Goal: Task Accomplishment & Management: Use online tool/utility

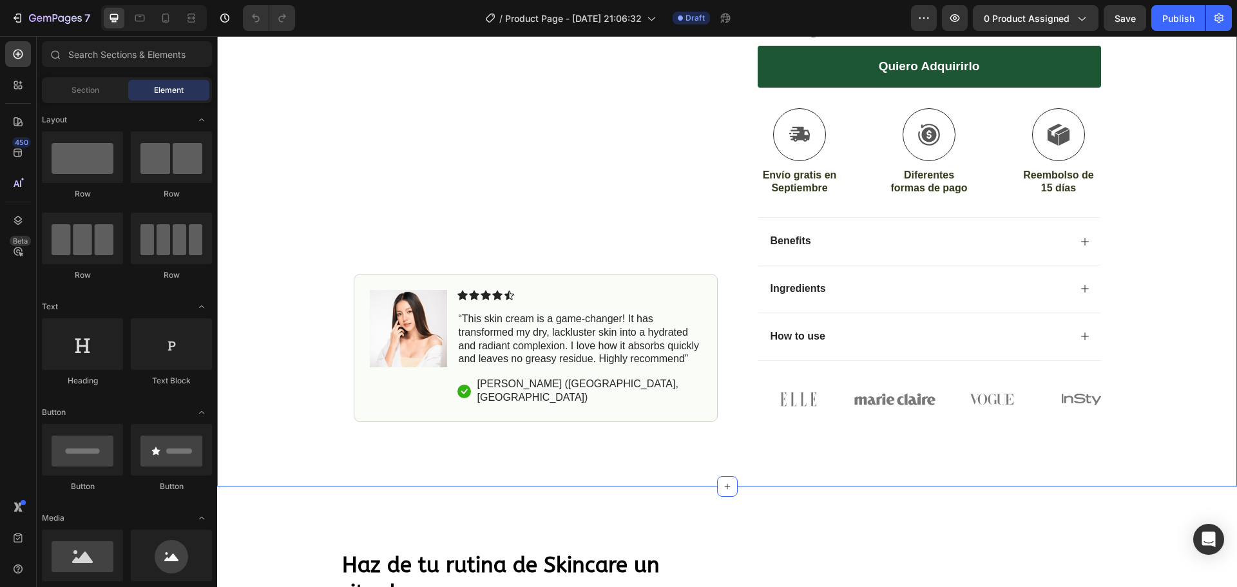
scroll to position [387, 0]
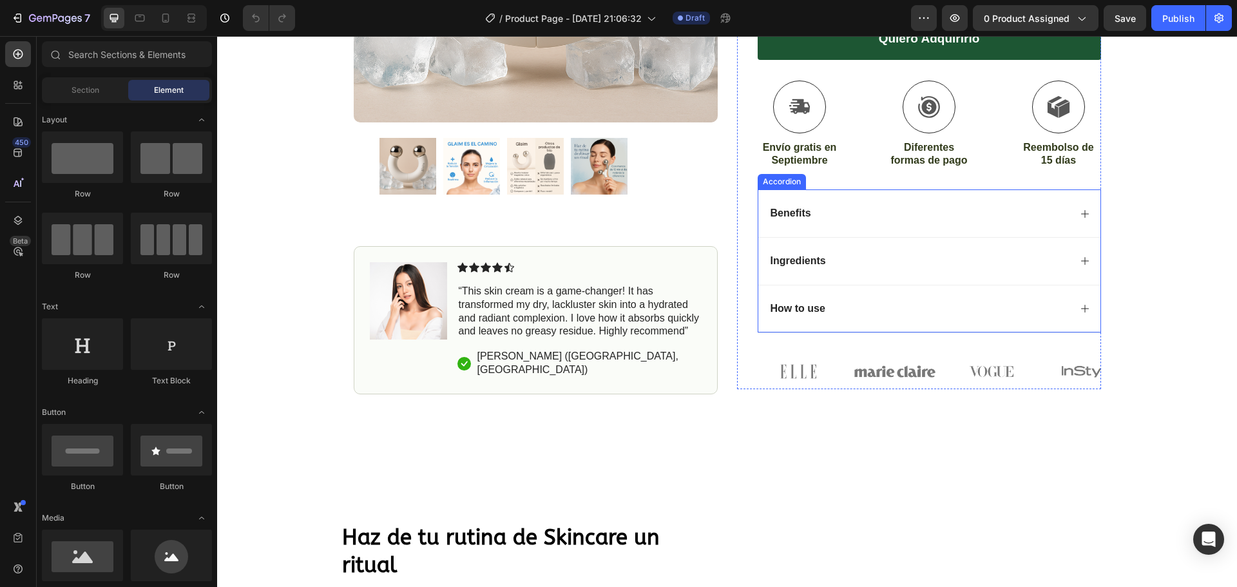
click at [853, 211] on div "Benefits" at bounding box center [919, 213] width 301 height 17
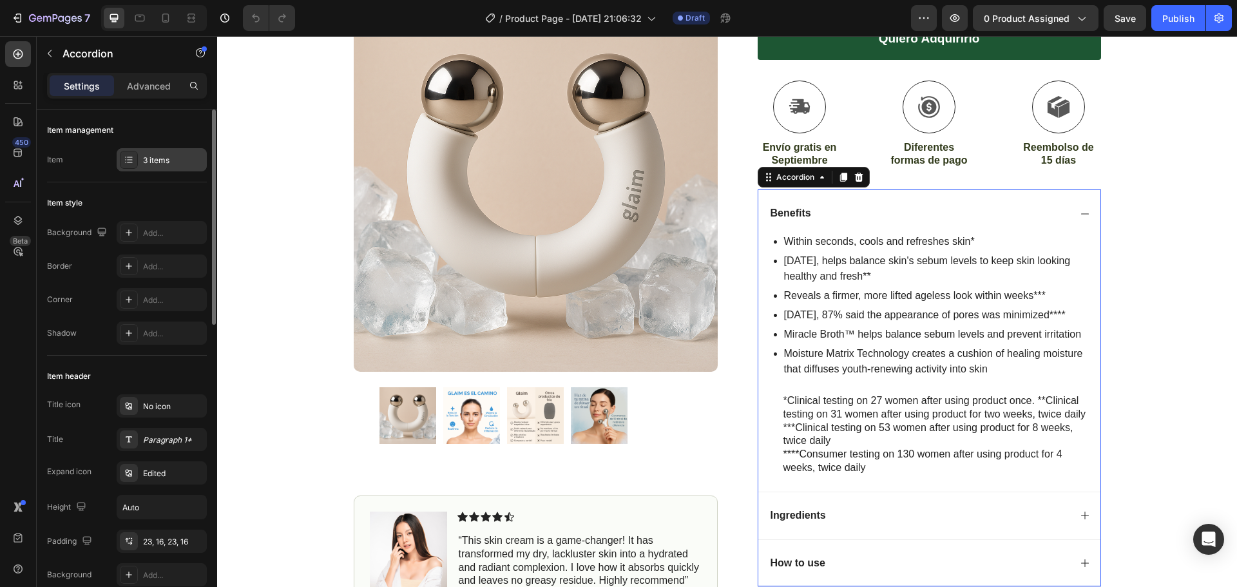
click at [128, 166] on div at bounding box center [129, 160] width 18 height 18
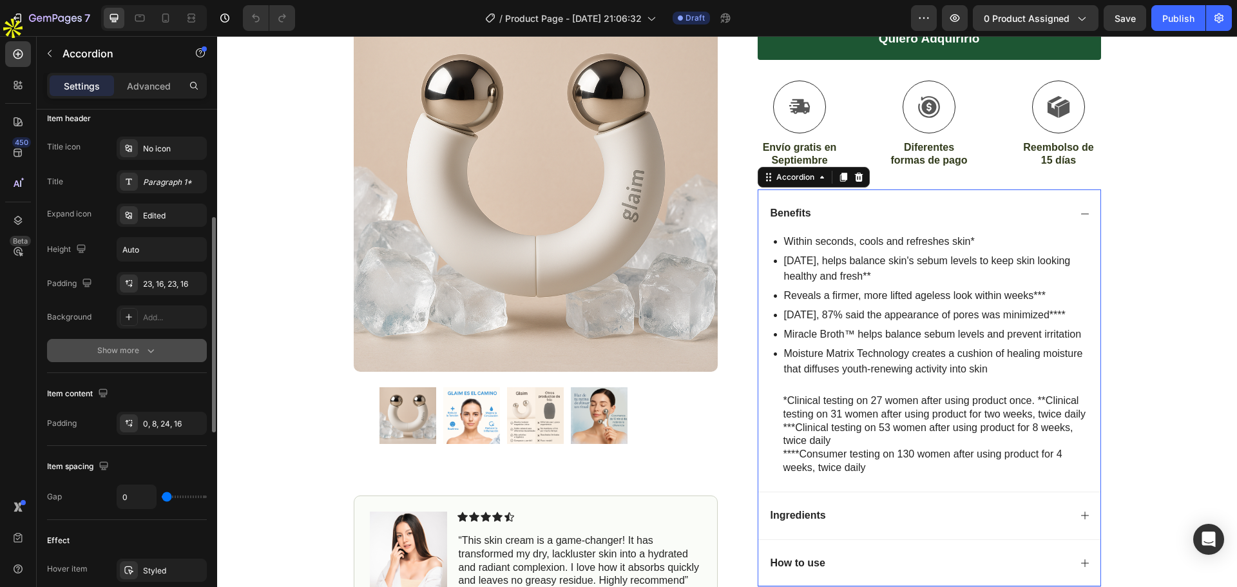
click at [140, 356] on div "Show more" at bounding box center [127, 350] width 60 height 13
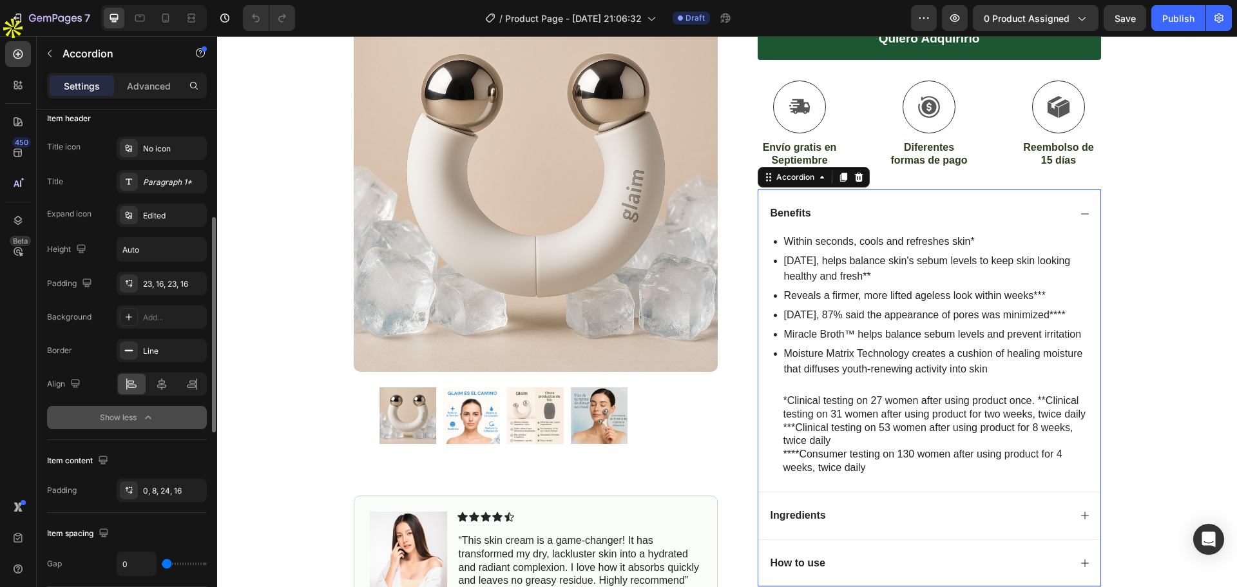
click at [128, 413] on div "Show less" at bounding box center [127, 417] width 55 height 13
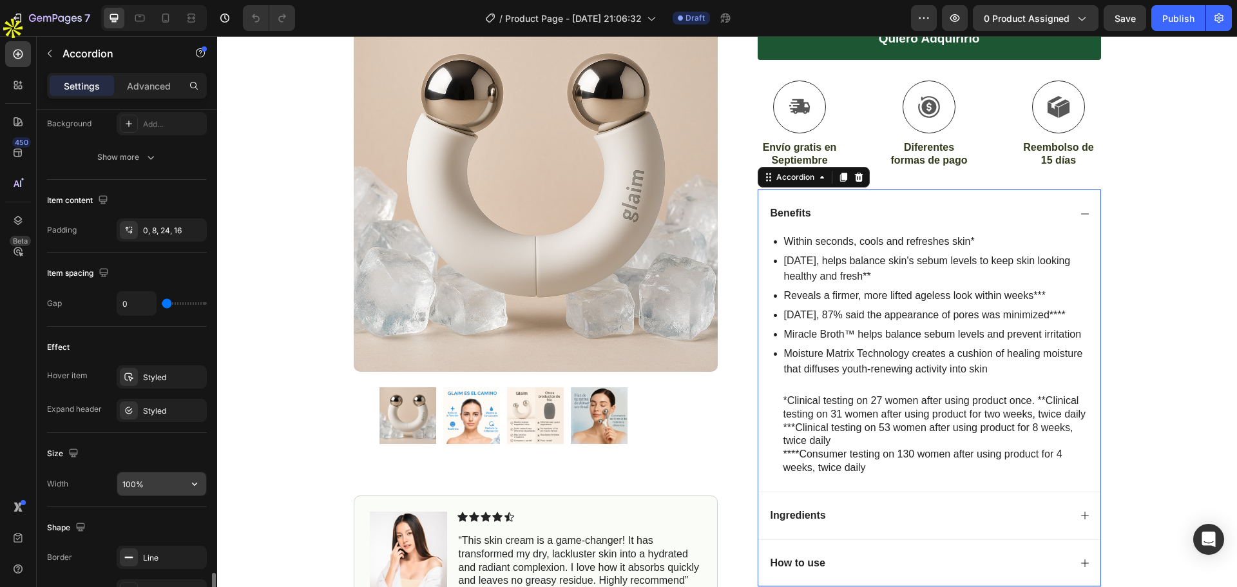
scroll to position [644, 0]
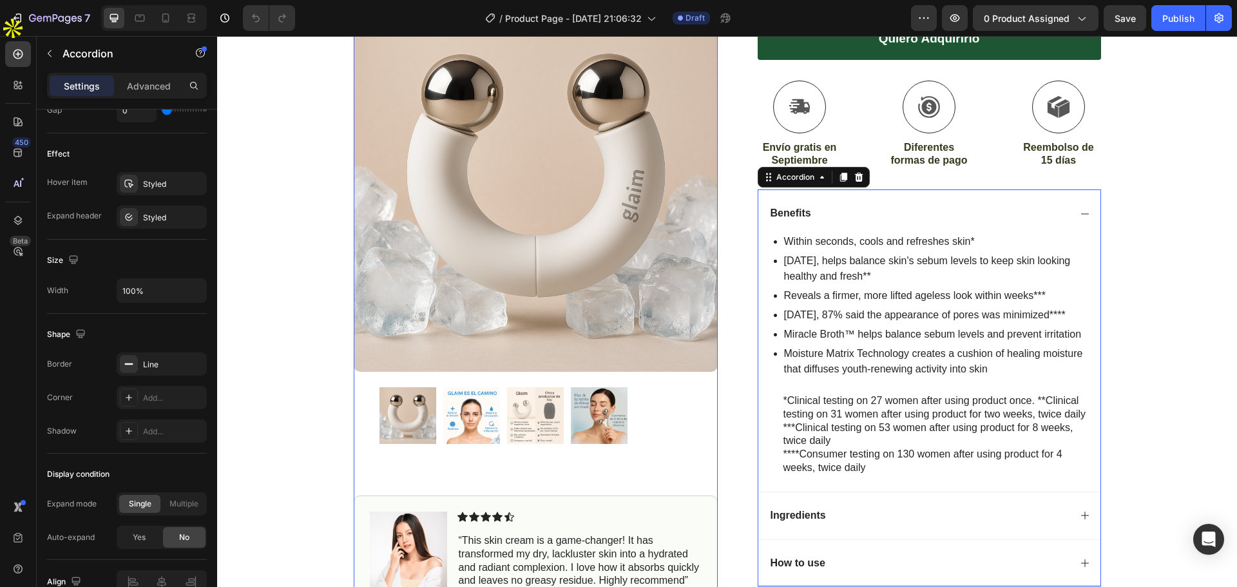
click at [594, 425] on img at bounding box center [599, 415] width 57 height 57
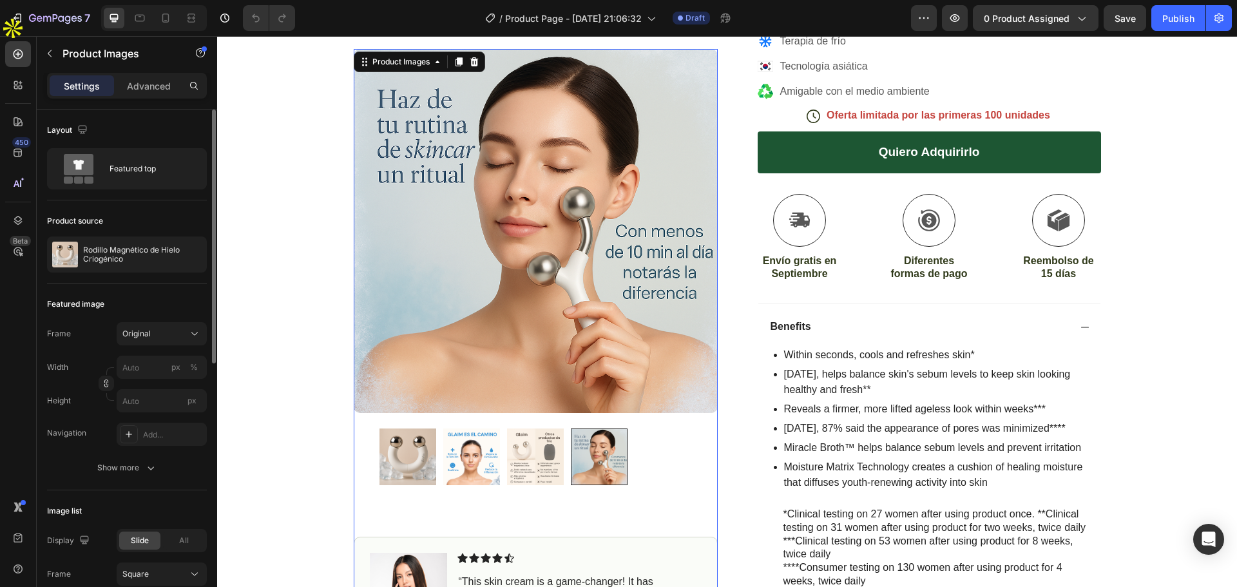
scroll to position [258, 0]
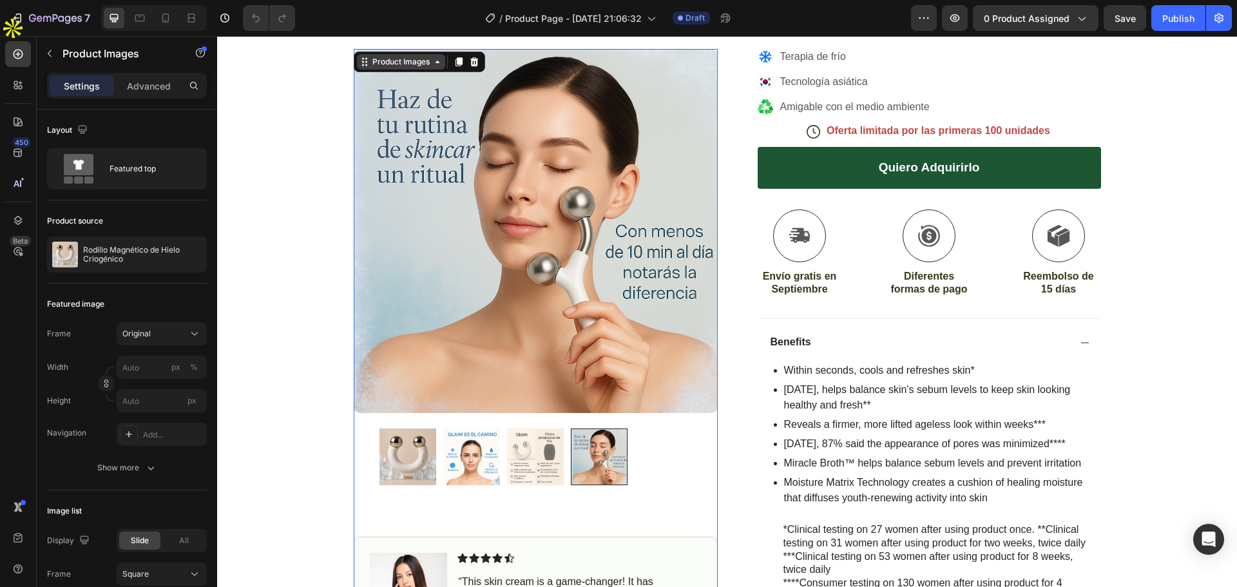
click at [385, 61] on div "Product Images" at bounding box center [401, 62] width 63 height 12
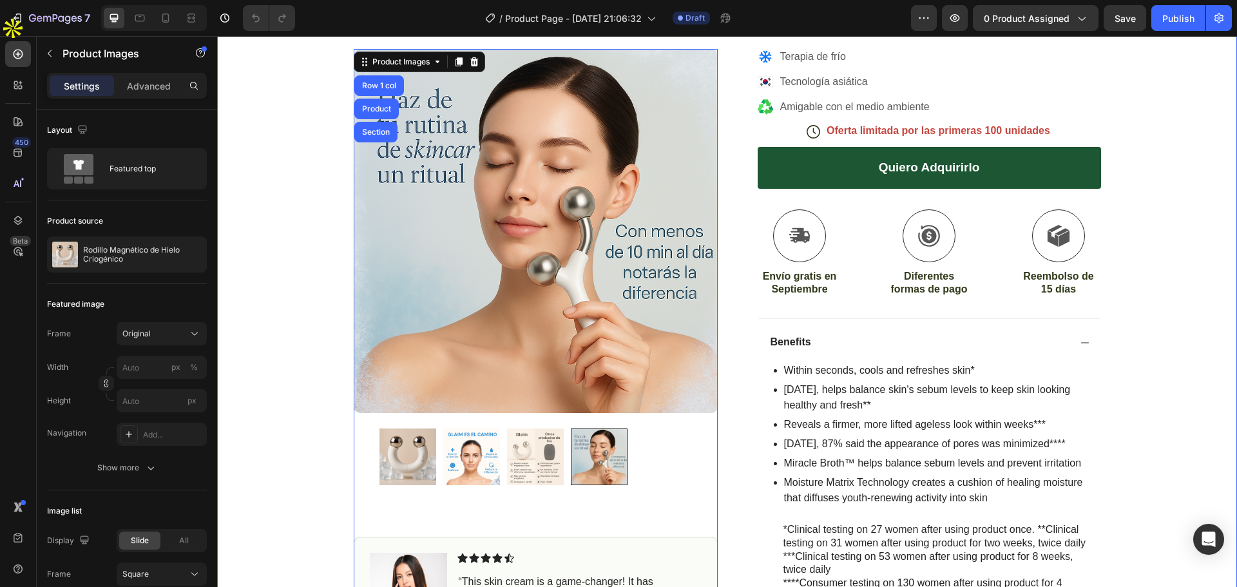
click at [298, 170] on div "Icon Envío gratis a toda la península Heading Row Product Images Row 1 col Prod…" at bounding box center [727, 289] width 1020 height 968
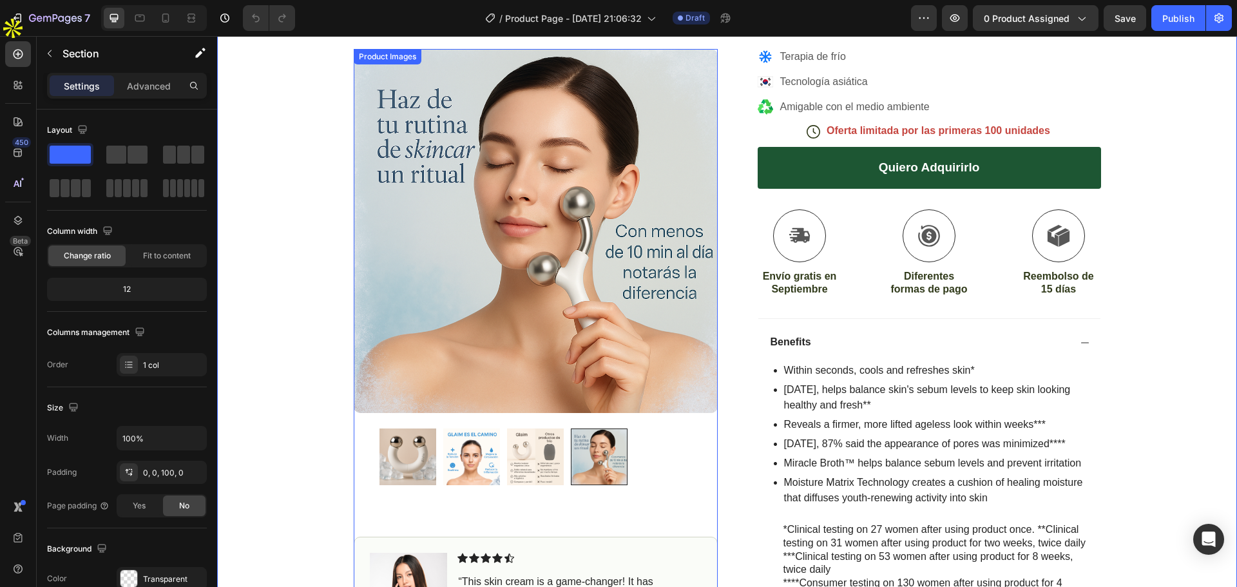
click at [398, 442] on img at bounding box center [408, 457] width 57 height 57
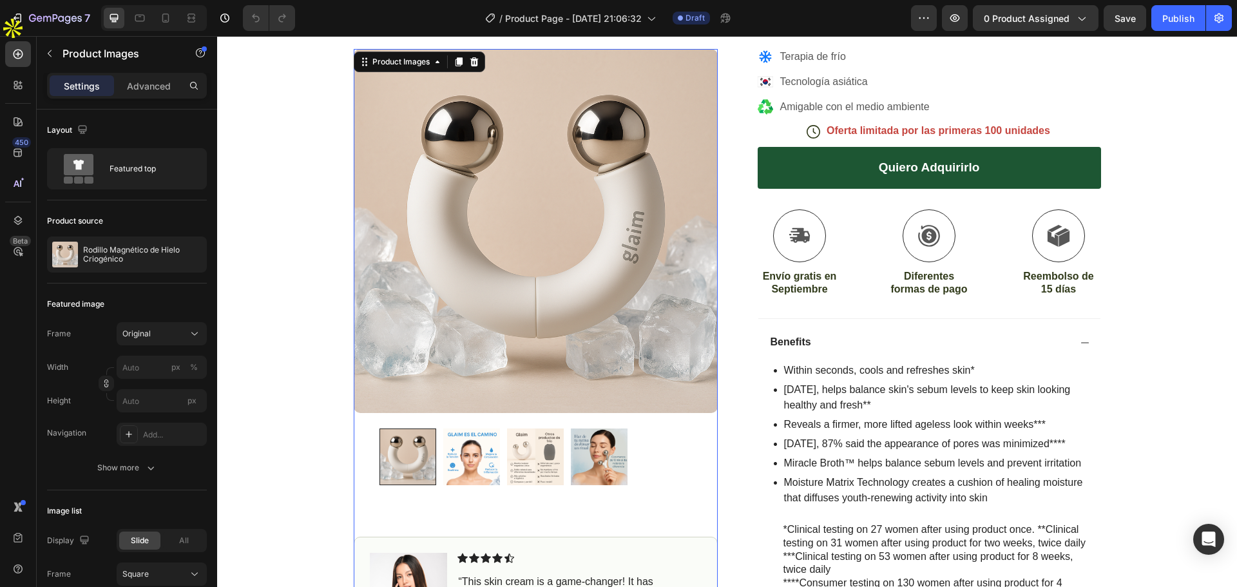
click at [458, 448] on img at bounding box center [471, 457] width 57 height 57
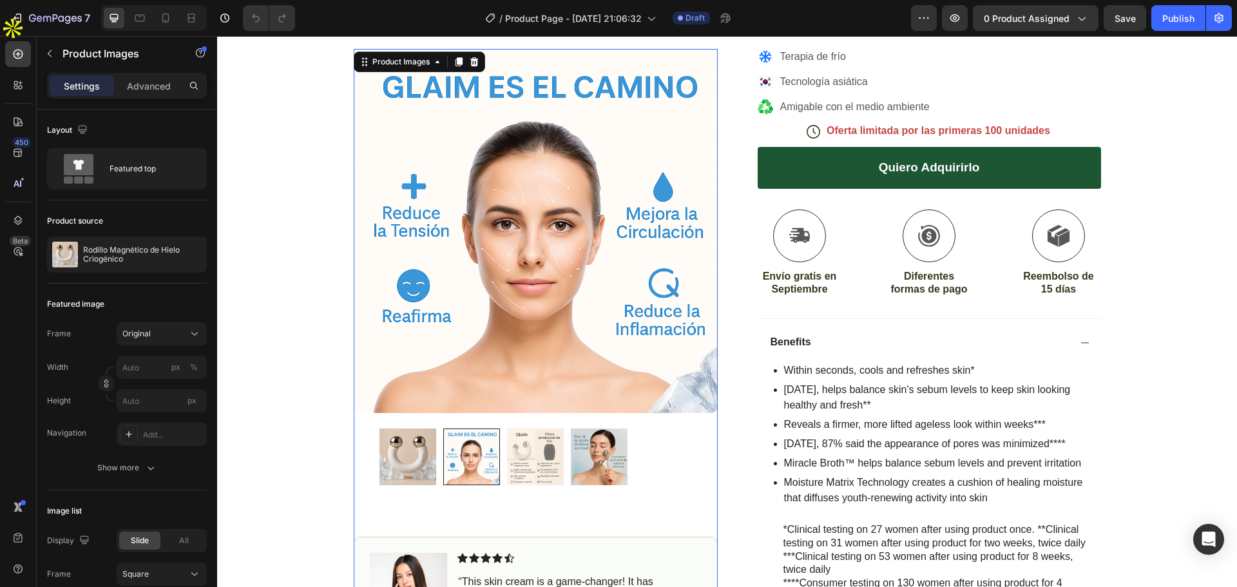
click at [535, 460] on img at bounding box center [535, 457] width 57 height 57
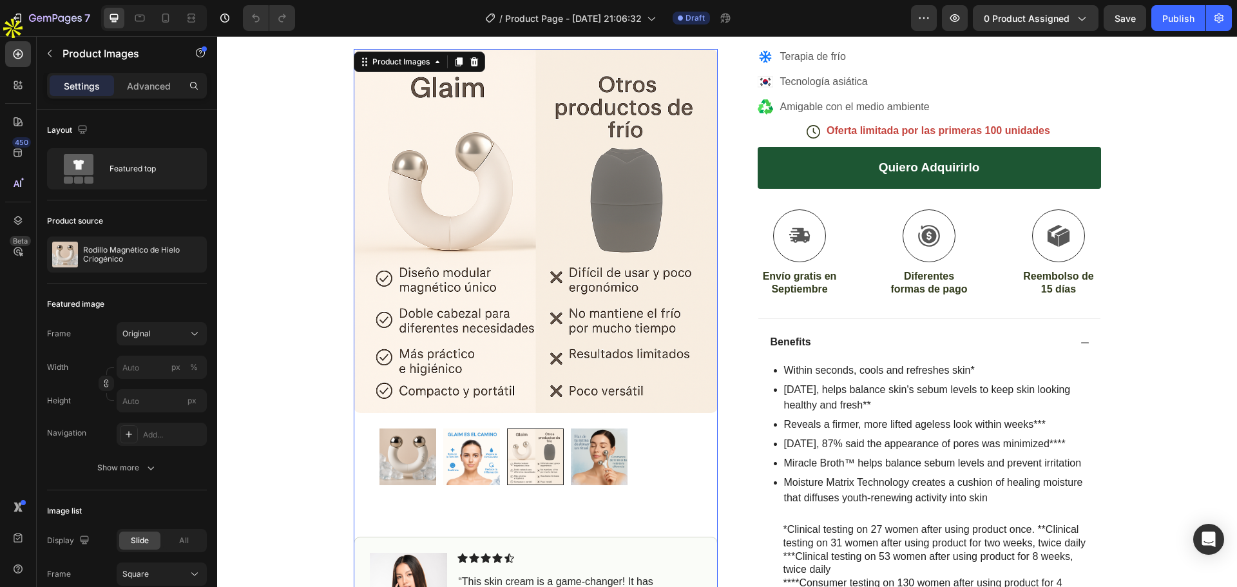
click at [593, 458] on img at bounding box center [599, 457] width 57 height 57
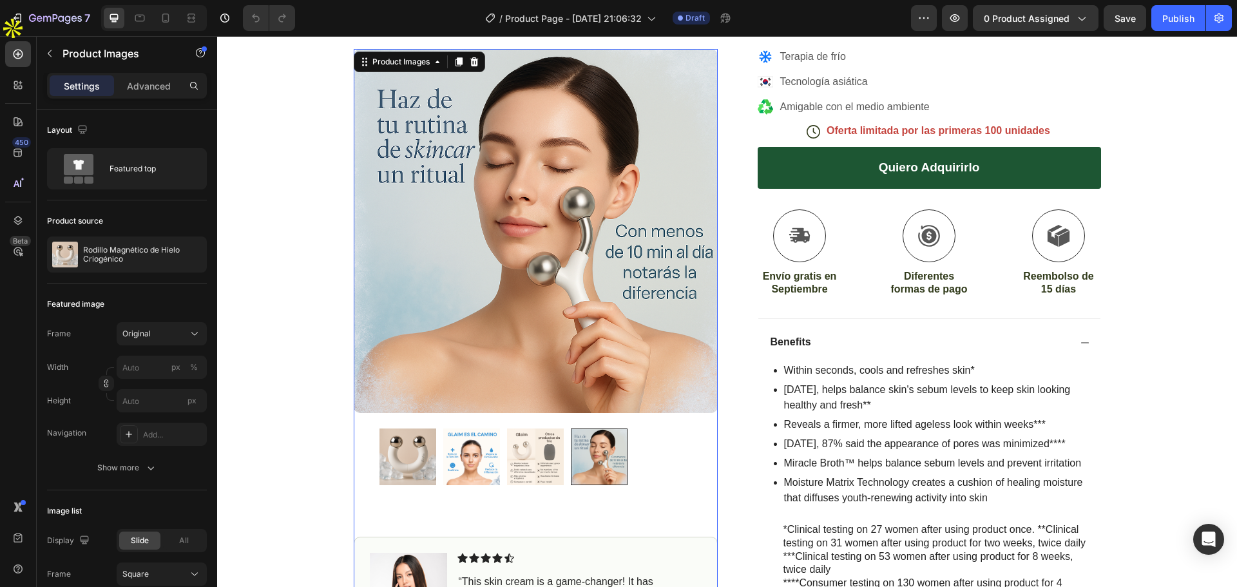
scroll to position [0, 0]
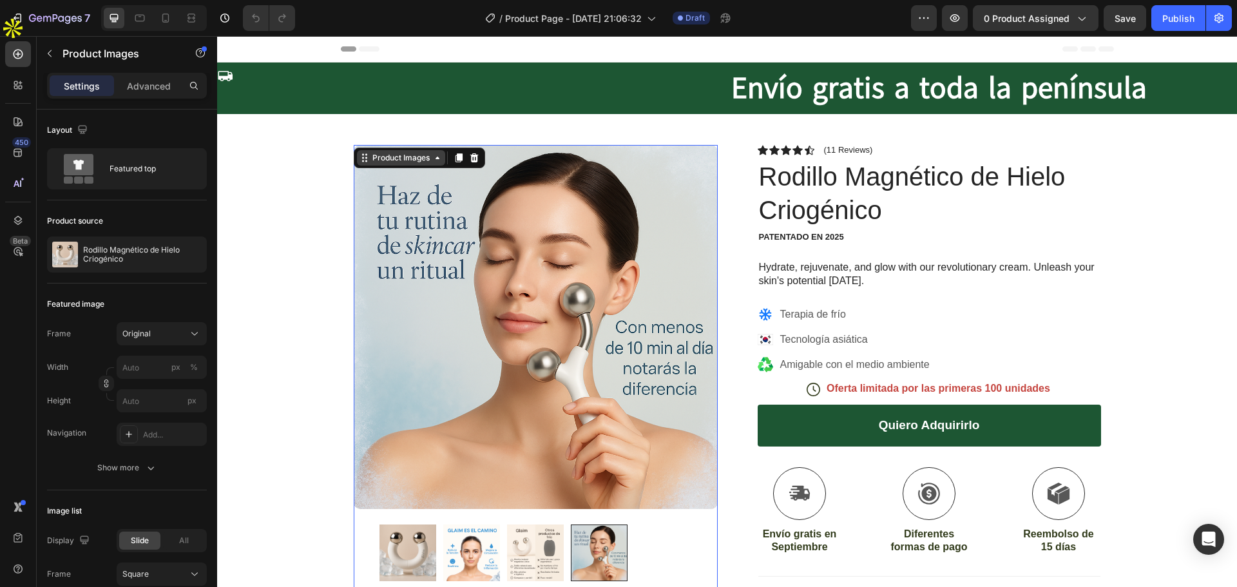
click at [391, 159] on div "Product Images" at bounding box center [401, 158] width 63 height 12
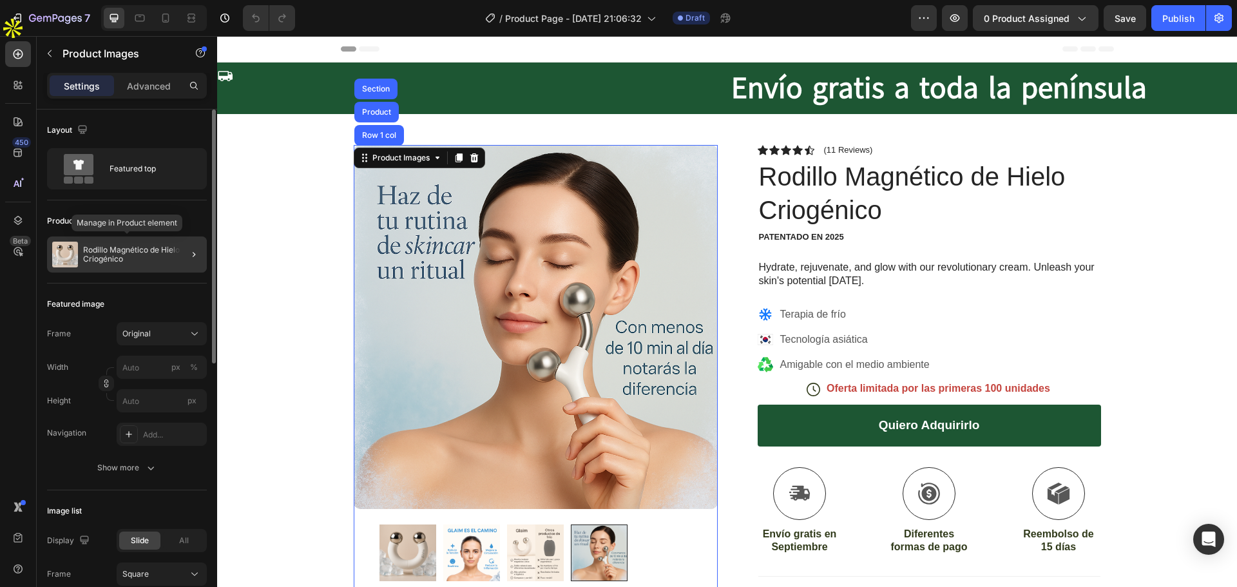
click at [140, 251] on p "Rodillo Magnético de Hielo Criogénico" at bounding box center [142, 255] width 119 height 18
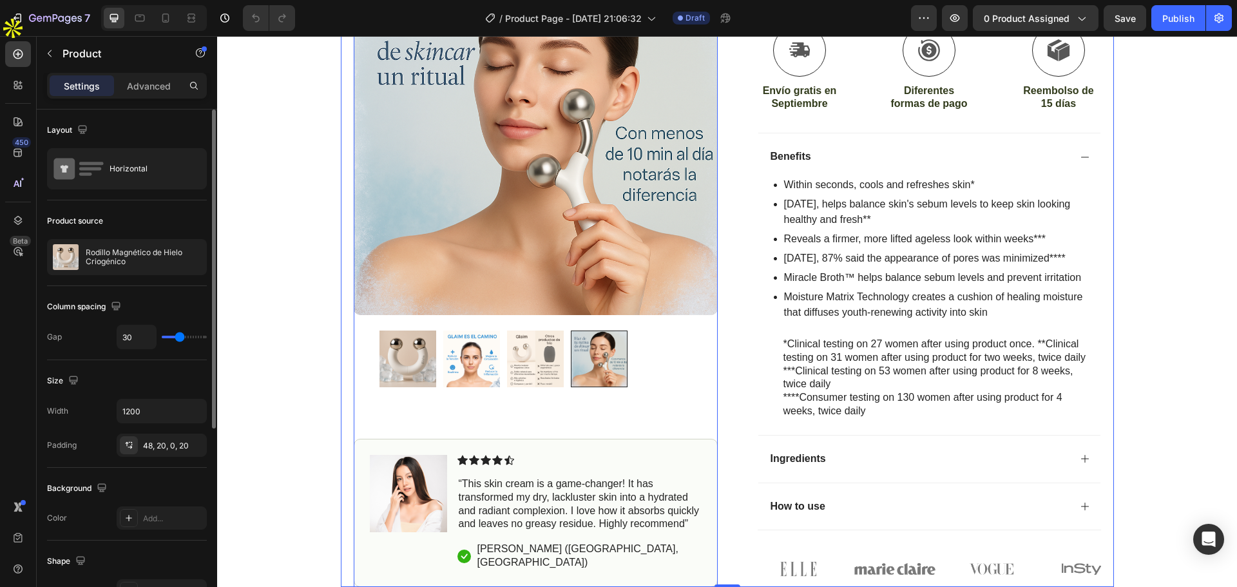
scroll to position [451, 0]
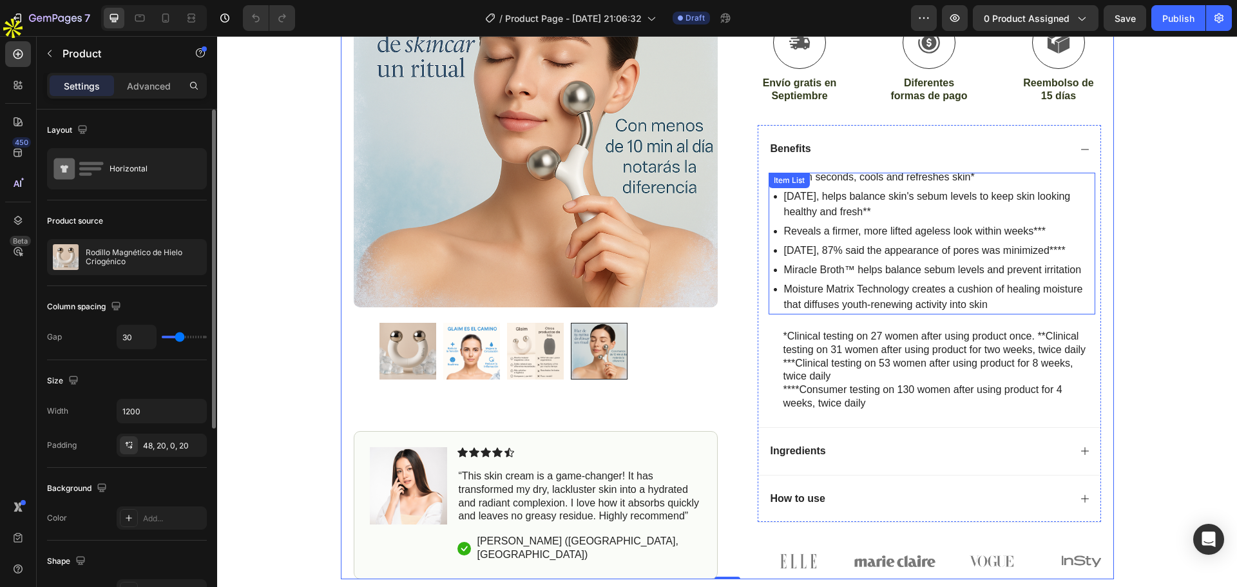
click at [867, 202] on p "In 2 weeks, helps balance skin's sebum levels to keep skin looking healthy and …" at bounding box center [938, 204] width 309 height 31
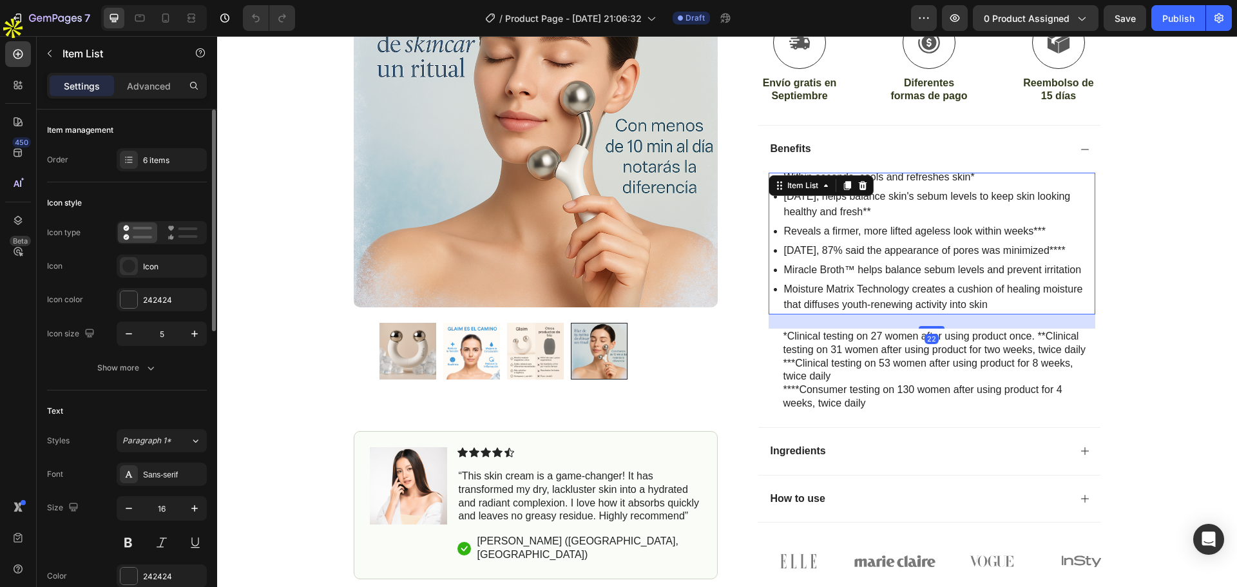
click at [892, 177] on p "Within seconds, cools and refreshes skin*" at bounding box center [938, 176] width 309 height 15
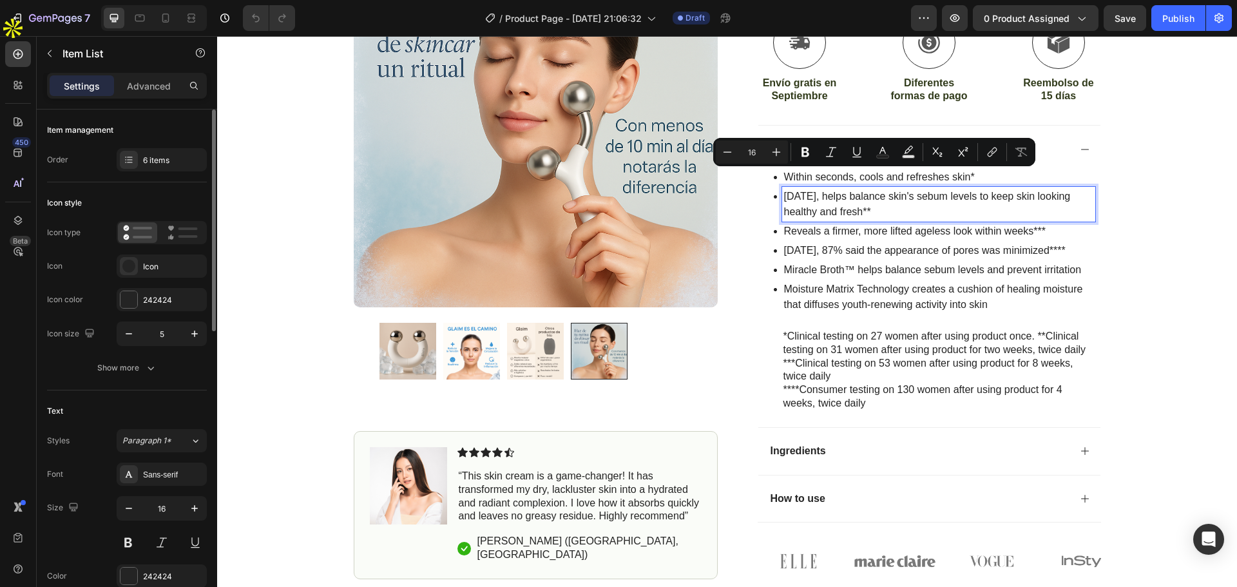
click at [865, 198] on p "In 2 weeks, helps balance skin's sebum levels to keep skin looking healthy and …" at bounding box center [938, 204] width 309 height 31
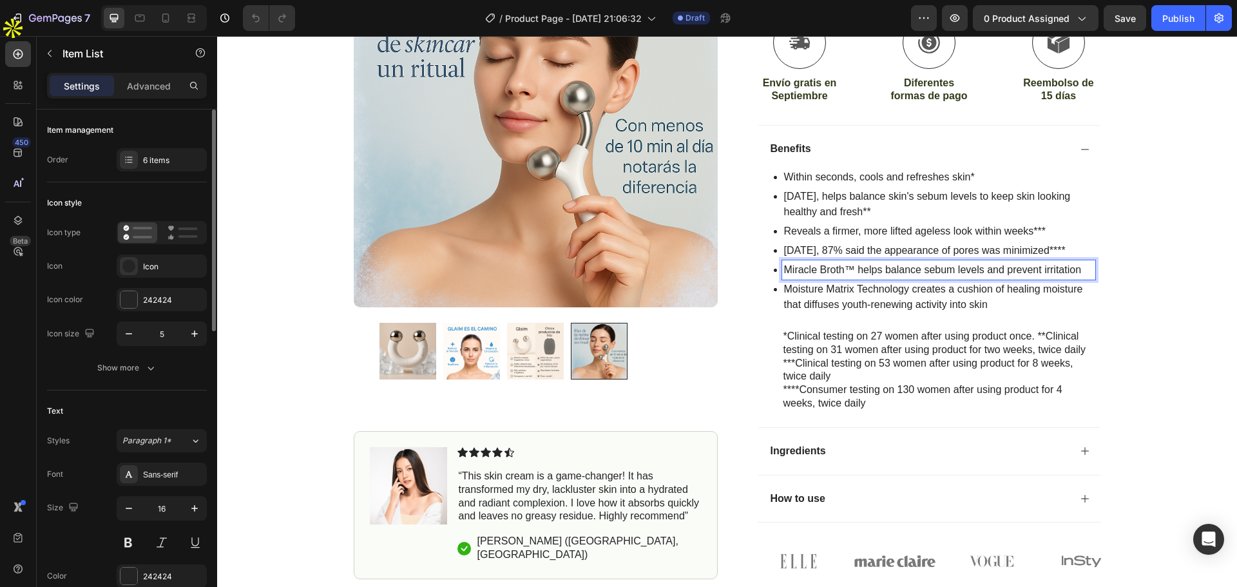
click at [911, 268] on p "Miracle Broth™ helps balance sebum levels and prevent irritation" at bounding box center [938, 269] width 309 height 15
click at [860, 175] on p "Within seconds, cools and refreshes skin*" at bounding box center [938, 176] width 309 height 15
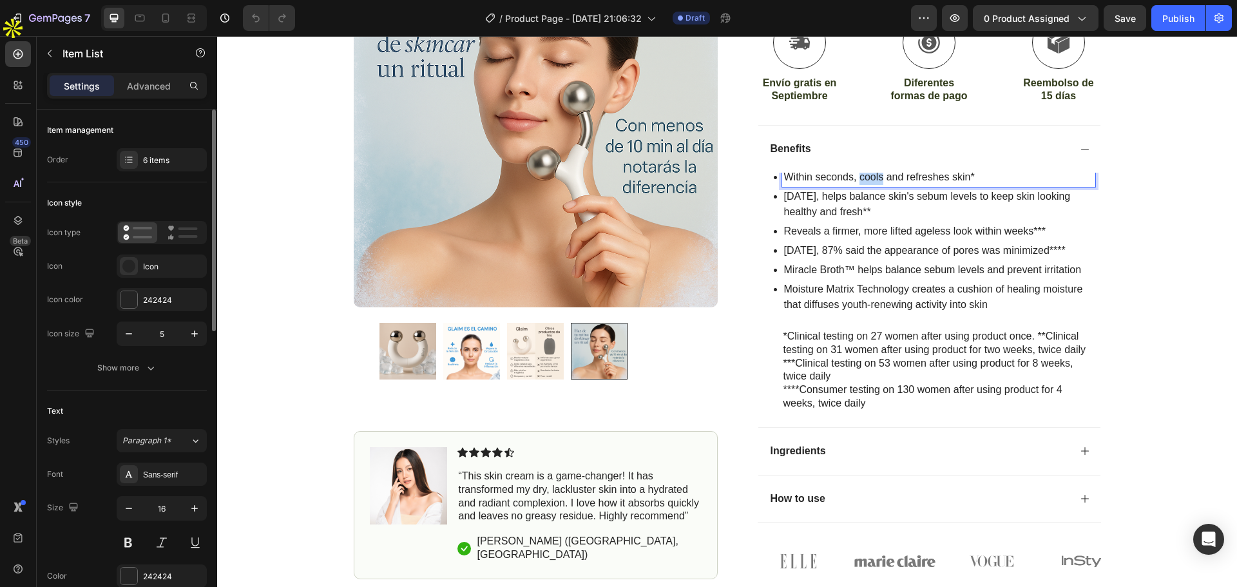
click at [860, 175] on p "Within seconds, cools and refreshes skin*" at bounding box center [938, 176] width 309 height 15
click at [1139, 277] on div "Icon Envío gratis a toda la península Heading Row Product Images Image Icon Ico…" at bounding box center [727, 95] width 1020 height 968
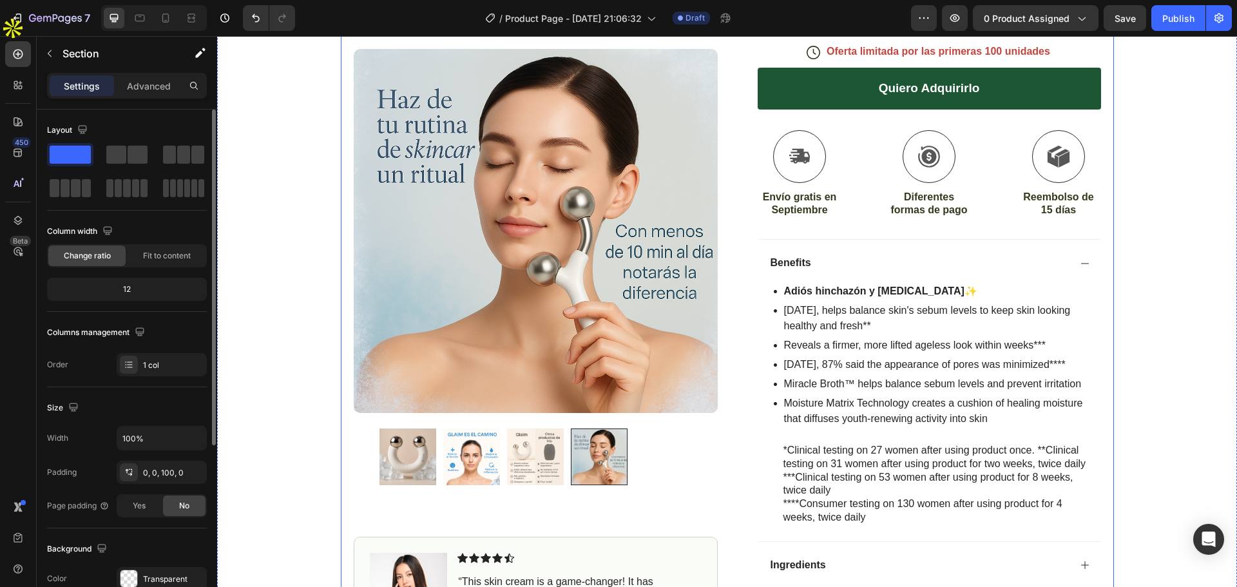
scroll to position [322, 0]
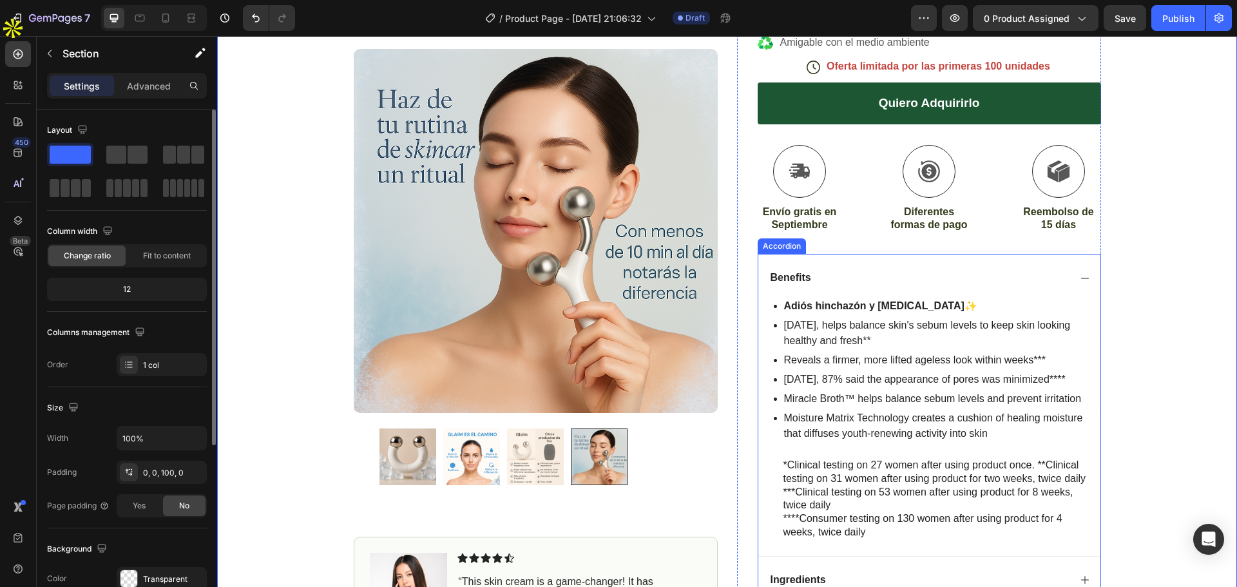
click at [829, 304] on strong "Adiós hinchazón y ojeras" at bounding box center [874, 305] width 180 height 11
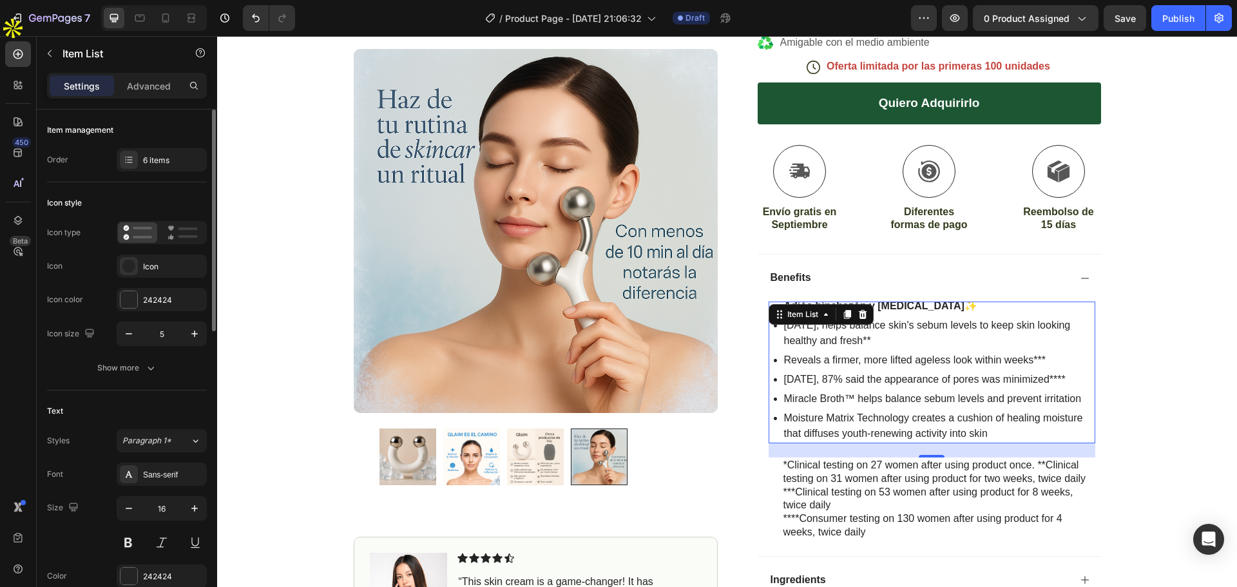
click at [829, 304] on div "Item List" at bounding box center [821, 314] width 105 height 21
click at [889, 304] on strong "Adiós hinchazón y ojeras" at bounding box center [874, 305] width 180 height 11
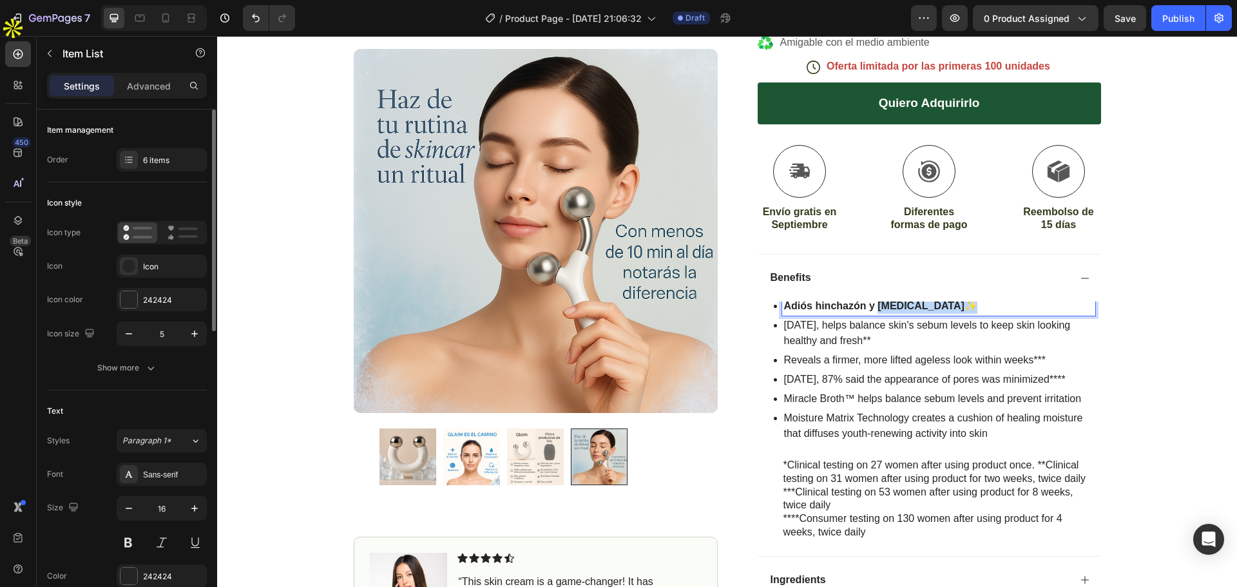
click at [889, 304] on strong "Adiós hinchazón y ojeras" at bounding box center [874, 305] width 180 height 11
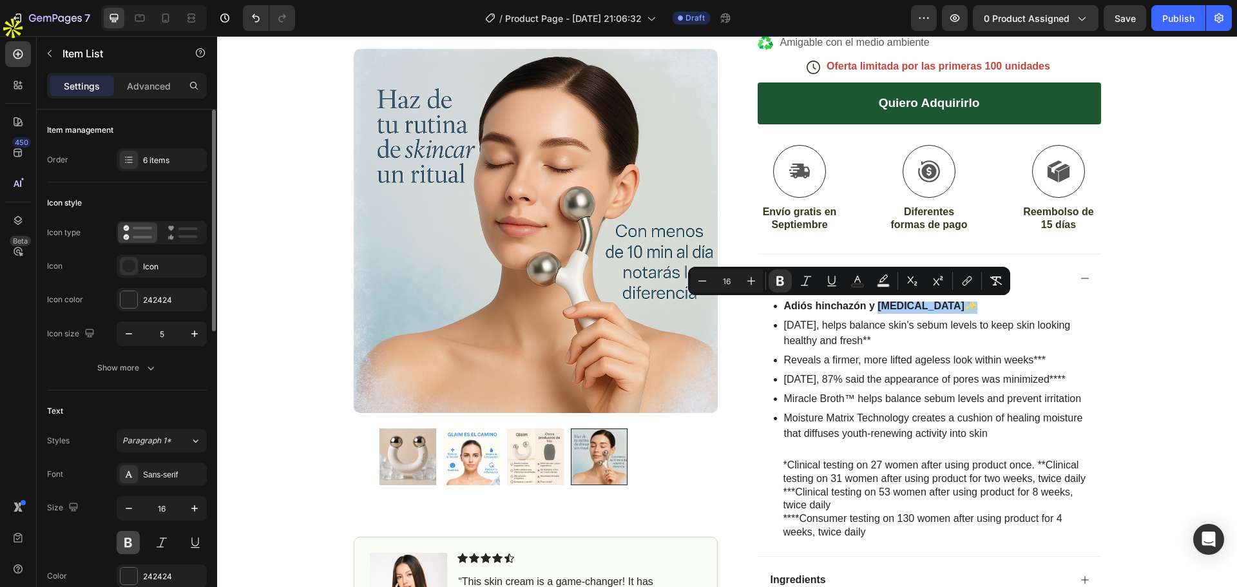
click at [130, 552] on button at bounding box center [128, 542] width 23 height 23
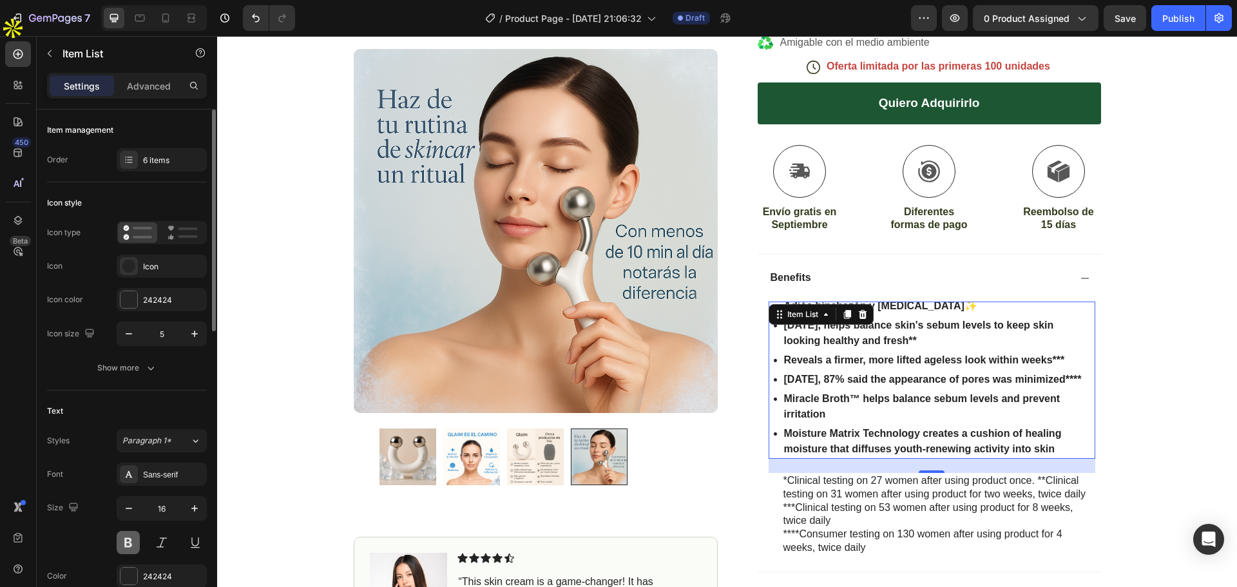
click at [130, 552] on button at bounding box center [128, 542] width 23 height 23
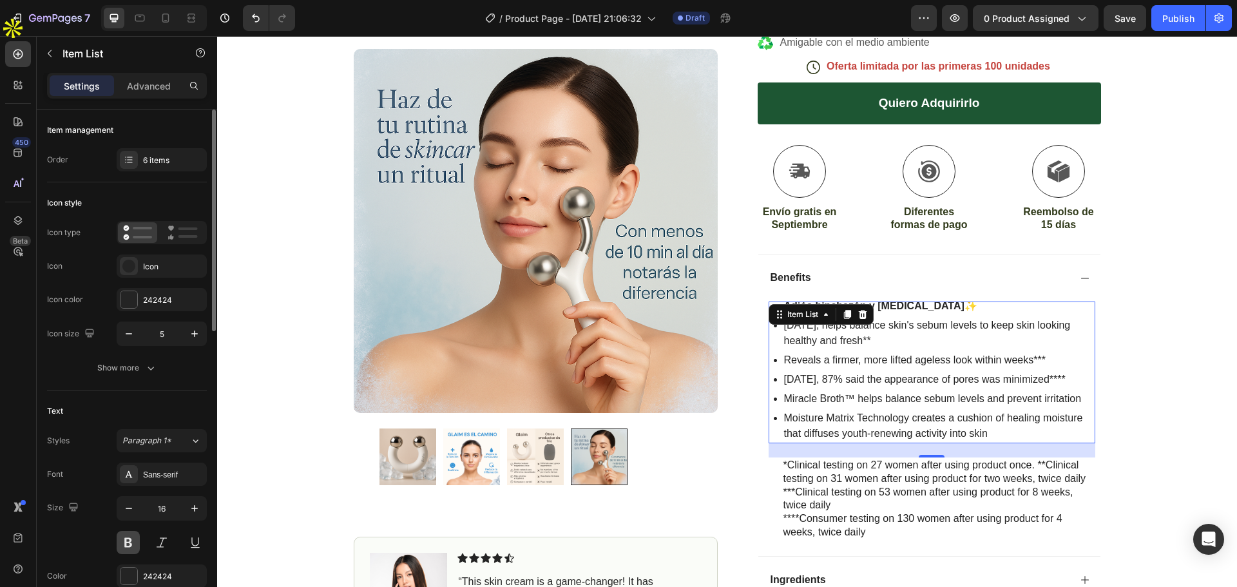
click at [130, 552] on button at bounding box center [128, 542] width 23 height 23
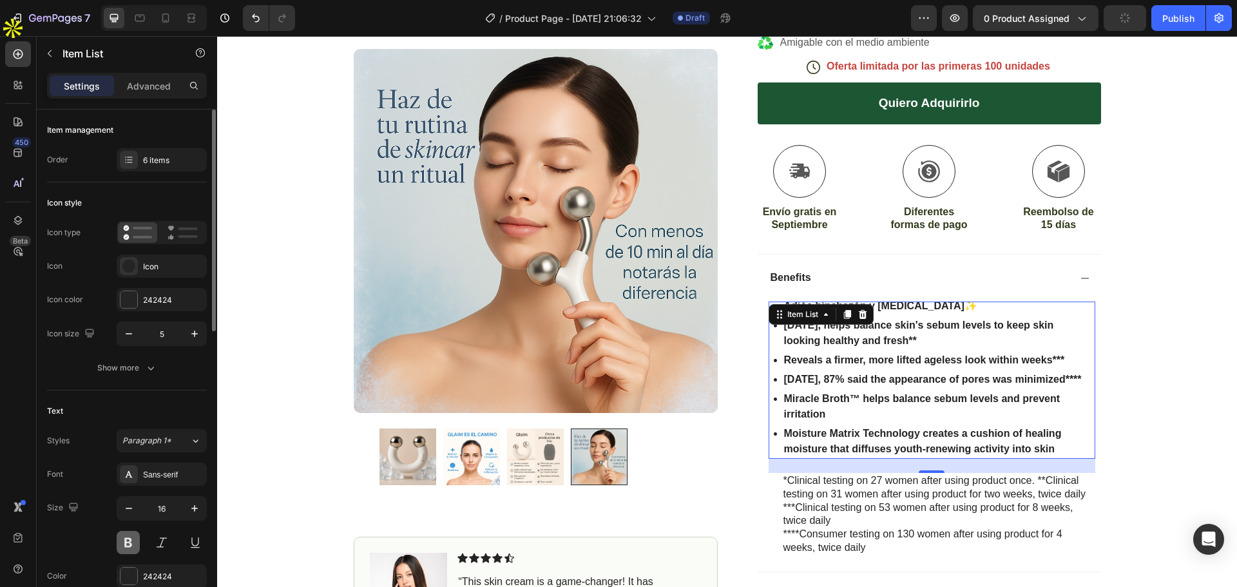
click at [130, 552] on button at bounding box center [128, 542] width 23 height 23
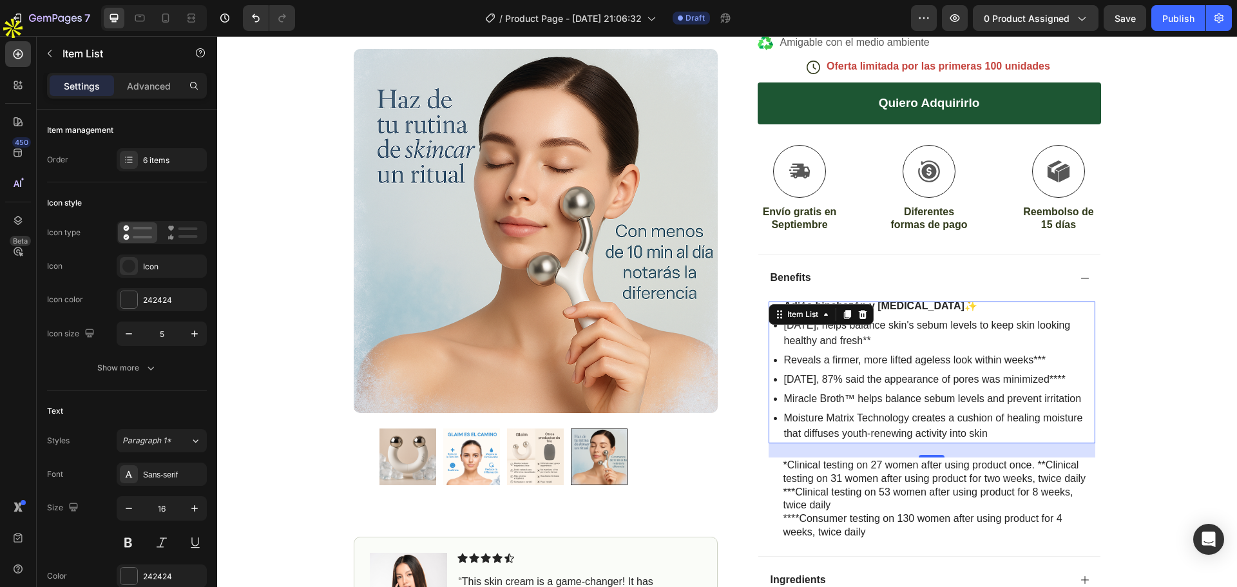
click at [880, 307] on strong "Adiós hinchazón y ojeras" at bounding box center [874, 305] width 180 height 11
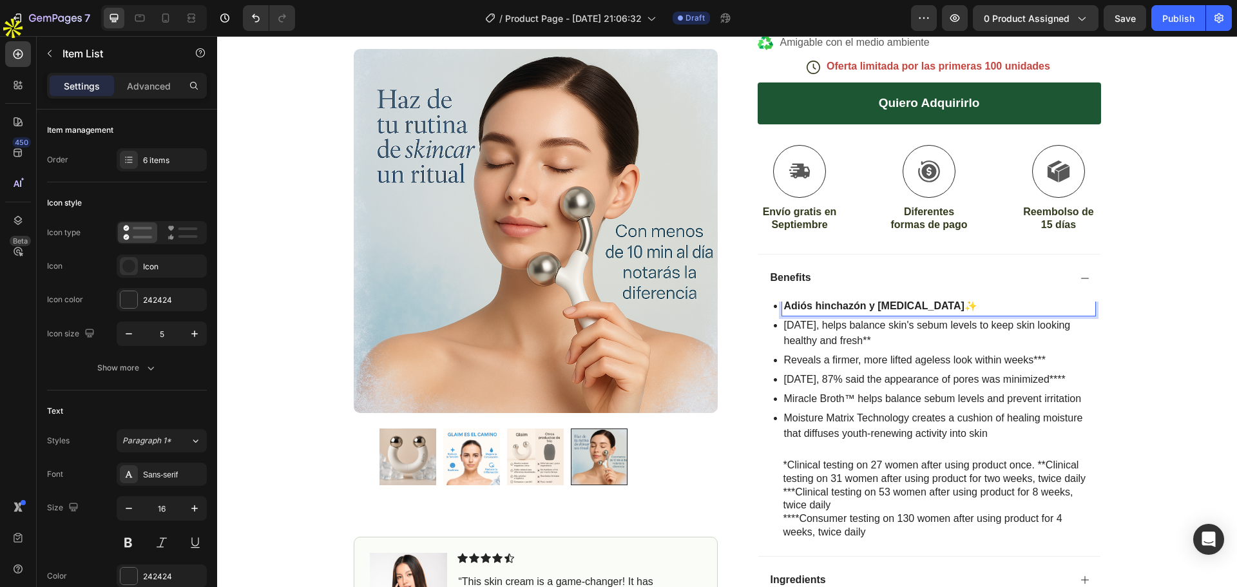
click at [880, 307] on strong "Adiós hinchazón y ojeras" at bounding box center [874, 305] width 180 height 11
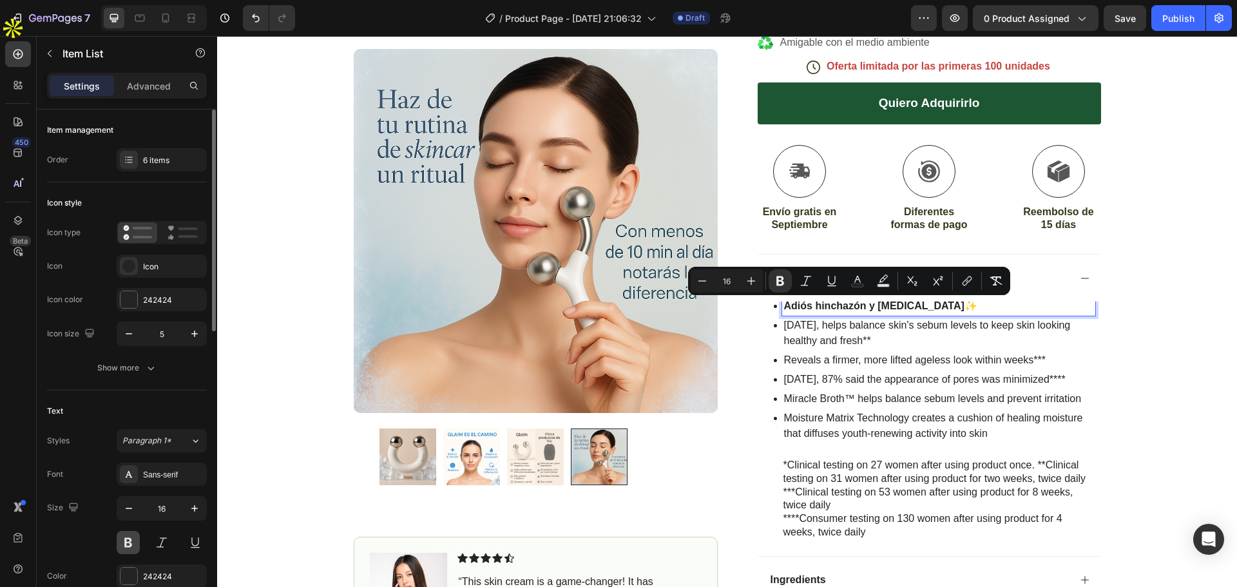
click at [131, 537] on button at bounding box center [128, 542] width 23 height 23
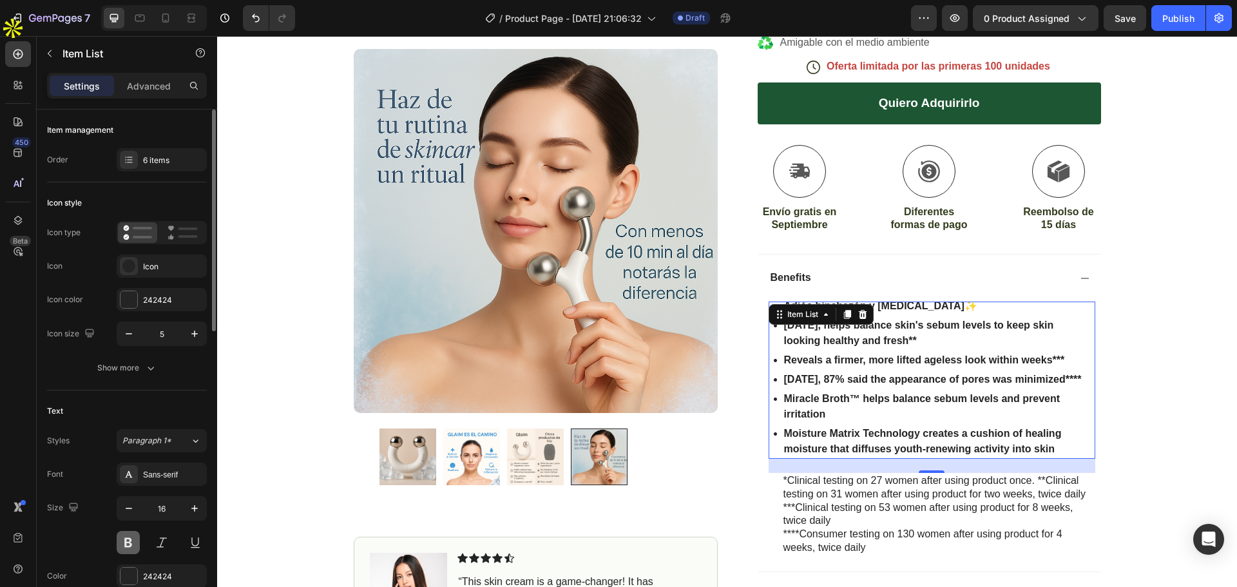
click at [131, 537] on button at bounding box center [128, 542] width 23 height 23
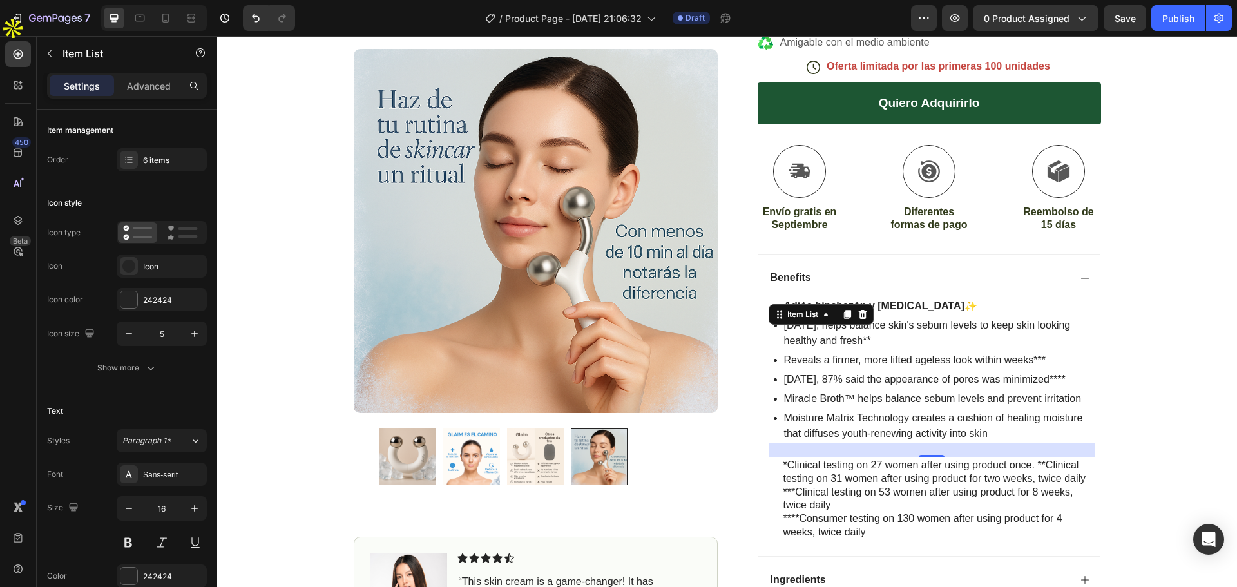
click at [890, 363] on p "Reveals a firmer, more lifted ageless look within weeks***" at bounding box center [938, 359] width 309 height 15
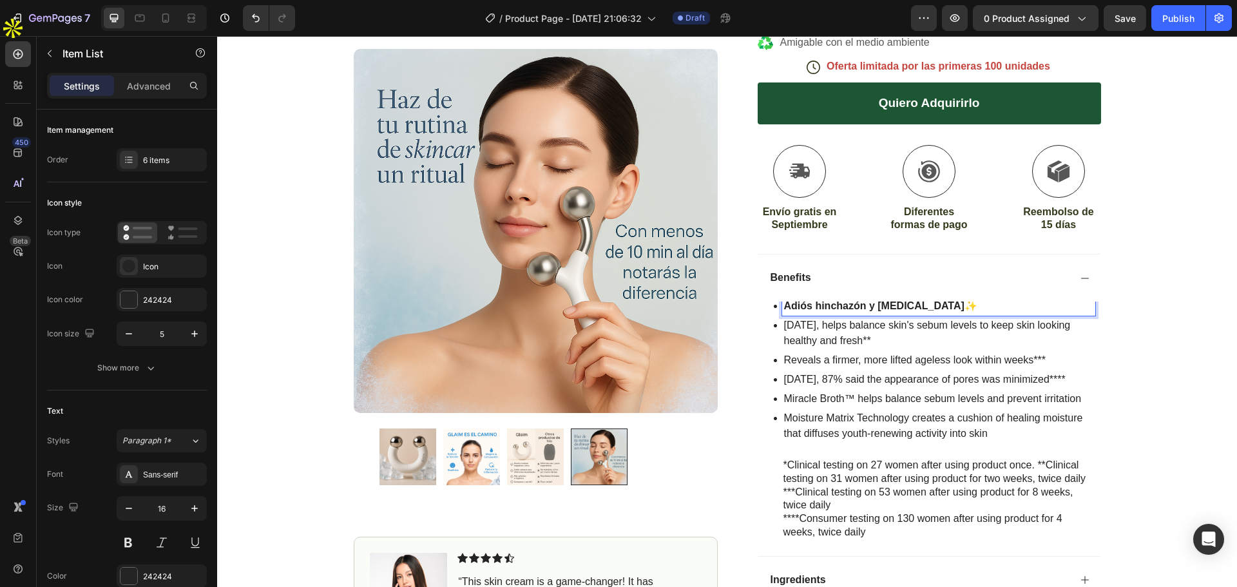
click at [872, 306] on strong "Adiós hinchazón y ojeras" at bounding box center [874, 305] width 180 height 11
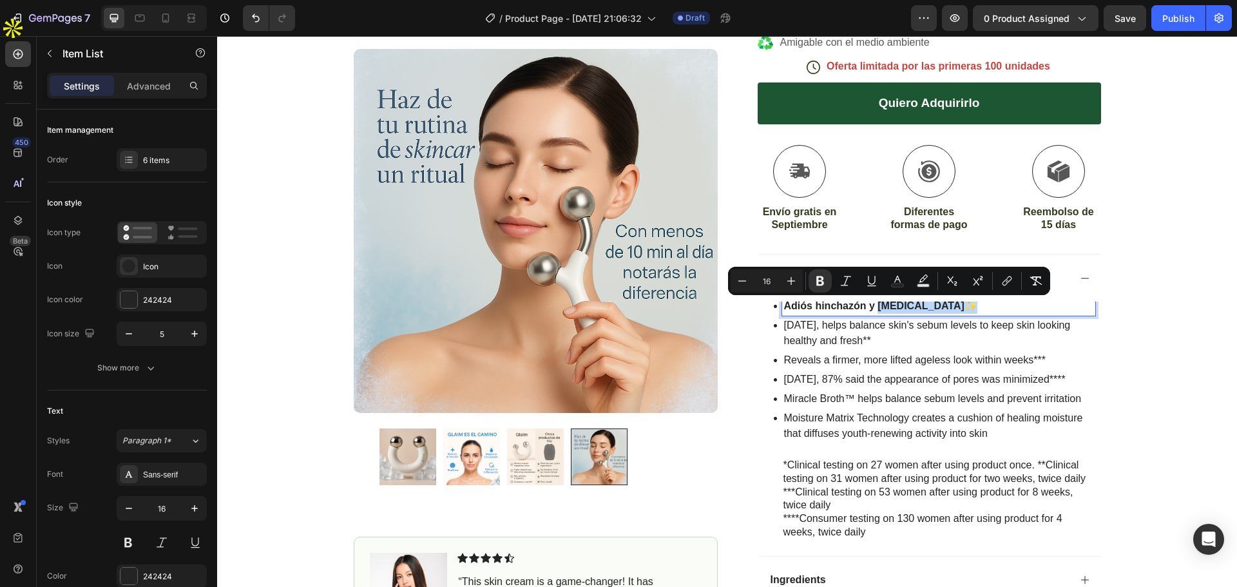
click at [872, 306] on strong "Adiós hinchazón y ojeras" at bounding box center [874, 305] width 180 height 11
click at [785, 285] on icon "Editor contextual toolbar" at bounding box center [780, 281] width 13 height 13
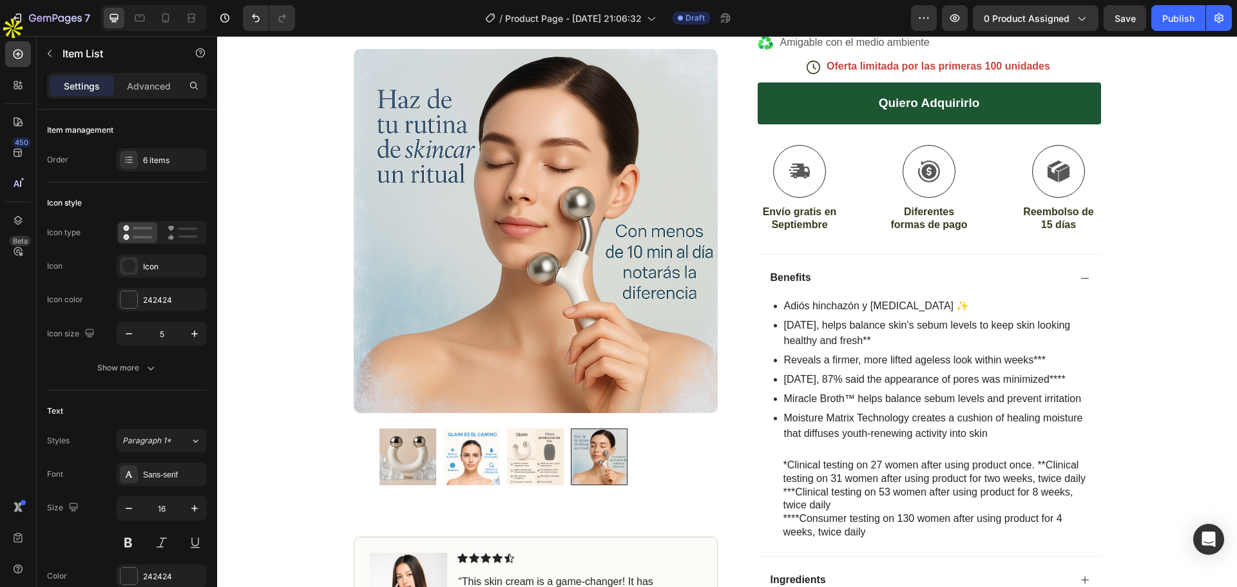
click at [860, 308] on p "Adiós hinchazón y ojeras ✨" at bounding box center [938, 305] width 309 height 15
click at [854, 307] on p "Adiós hinchazón y ojeras ✨" at bounding box center [938, 305] width 309 height 15
click at [786, 303] on p "cAdiós hinchazón y ojeras ✨" at bounding box center [938, 305] width 309 height 15
click at [858, 303] on p "Adiós hinchazón y ojeras ✨" at bounding box center [938, 305] width 309 height 15
click at [843, 303] on p "Adiós hinchazón y ojeras ✨" at bounding box center [938, 305] width 309 height 15
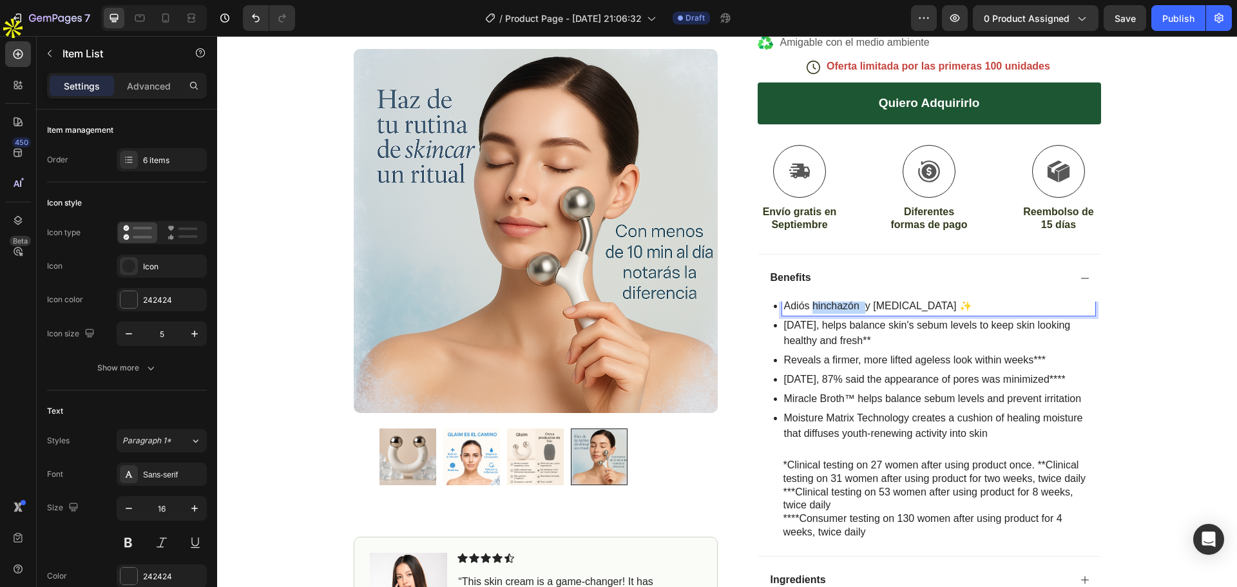
click at [843, 303] on p "Adiós hinchazón y ojeras ✨" at bounding box center [938, 305] width 309 height 15
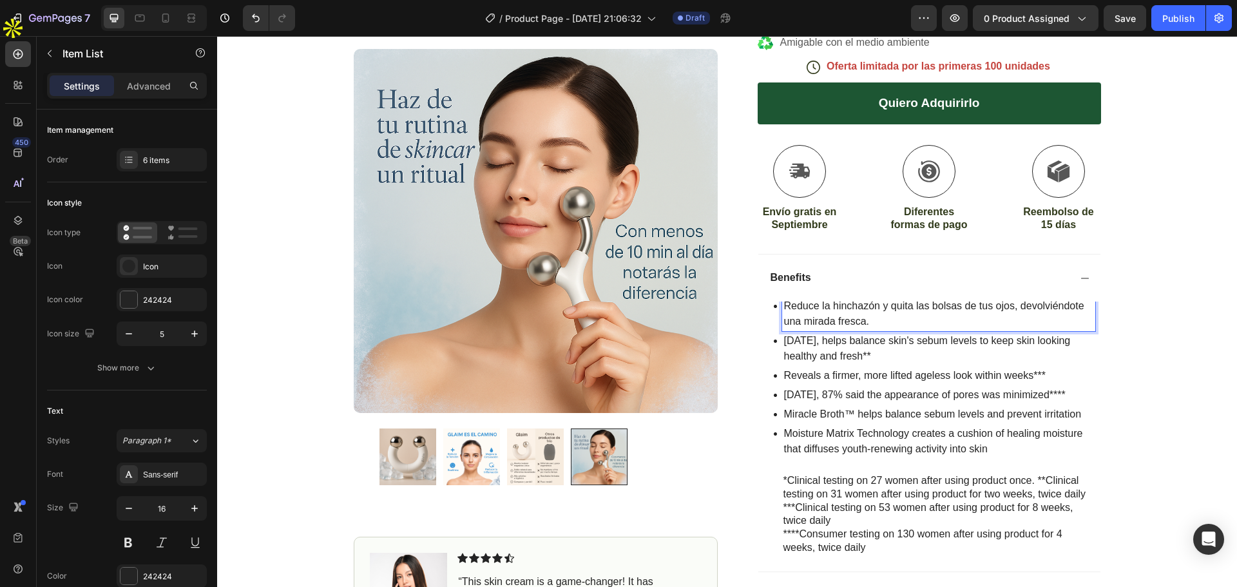
click at [857, 343] on p "In 2 weeks, helps balance skin's sebum levels to keep skin looking healthy and …" at bounding box center [938, 348] width 309 height 31
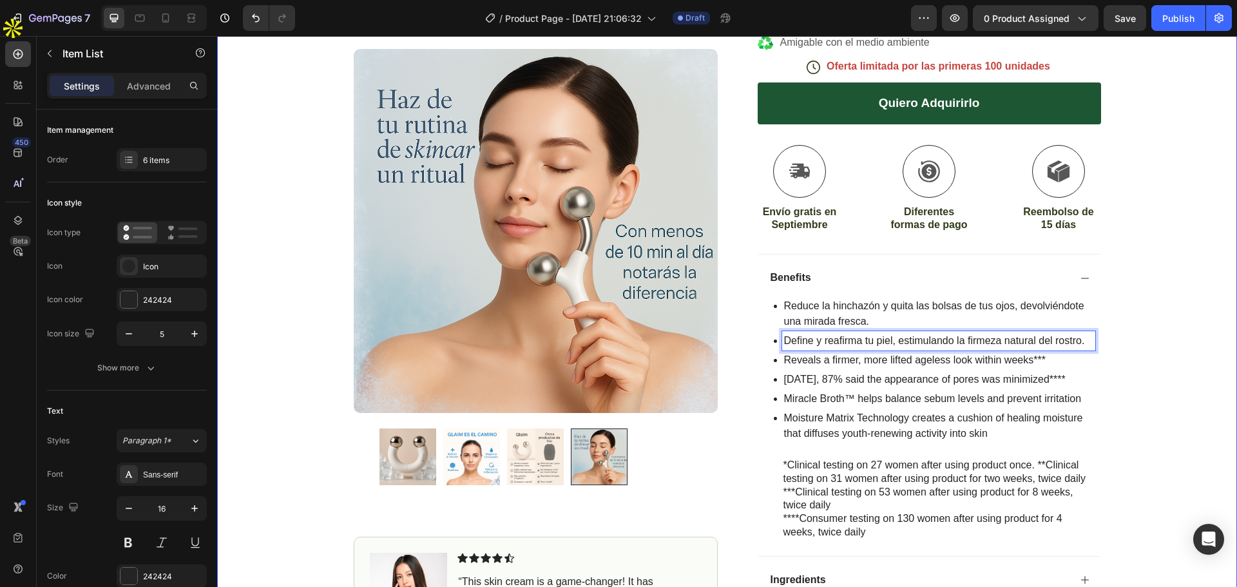
click at [1144, 342] on div "Icon Envío gratis a toda la península Heading Row Product Images Image Icon Ico…" at bounding box center [727, 224] width 1020 height 968
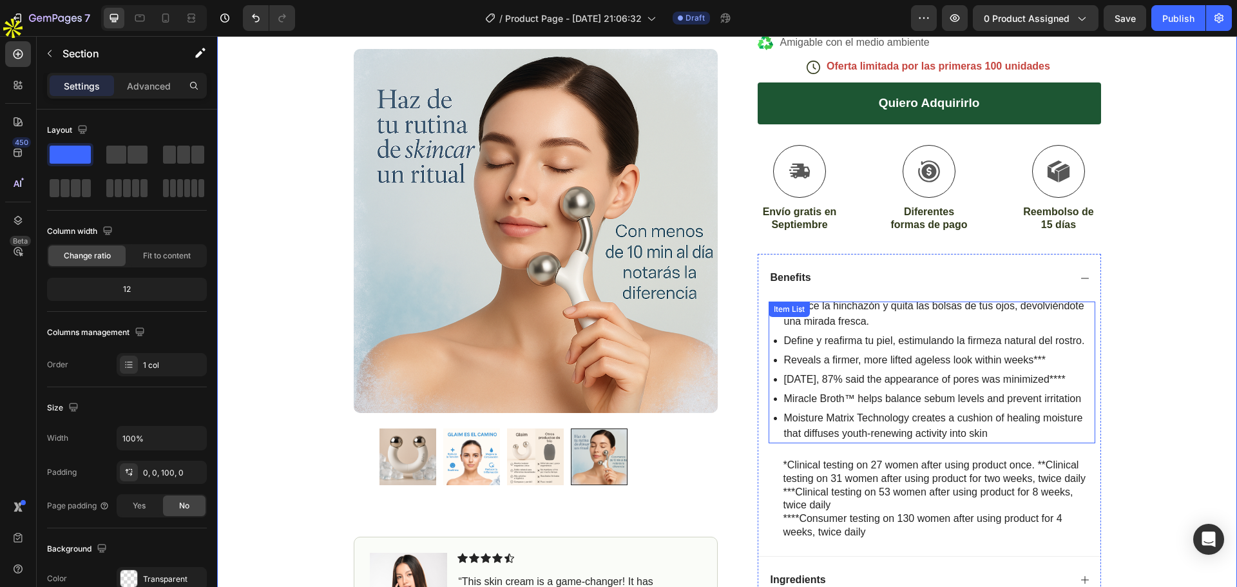
click at [1016, 340] on p "Define y reafirma tu piel, estimulando la firmeza natural del rostro." at bounding box center [938, 340] width 309 height 15
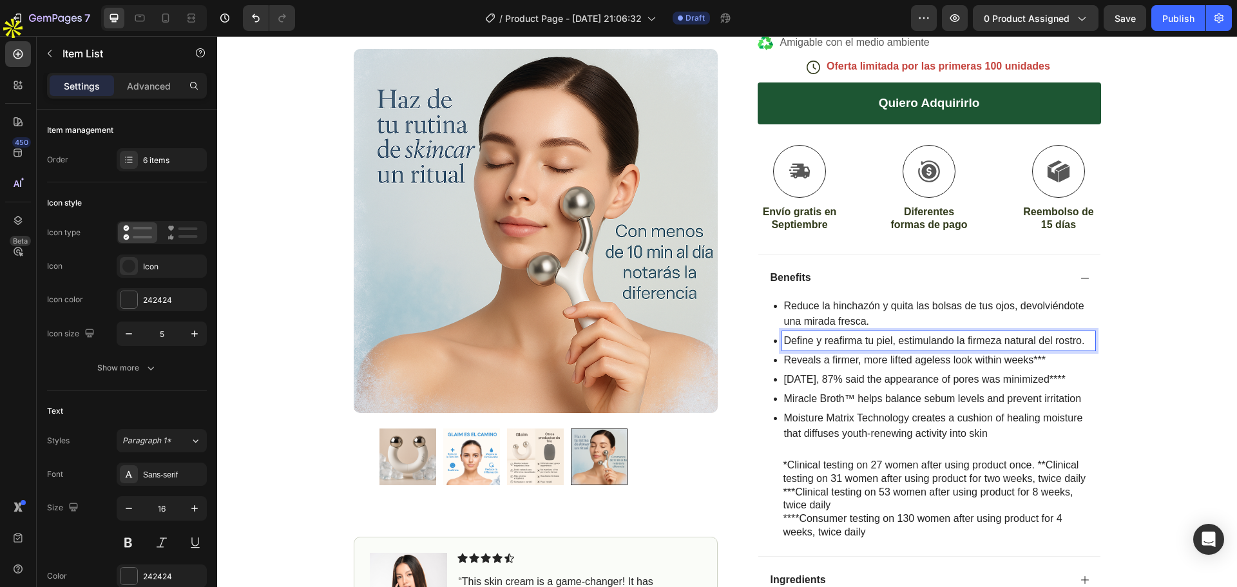
click at [854, 342] on p "Define y reafirma tu piel, estimulando la firmeza natural del rostro." at bounding box center [938, 340] width 309 height 15
click at [996, 343] on p "Define y reafirma tu piel, estimulando la firmeza natural del rostro." at bounding box center [938, 340] width 309 height 15
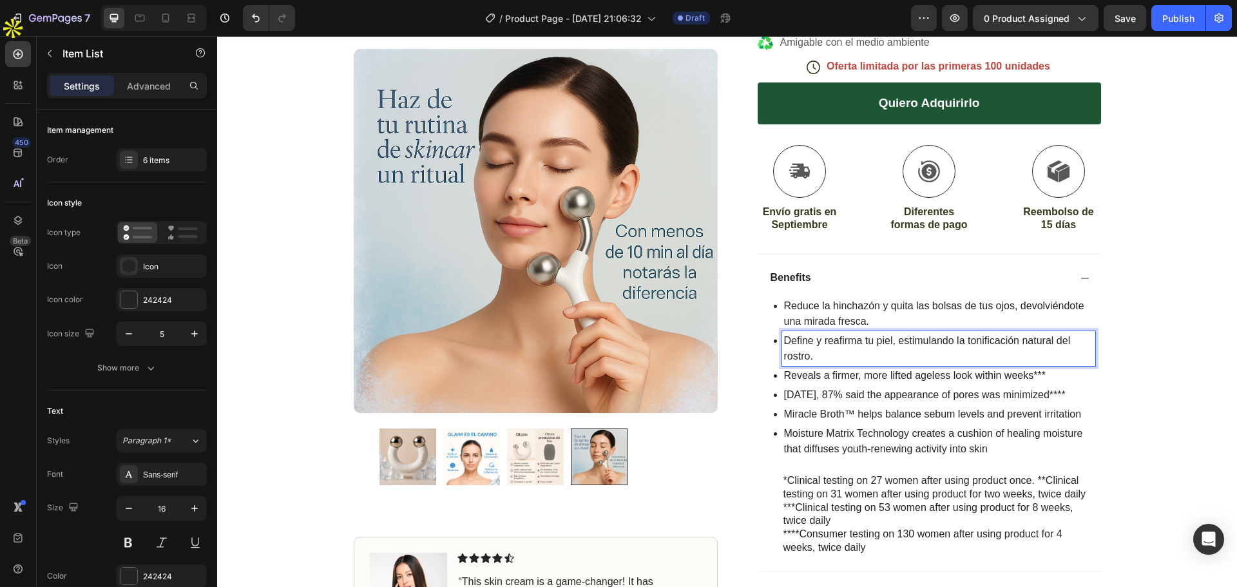
click at [824, 376] on p "Reveals a firmer, more lifted ageless look within weeks***" at bounding box center [938, 375] width 309 height 15
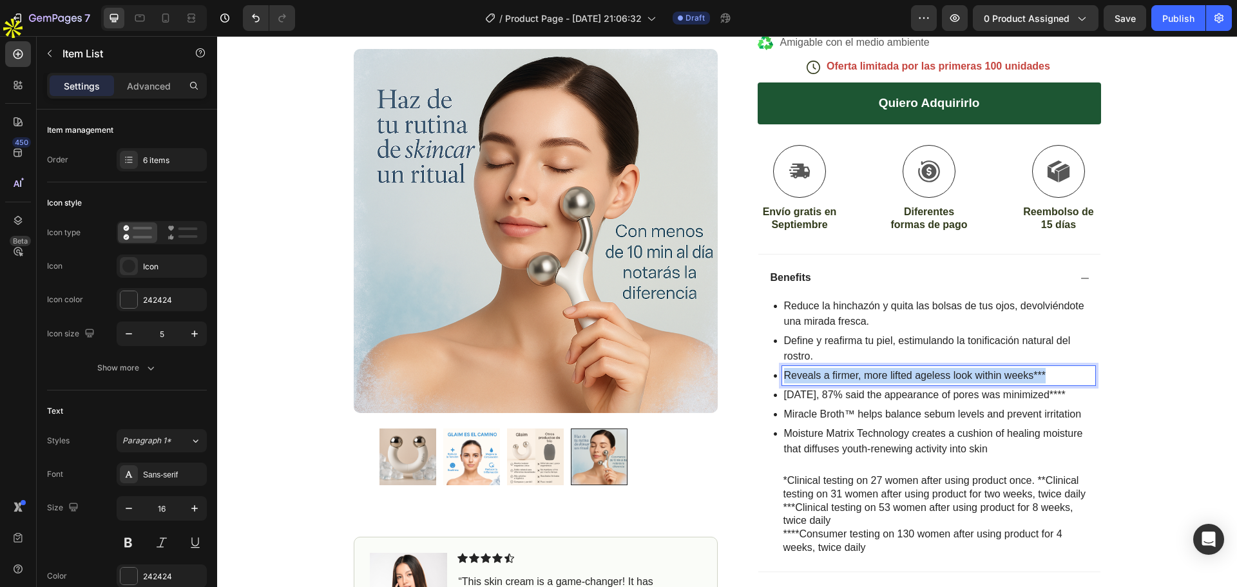
click at [824, 376] on p "Reveals a firmer, more lifted ageless look within weeks***" at bounding box center [938, 375] width 309 height 15
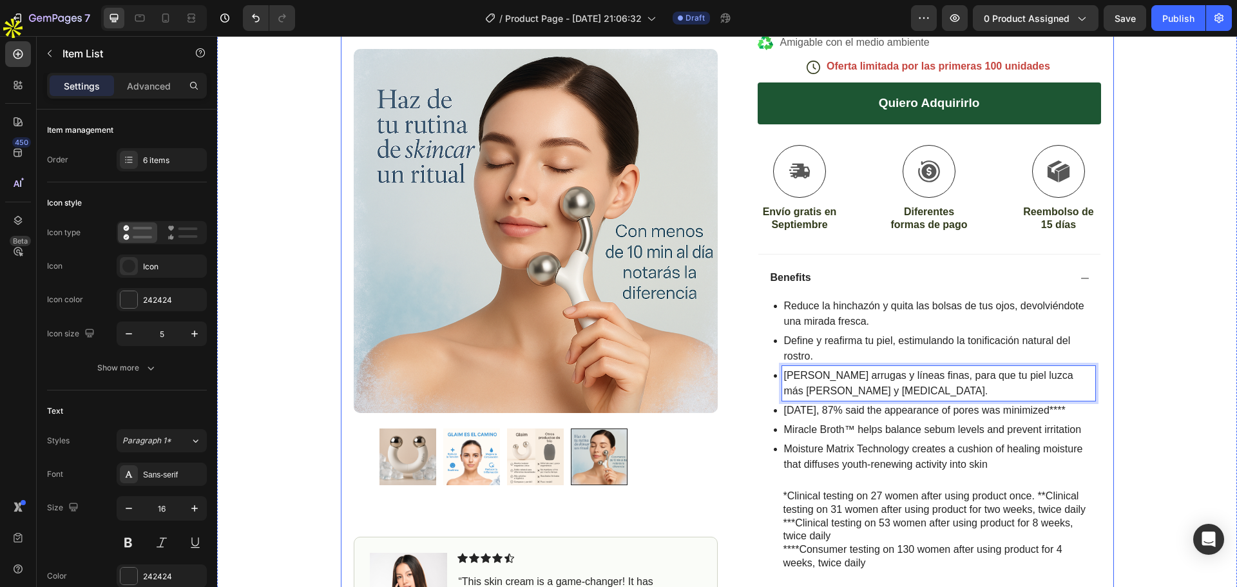
click at [1124, 302] on div "Icon Envío gratis a toda la península Heading Row Product Images Image Icon Ico…" at bounding box center [727, 239] width 1020 height 999
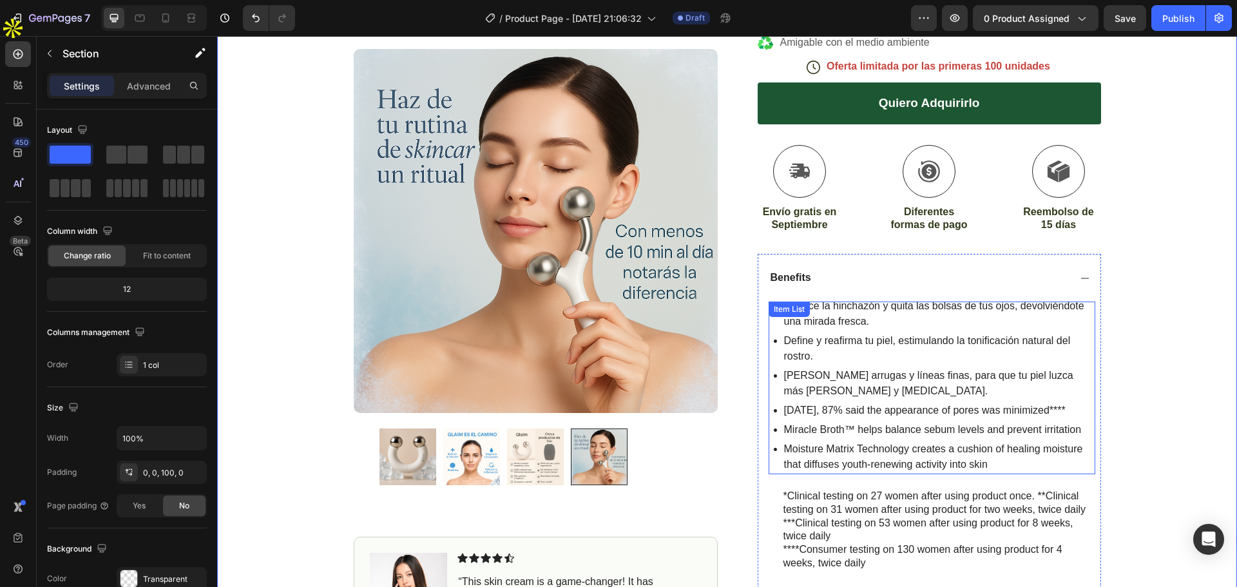
click at [822, 417] on p "In 4 weeks, 87% said the appearance of pores was minimized****" at bounding box center [938, 410] width 309 height 15
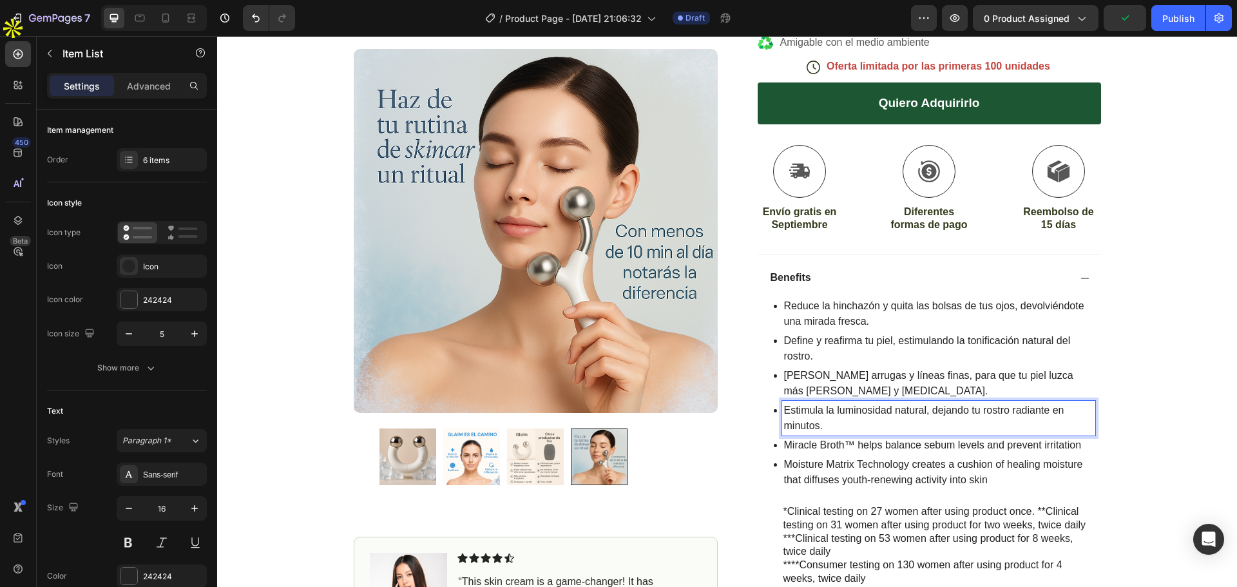
click at [852, 442] on p "Miracle Broth™ helps balance sebum levels and prevent irritation" at bounding box center [938, 445] width 309 height 15
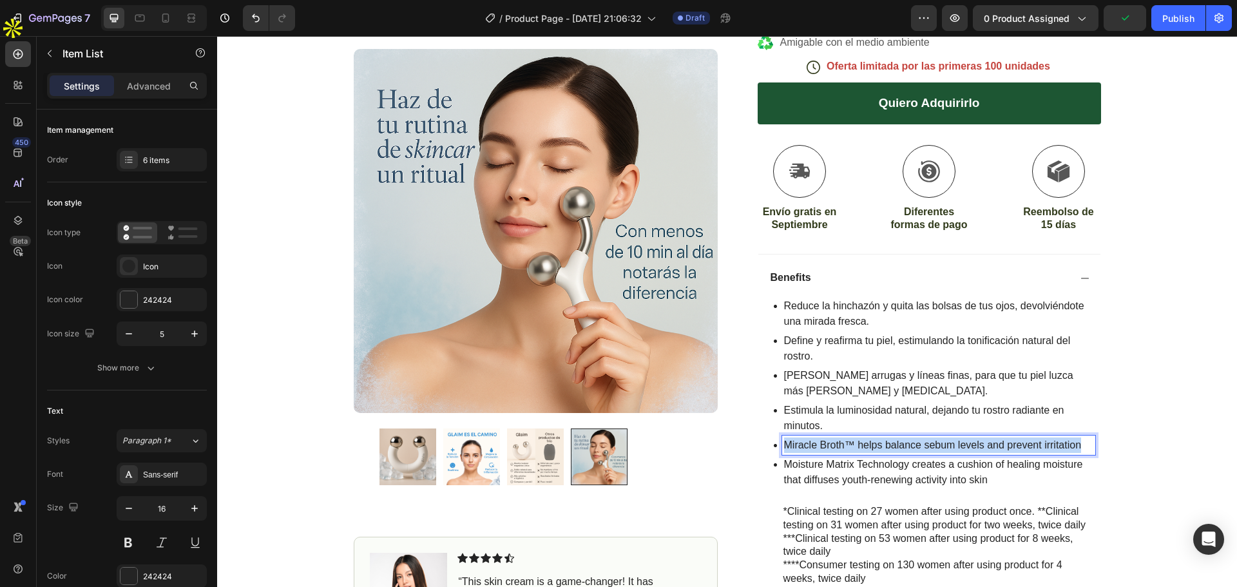
click at [852, 442] on p "Miracle Broth™ helps balance sebum levels and prevent irritation" at bounding box center [938, 445] width 309 height 15
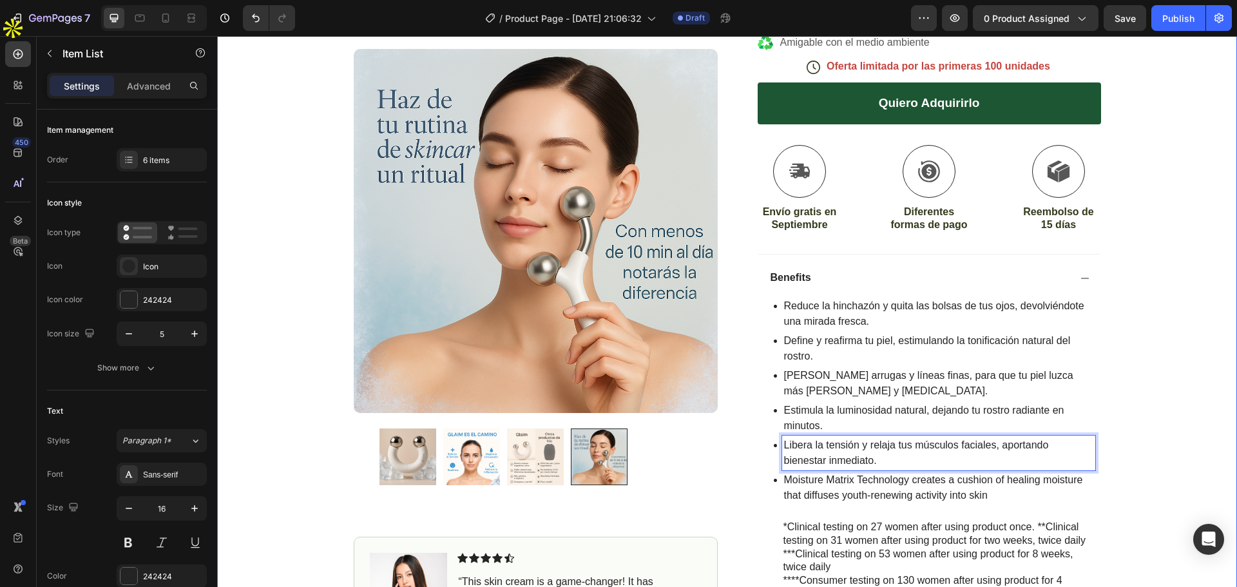
click at [1146, 376] on div "Icon Envío gratis a toda la península Heading Row Product Images Image Icon Ico…" at bounding box center [727, 255] width 1020 height 1030
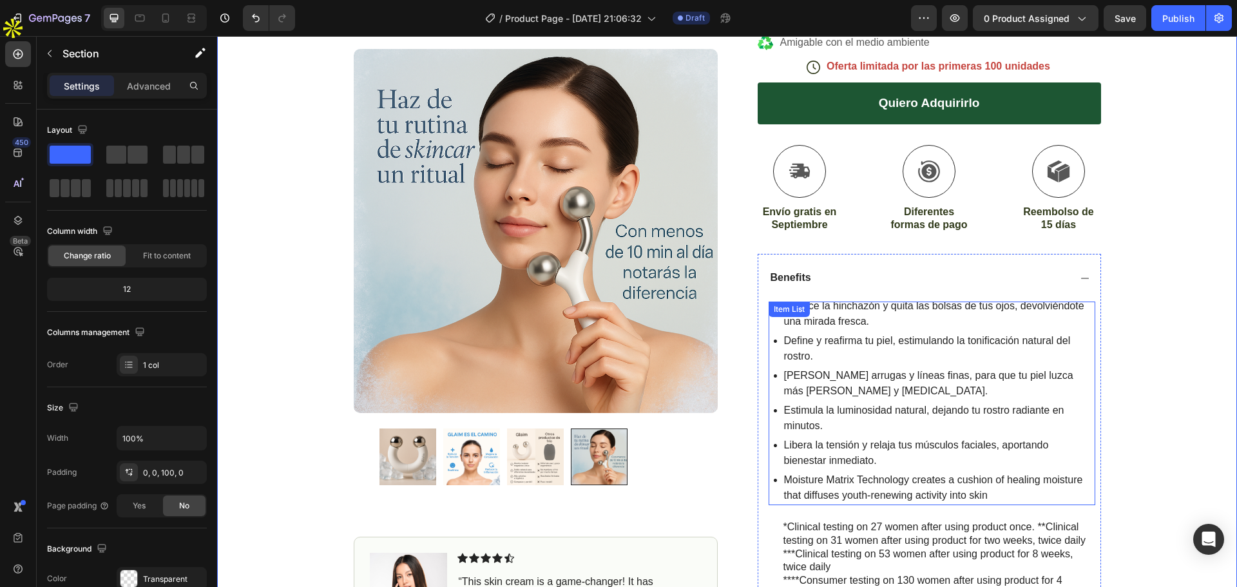
click at [876, 484] on p "Moisture Matrix Technology creates a cushion of healing moisture that diffuses …" at bounding box center [938, 487] width 309 height 31
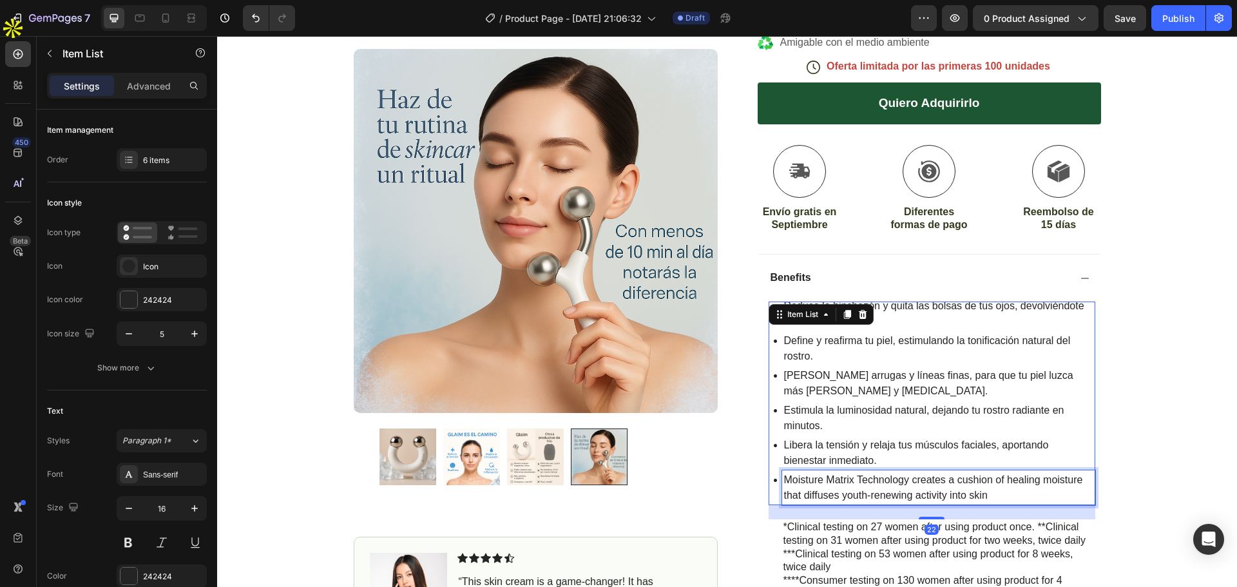
click at [876, 484] on p "Moisture Matrix Technology creates a cushion of healing moisture that diffuses …" at bounding box center [938, 487] width 309 height 31
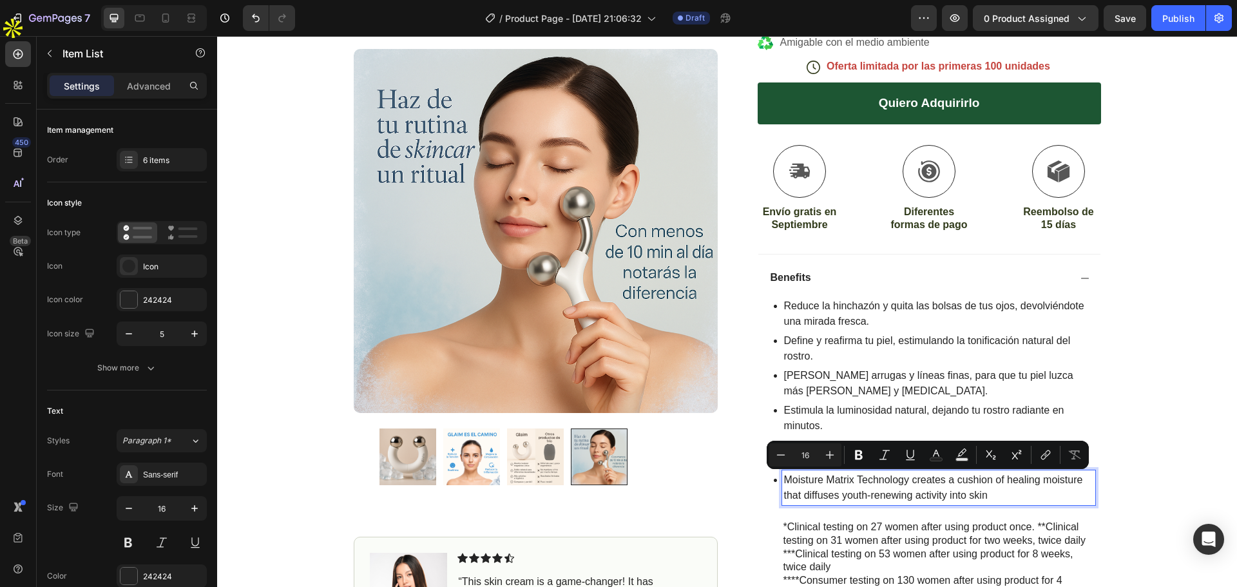
drag, startPoint x: 876, startPoint y: 483, endPoint x: 864, endPoint y: 486, distance: 11.9
click at [864, 486] on p "Moisture Matrix Technology creates a cushion of healing moisture that diffuses …" at bounding box center [938, 487] width 309 height 31
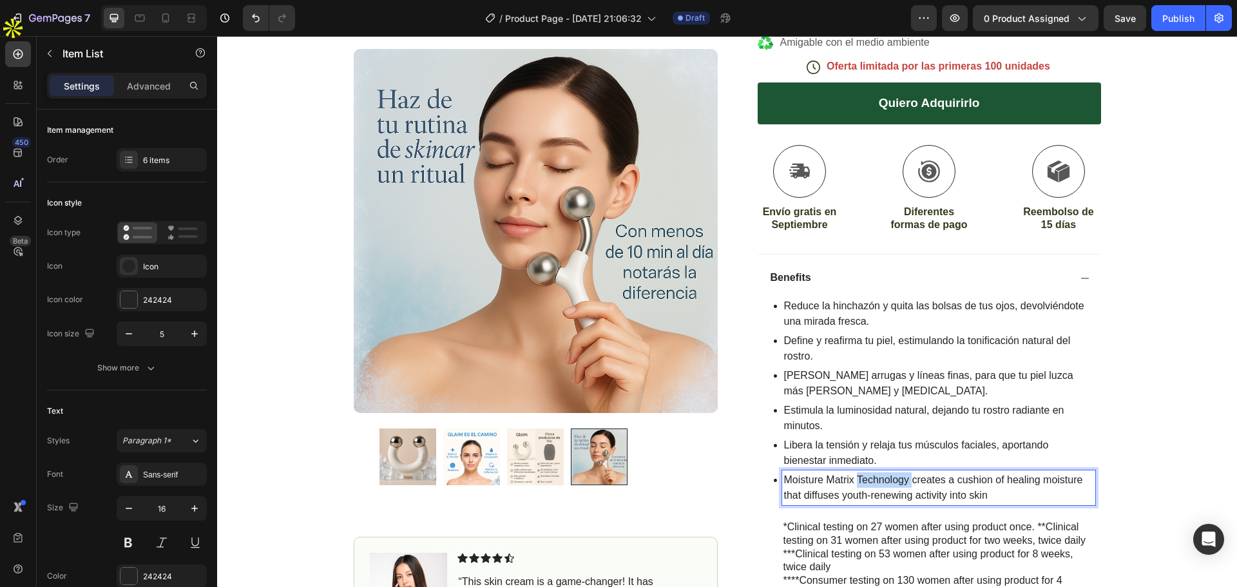
click at [864, 486] on p "Moisture Matrix Technology creates a cushion of healing moisture that diffuses …" at bounding box center [938, 487] width 309 height 31
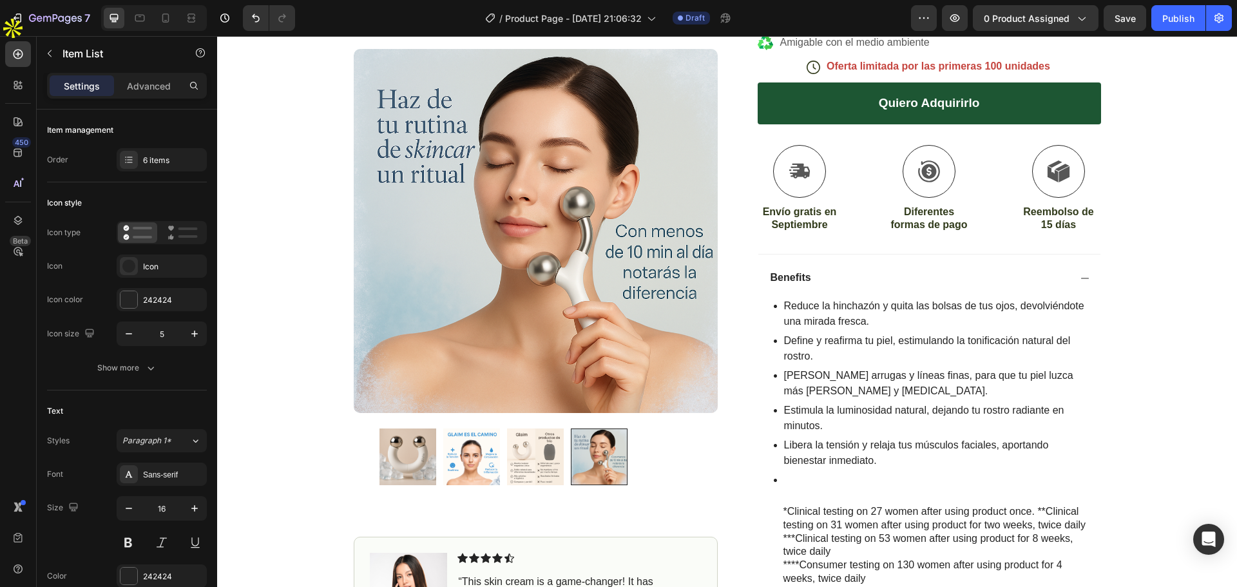
click at [774, 478] on div at bounding box center [935, 479] width 322 height 19
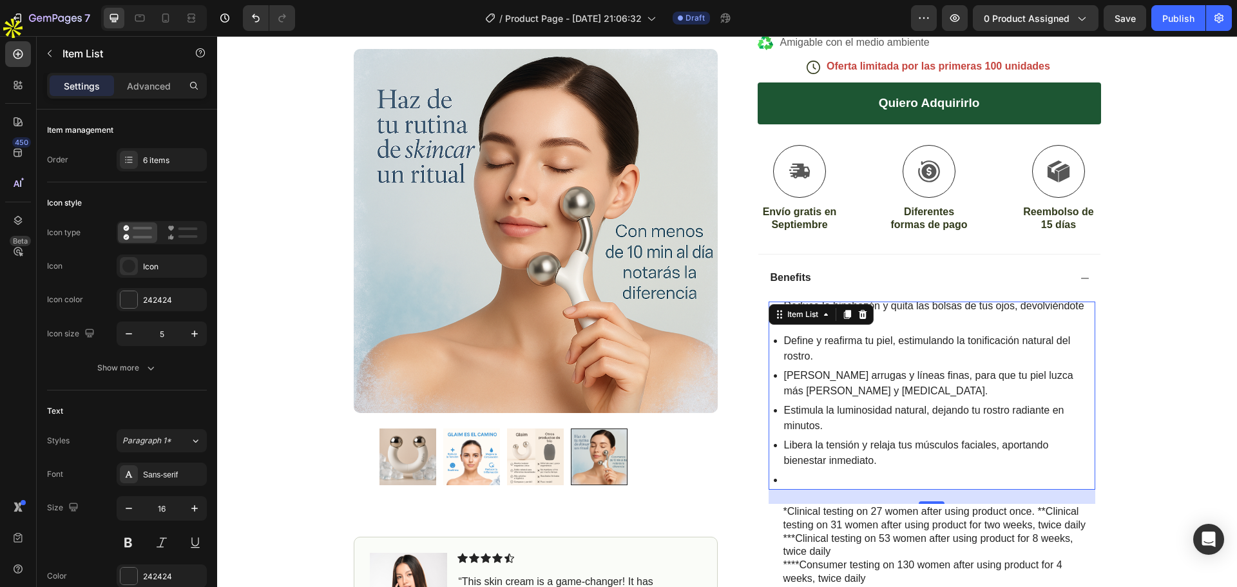
click at [784, 478] on p "Rich Text Editor. Editing area: main" at bounding box center [938, 479] width 309 height 15
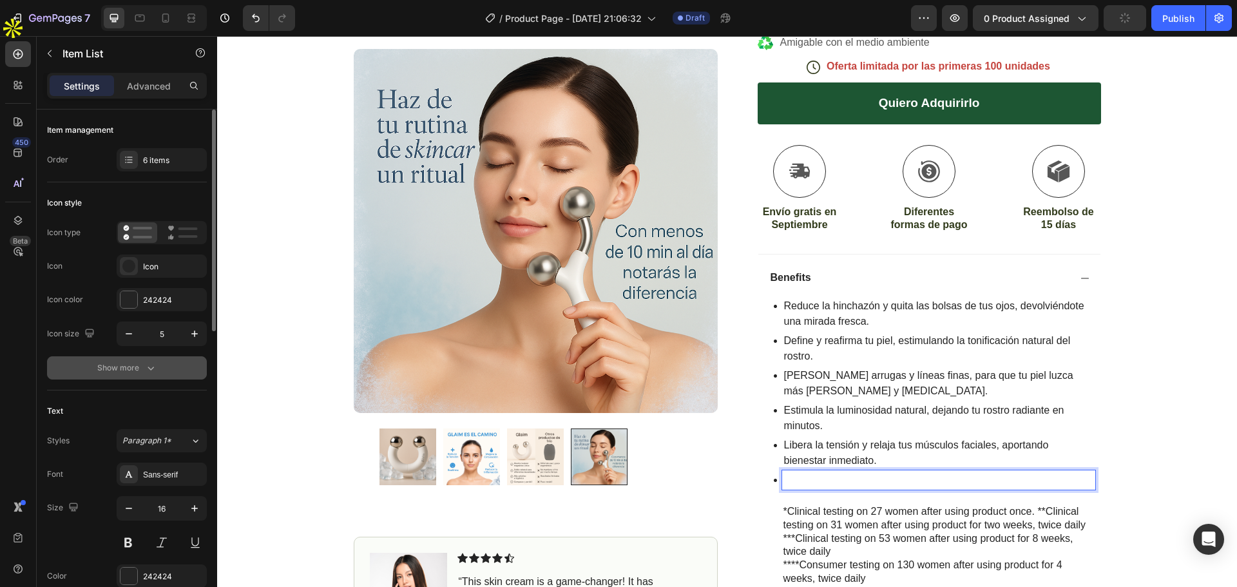
click at [140, 369] on div "Show more" at bounding box center [127, 367] width 60 height 13
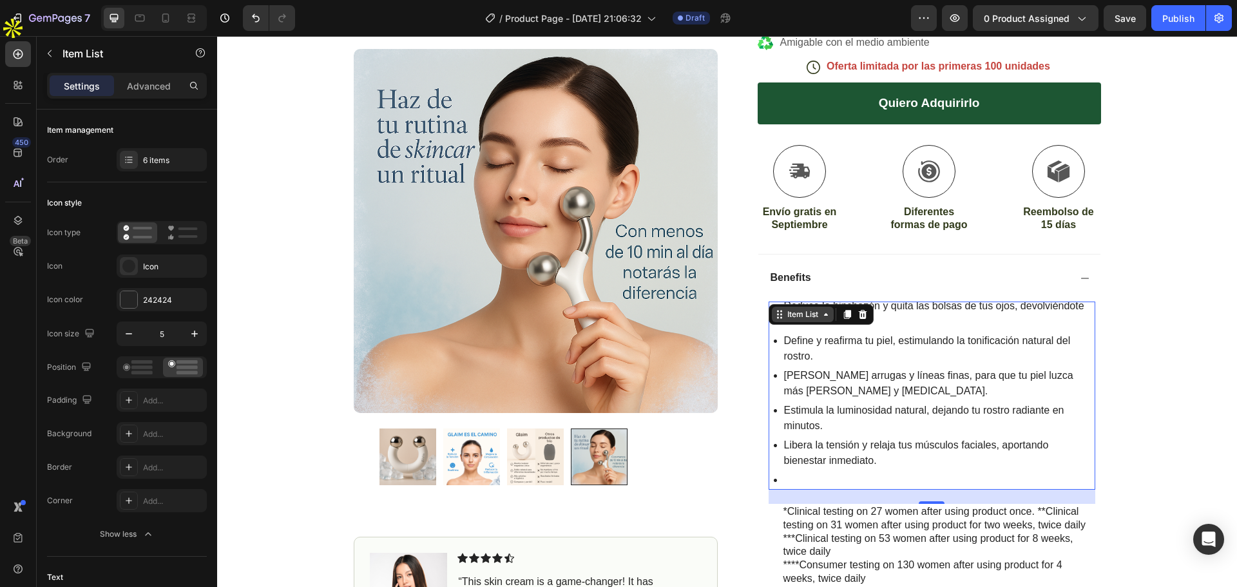
click at [794, 316] on div "Item List" at bounding box center [803, 315] width 36 height 12
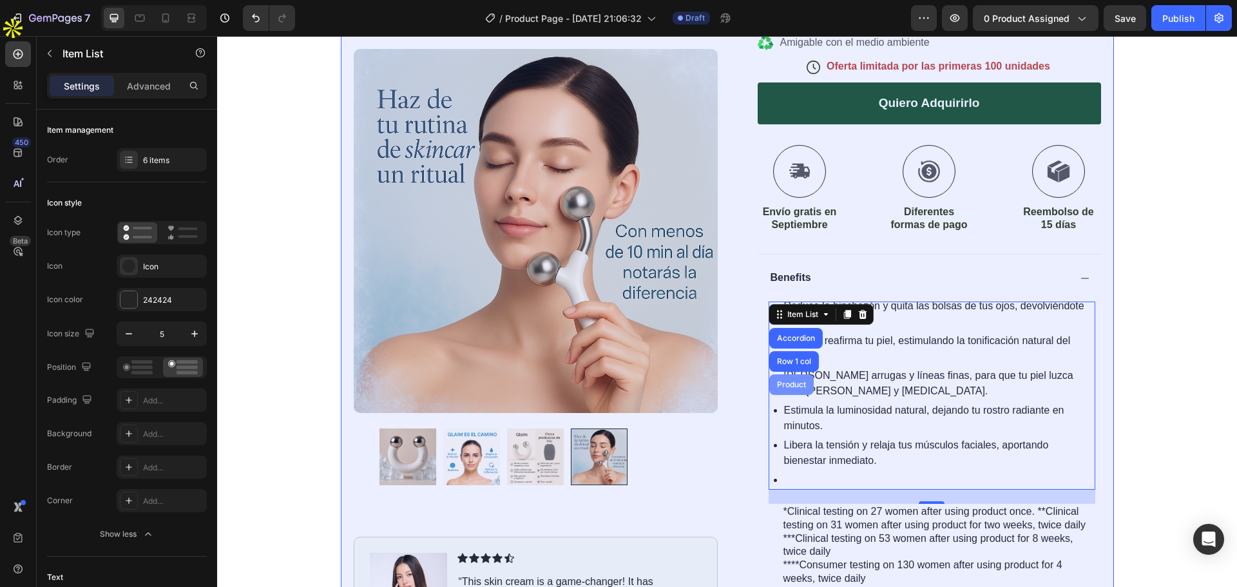
click at [789, 382] on div "Product" at bounding box center [792, 385] width 34 height 8
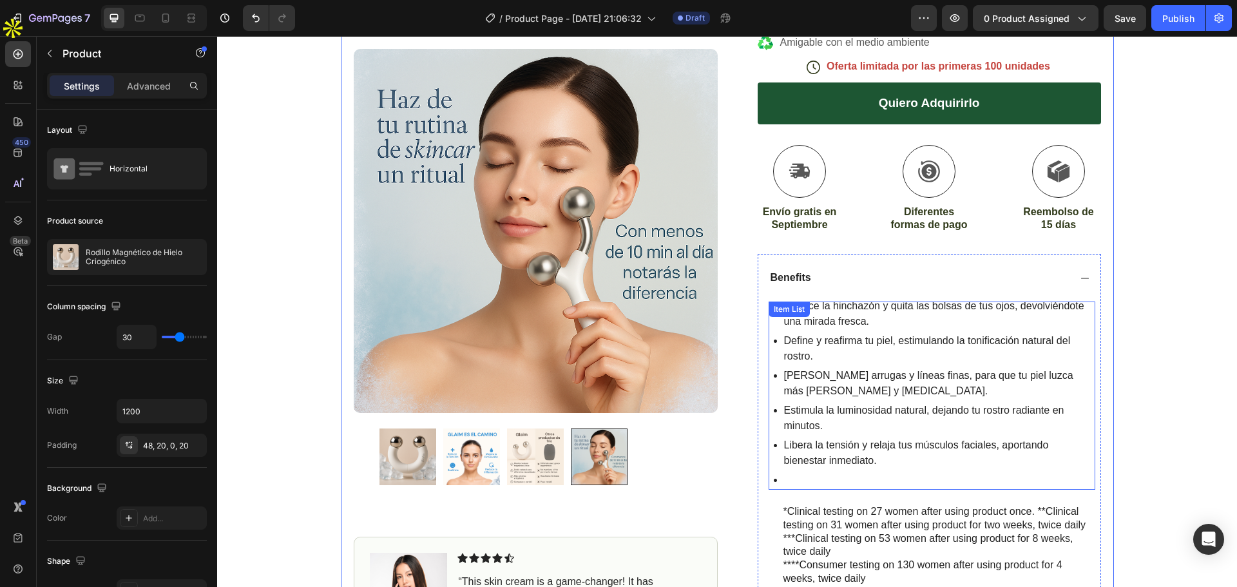
click at [903, 470] on div "Libera la tensión y relaja tus músculos faciales, aportando bienestar inmediato." at bounding box center [938, 453] width 313 height 35
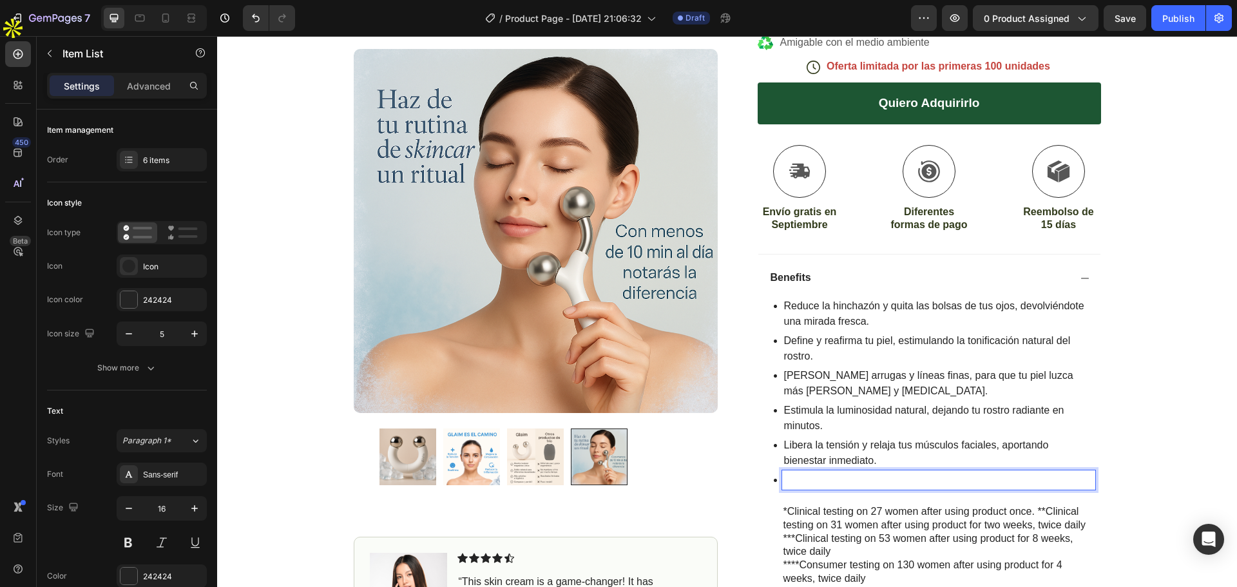
drag, startPoint x: 787, startPoint y: 481, endPoint x: 769, endPoint y: 481, distance: 17.4
click at [774, 481] on icon at bounding box center [775, 480] width 3 height 3
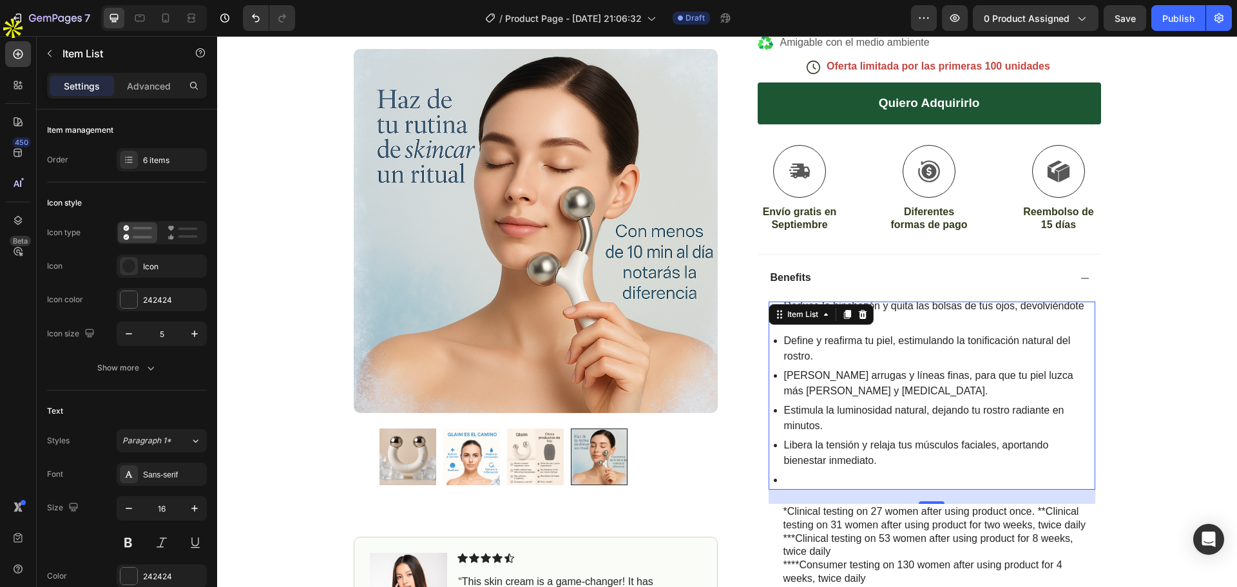
click at [774, 481] on icon at bounding box center [775, 480] width 3 height 3
click at [820, 322] on div "Item List" at bounding box center [803, 314] width 62 height 15
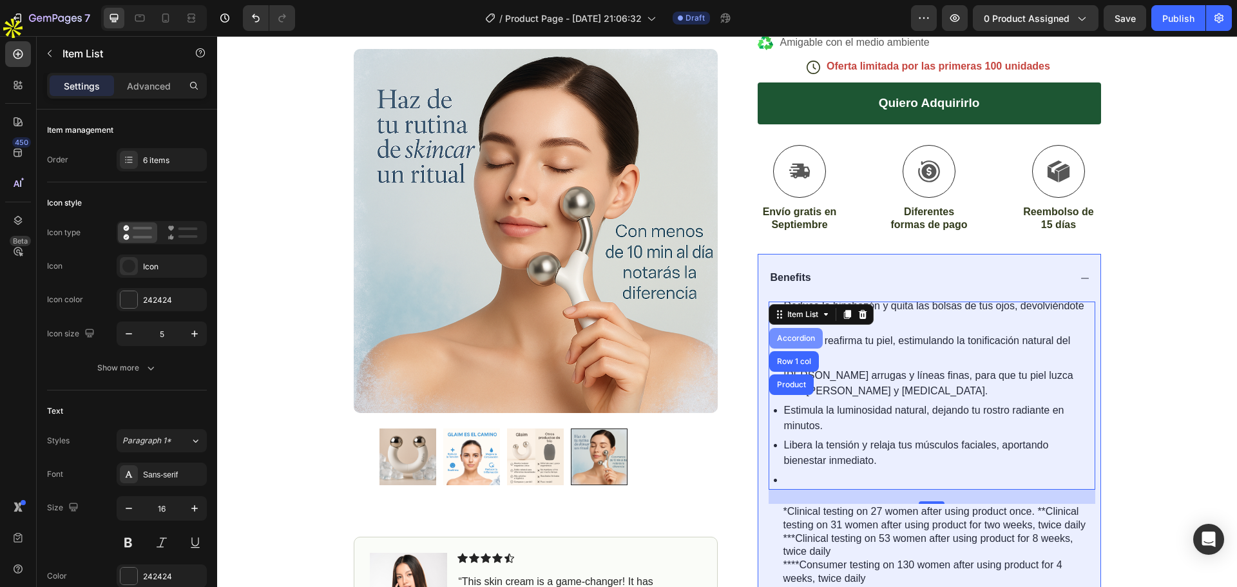
click at [796, 336] on div "Accordion" at bounding box center [796, 338] width 43 height 8
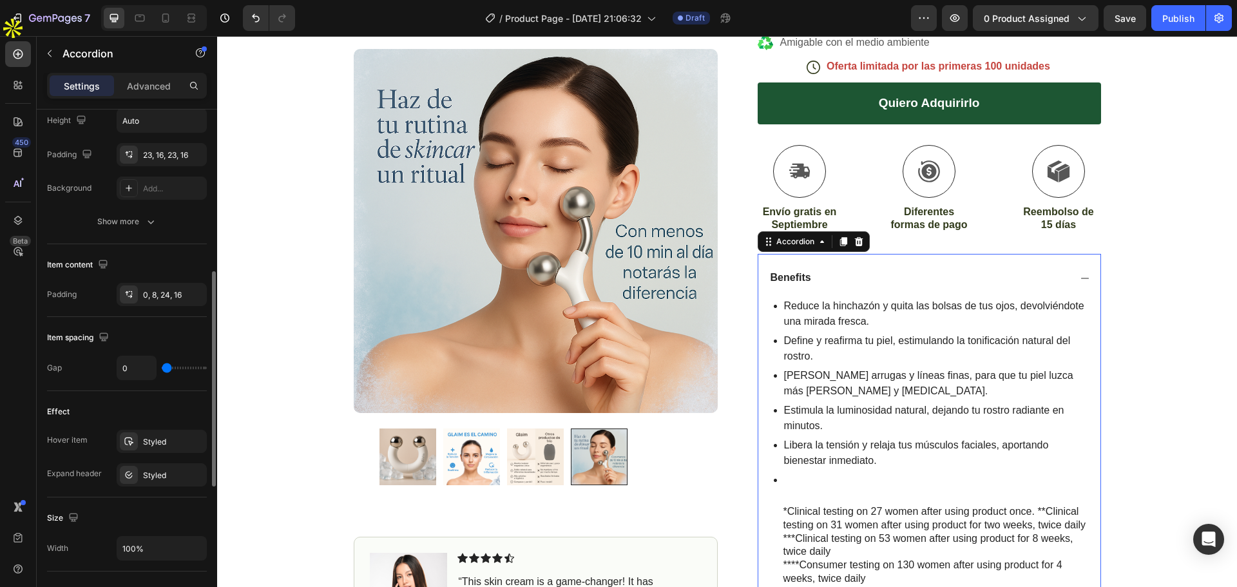
scroll to position [713, 0]
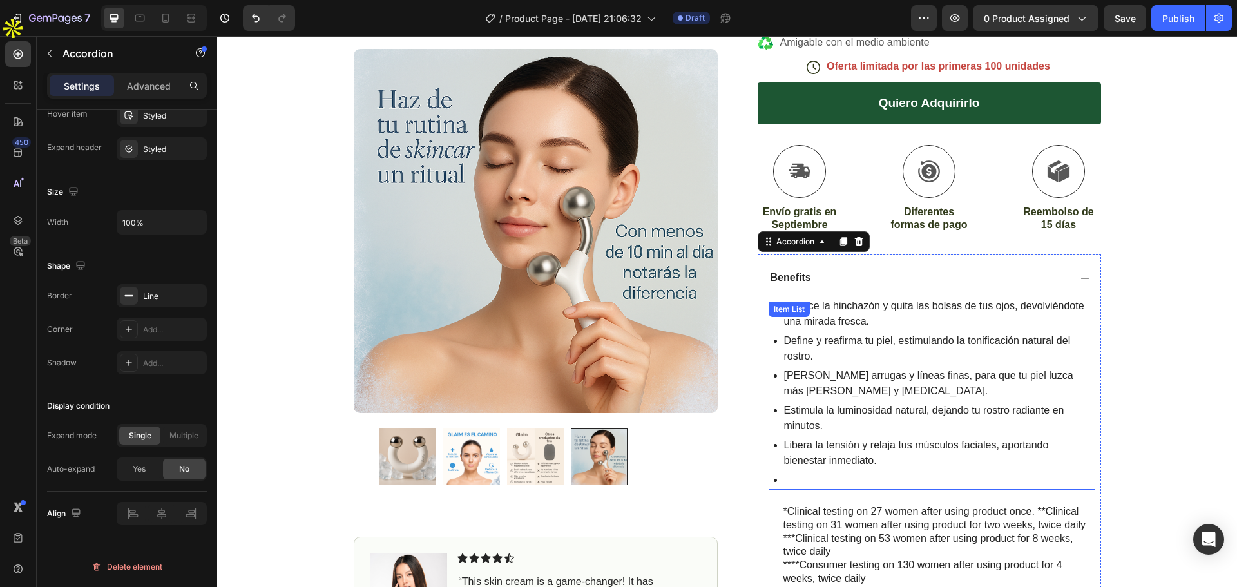
click at [790, 474] on p "Rich Text Editor. Editing area: main" at bounding box center [938, 479] width 309 height 15
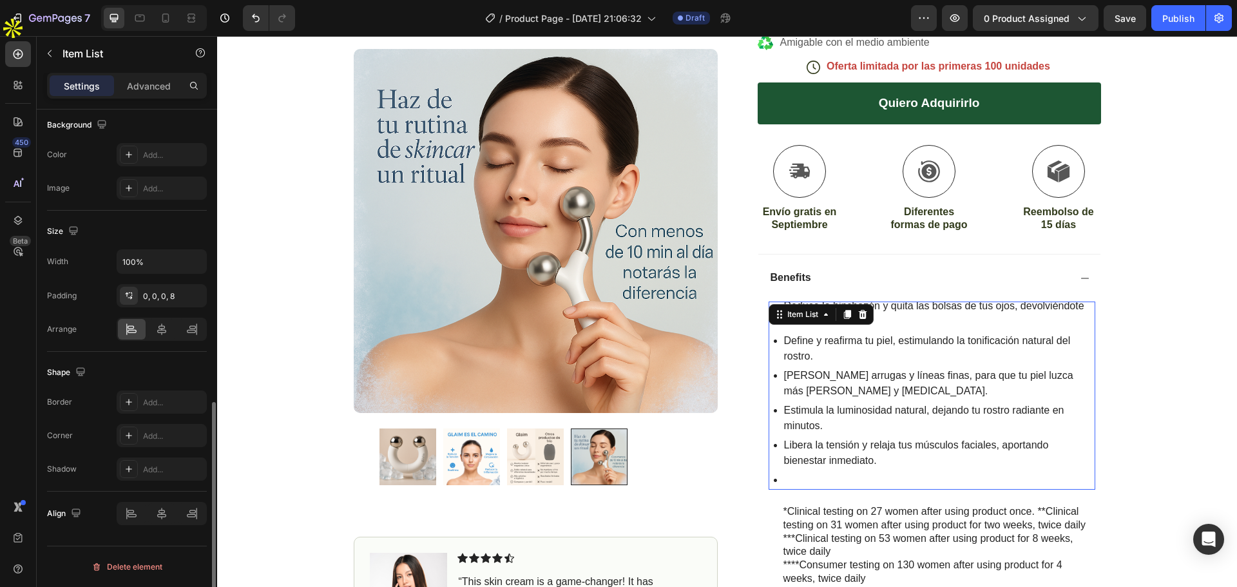
scroll to position [0, 0]
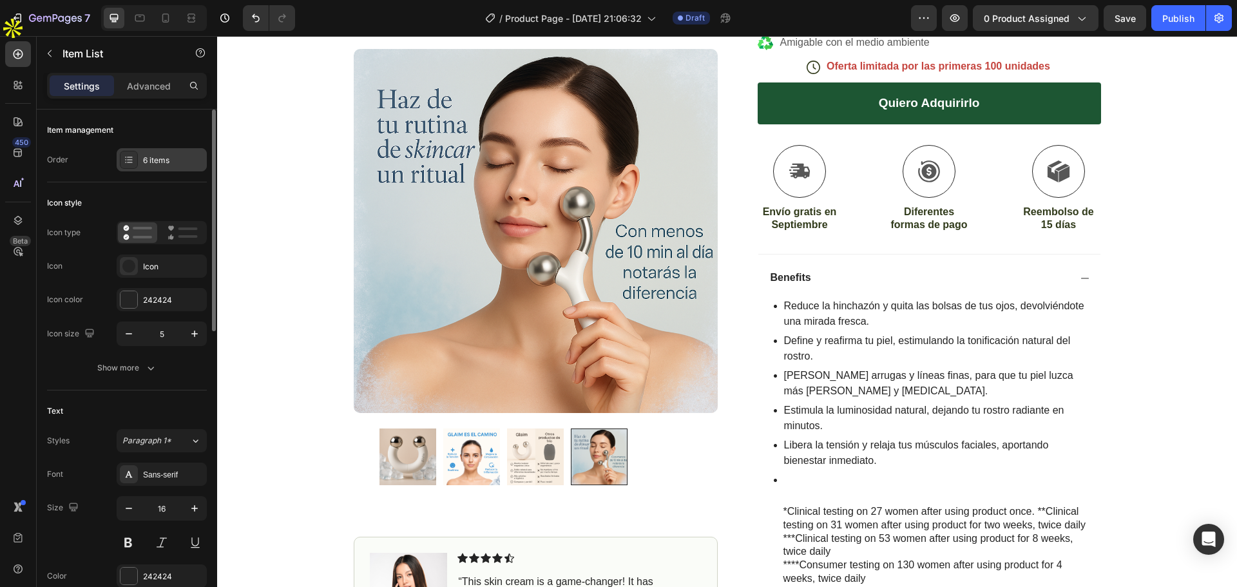
click at [153, 153] on div "6 items" at bounding box center [162, 159] width 90 height 23
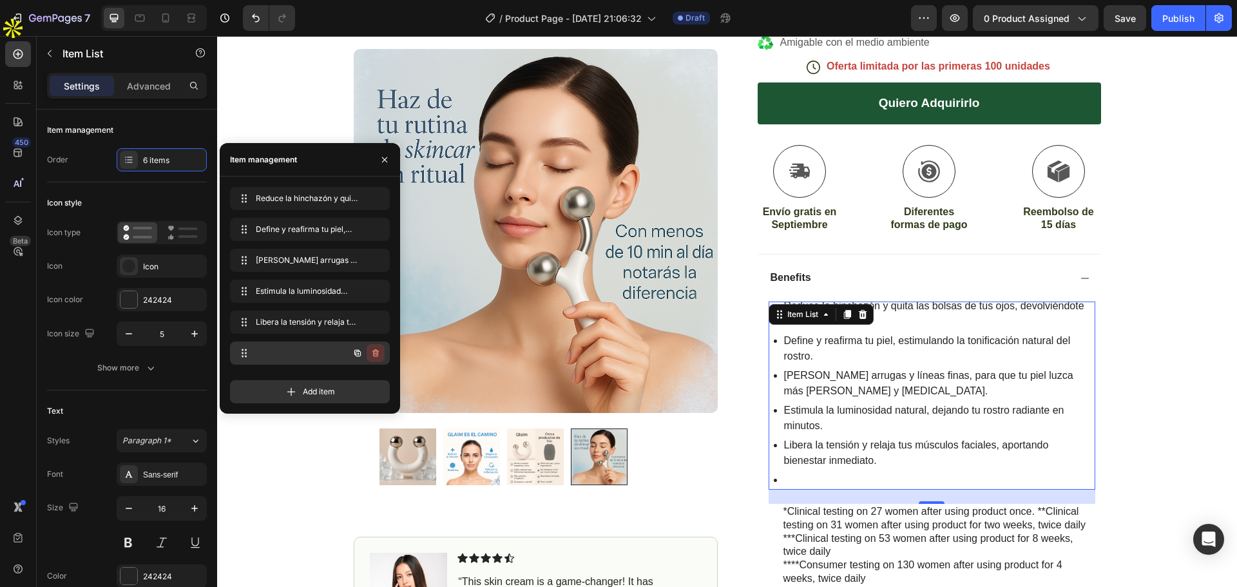
click at [376, 352] on icon "button" at bounding box center [376, 353] width 10 height 10
click at [361, 354] on div "Delete" at bounding box center [367, 353] width 24 height 12
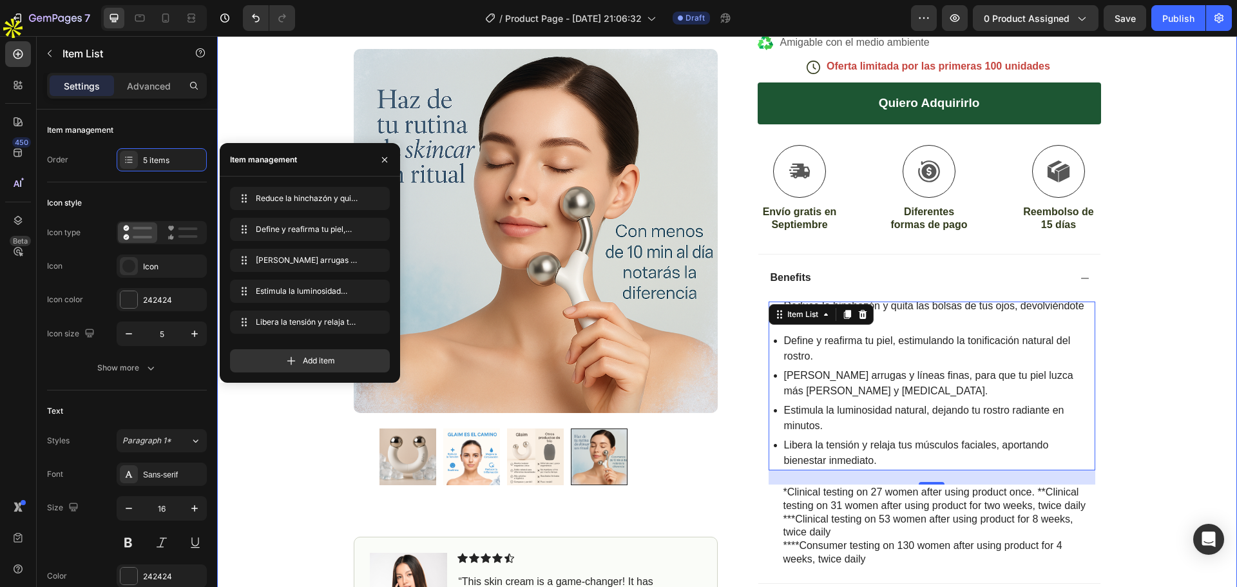
click at [1133, 272] on div "Icon Envío gratis a toda la península Heading Row Product Images Image Icon Ico…" at bounding box center [727, 237] width 1020 height 995
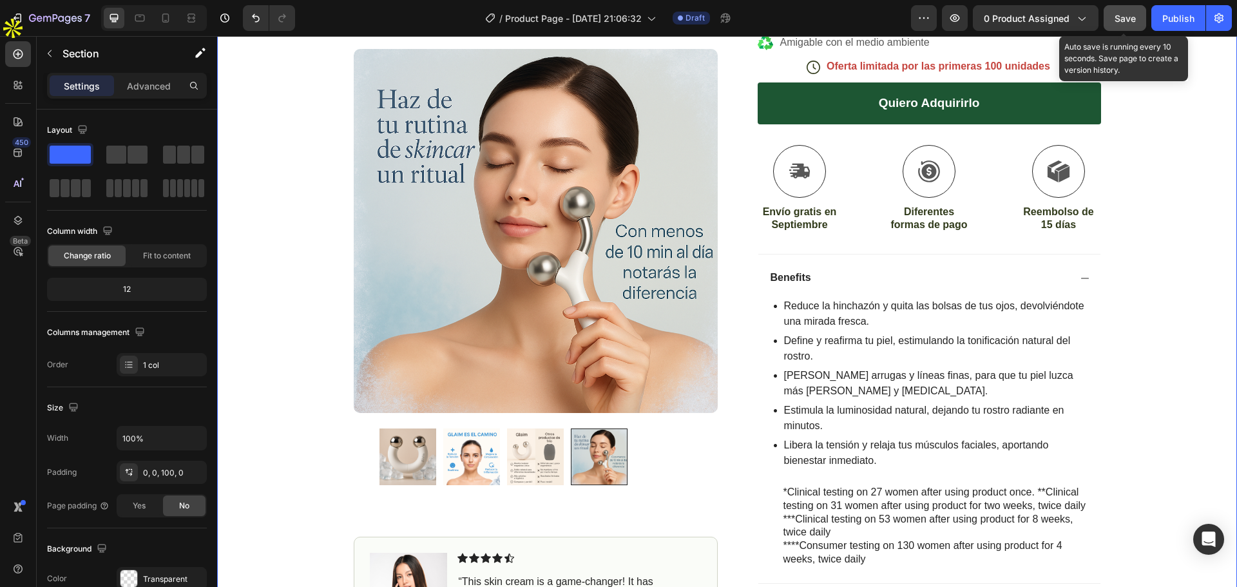
click at [1128, 24] on div "Save" at bounding box center [1125, 19] width 21 height 14
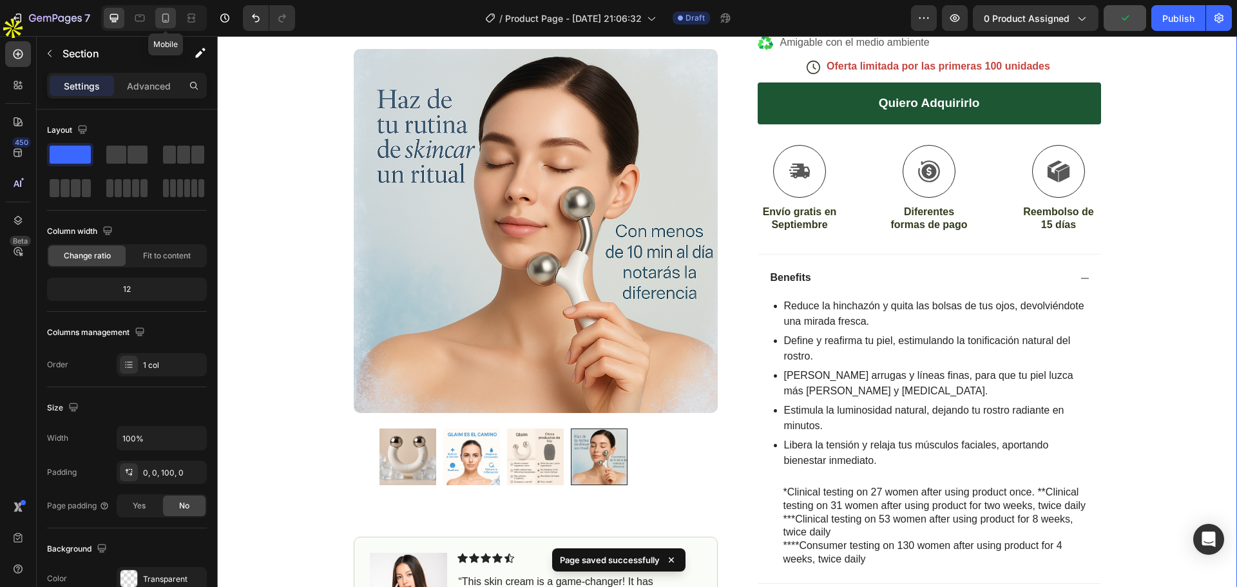
click at [164, 23] on icon at bounding box center [165, 18] width 13 height 13
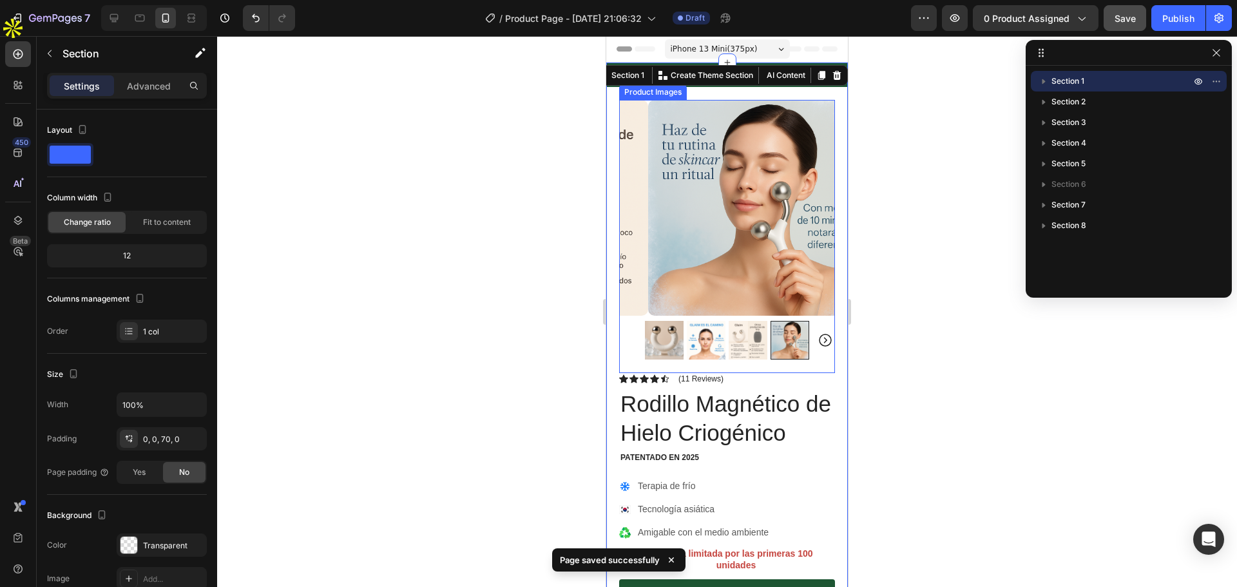
click at [668, 325] on img at bounding box center [664, 340] width 39 height 39
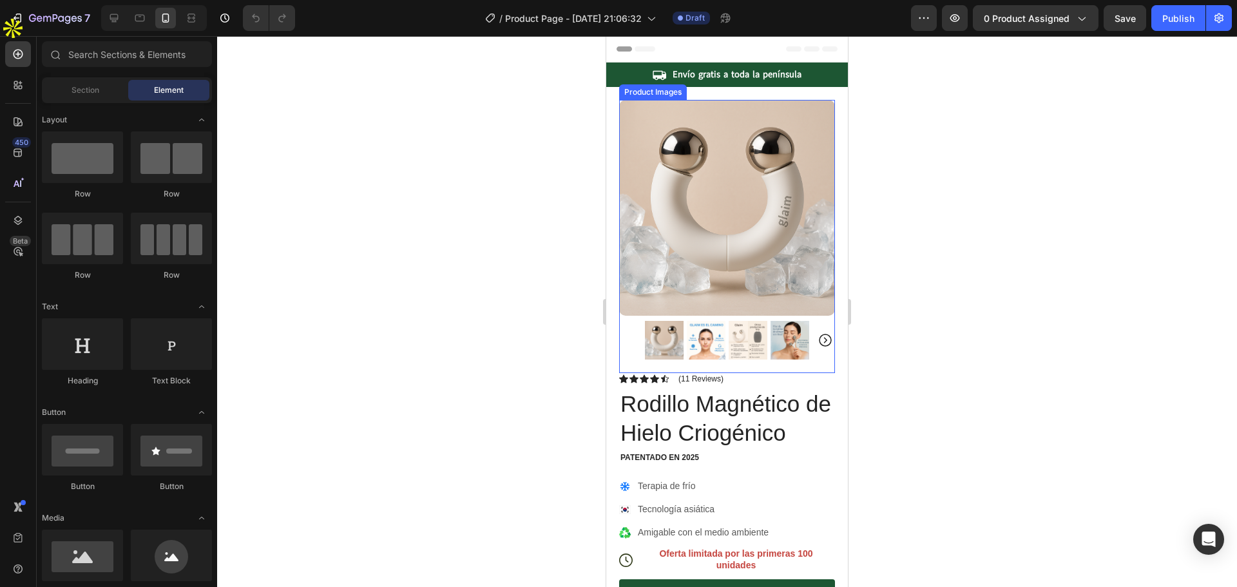
click at [668, 326] on img at bounding box center [664, 340] width 39 height 39
click at [704, 330] on img at bounding box center [706, 340] width 39 height 39
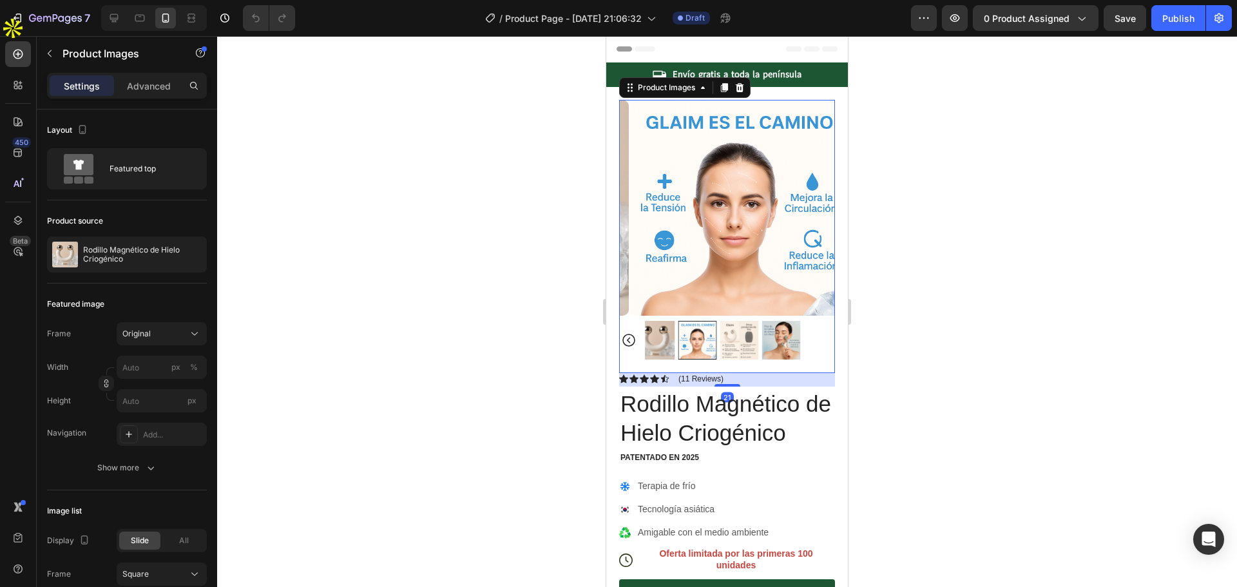
drag, startPoint x: 751, startPoint y: 329, endPoint x: 769, endPoint y: 329, distance: 18.0
click at [751, 329] on img at bounding box center [739, 340] width 39 height 39
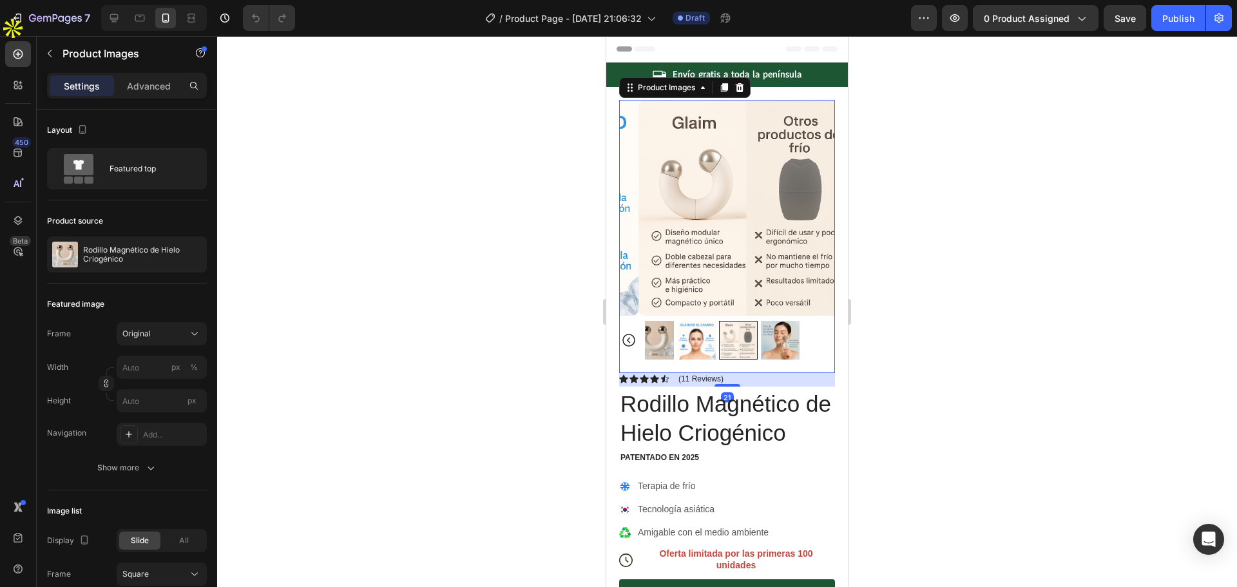
click at [778, 331] on img at bounding box center [780, 340] width 39 height 39
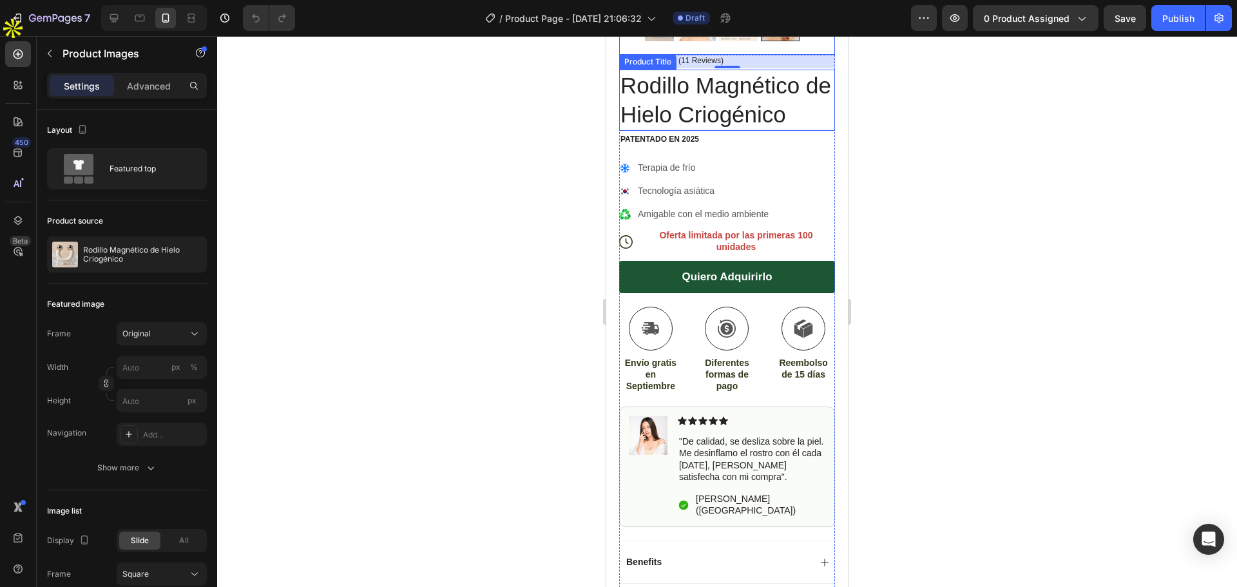
scroll to position [322, 0]
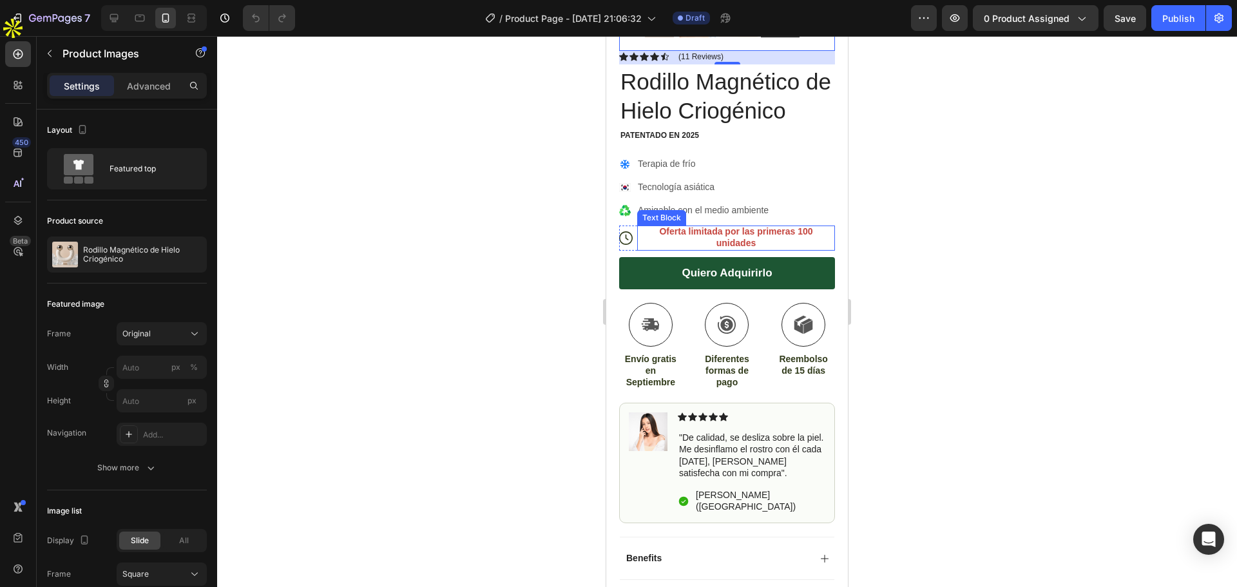
click at [731, 226] on p "Oferta limitada por las primeras 100 unidades" at bounding box center [736, 237] width 195 height 23
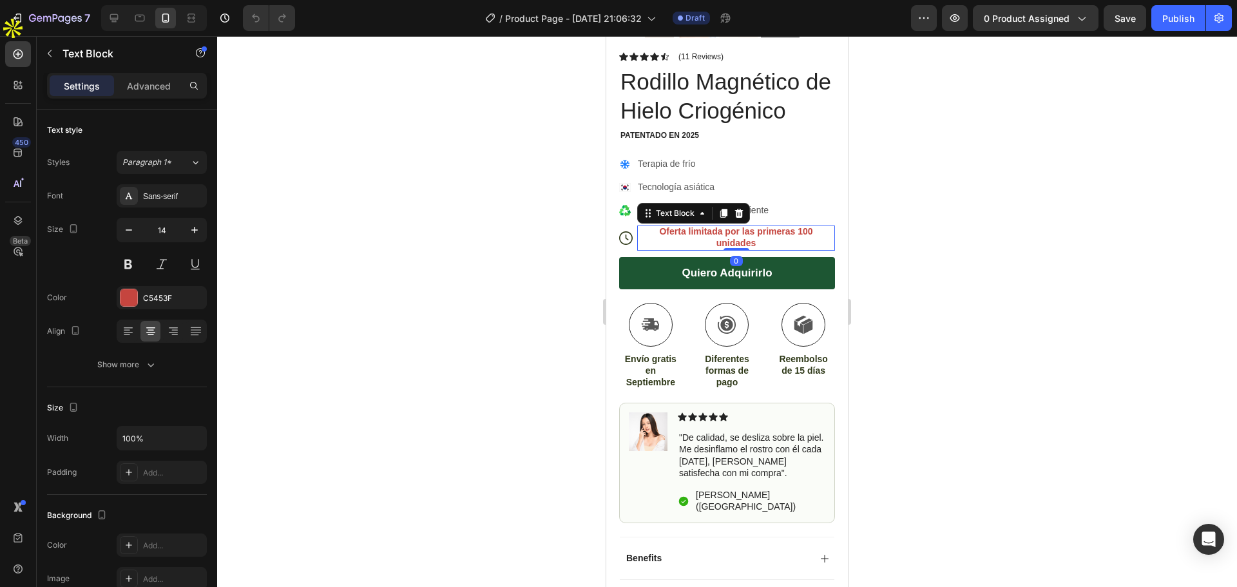
click at [731, 226] on p "Oferta limitada por las primeras 100 unidades" at bounding box center [736, 237] width 195 height 23
click at [938, 263] on div at bounding box center [727, 311] width 1020 height 551
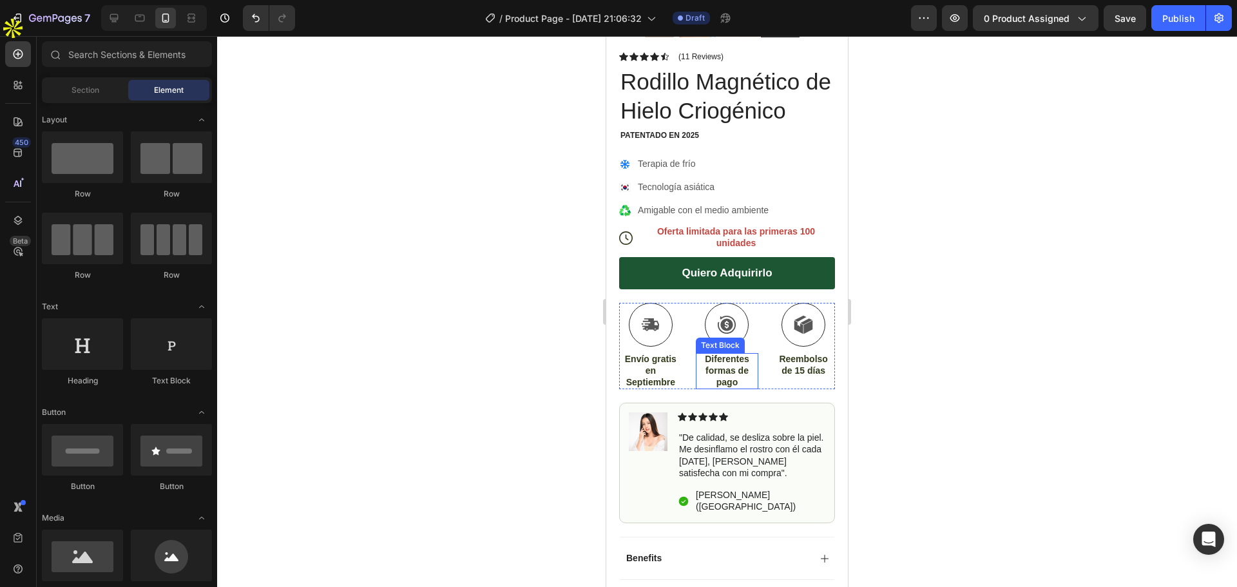
click at [720, 370] on p "Diferentes formas de pago" at bounding box center [727, 370] width 61 height 35
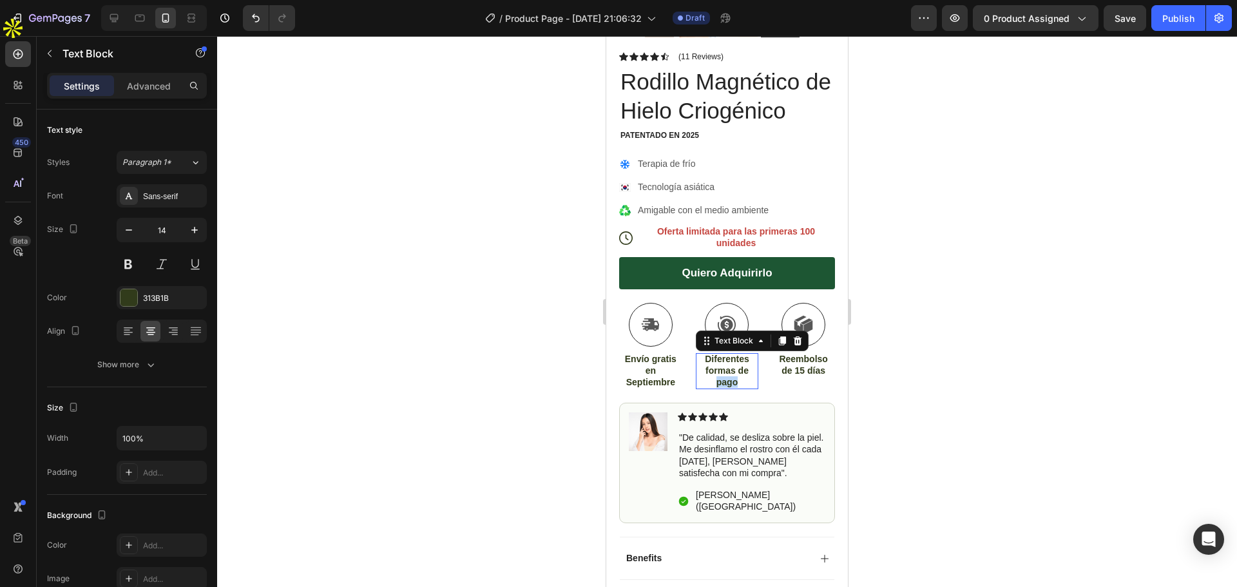
click at [720, 370] on p "Diferentes formas de pago" at bounding box center [727, 370] width 61 height 35
click at [944, 334] on div at bounding box center [727, 311] width 1020 height 551
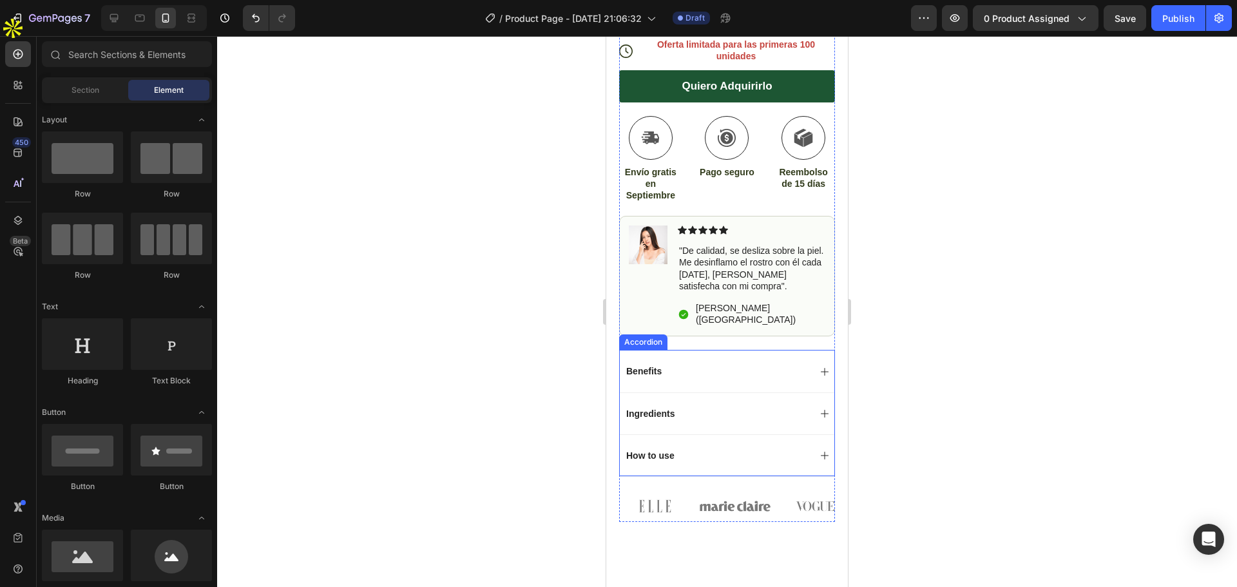
scroll to position [516, 0]
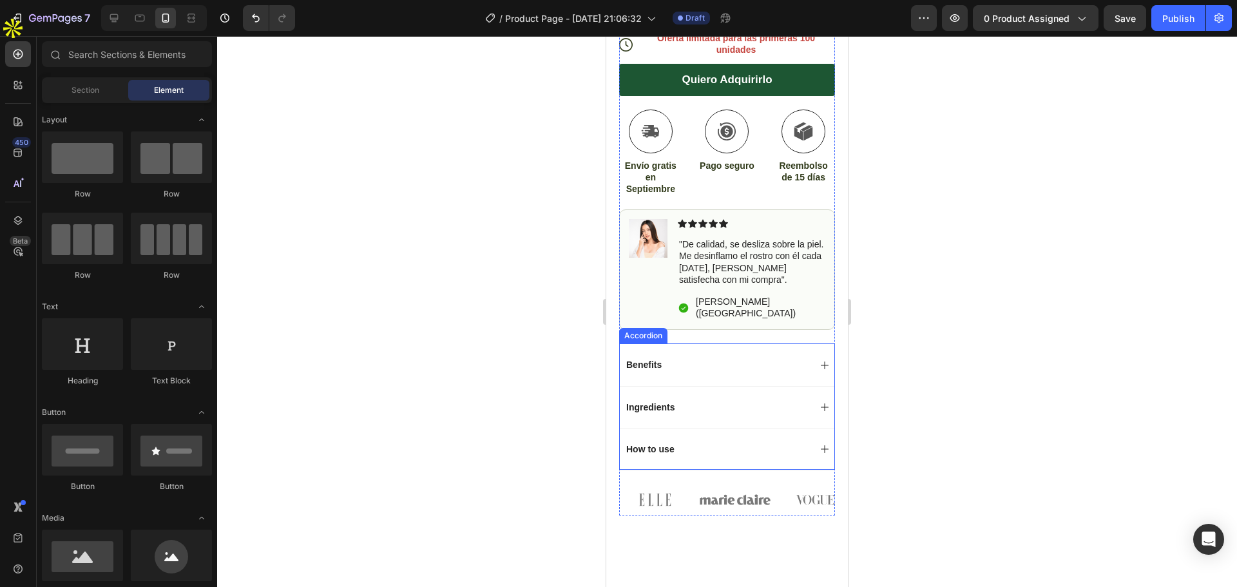
click at [787, 354] on div "Benefits" at bounding box center [727, 364] width 215 height 42
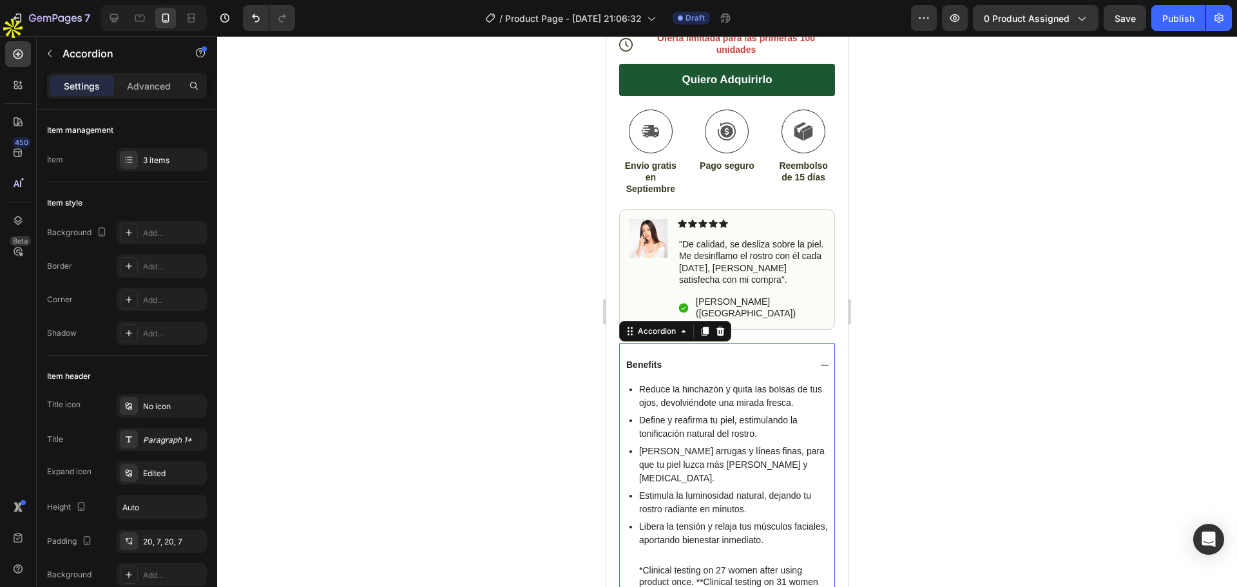
scroll to position [644, 0]
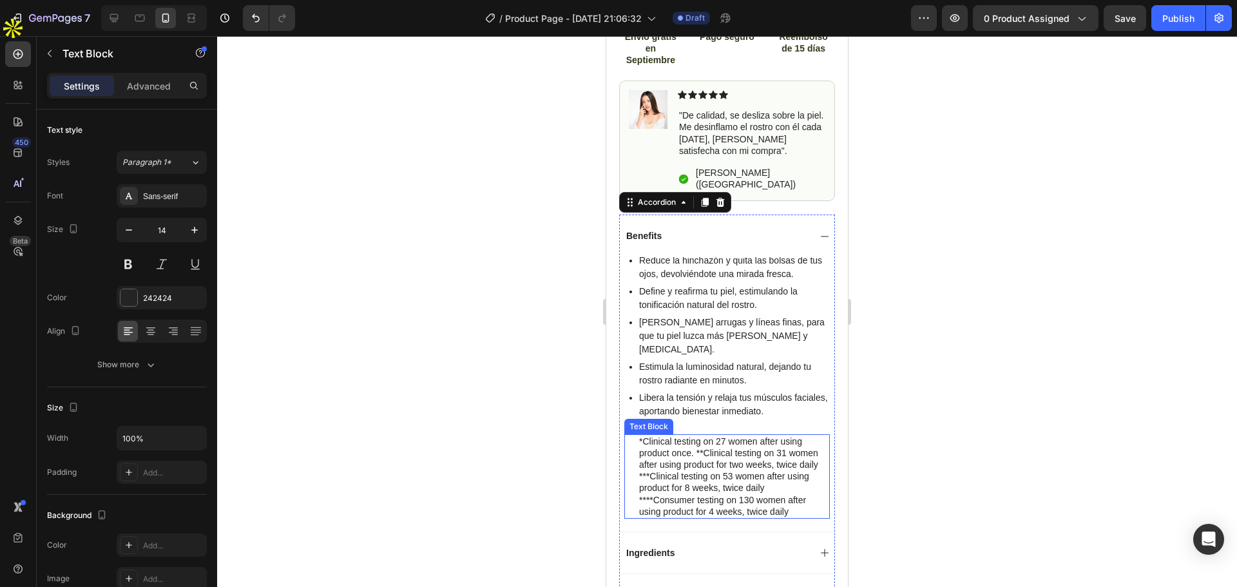
click at [683, 436] on p "*Clinical testing on 27 women after using product once. **Clinical testing on 3…" at bounding box center [733, 453] width 189 height 35
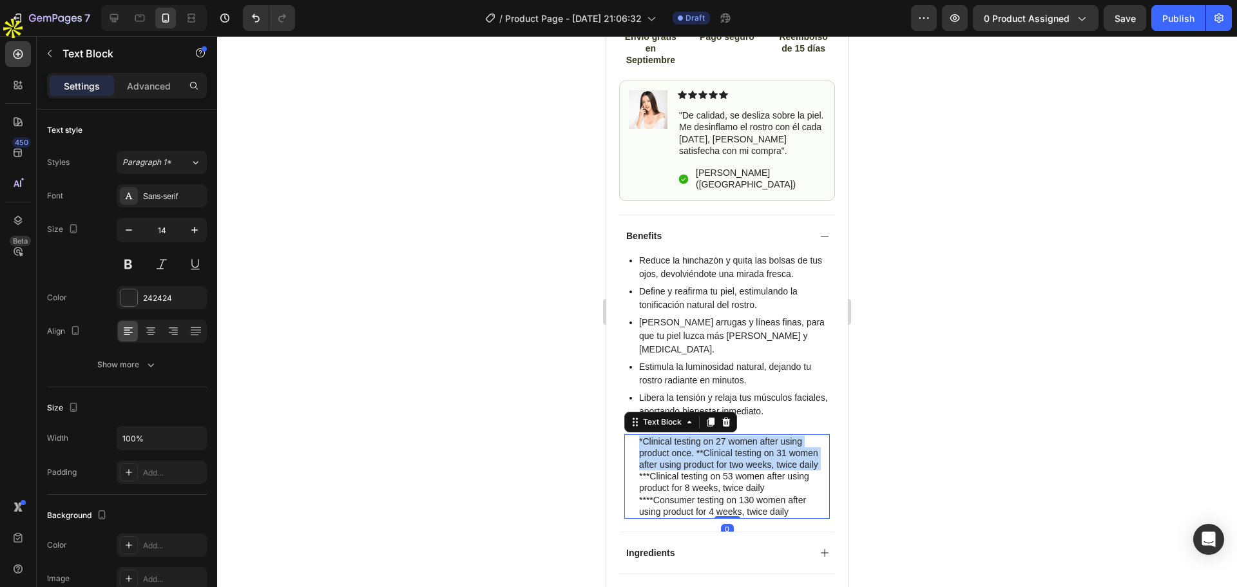
click at [683, 436] on p "*Clinical testing on 27 women after using product once. **Clinical testing on 3…" at bounding box center [733, 453] width 189 height 35
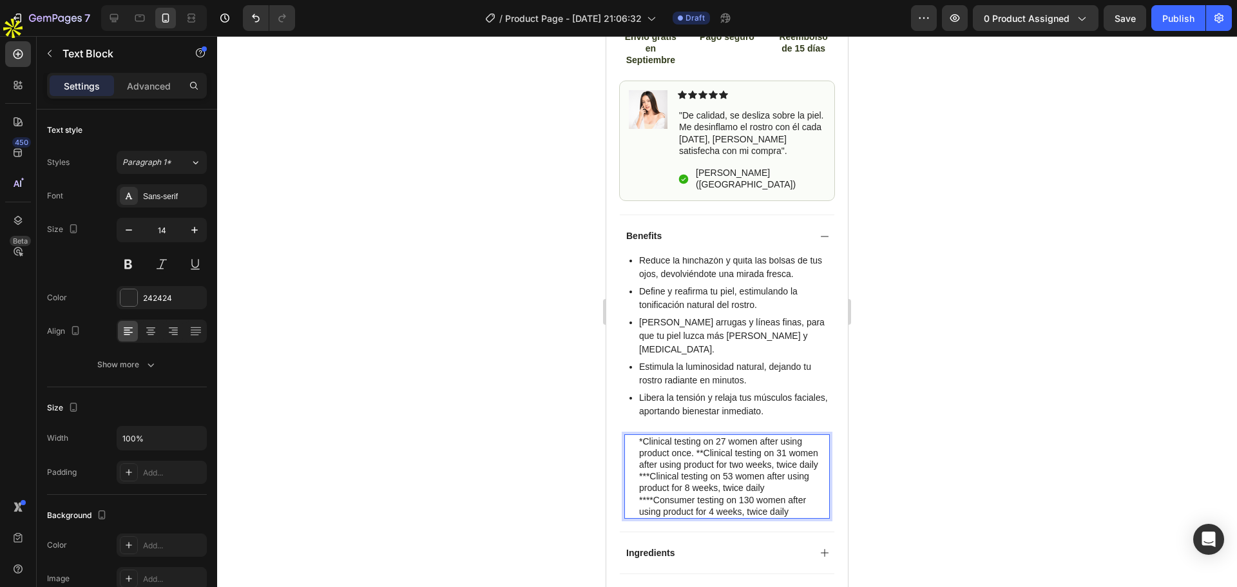
drag, startPoint x: 705, startPoint y: 465, endPoint x: 715, endPoint y: 469, distance: 10.7
click at [706, 470] on p "***Clinical testing on 53 women after using product for 8 weeks, twice daily" at bounding box center [733, 481] width 189 height 23
click at [793, 494] on p "****Consumer testing on 130 women after using product for 4 weeks, twice daily" at bounding box center [733, 505] width 189 height 23
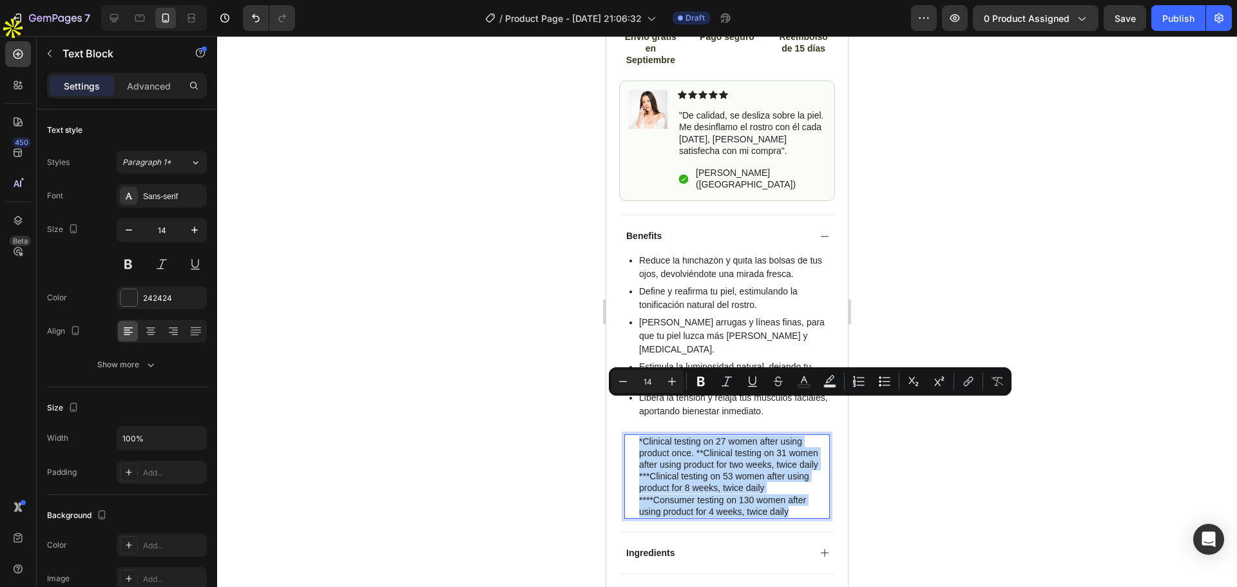
drag, startPoint x: 791, startPoint y: 490, endPoint x: 638, endPoint y: 401, distance: 177.3
click at [638, 434] on div "*Clinical testing on 27 women after using product once. **Clinical testing on 3…" at bounding box center [734, 476] width 192 height 84
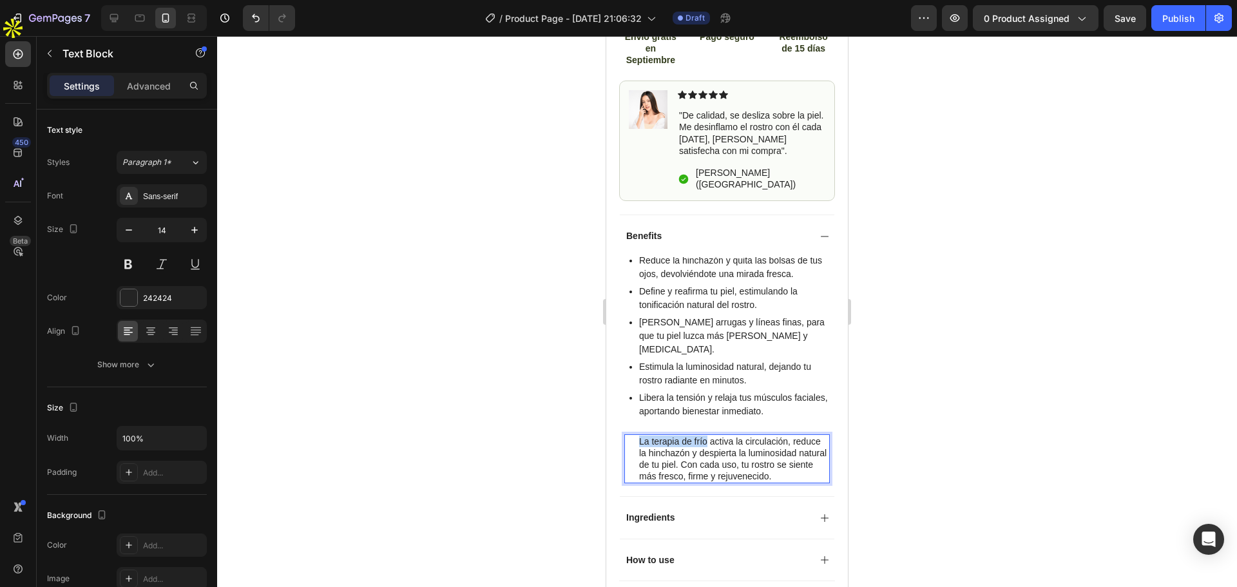
drag, startPoint x: 708, startPoint y: 405, endPoint x: 639, endPoint y: 405, distance: 69.0
click at [639, 436] on p "La terapia de frío activa la circulación, reduce la hinchazón y despierta la lu…" at bounding box center [733, 459] width 189 height 47
click at [653, 436] on p "[PERSON_NAME] es el aliado perfecto para la terapia de frp activa la circulació…" at bounding box center [733, 465] width 189 height 59
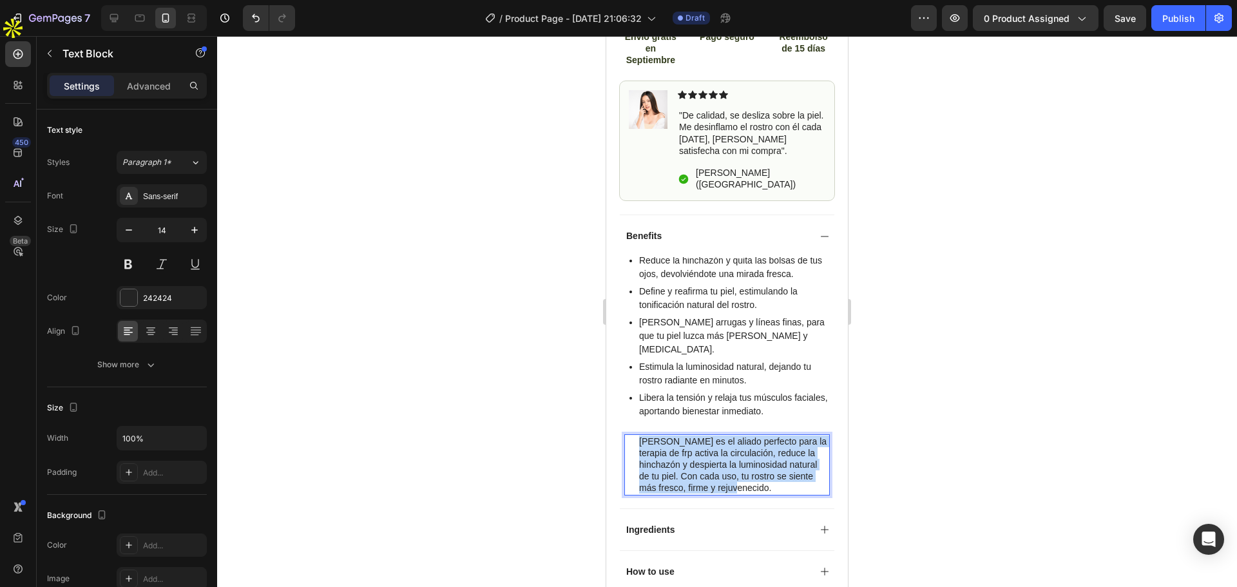
click at [653, 436] on p "[PERSON_NAME] es el aliado perfecto para la terapia de frp activa la circulació…" at bounding box center [733, 465] width 189 height 59
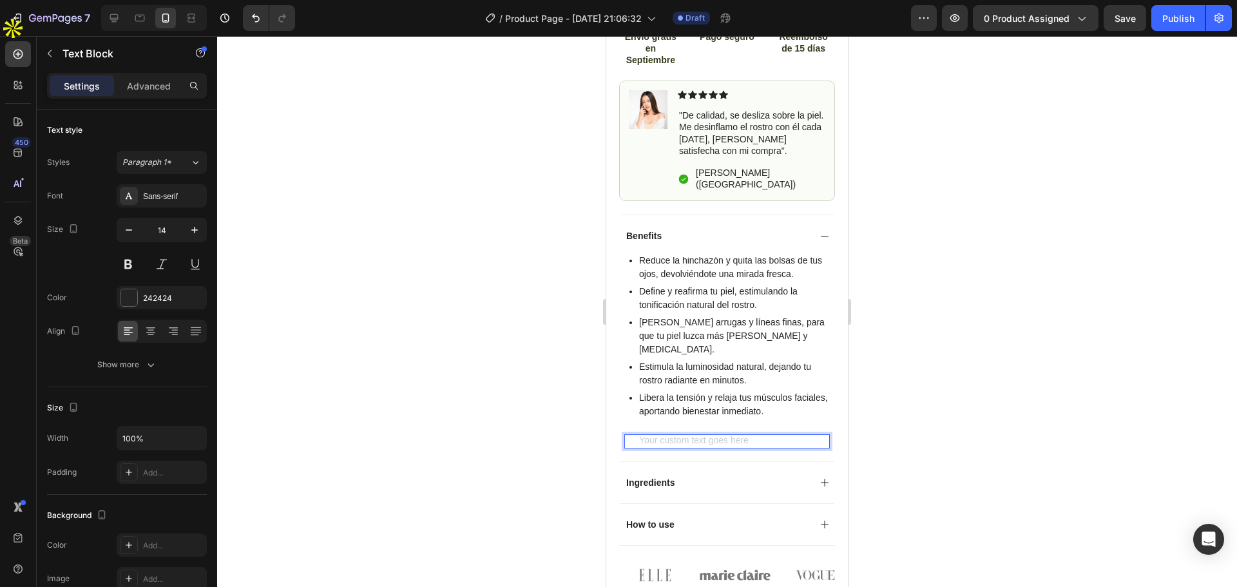
click at [946, 363] on div at bounding box center [727, 311] width 1020 height 551
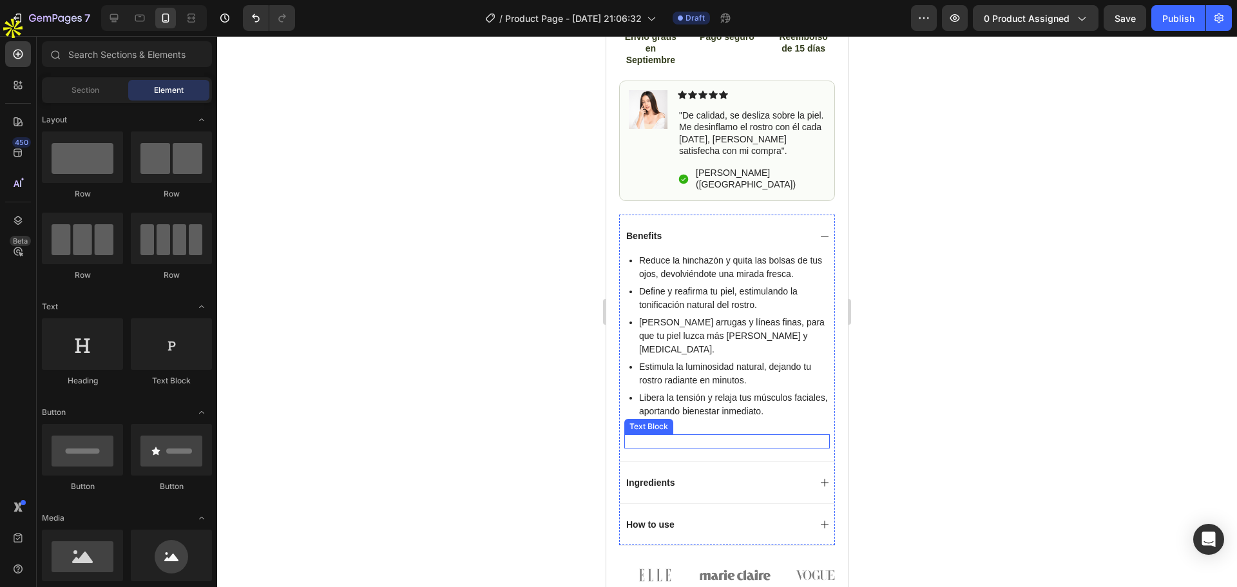
click at [663, 436] on p "Rich Text Editor. Editing area: main" at bounding box center [733, 442] width 189 height 12
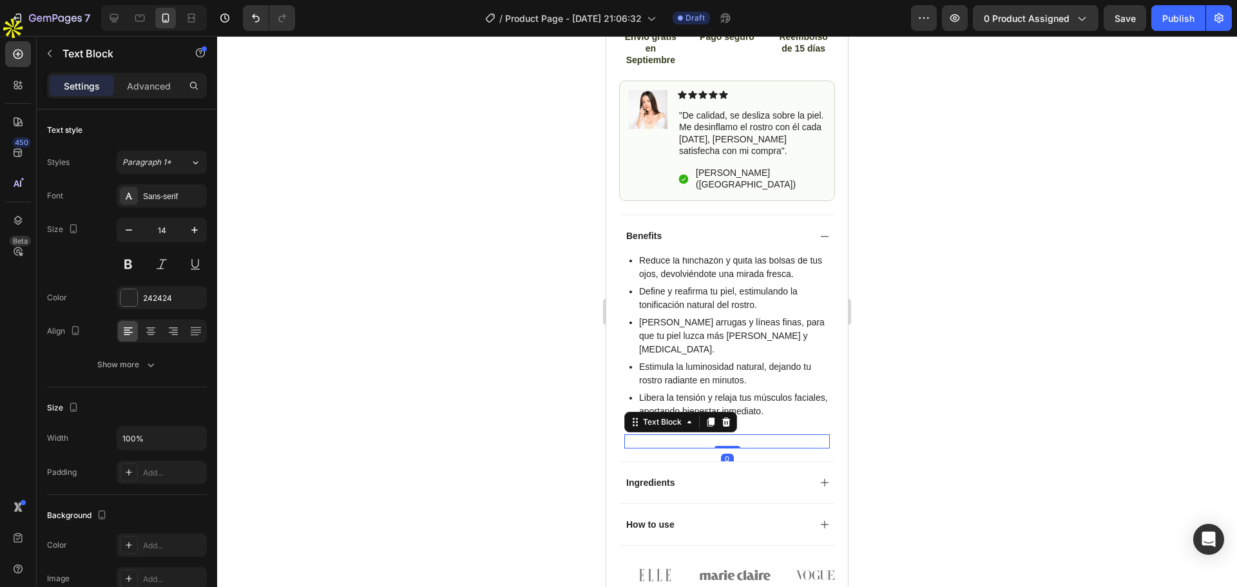
click at [728, 417] on icon at bounding box center [726, 422] width 10 height 10
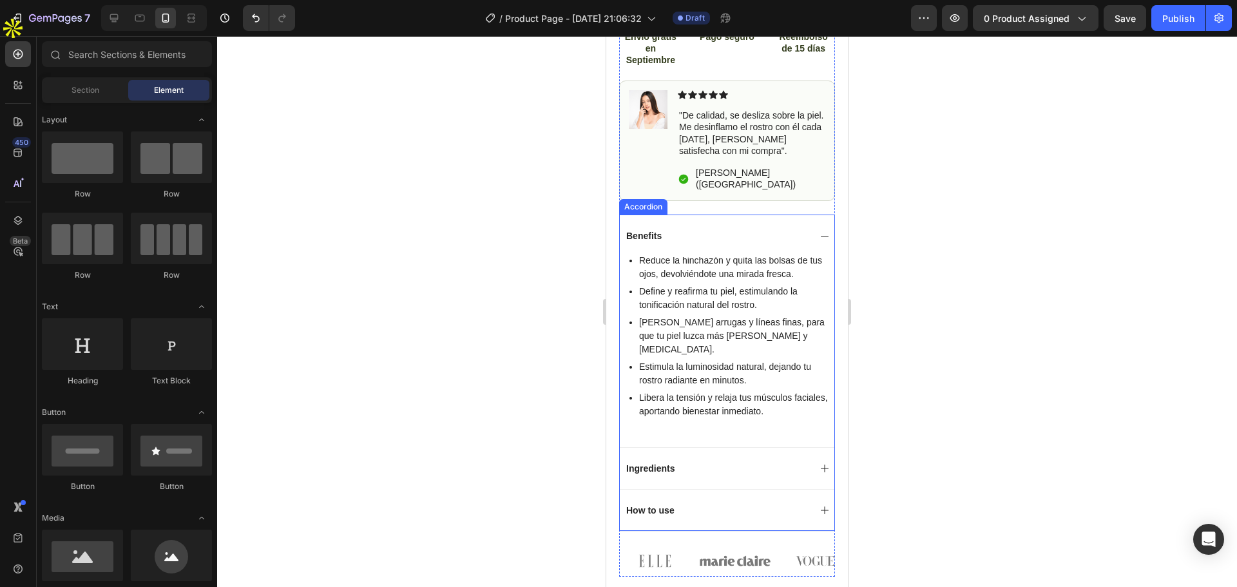
click at [653, 463] on p "Ingredients" at bounding box center [650, 469] width 48 height 12
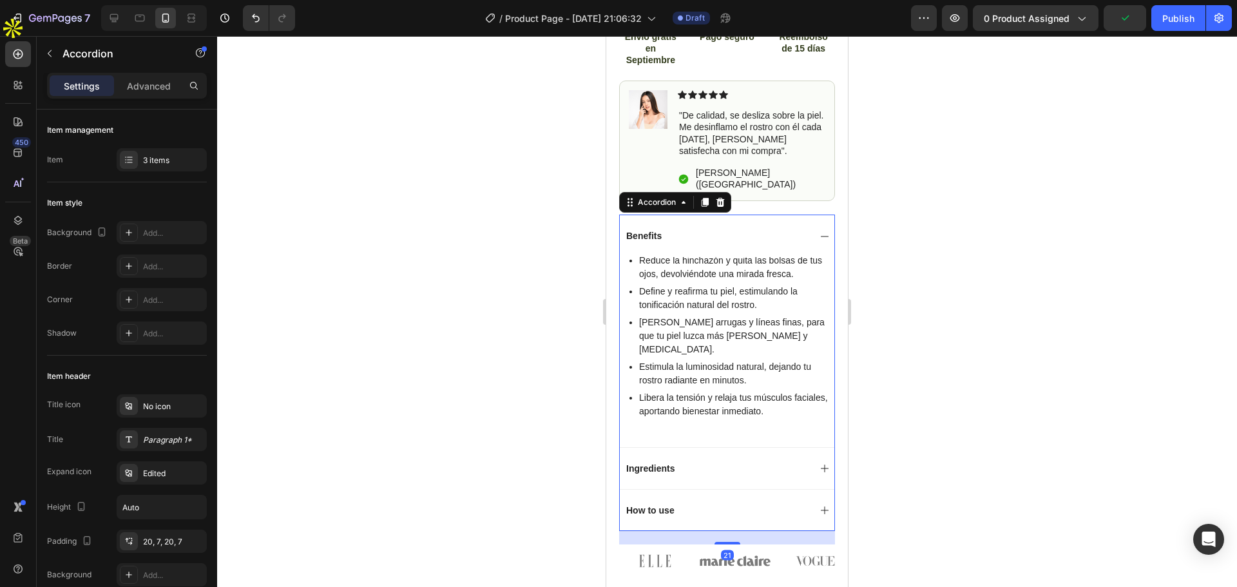
click at [820, 463] on icon at bounding box center [825, 468] width 10 height 10
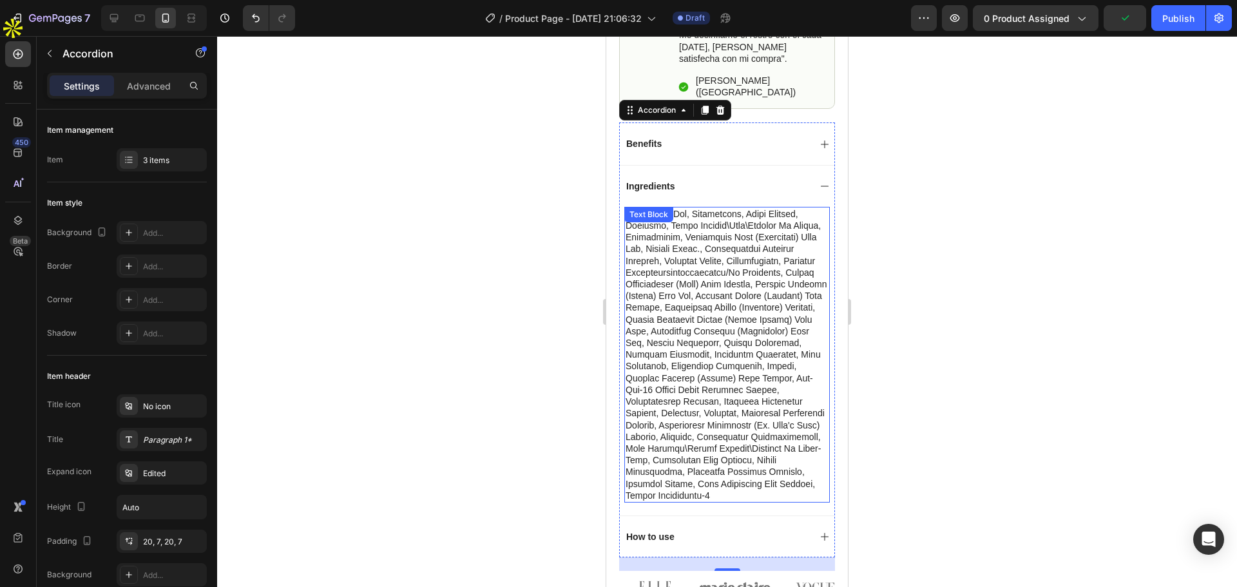
scroll to position [838, 0]
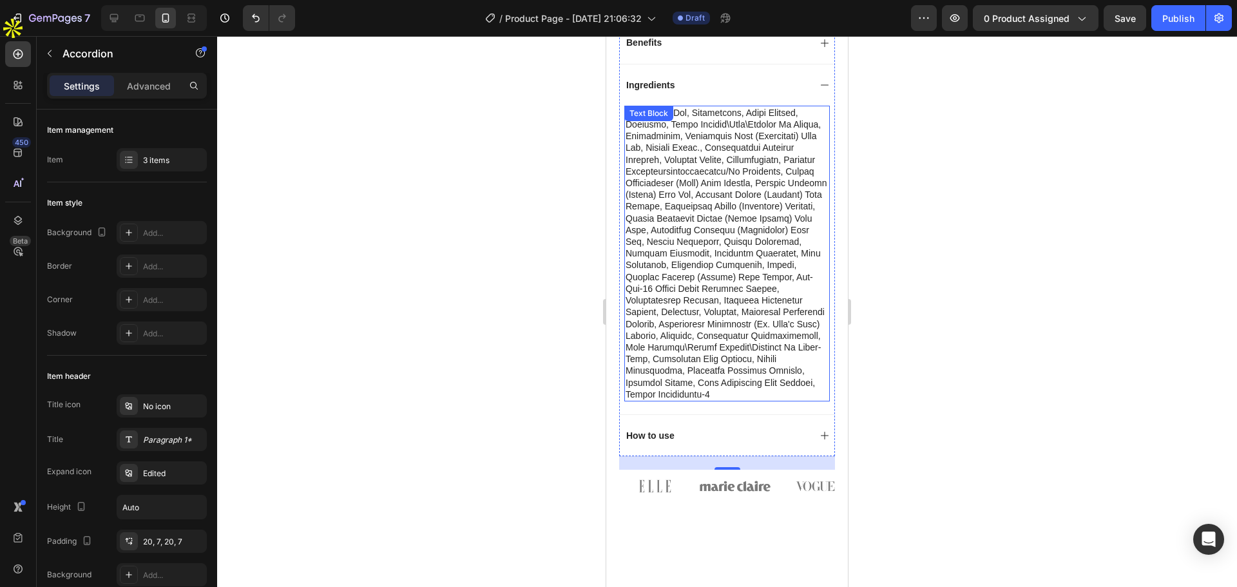
click at [700, 164] on p at bounding box center [727, 253] width 203 height 293
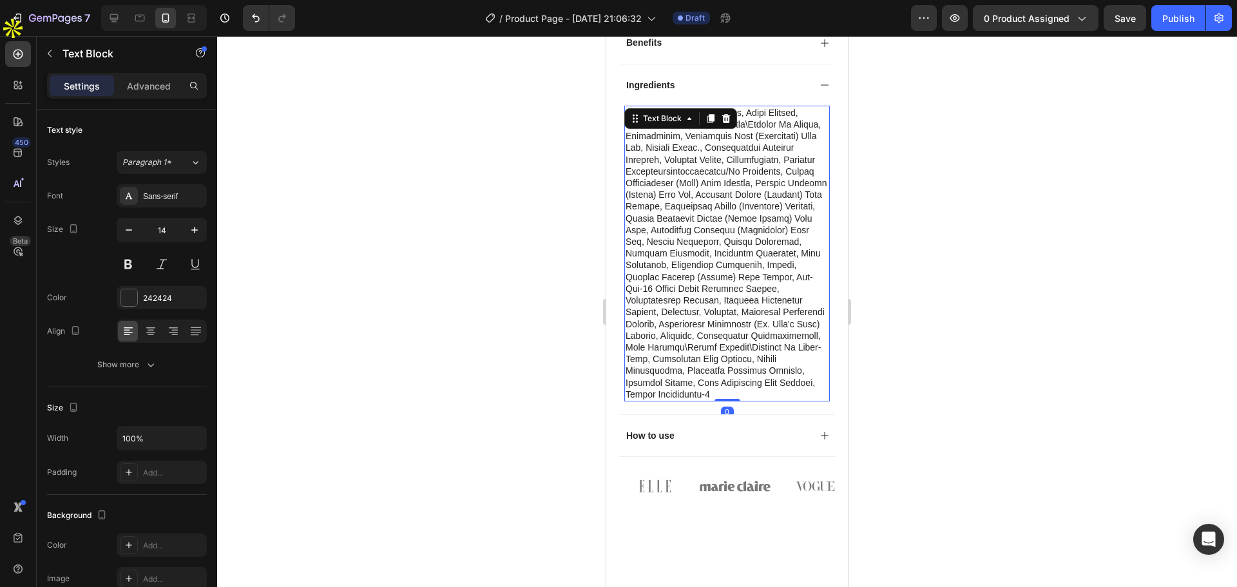
click at [700, 164] on p at bounding box center [727, 253] width 203 height 293
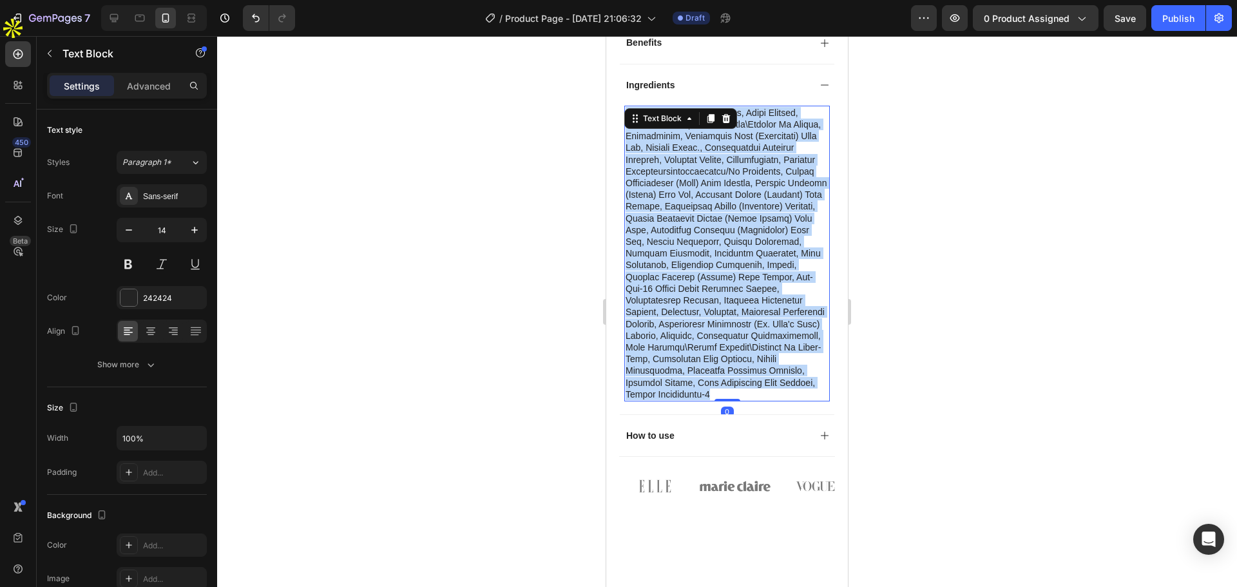
click at [700, 164] on p "Rich Text Editor. Editing area: main" at bounding box center [727, 253] width 203 height 293
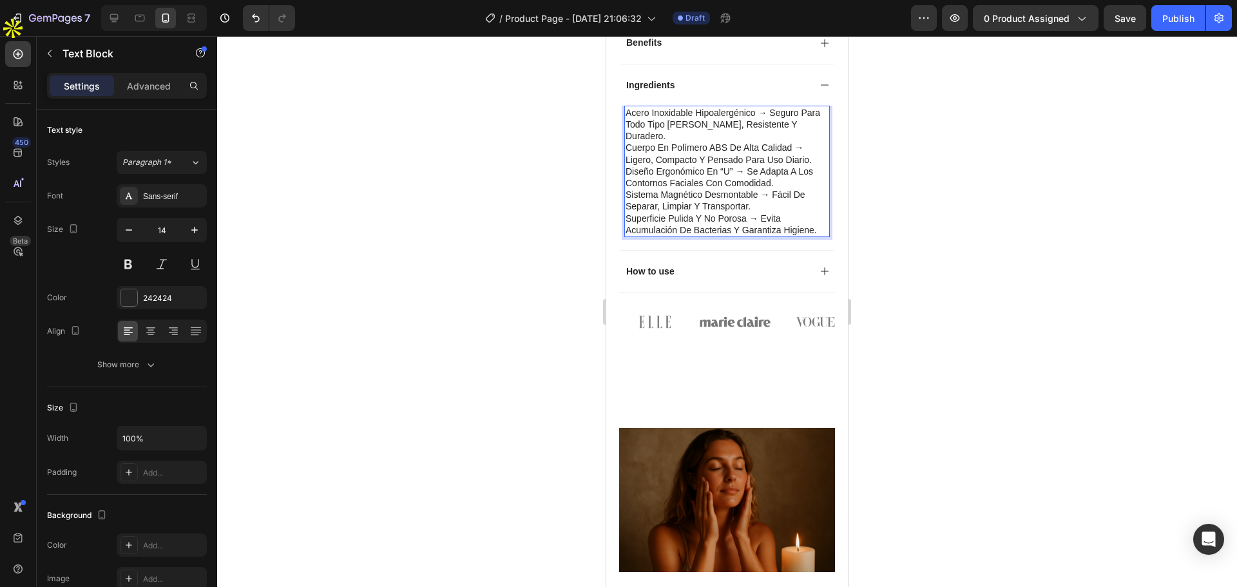
click at [802, 107] on p "Acero inoxidable hipoalergénico → seguro para todo tipo [PERSON_NAME], resisten…" at bounding box center [727, 124] width 203 height 35
click at [635, 107] on p "Acero inoxidable hipoalergénico → seguro para todo tipo [PERSON_NAME], resisten…" at bounding box center [727, 124] width 203 height 35
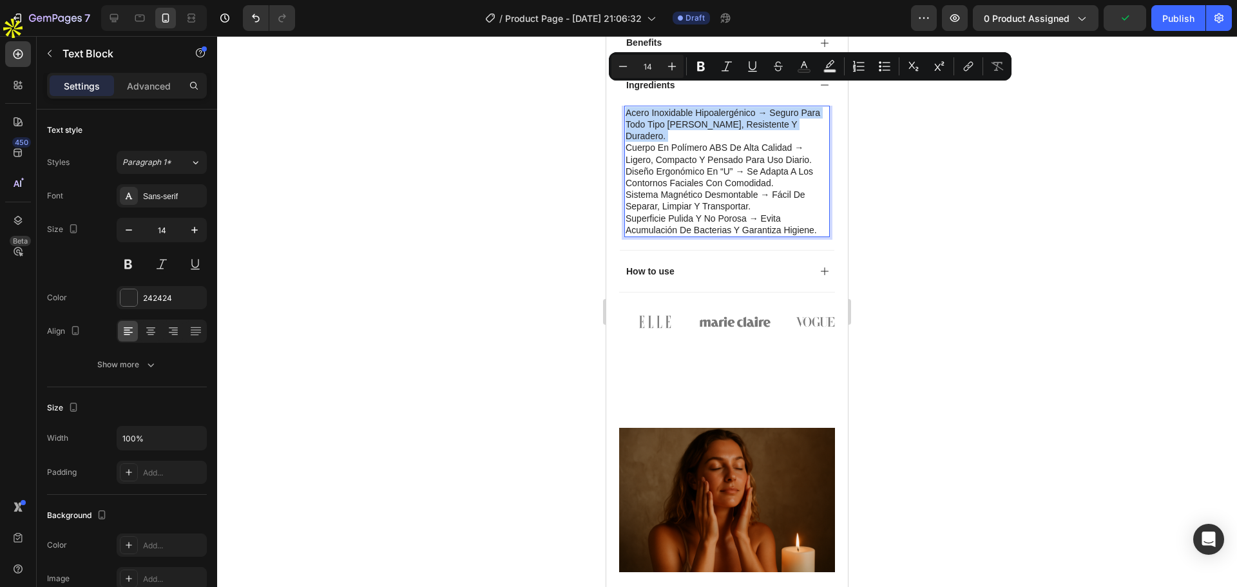
click at [643, 142] on p "Cuerpo en polímero ABS de alta calidad → ligero, compacto y pensado para uso di…" at bounding box center [727, 153] width 203 height 23
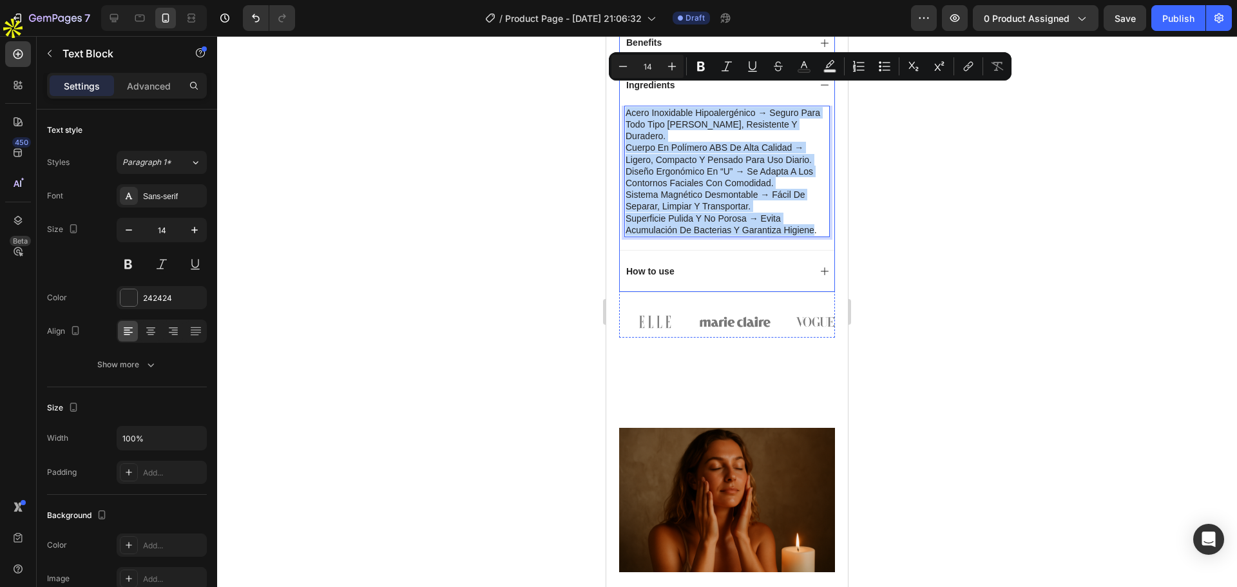
drag, startPoint x: 815, startPoint y: 197, endPoint x: 1206, endPoint y: 132, distance: 396.4
click at [622, 106] on div "Acero inoxidable hipoalergénico → seguro para todo tipo [PERSON_NAME], resisten…" at bounding box center [727, 178] width 215 height 144
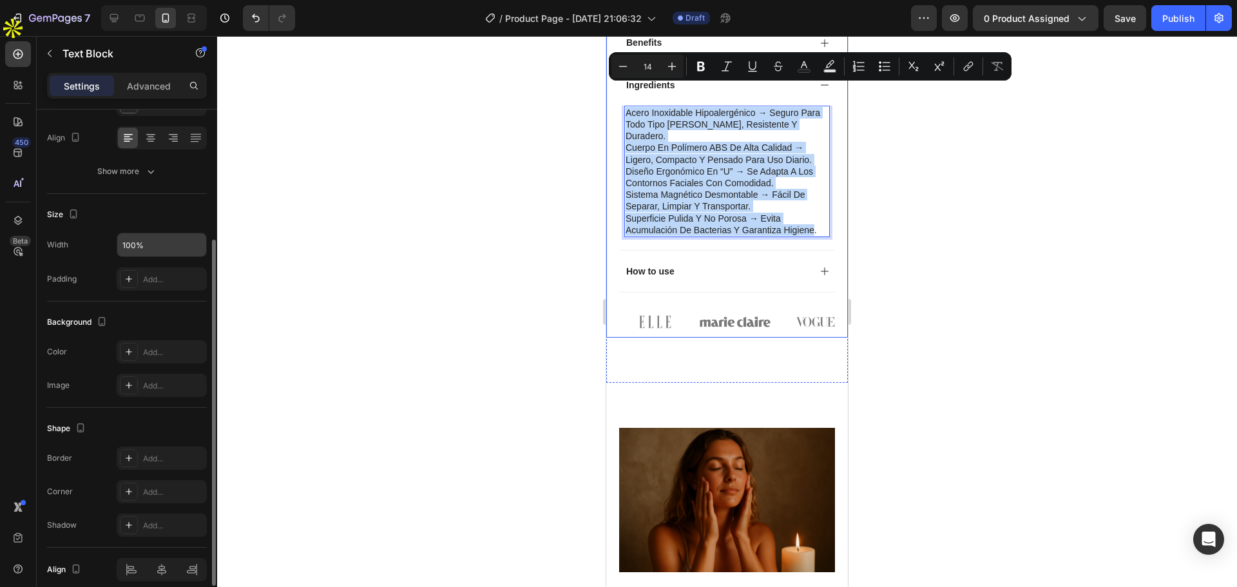
scroll to position [64, 0]
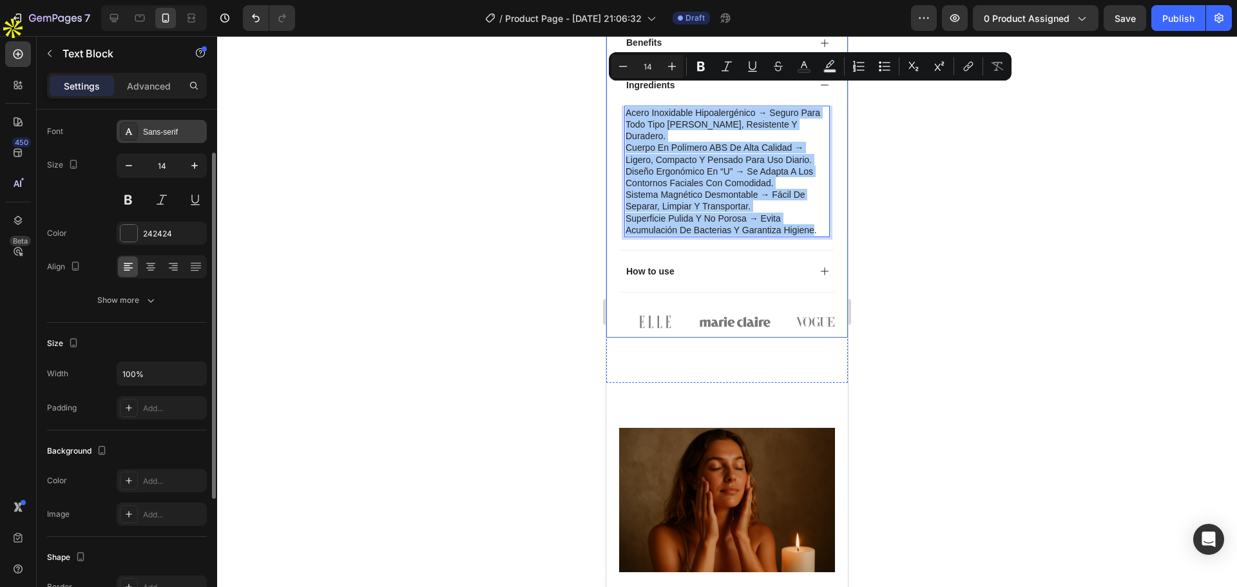
click at [175, 138] on div "Sans-serif" at bounding box center [162, 131] width 90 height 23
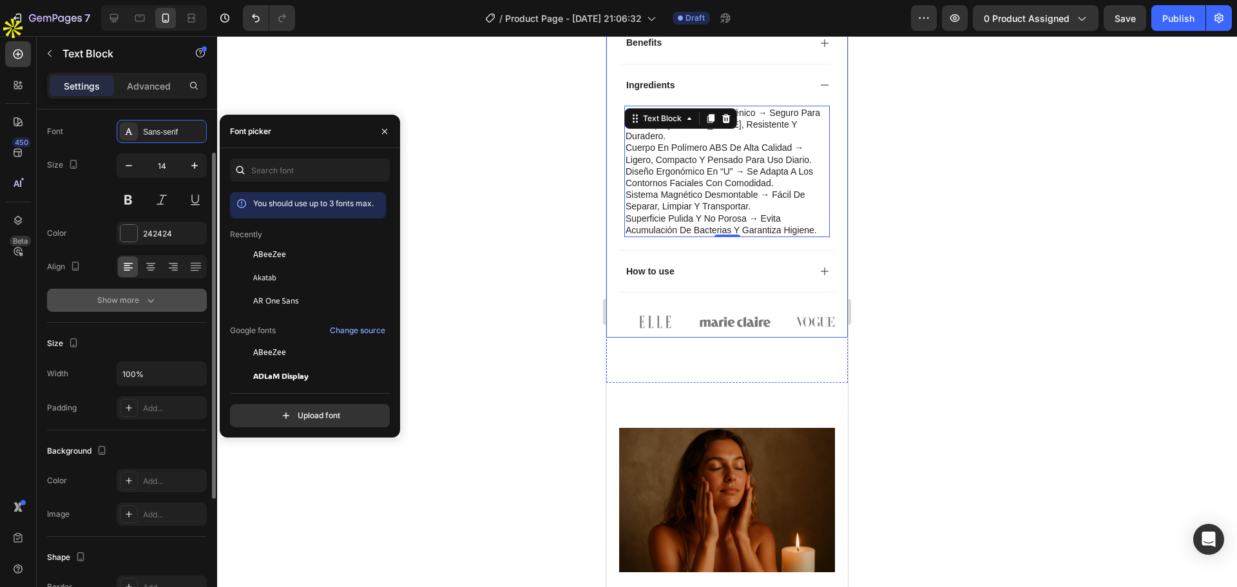
click at [142, 304] on div "Show more" at bounding box center [127, 300] width 60 height 13
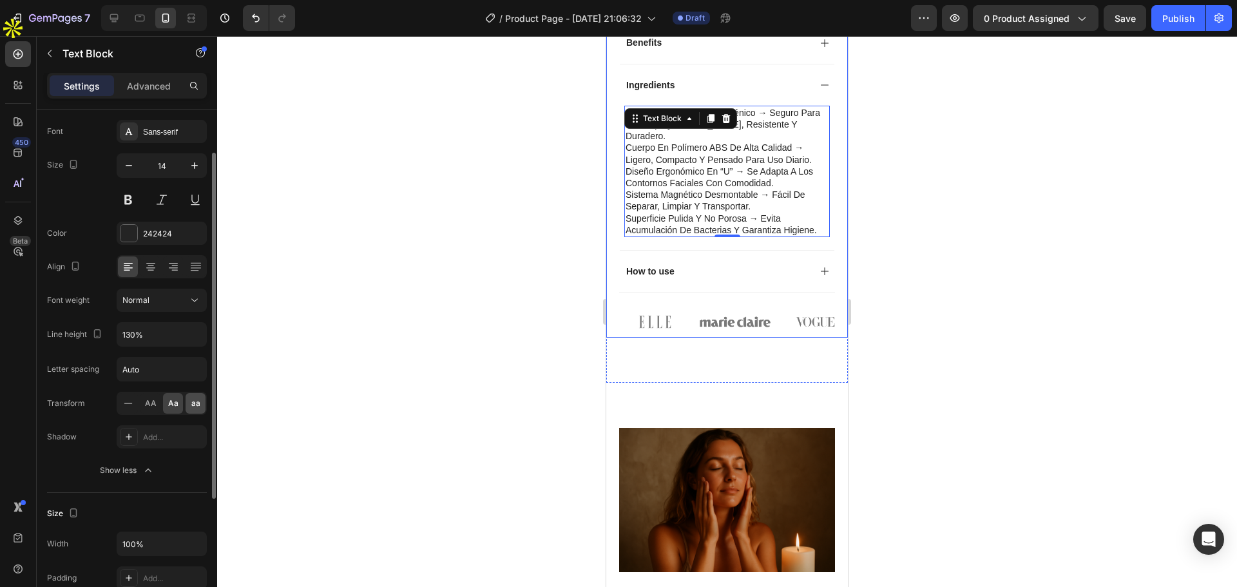
click at [195, 403] on span "aa" at bounding box center [195, 404] width 9 height 12
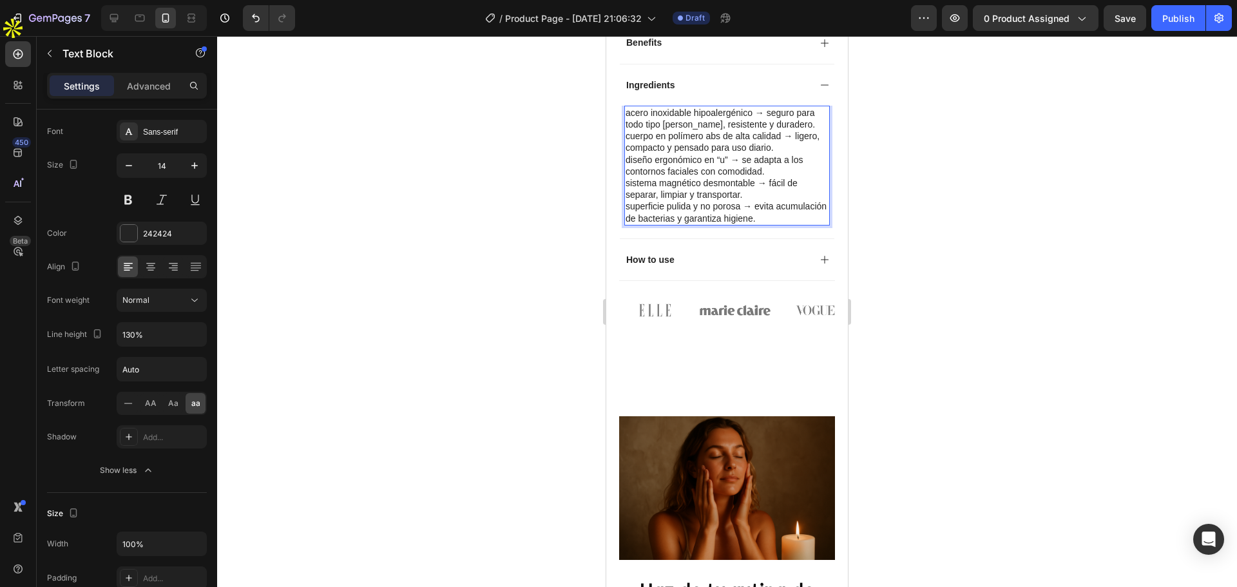
click at [785, 107] on p "Acero inoxidable hipoalergénico → seguro para todo tipo [PERSON_NAME], resisten…" at bounding box center [727, 118] width 203 height 23
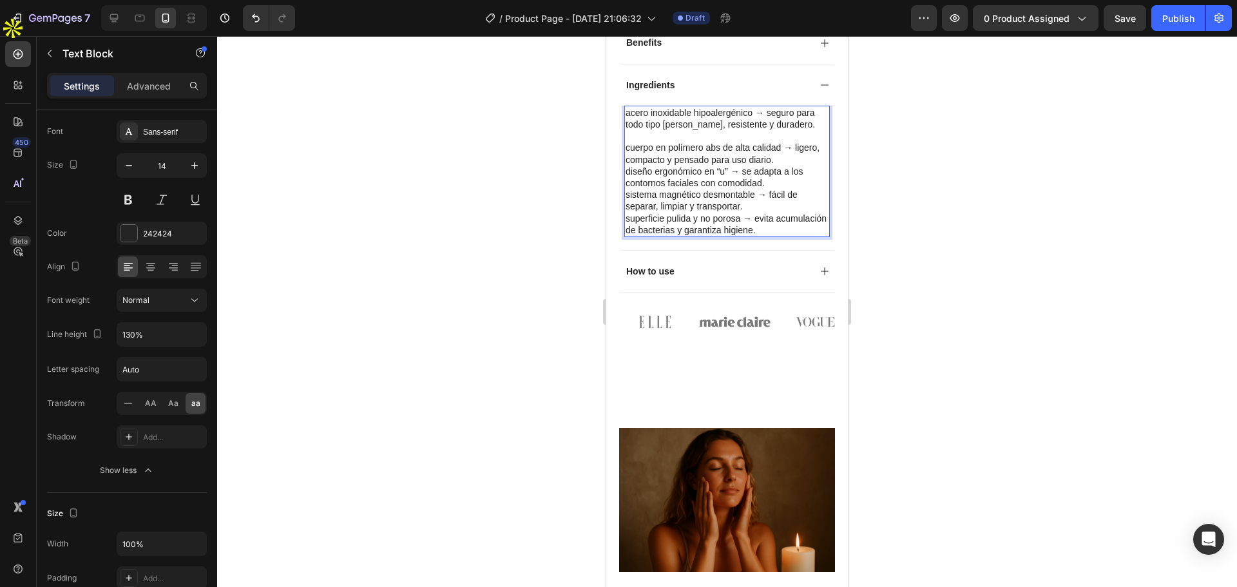
click at [805, 142] on p "Cuerpo en polímero ABS de alta calidad → ligero, compacto y pensado para uso di…" at bounding box center [727, 153] width 203 height 23
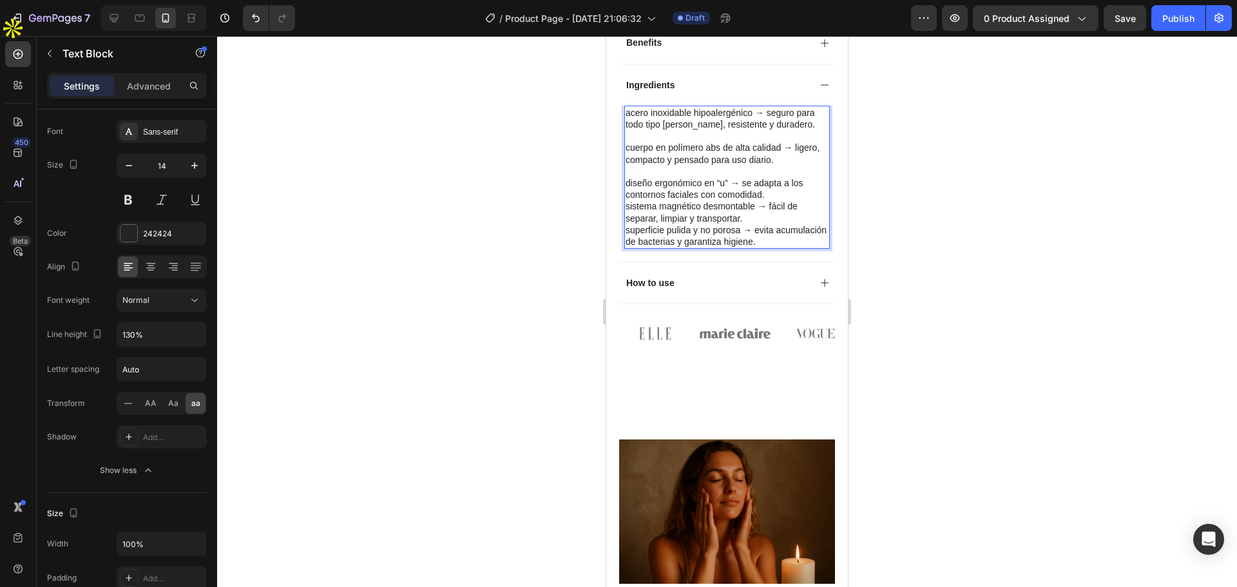
click at [780, 177] on p "Diseño ergonómico en “U” → se adapta a los contornos faciales con comodidad." at bounding box center [727, 188] width 203 height 23
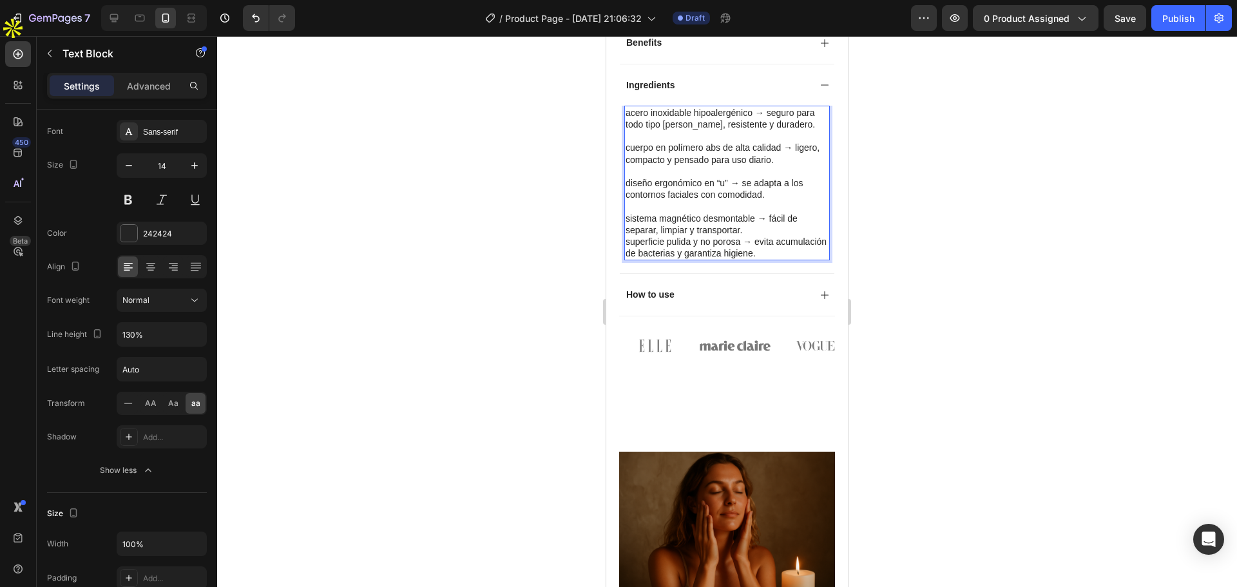
click at [761, 213] on p "Sistema magnético desmontable → fácil de separar, limpiar y transportar." at bounding box center [727, 224] width 203 height 23
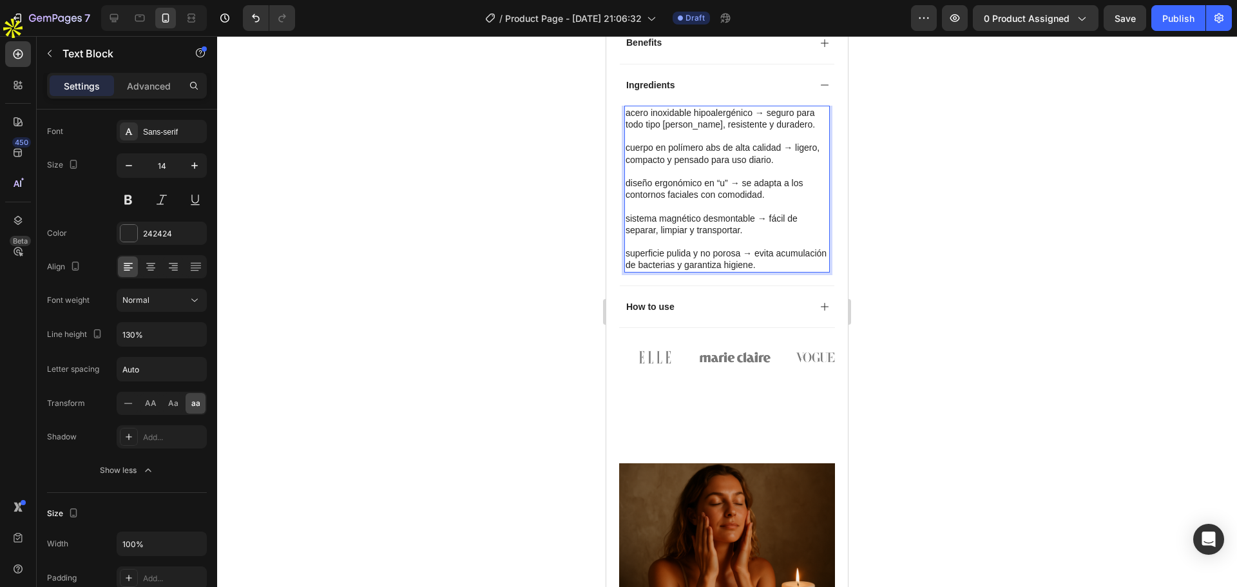
click at [630, 107] on p "Acero inoxidable hipoalergénico → seguro para todo tipo [PERSON_NAME], resisten…" at bounding box center [727, 118] width 203 height 23
click at [170, 404] on span "Aa" at bounding box center [173, 404] width 10 height 12
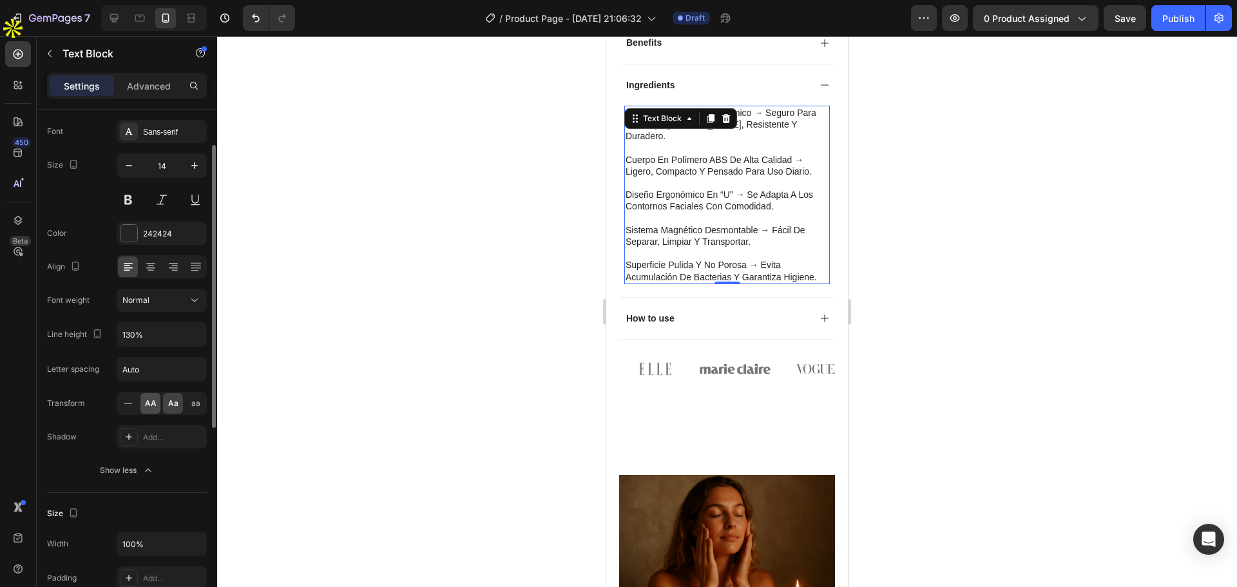
click at [147, 406] on span "AA" at bounding box center [151, 404] width 12 height 12
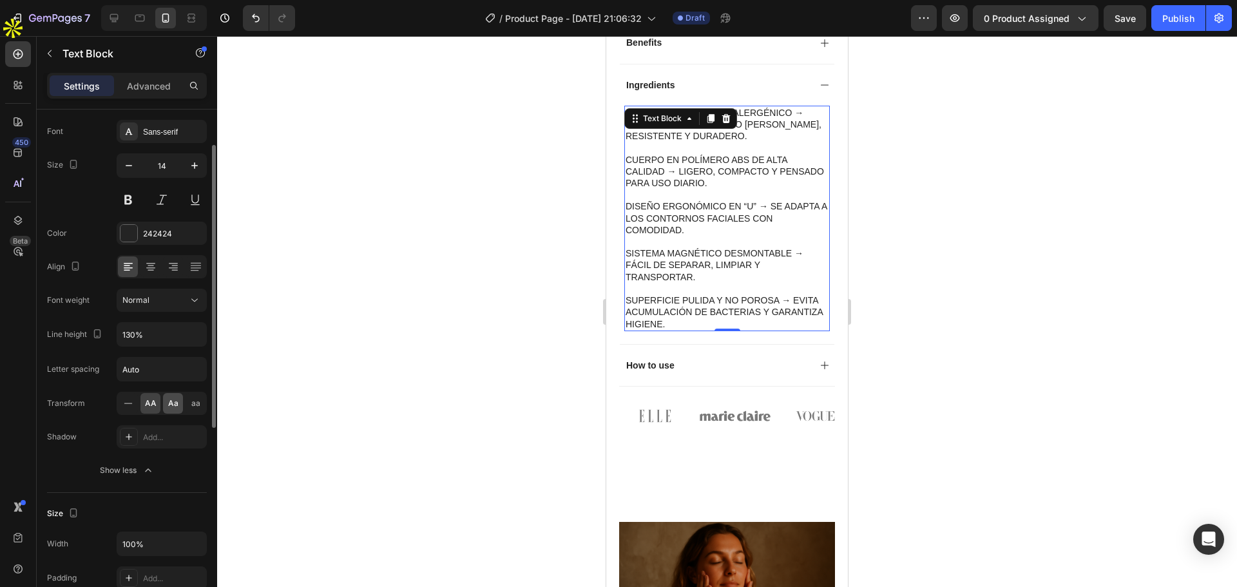
click at [171, 405] on span "Aa" at bounding box center [173, 404] width 10 height 12
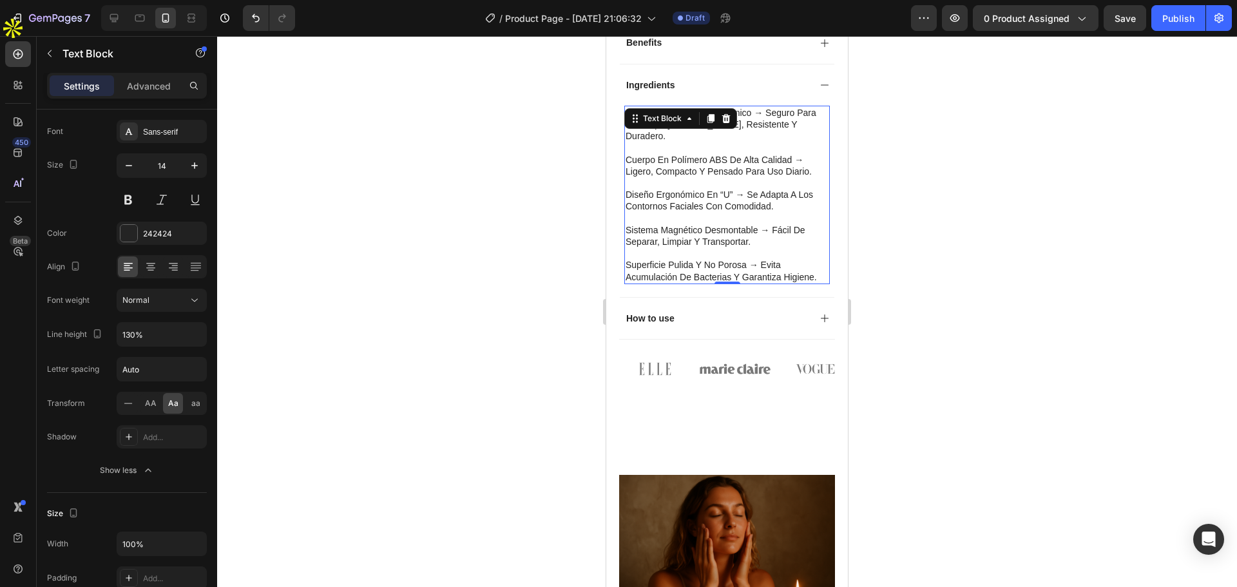
click at [663, 154] on p "Cuerpo en polímero ABS de alta calidad → ligero, compacto y pensado para uso di…" at bounding box center [727, 165] width 203 height 23
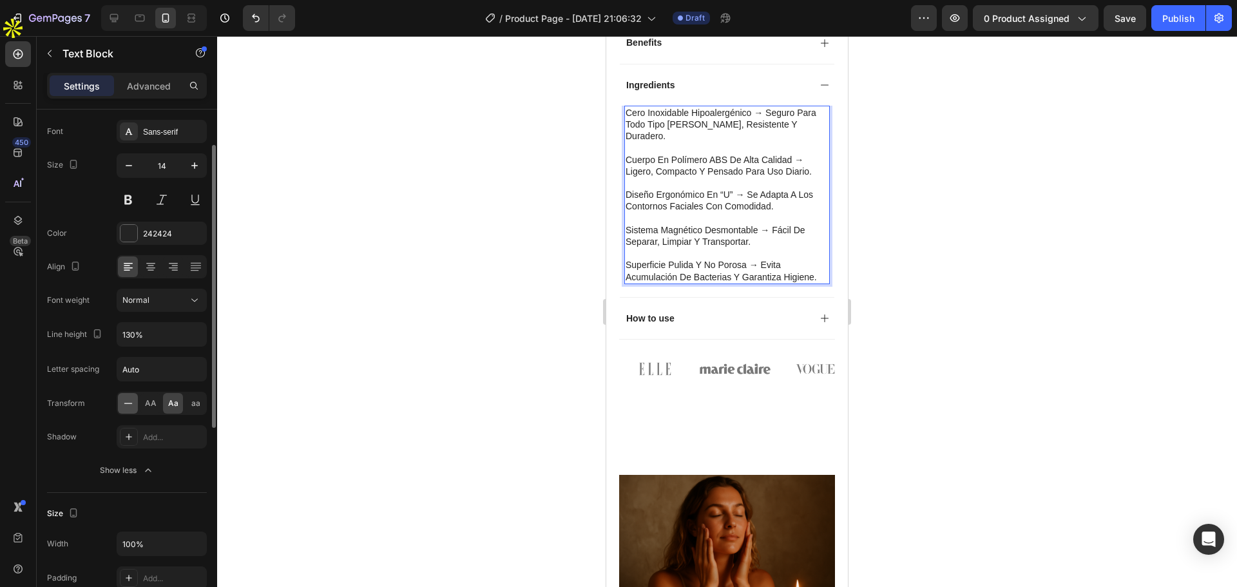
click at [132, 399] on icon at bounding box center [128, 403] width 13 height 13
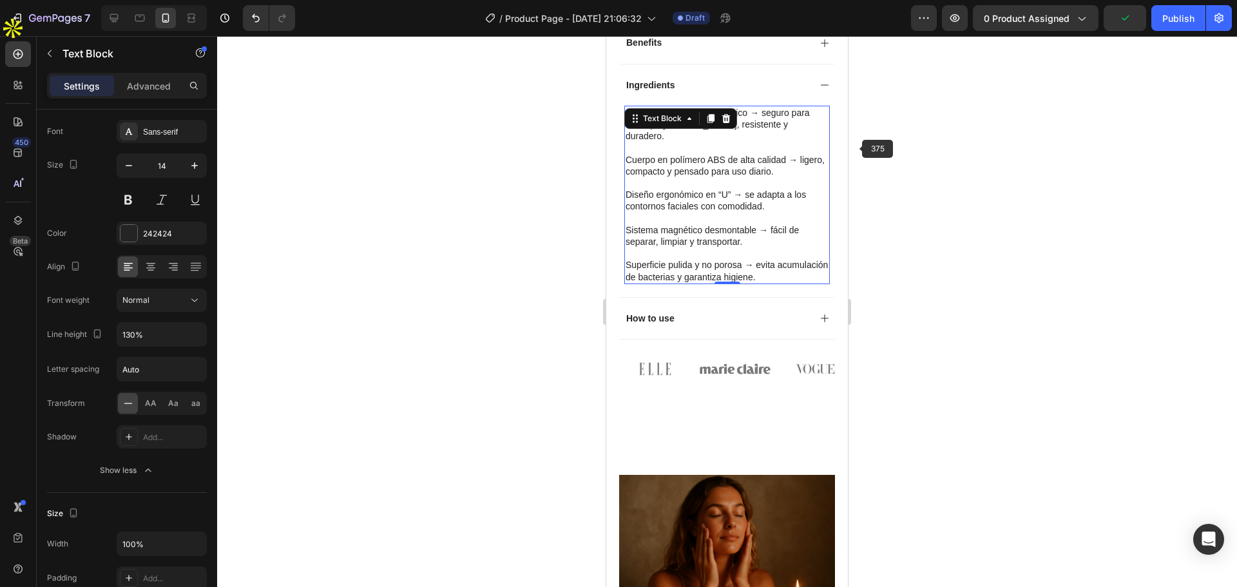
click at [883, 142] on div at bounding box center [727, 311] width 1020 height 551
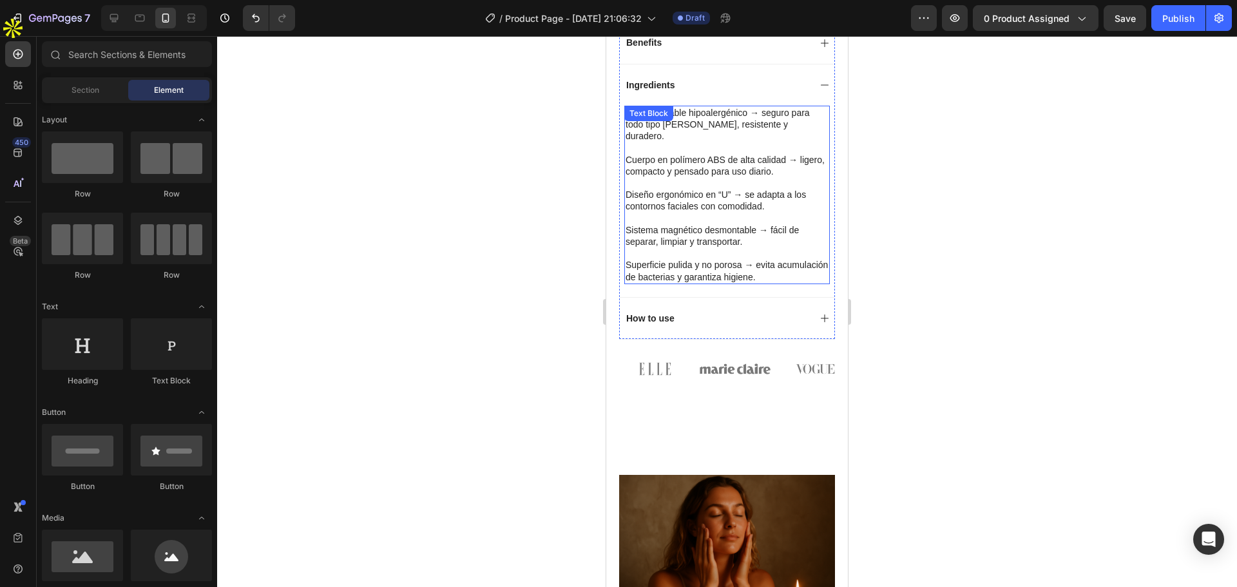
click at [635, 142] on p "Rich Text Editor. Editing area: main" at bounding box center [727, 148] width 203 height 12
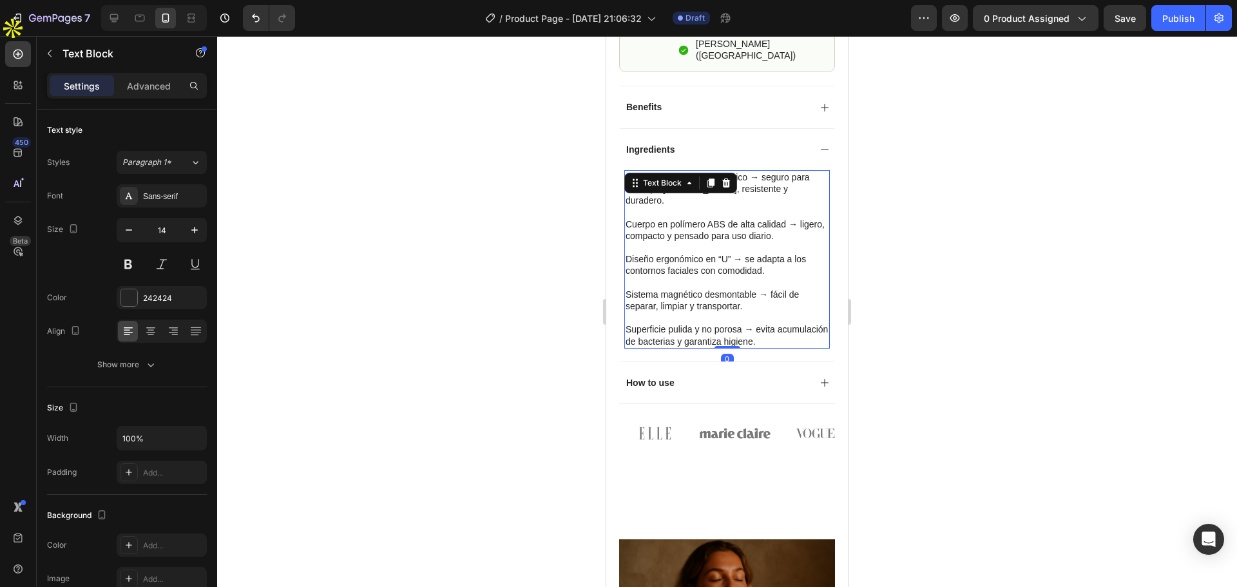
scroll to position [709, 0]
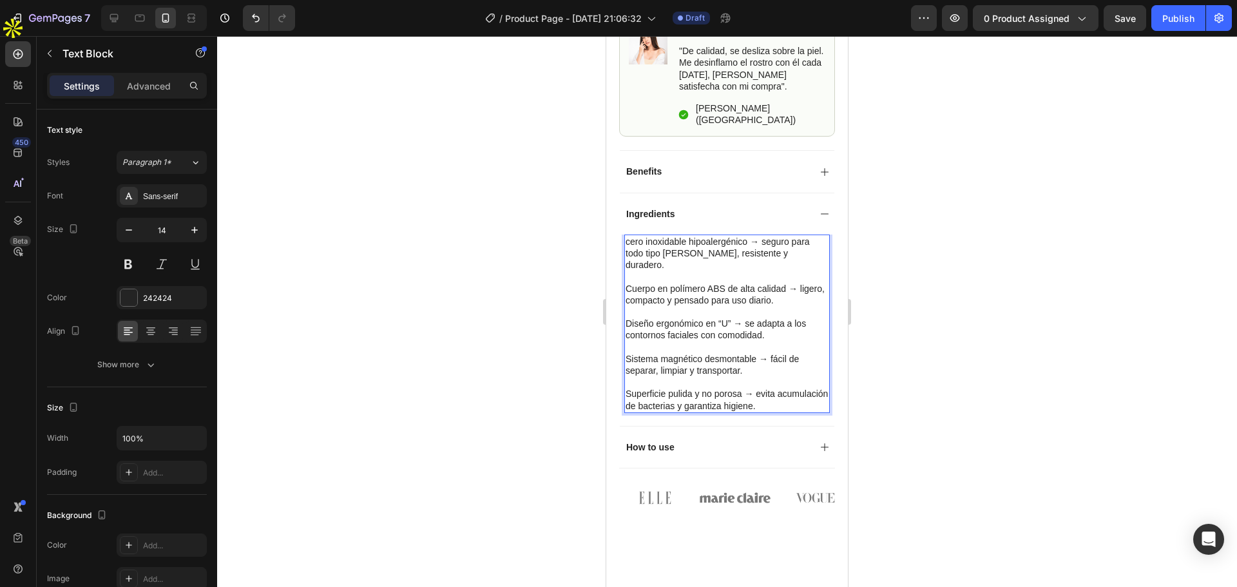
click at [630, 236] on p "cero inoxidable hipoalergénico → seguro para todo tipo [PERSON_NAME], resistent…" at bounding box center [727, 253] width 203 height 35
click at [626, 236] on p "cero inoxidable hipoalergénico → seguro para todo tipo [PERSON_NAME], resistent…" at bounding box center [727, 253] width 203 height 35
click at [905, 225] on div at bounding box center [727, 311] width 1020 height 551
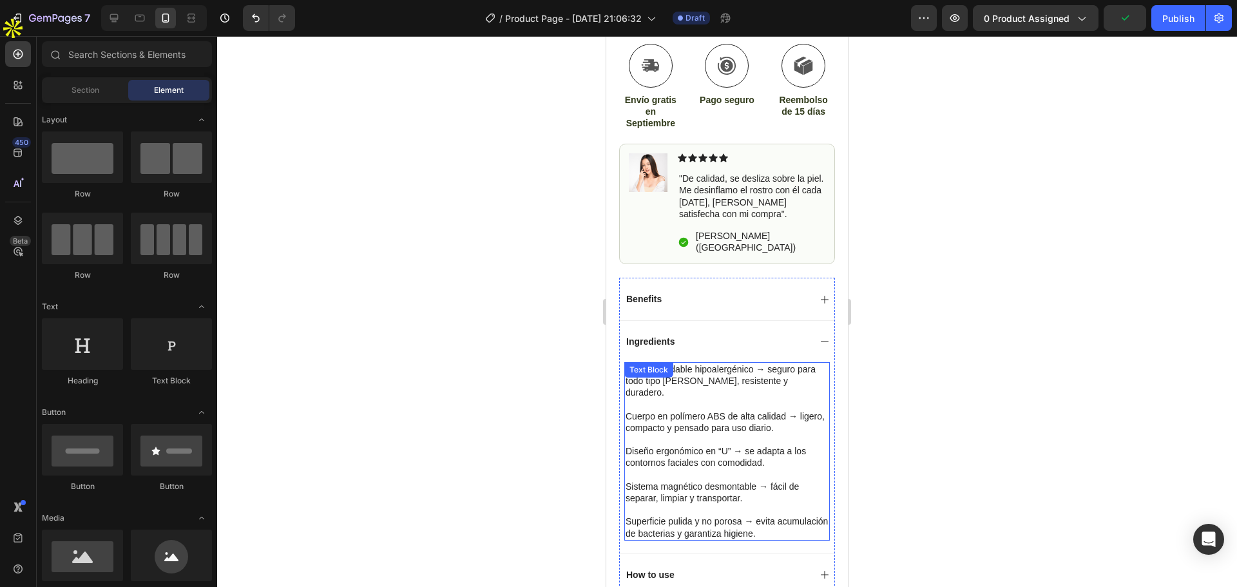
scroll to position [580, 0]
click at [727, 293] on div "Benefits" at bounding box center [716, 300] width 185 height 15
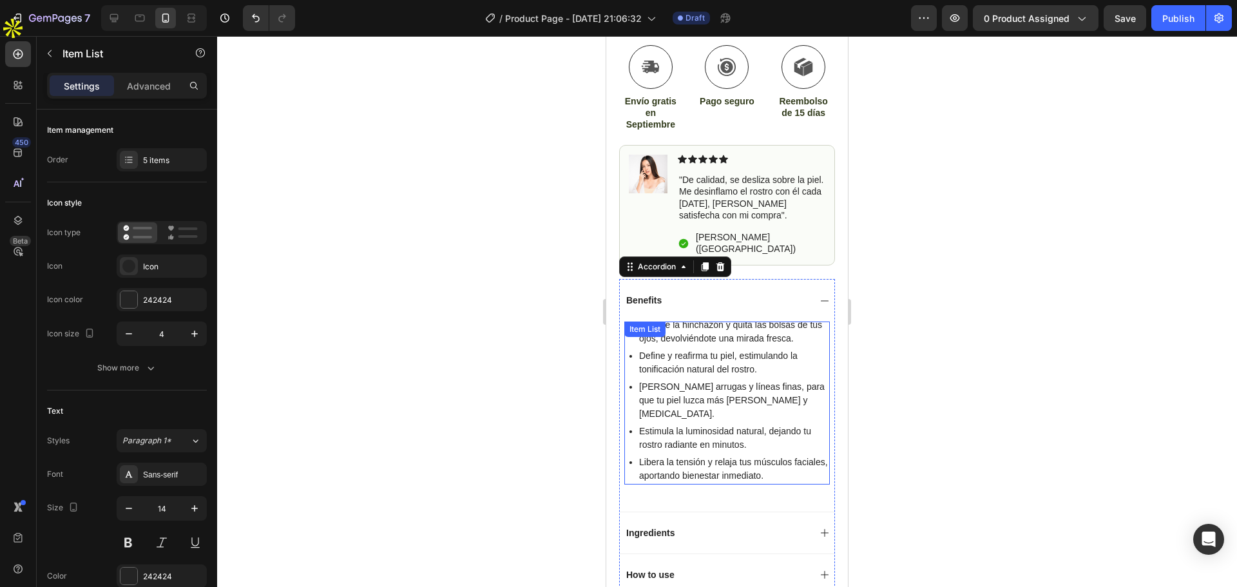
click at [675, 456] on p "Libera la tensión y relaja tus músculos faciales, aportando bienestar inmediato." at bounding box center [733, 469] width 189 height 27
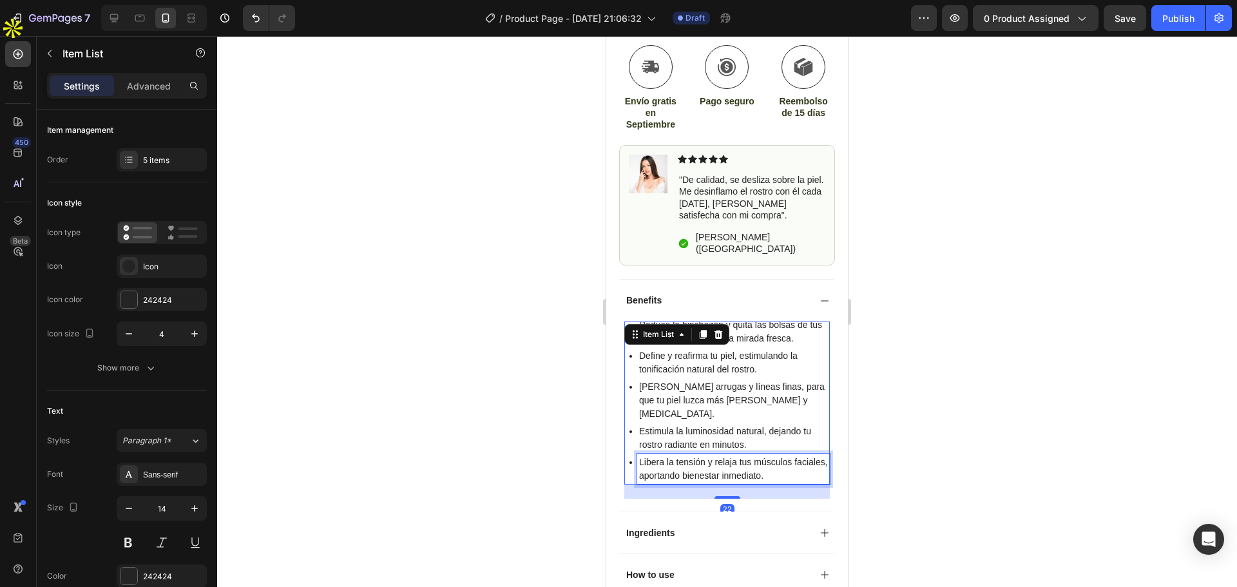
click at [675, 456] on p "Libera la tensión y relaja tus músculos faciales, aportando bienestar inmediato." at bounding box center [733, 469] width 189 height 27
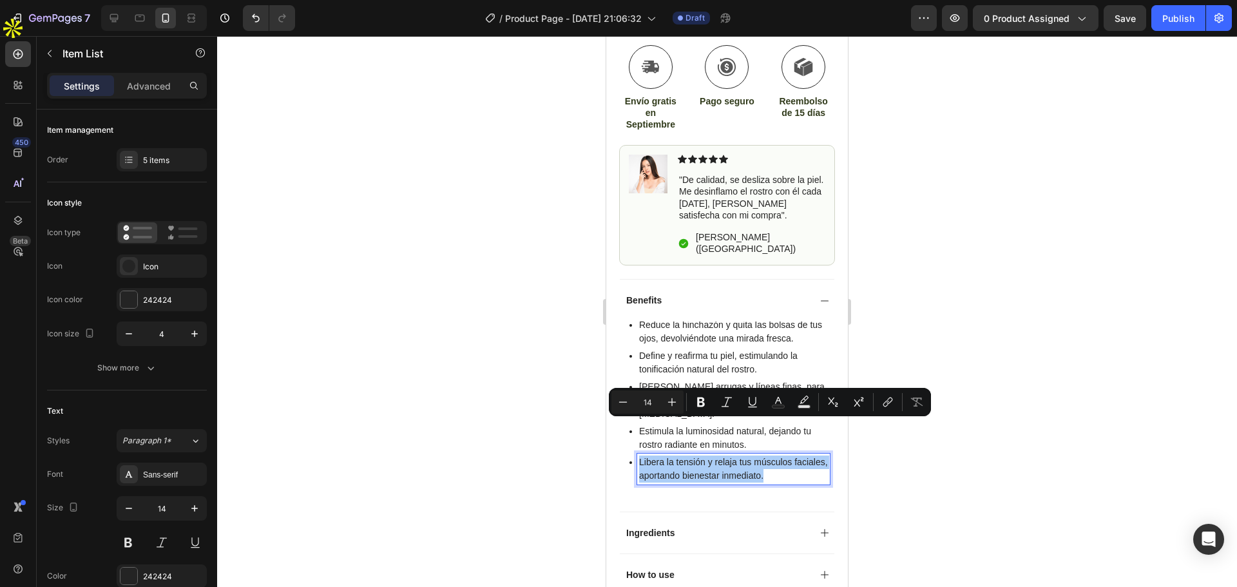
click at [559, 384] on div at bounding box center [727, 311] width 1020 height 551
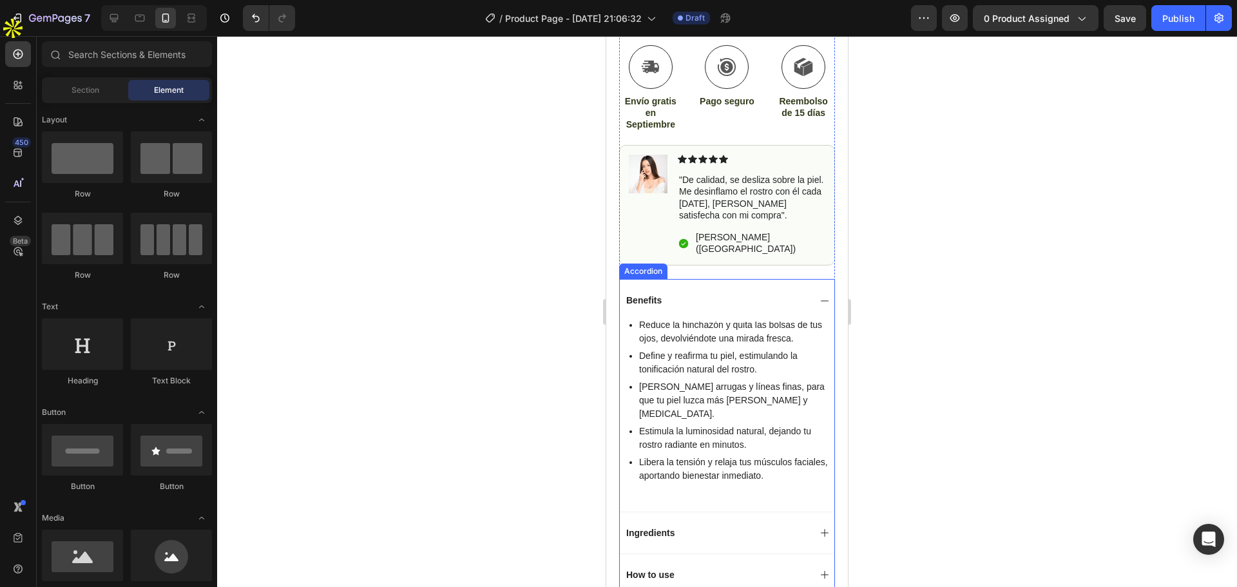
click at [729, 567] on div "How to use" at bounding box center [716, 574] width 185 height 15
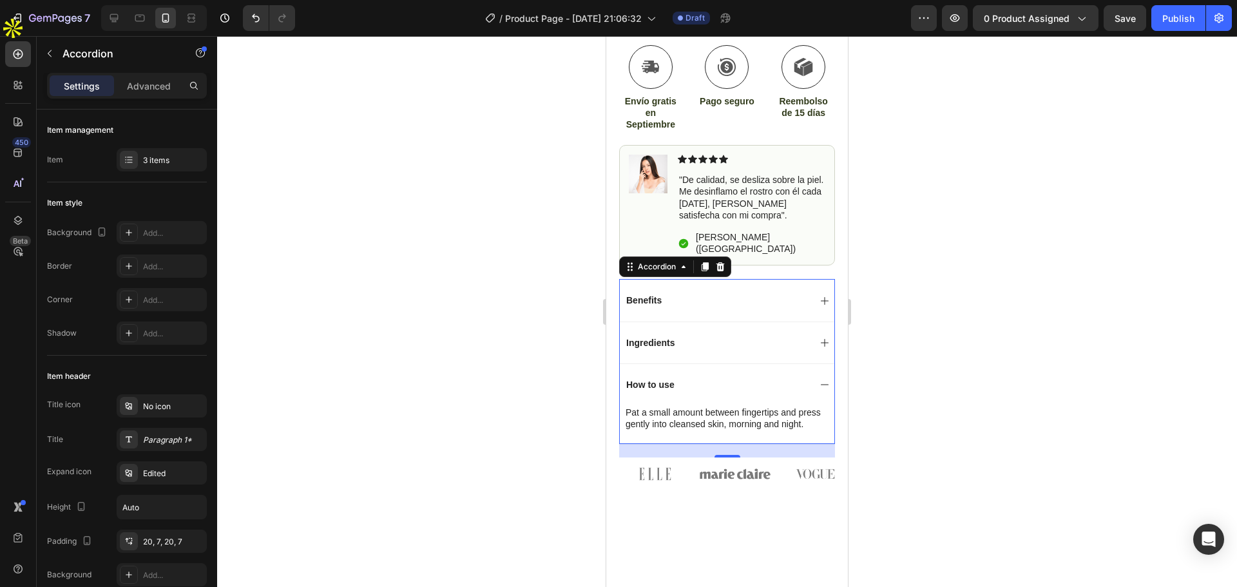
click at [701, 377] on div "How to use" at bounding box center [716, 384] width 185 height 15
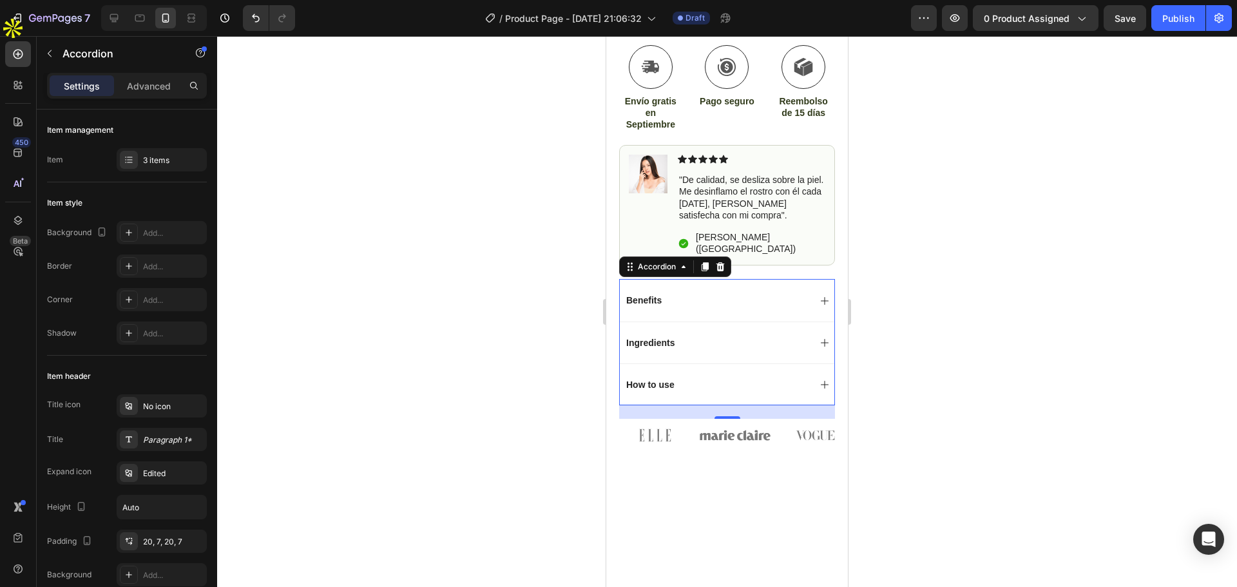
click at [682, 377] on div "How to use" at bounding box center [716, 384] width 185 height 15
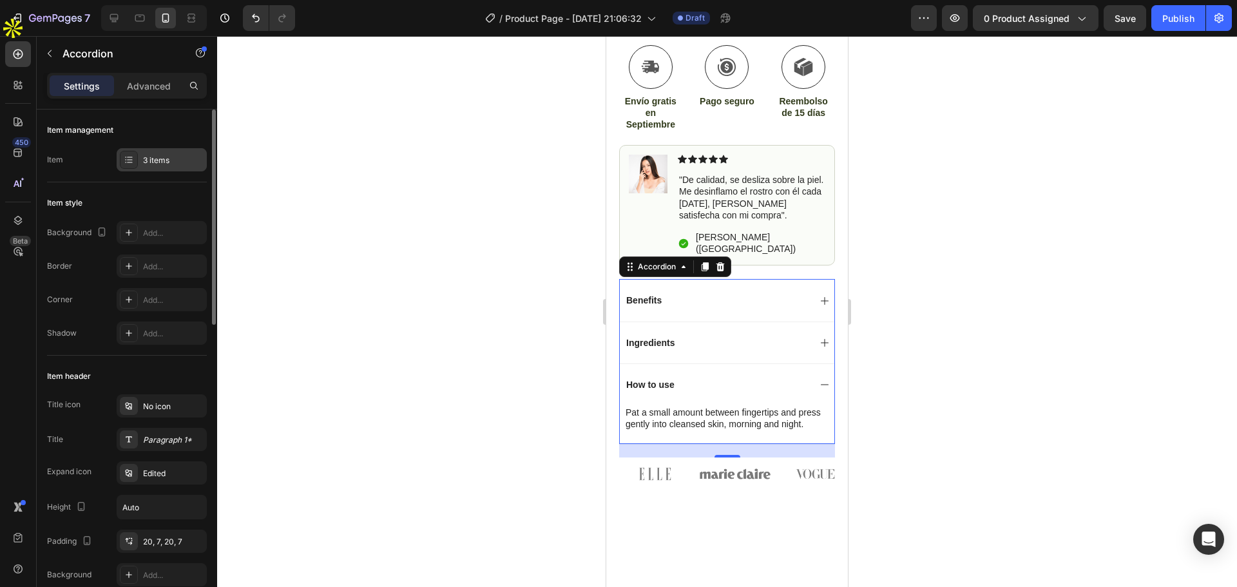
click at [164, 166] on div "3 items" at bounding box center [162, 159] width 90 height 23
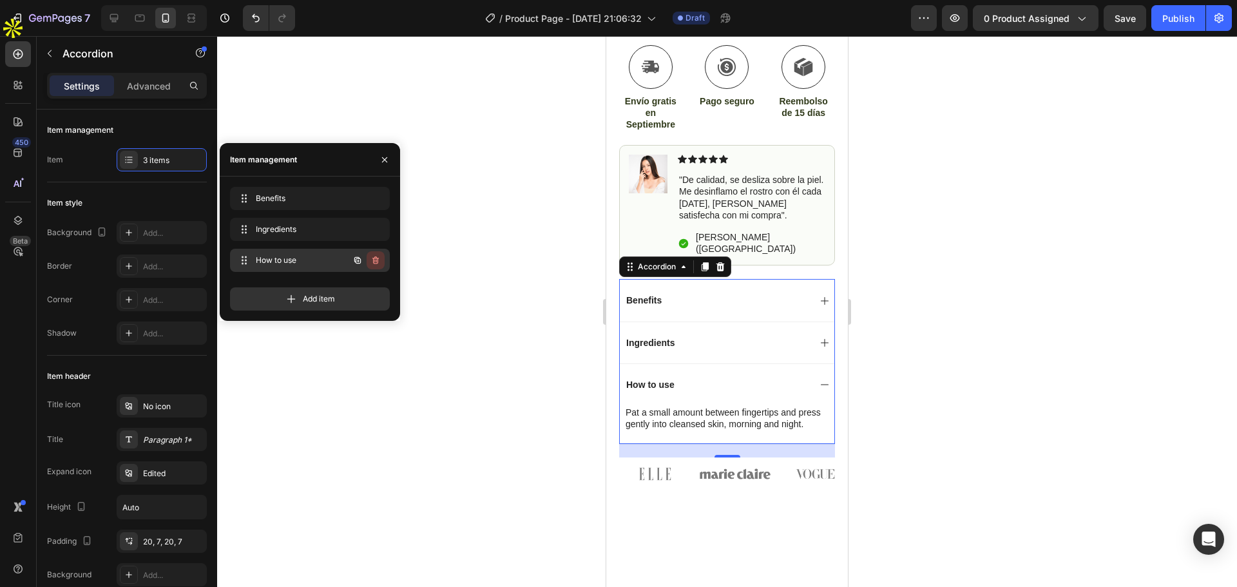
click at [379, 262] on icon "button" at bounding box center [376, 260] width 10 height 10
click at [379, 256] on button "Delete" at bounding box center [366, 260] width 35 height 18
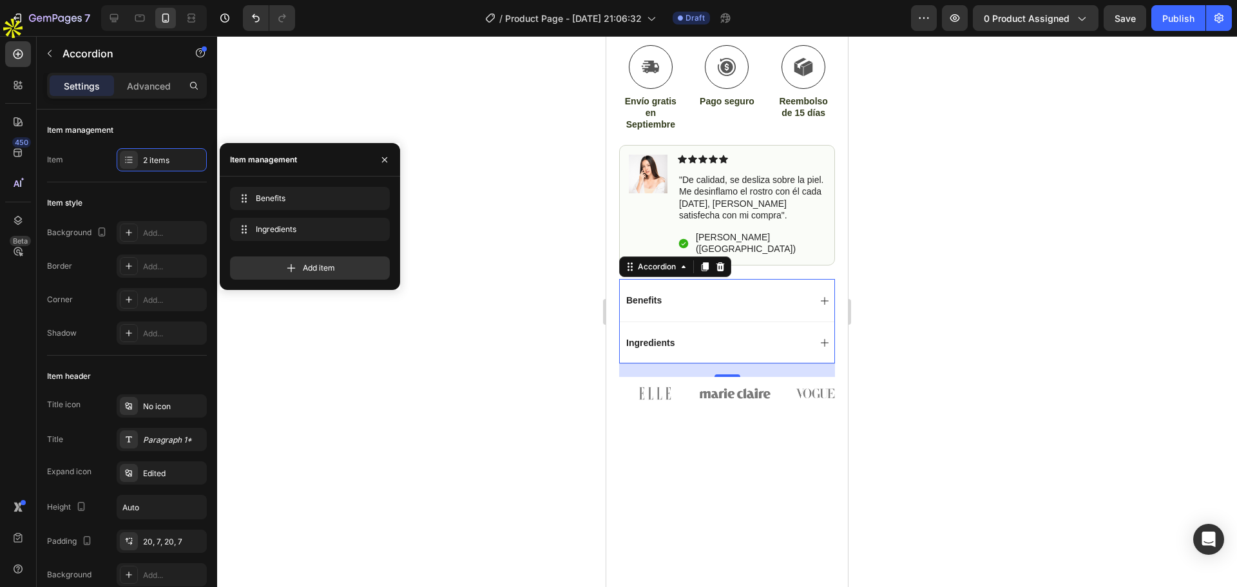
click at [934, 326] on div at bounding box center [727, 311] width 1020 height 551
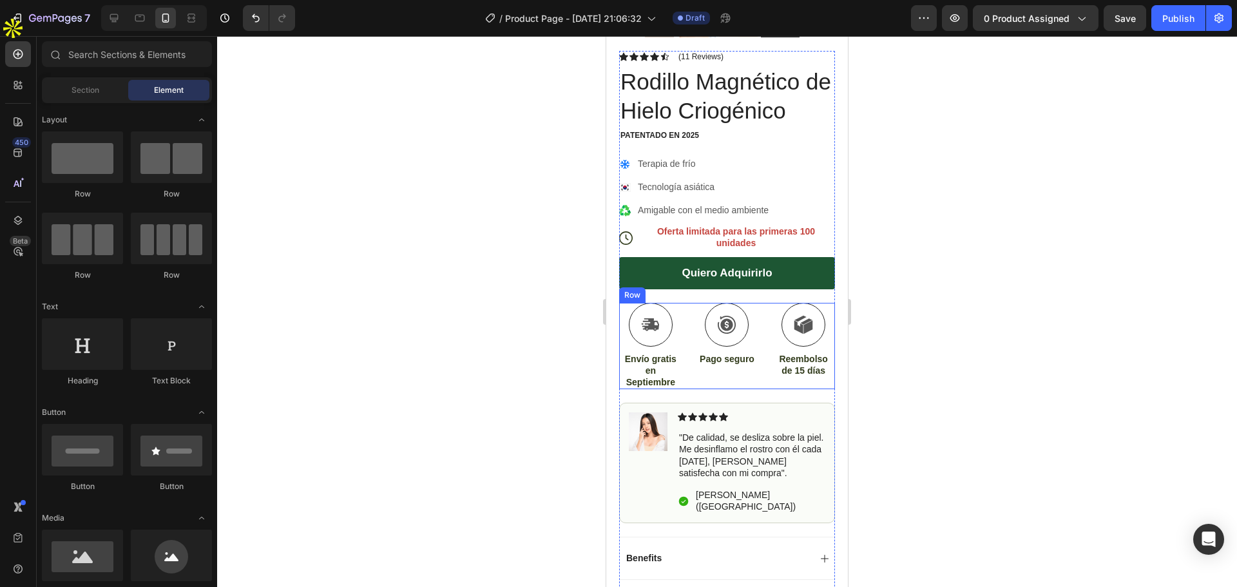
scroll to position [516, 0]
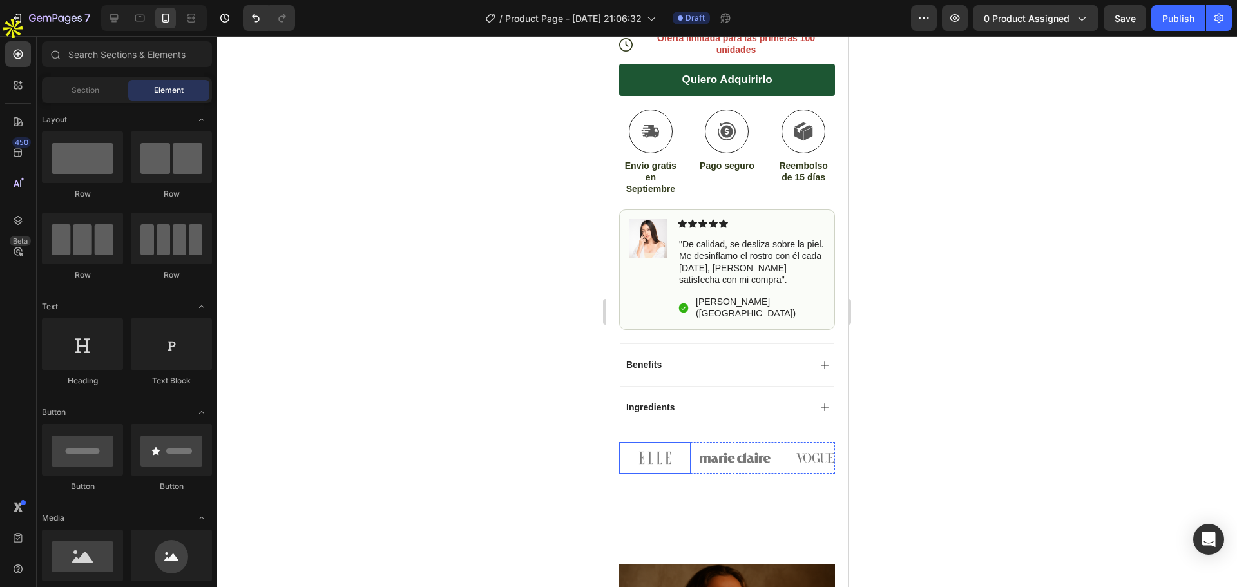
click at [662, 442] on img at bounding box center [655, 458] width 72 height 32
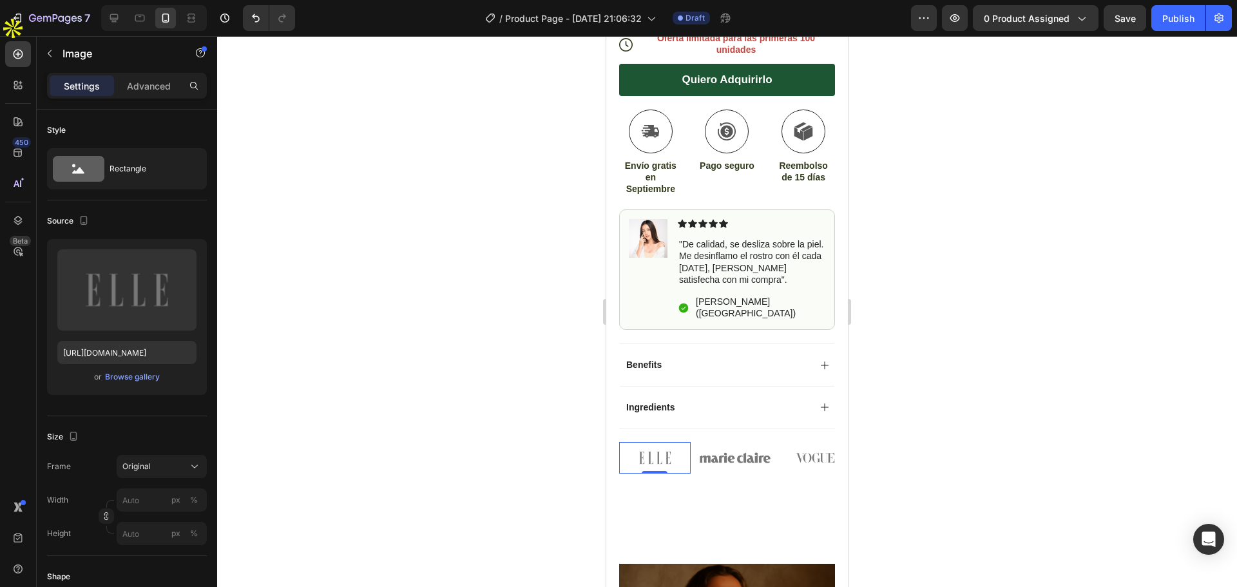
click at [670, 442] on img at bounding box center [655, 458] width 72 height 32
click at [671, 412] on div "Icon Icon Icon Icon Icon Icon List (11 Reviews) Text Block Row Rodillo Magnétic…" at bounding box center [727, 166] width 216 height 616
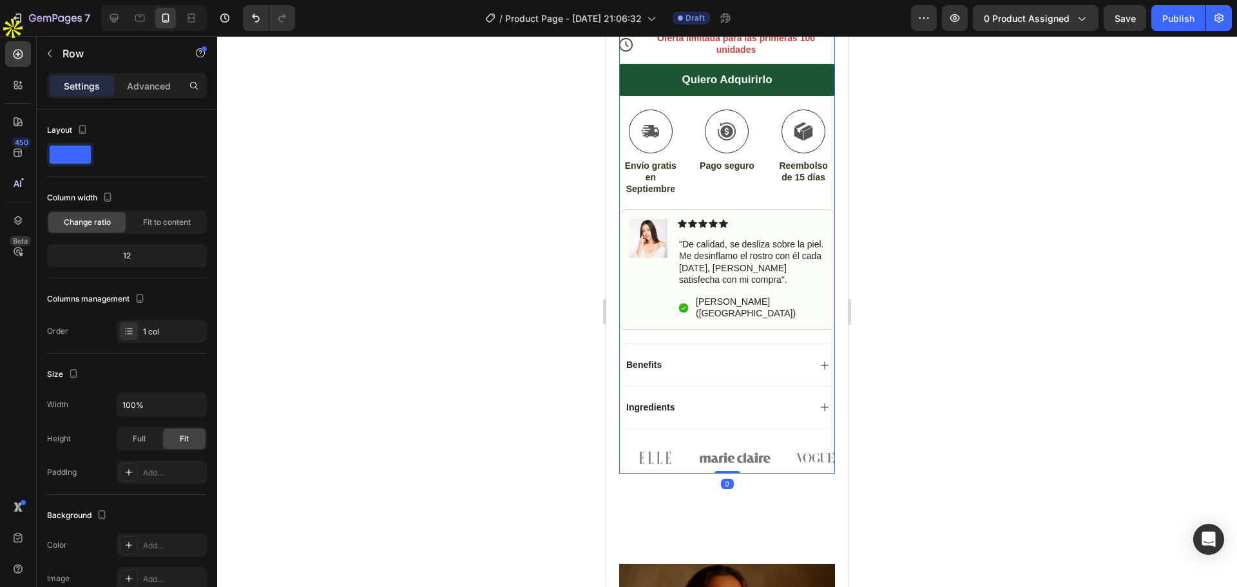
click at [656, 419] on div "Icon Icon Icon Icon Icon Icon List (11 Reviews) Text Block Row Rodillo Magnétic…" at bounding box center [727, 166] width 216 height 616
click at [656, 414] on div "Icon Icon Icon Icon Icon Icon List (11 Reviews) Text Block Row Rodillo Magnétic…" at bounding box center [727, 166] width 216 height 616
click at [660, 398] on div "Ingredients" at bounding box center [727, 407] width 215 height 42
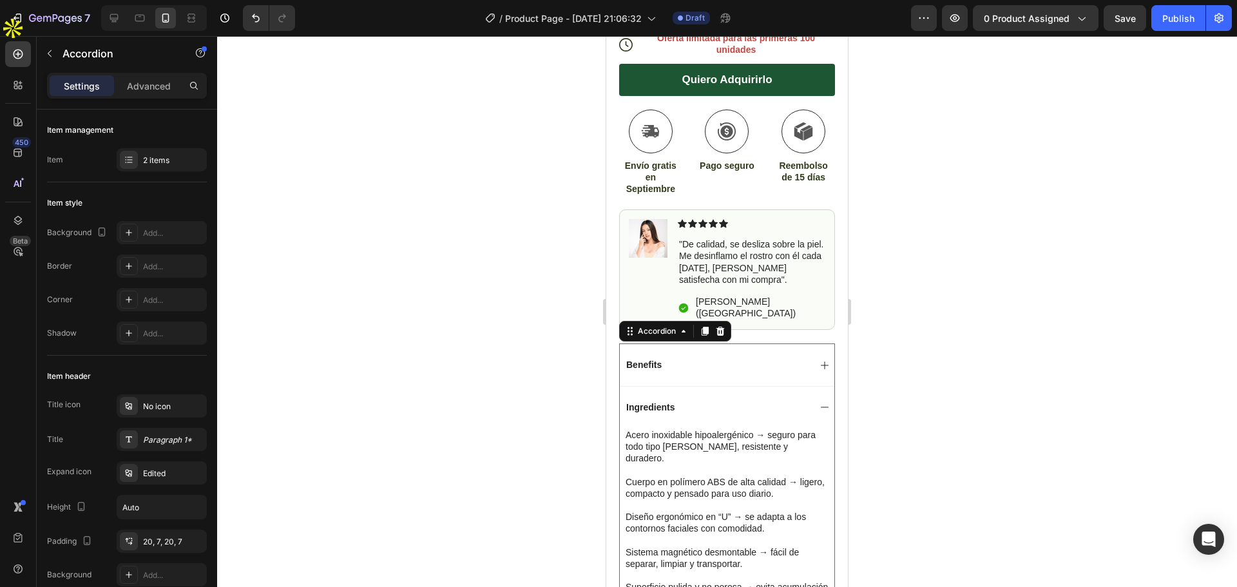
scroll to position [773, 0]
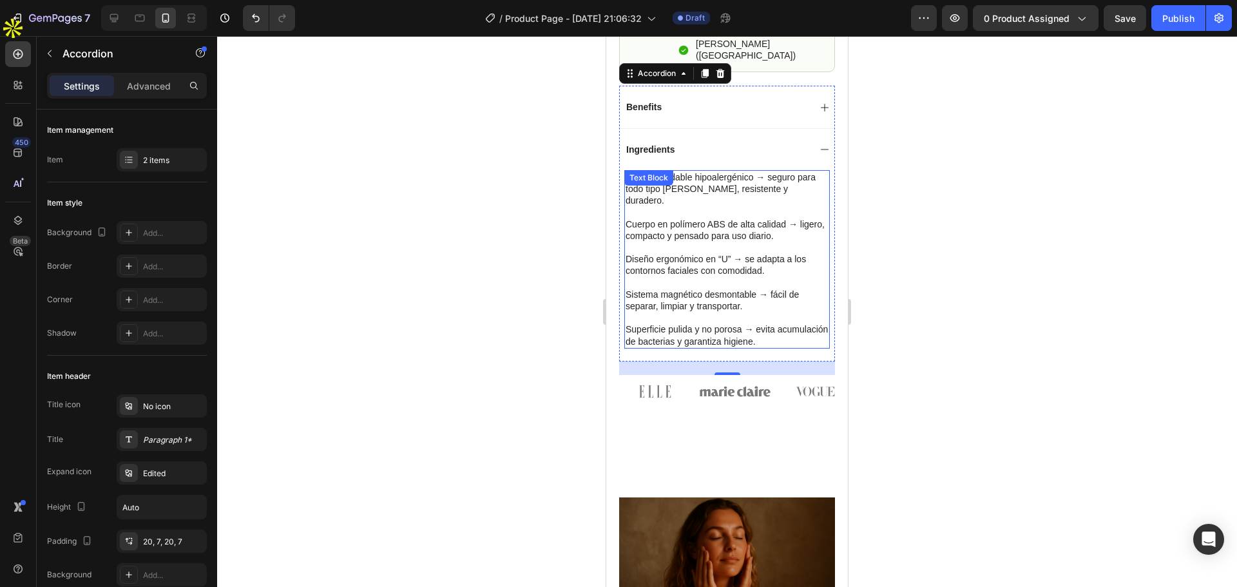
click at [682, 312] on p at bounding box center [727, 318] width 203 height 12
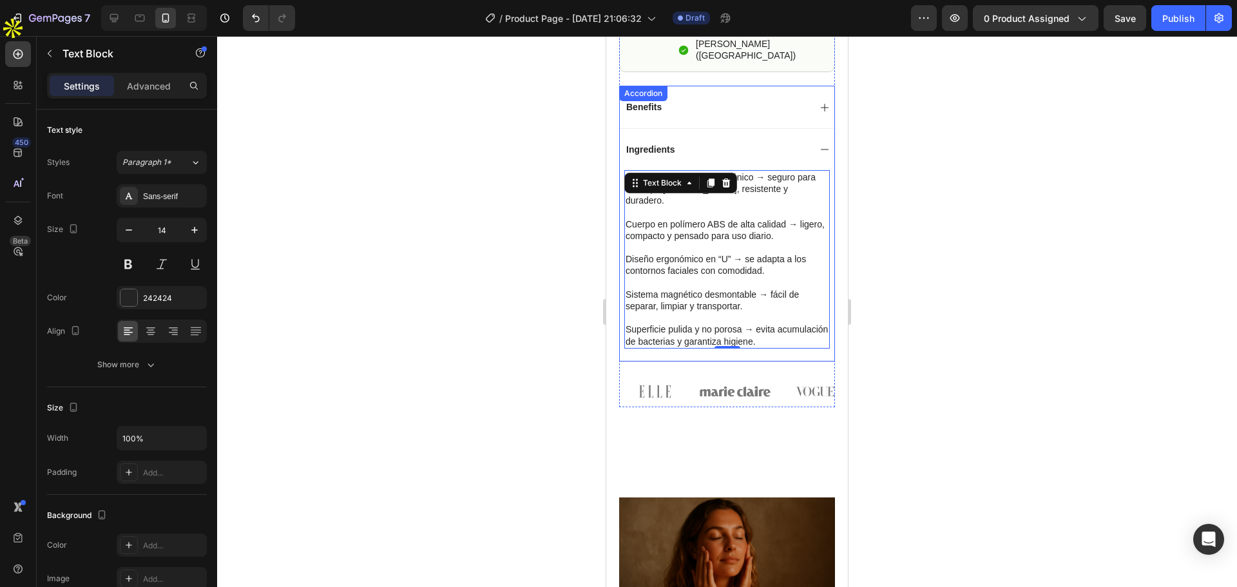
click at [700, 86] on div "Benefits Ingredients Acero inoxidable hipoalergénico → seguro para todo tipo [P…" at bounding box center [727, 224] width 216 height 276
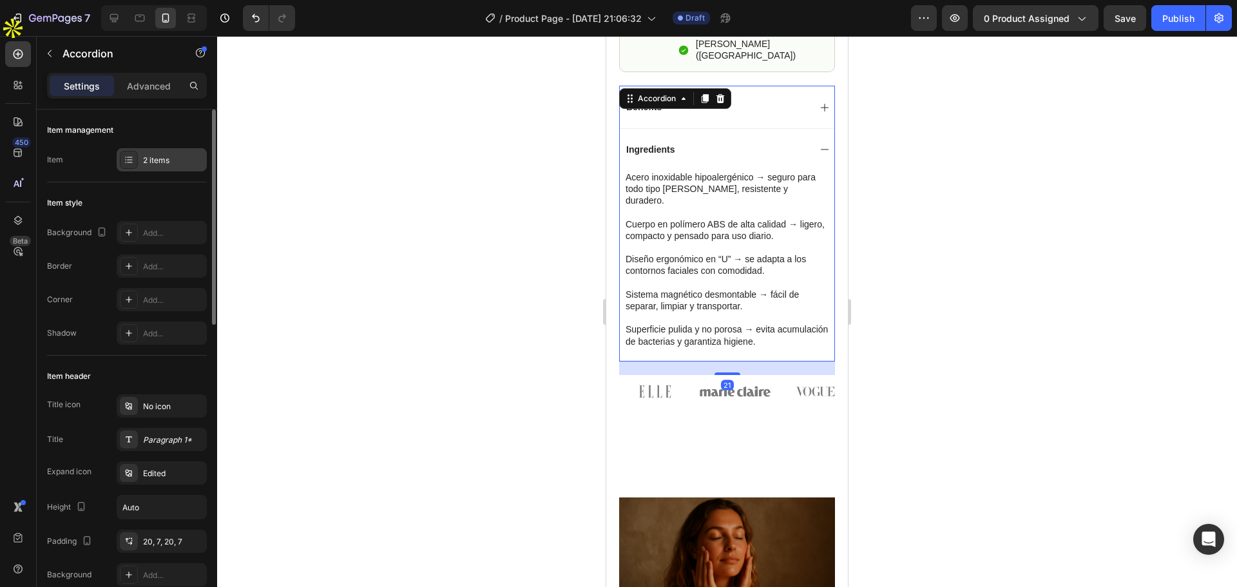
click at [131, 157] on icon at bounding box center [129, 157] width 5 height 1
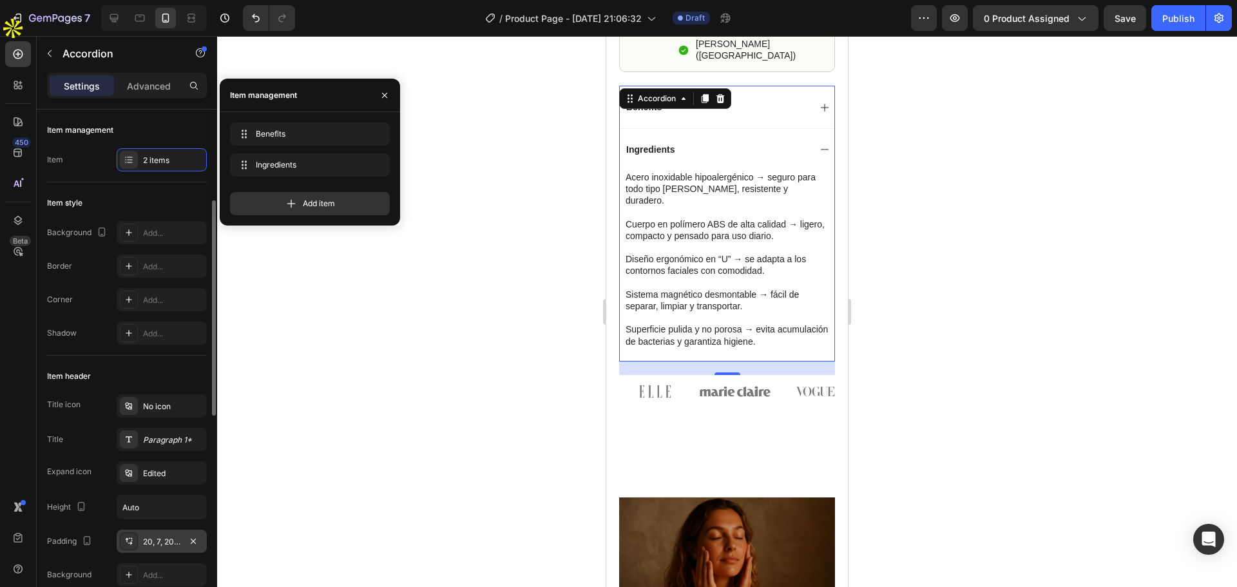
scroll to position [129, 0]
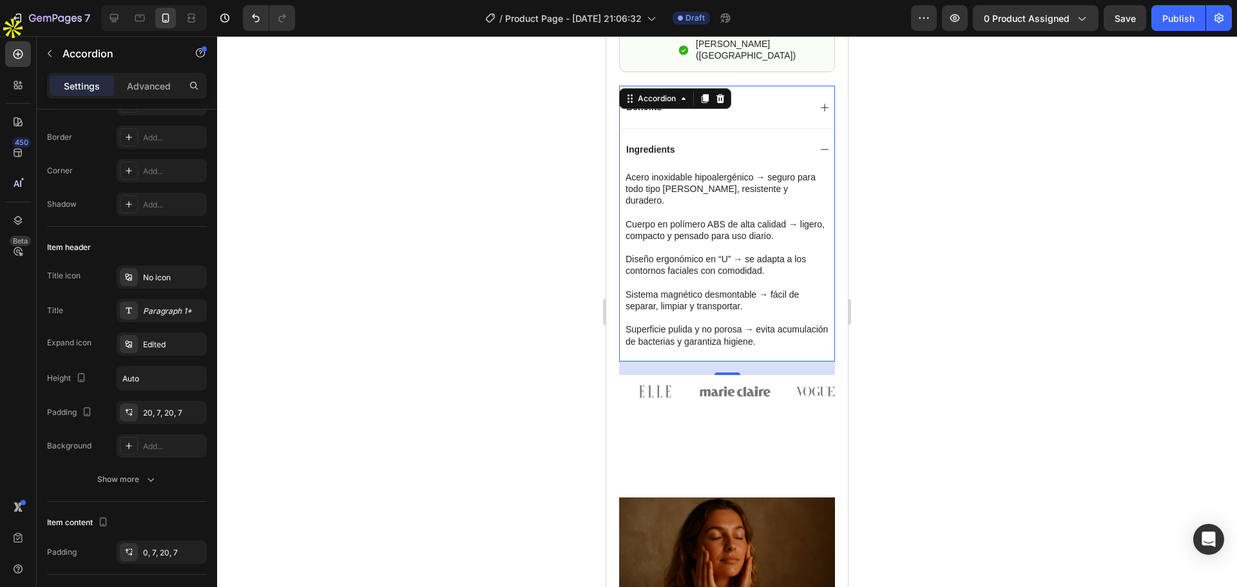
click at [533, 355] on div at bounding box center [727, 311] width 1020 height 551
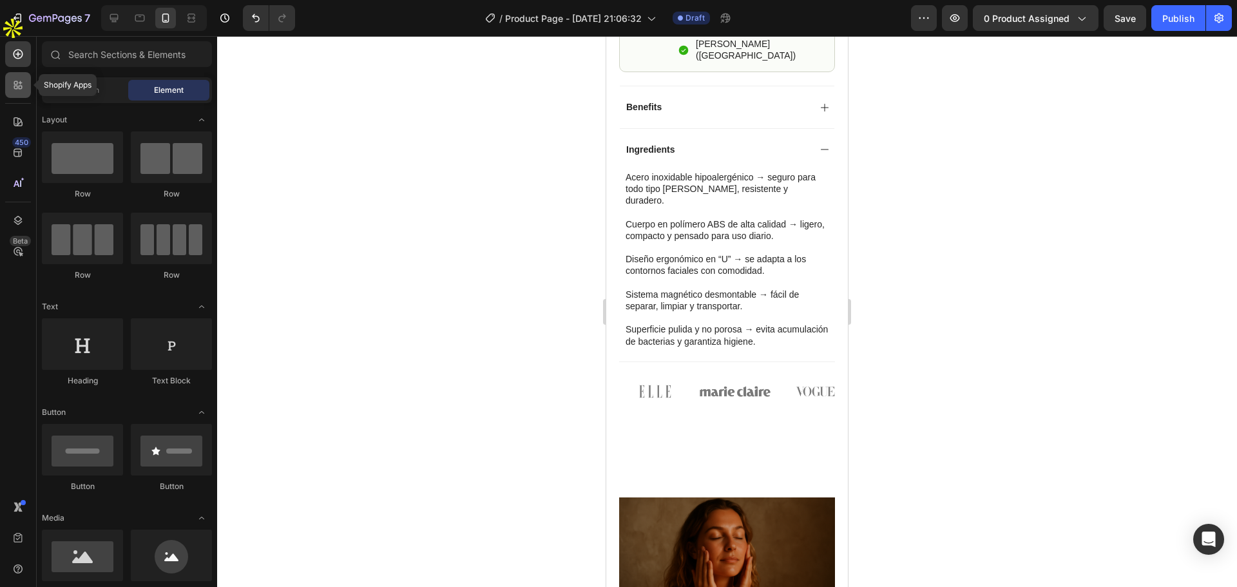
click at [24, 86] on div at bounding box center [18, 85] width 26 height 26
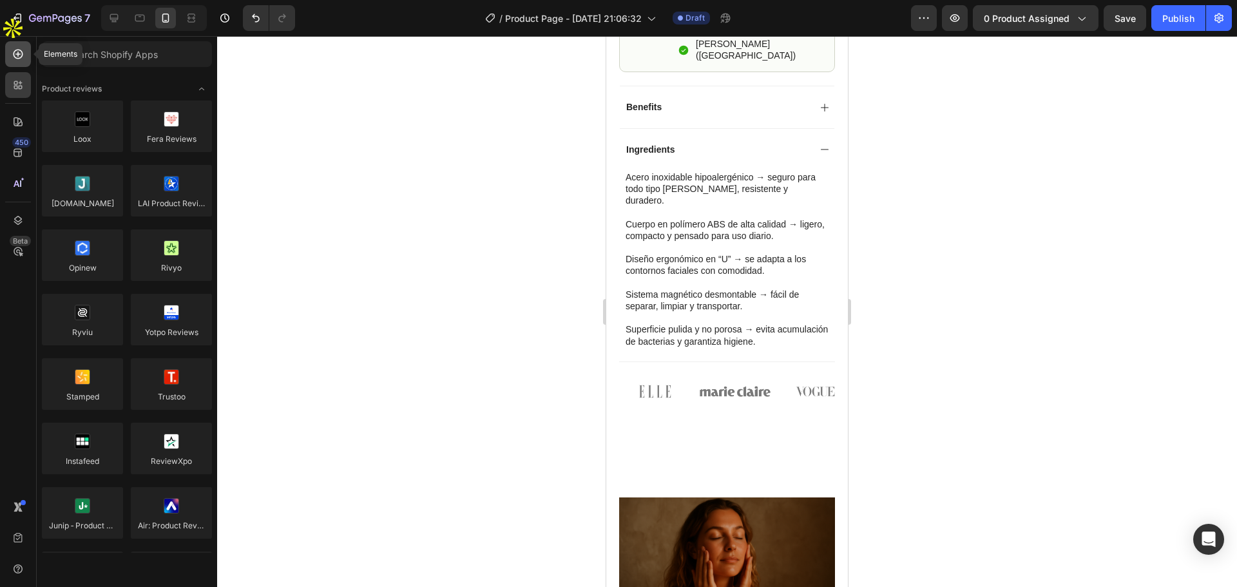
click at [15, 56] on icon at bounding box center [18, 54] width 13 height 13
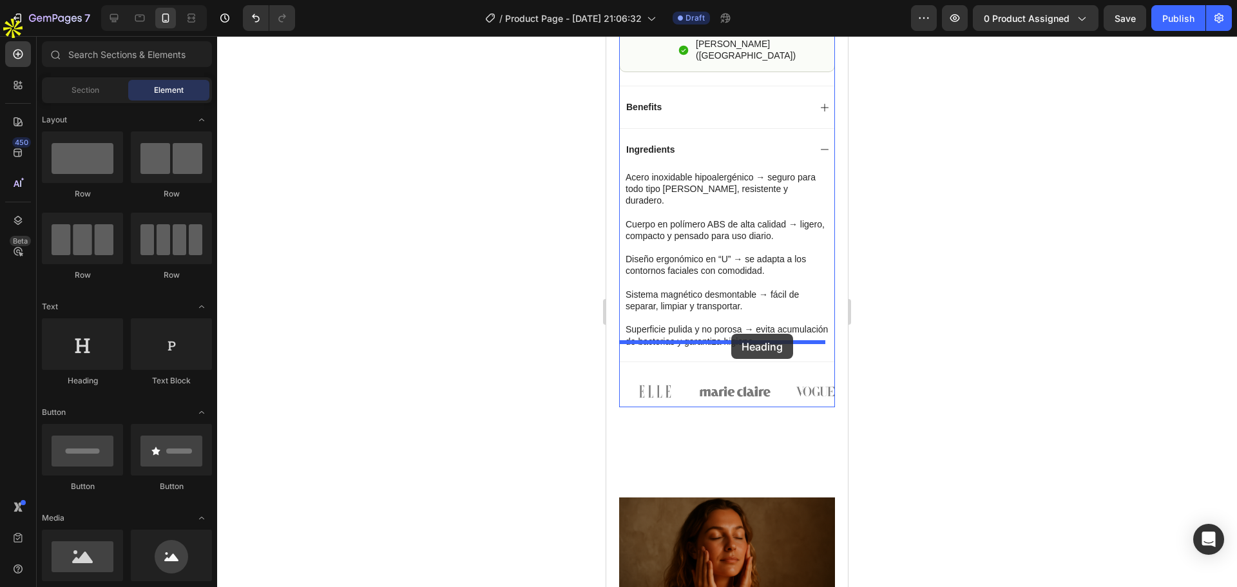
drag, startPoint x: 698, startPoint y: 397, endPoint x: 731, endPoint y: 334, distance: 71.5
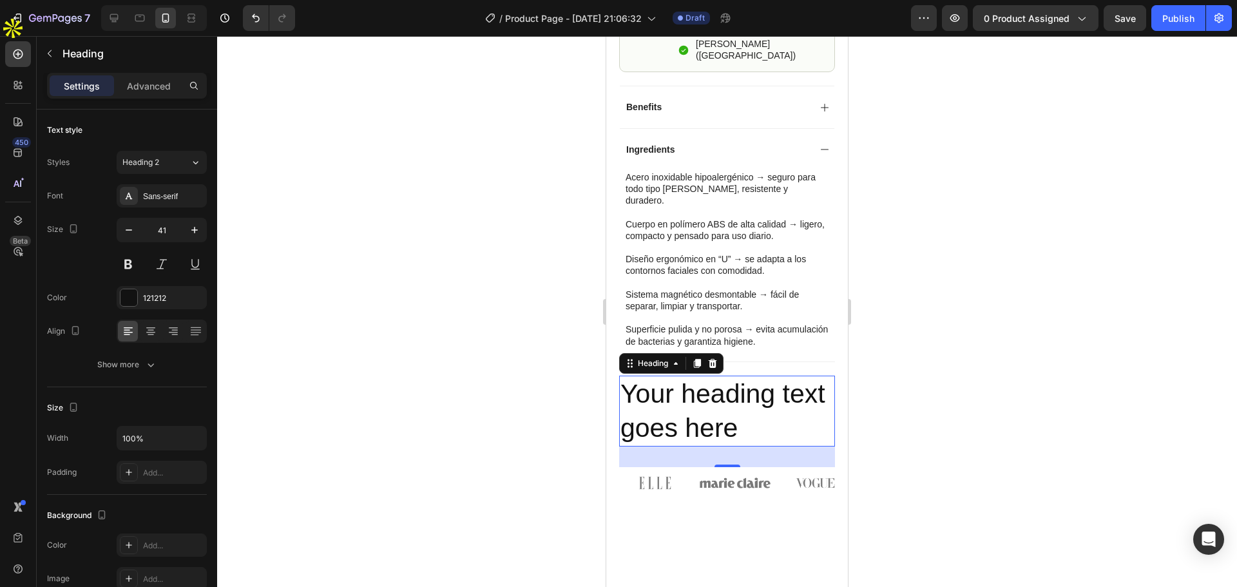
click at [693, 376] on h2 "Your heading text goes here" at bounding box center [727, 412] width 216 height 72
click at [693, 377] on p "Your heading text goes here" at bounding box center [727, 411] width 213 height 69
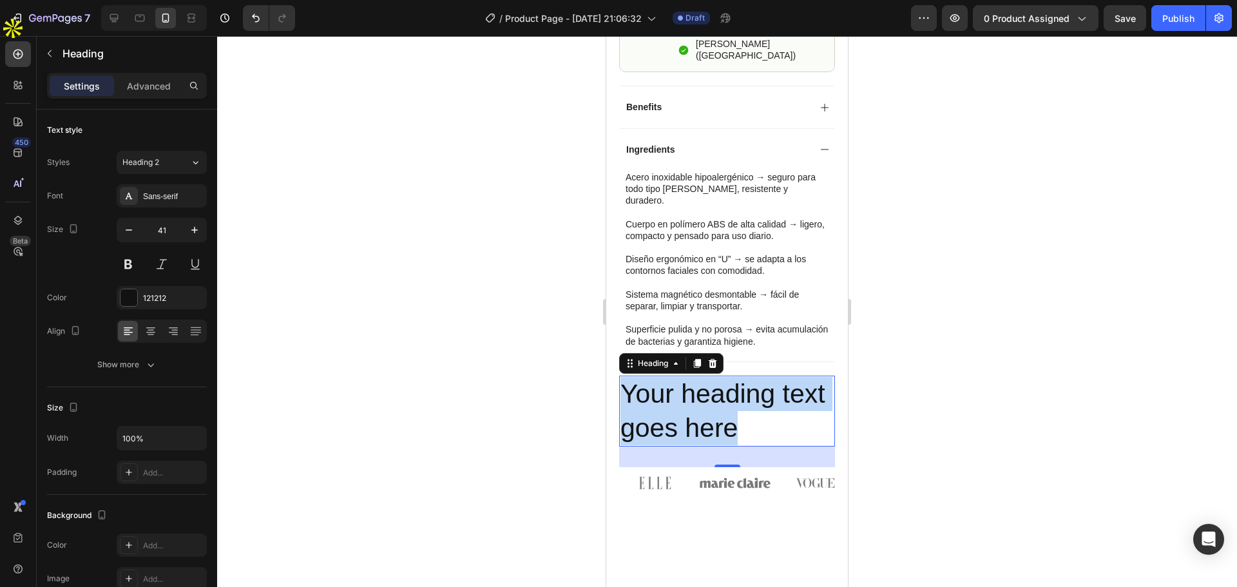
click at [693, 377] on p "Your heading text goes here" at bounding box center [727, 411] width 213 height 69
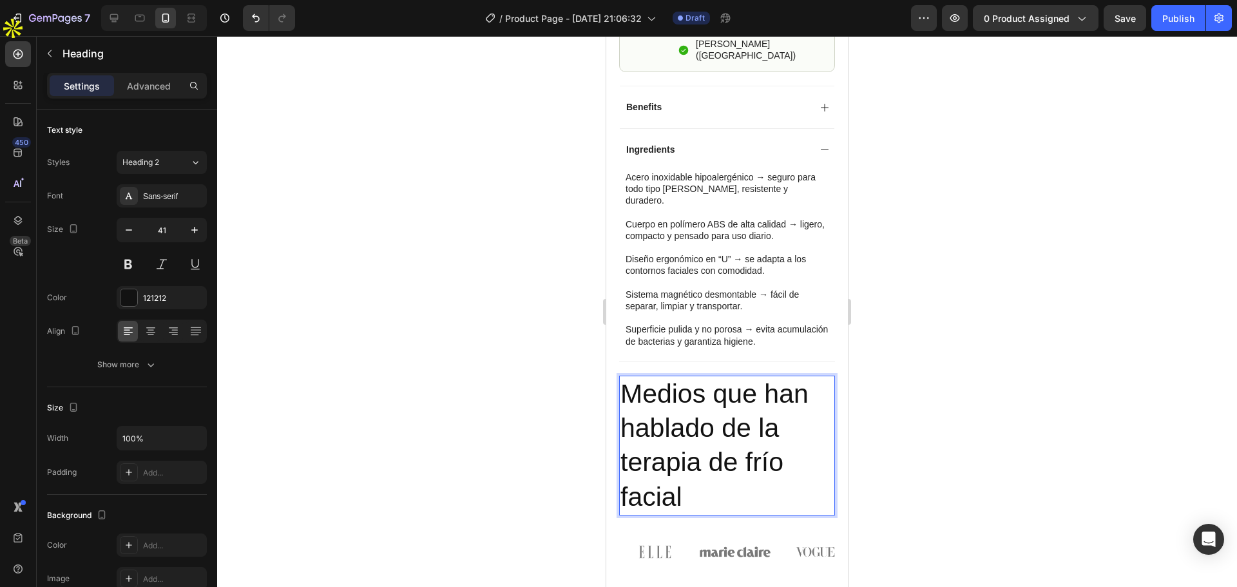
click at [693, 377] on p "Medios que han hablado de la terapia de frío facial" at bounding box center [727, 445] width 213 height 137
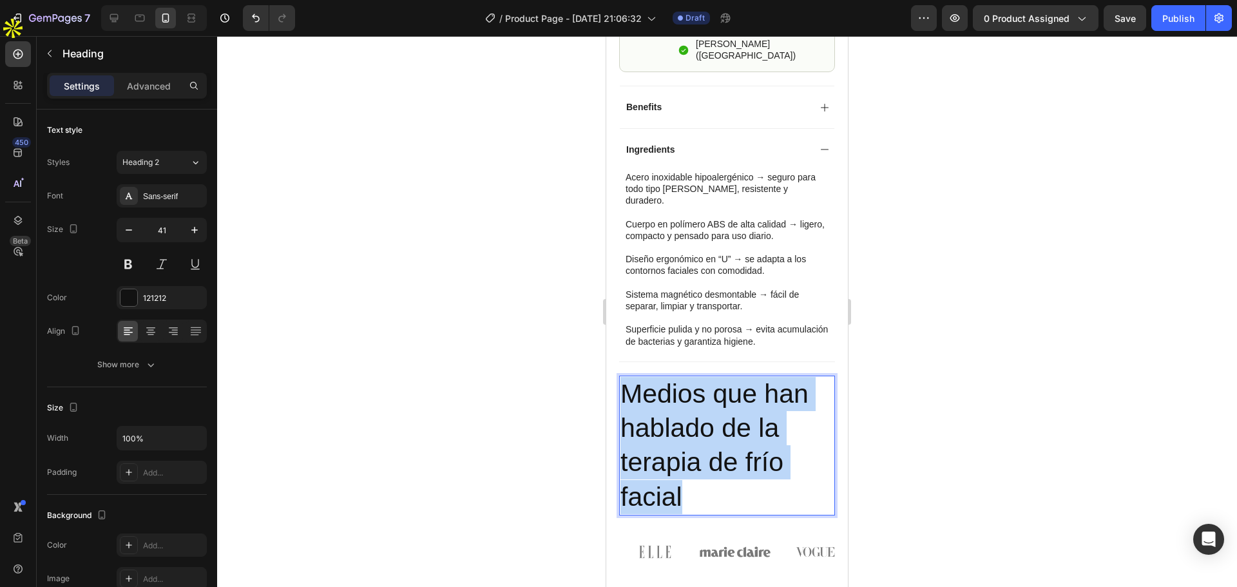
click at [693, 377] on p "Medios que han hablado de la terapia de frío facial" at bounding box center [727, 445] width 213 height 137
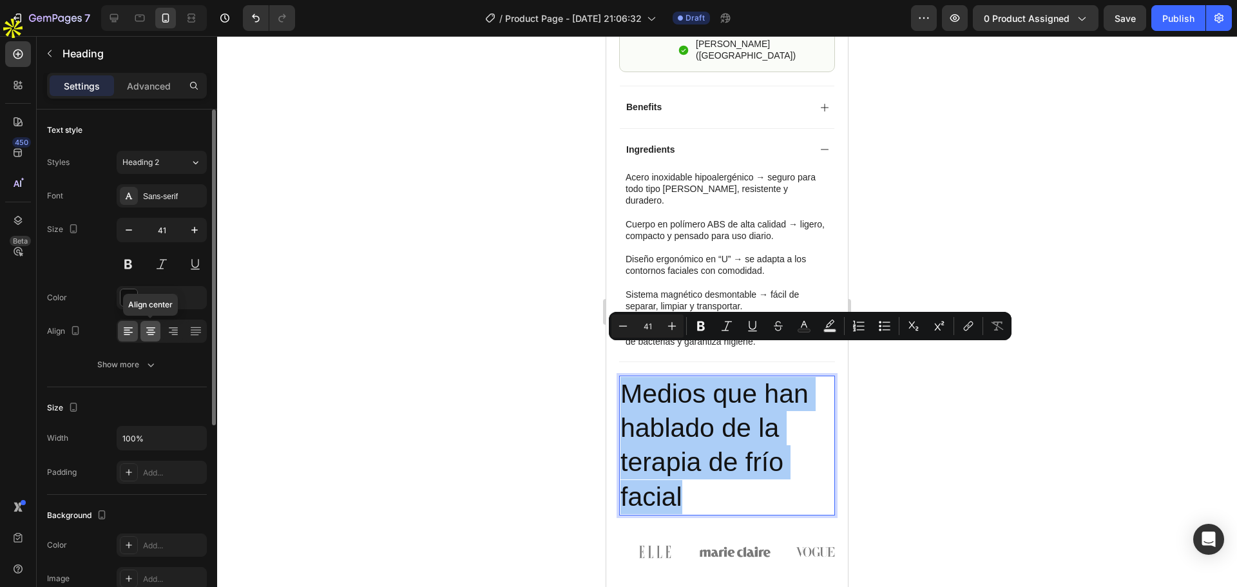
click at [155, 331] on icon at bounding box center [150, 331] width 13 height 13
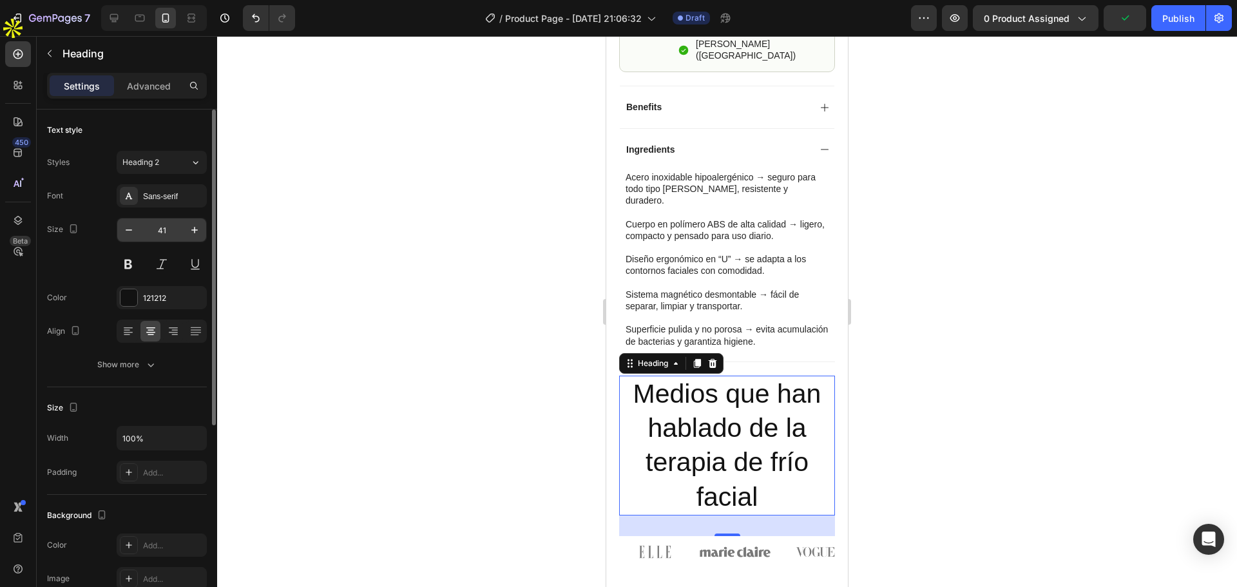
click at [153, 227] on input "41" at bounding box center [161, 229] width 43 height 23
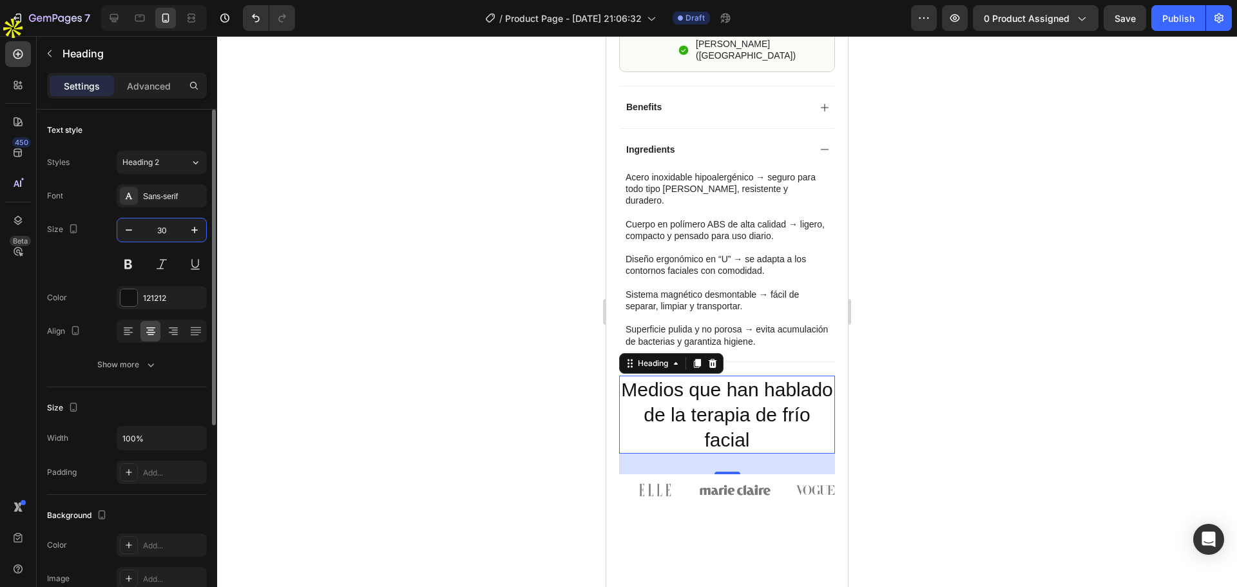
click at [153, 227] on input "30" at bounding box center [161, 229] width 43 height 23
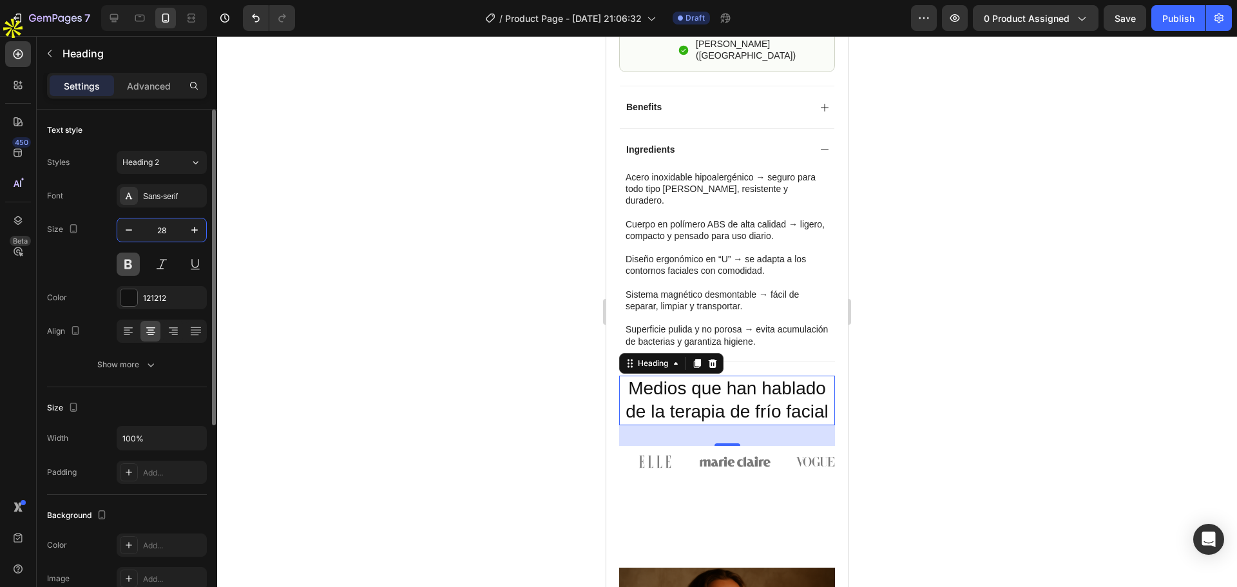
click at [130, 267] on button at bounding box center [128, 264] width 23 height 23
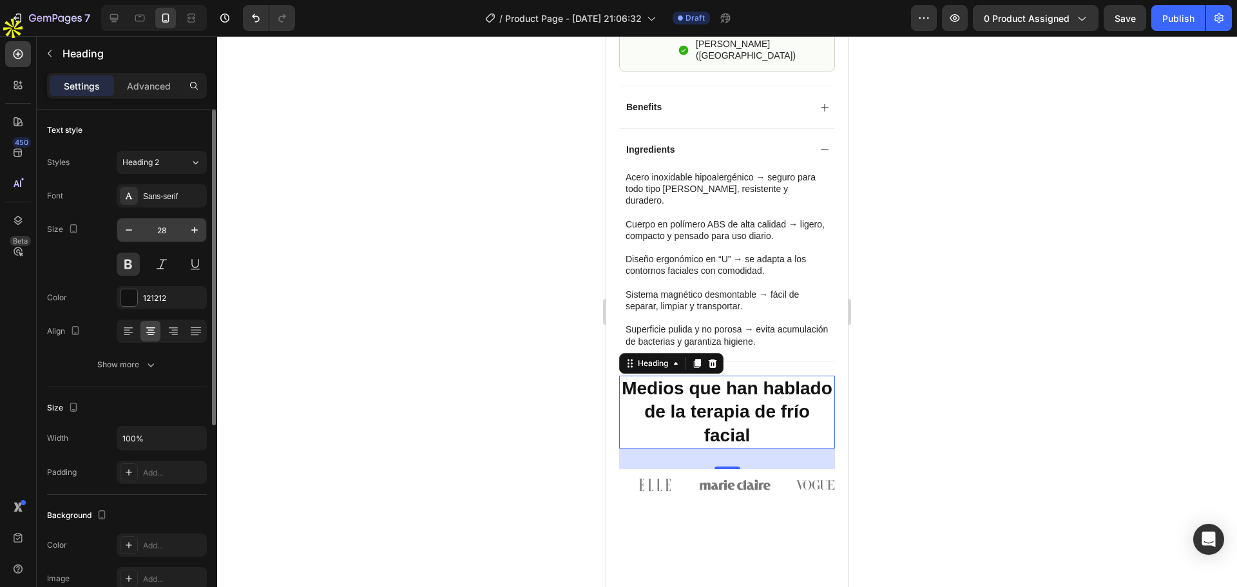
click at [158, 233] on input "28" at bounding box center [161, 229] width 43 height 23
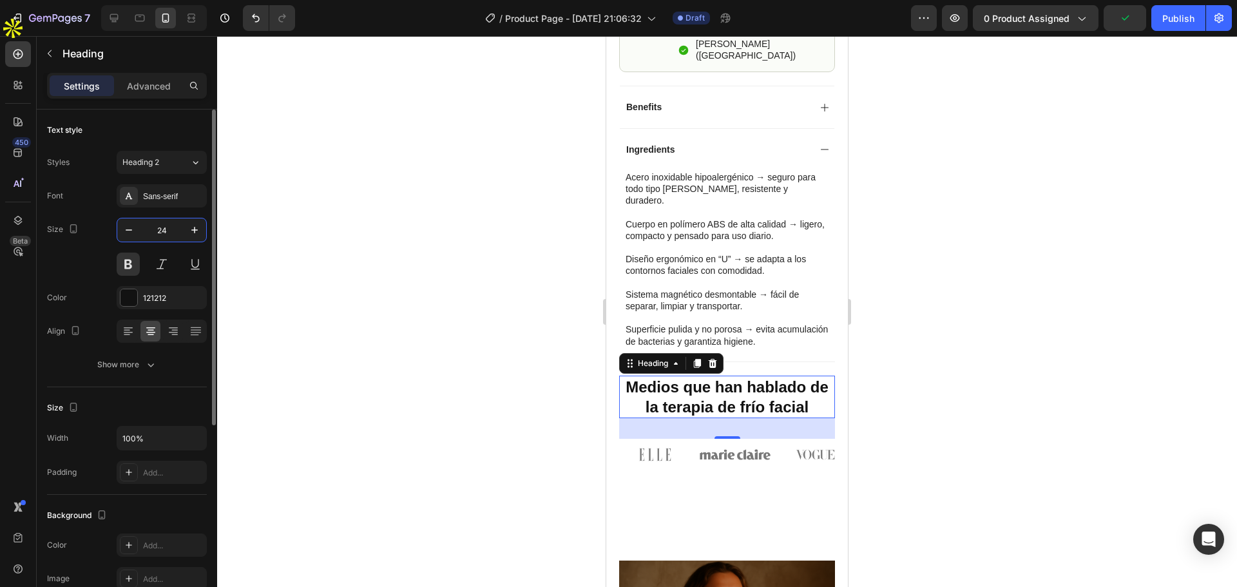
type input "24"
click at [380, 371] on div at bounding box center [727, 311] width 1020 height 551
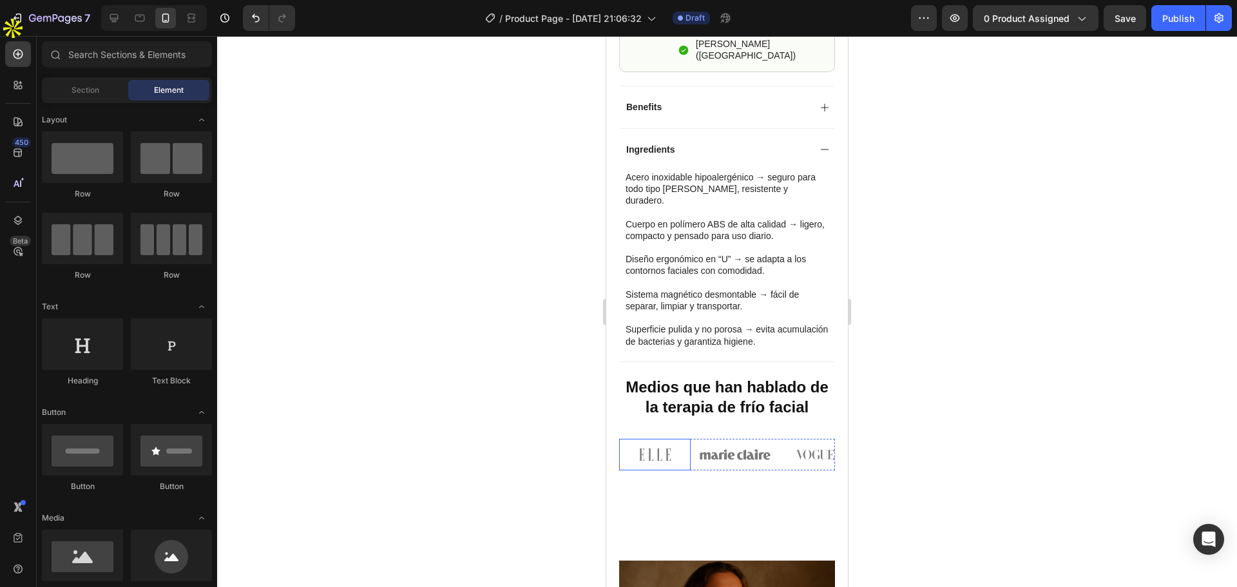
click at [648, 439] on img at bounding box center [655, 455] width 72 height 32
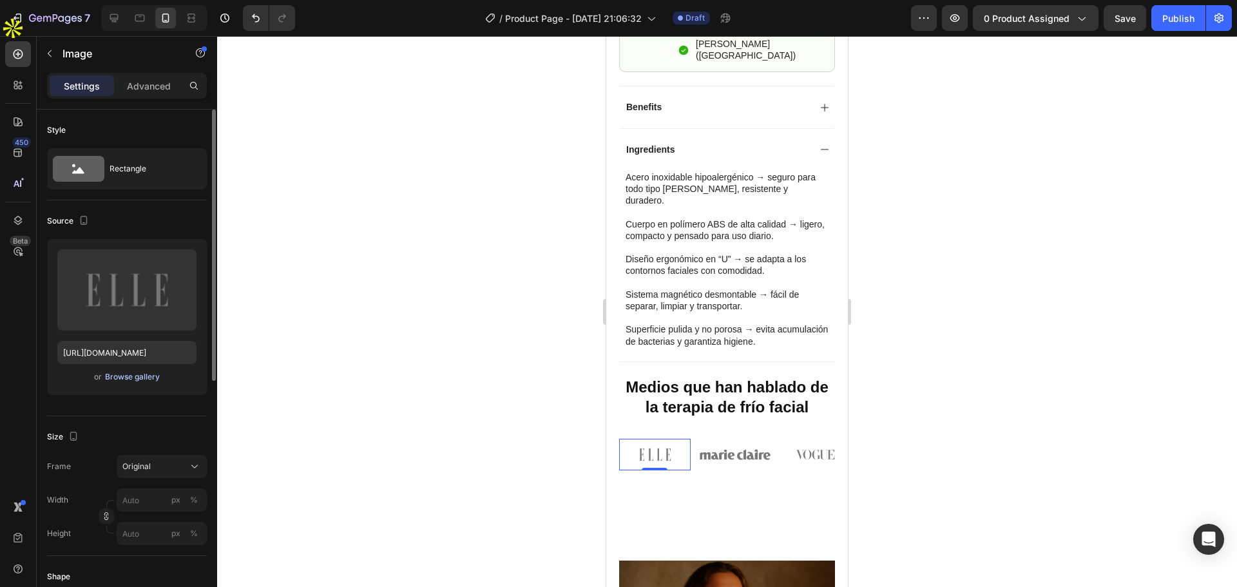
click at [135, 372] on div "Browse gallery" at bounding box center [132, 377] width 55 height 12
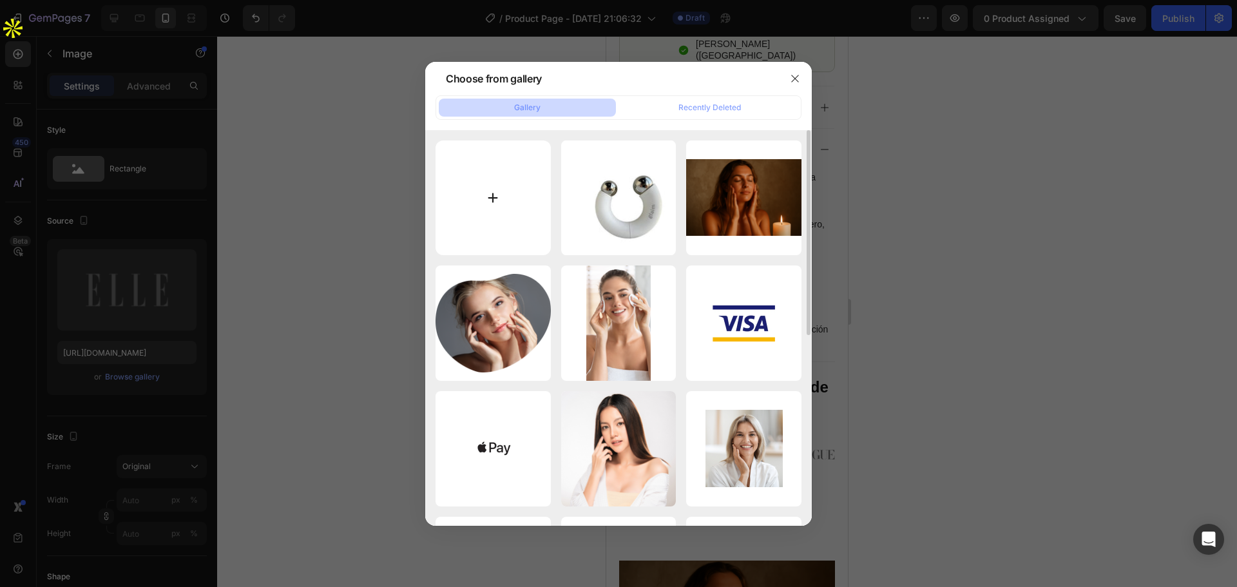
click at [499, 166] on input "file" at bounding box center [493, 197] width 115 height 115
type input "C:\fakepath\images.png"
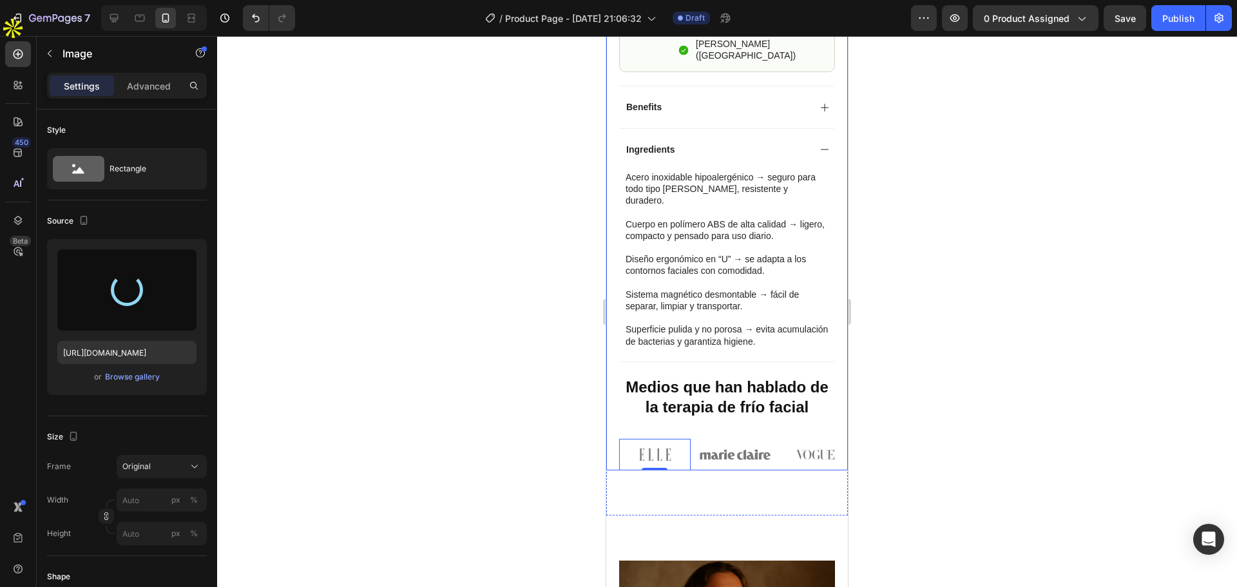
type input "[URL][DOMAIN_NAME]"
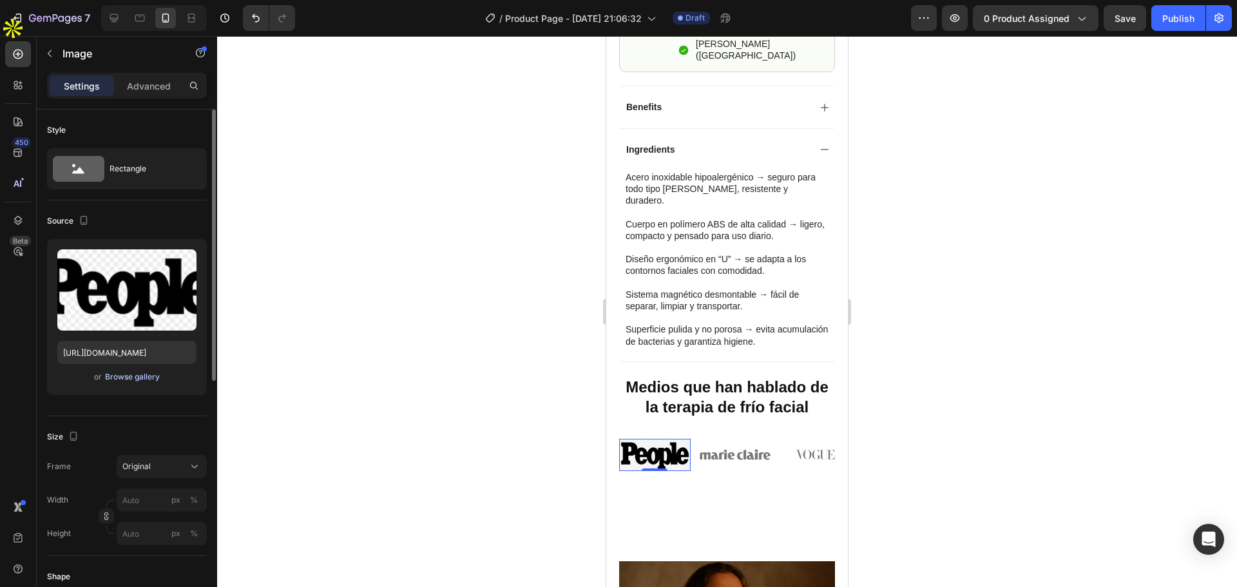
click at [148, 376] on div "Browse gallery" at bounding box center [132, 377] width 55 height 12
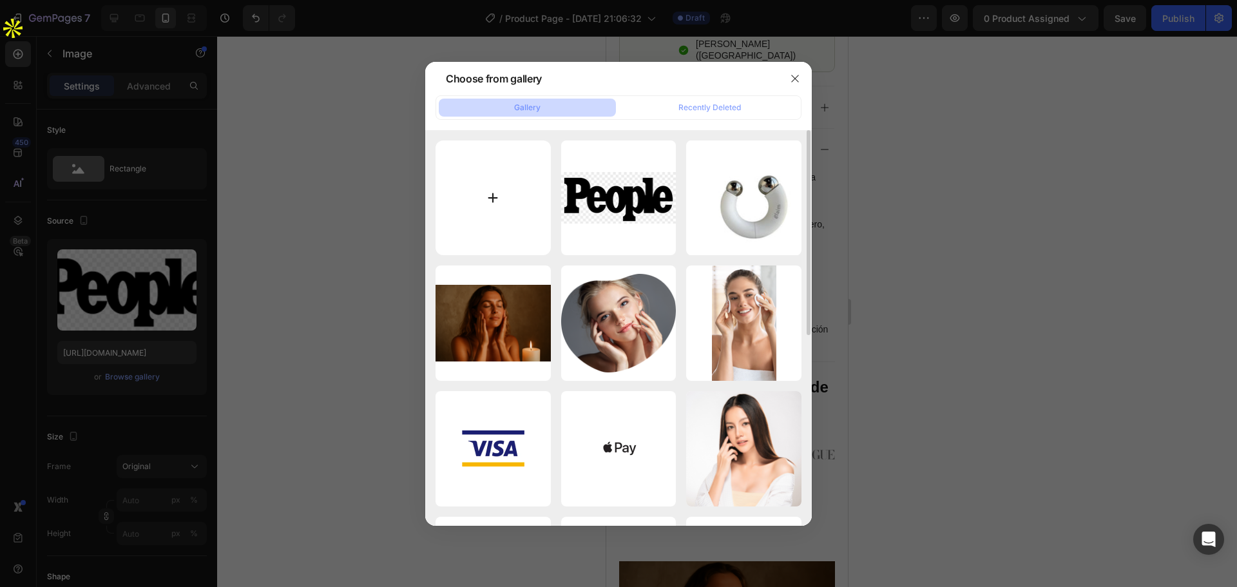
click at [485, 215] on input "file" at bounding box center [493, 197] width 115 height 115
type input "C:\fakepath\images-removebg-preview.png"
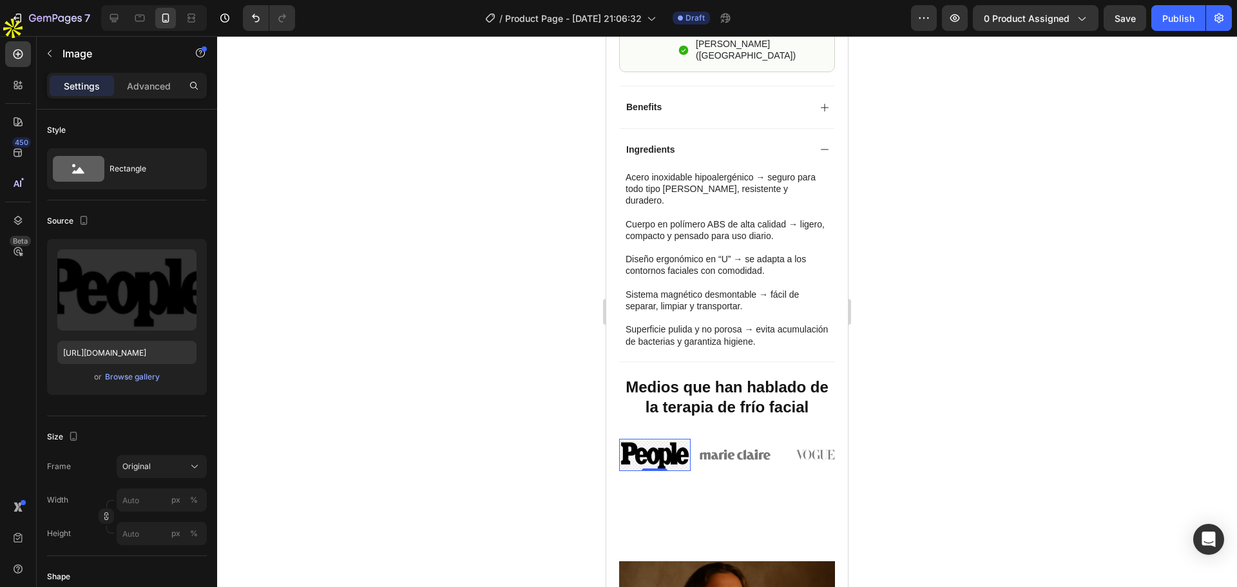
type input "[URL][DOMAIN_NAME]"
click at [529, 358] on div at bounding box center [727, 311] width 1020 height 551
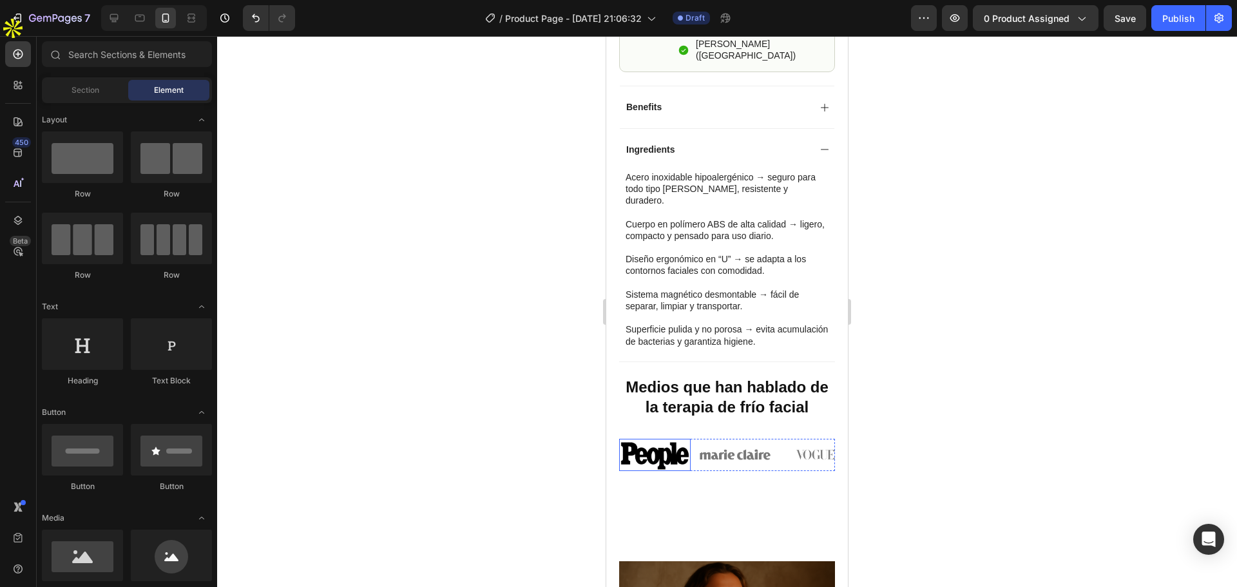
click at [651, 439] on img at bounding box center [655, 455] width 72 height 32
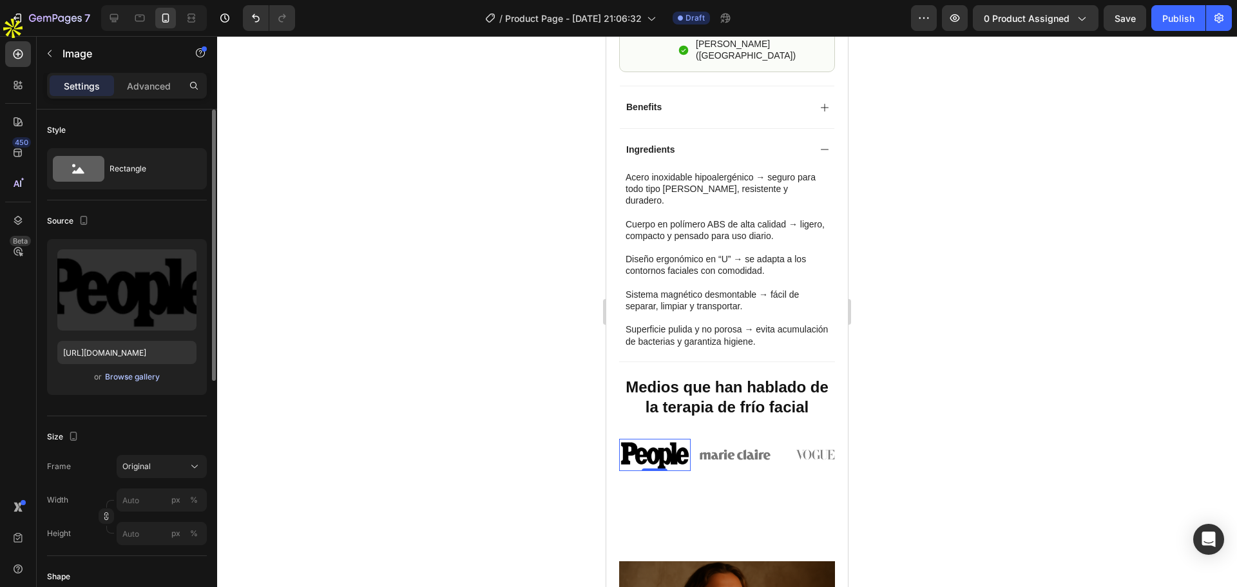
click at [152, 374] on div "Browse gallery" at bounding box center [132, 377] width 55 height 12
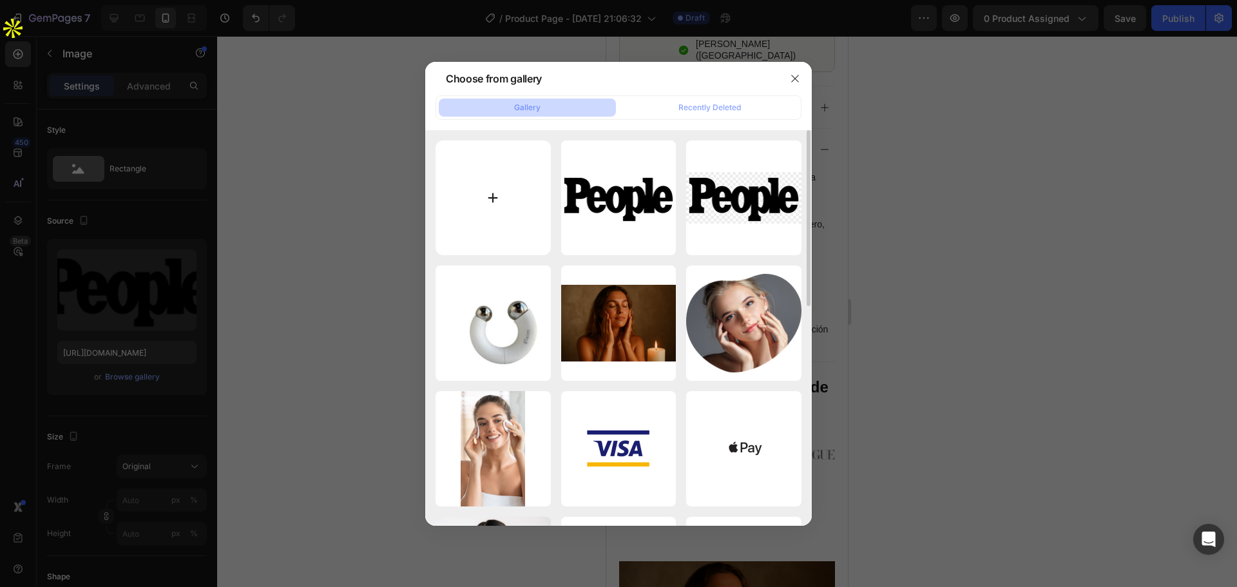
click at [487, 202] on input "file" at bounding box center [493, 197] width 115 height 115
type input "C:\fakepath\images-removebg-preview.png"
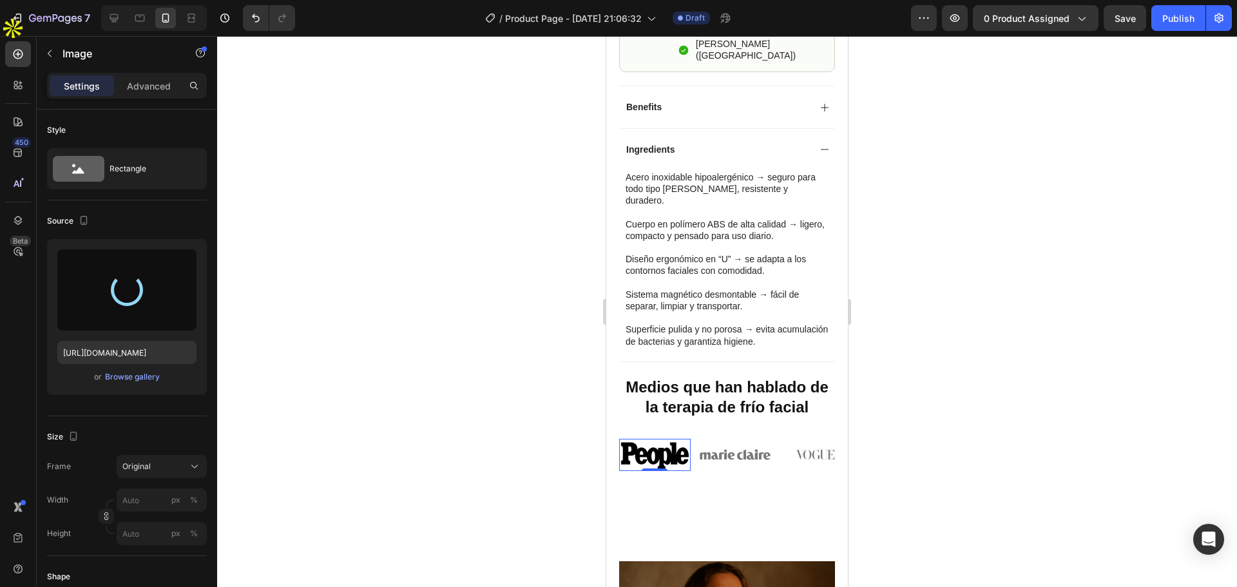
type input "[URL][DOMAIN_NAME]"
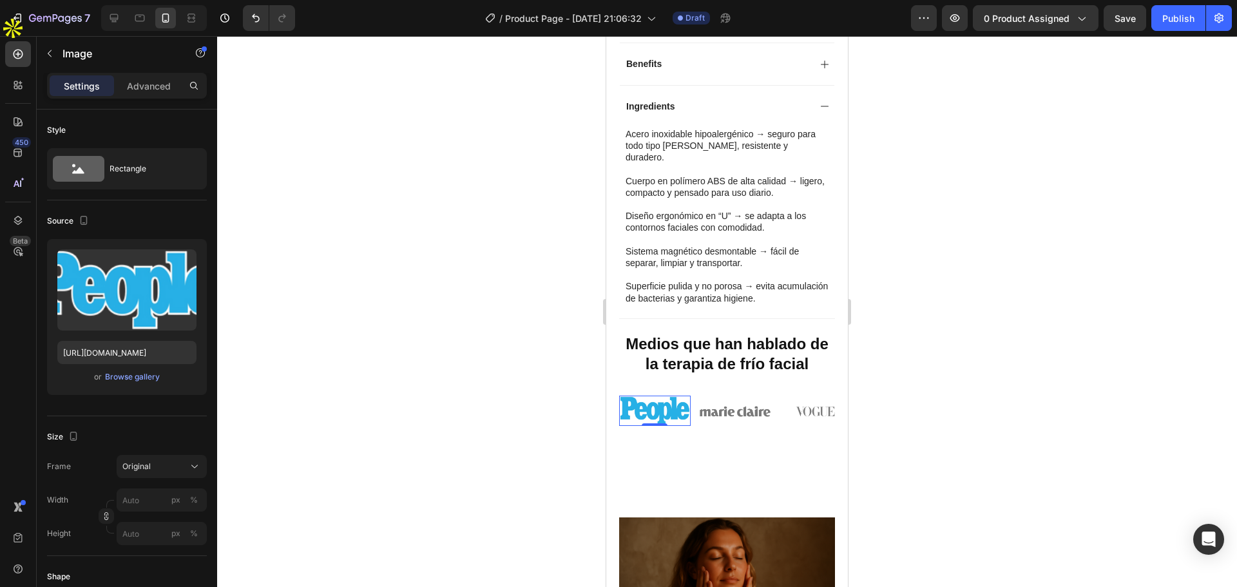
scroll to position [838, 0]
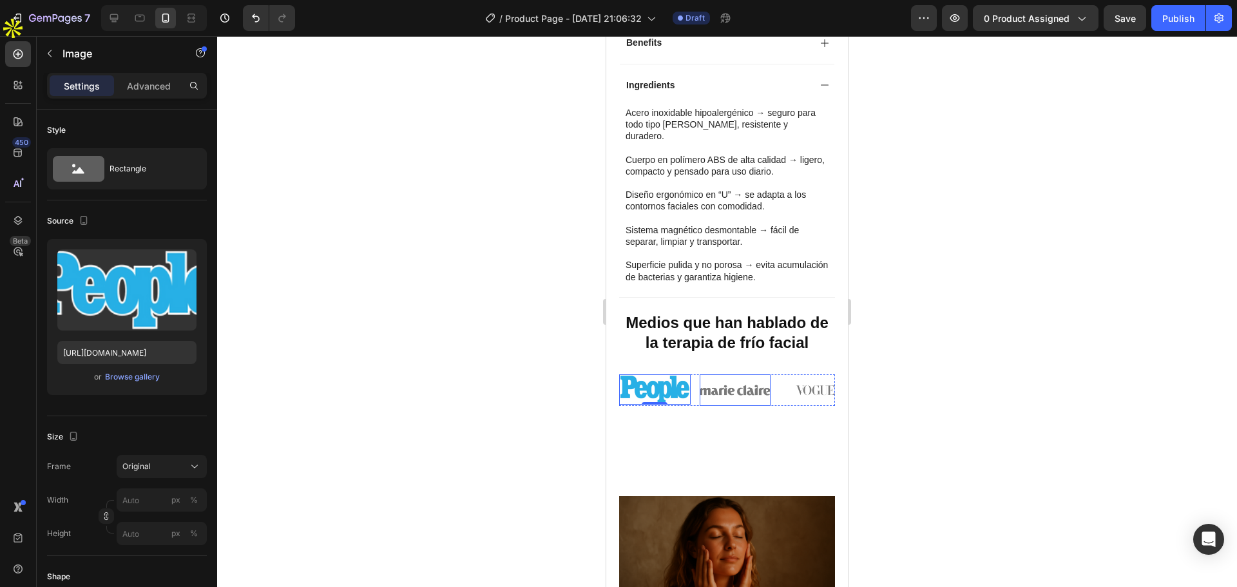
click at [737, 374] on img at bounding box center [736, 390] width 72 height 32
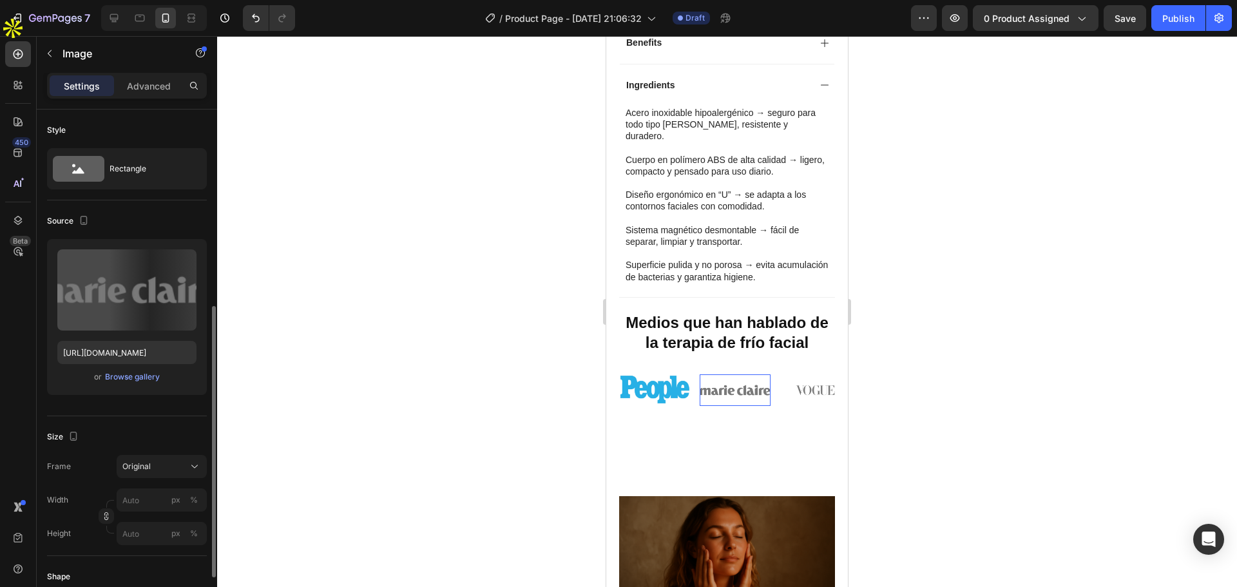
scroll to position [129, 0]
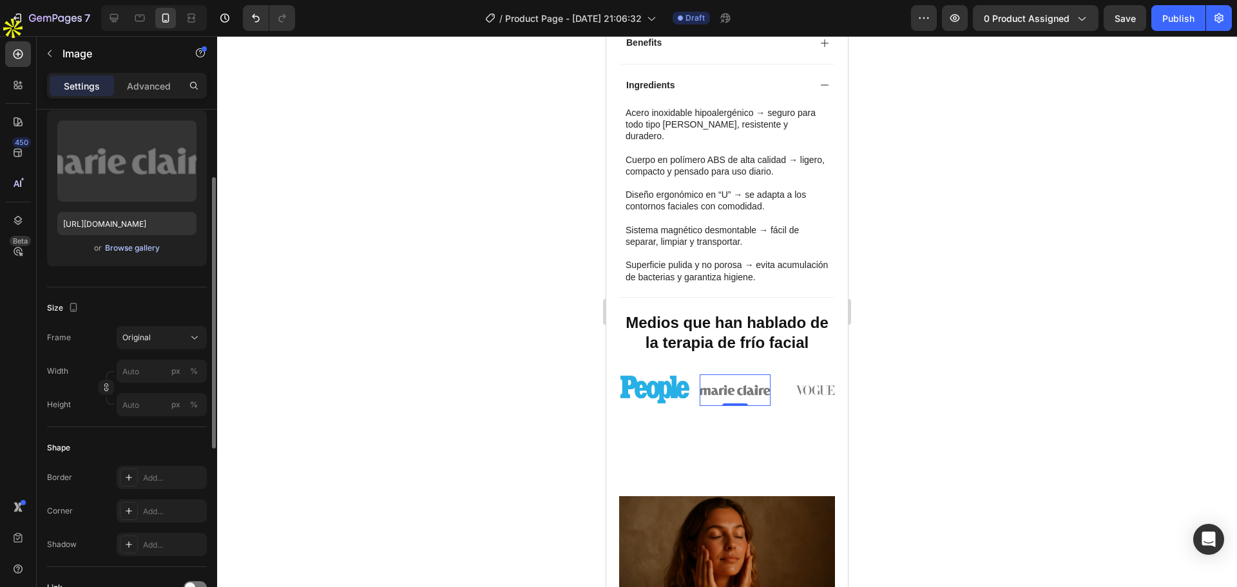
click at [109, 247] on div "Browse gallery" at bounding box center [132, 248] width 55 height 12
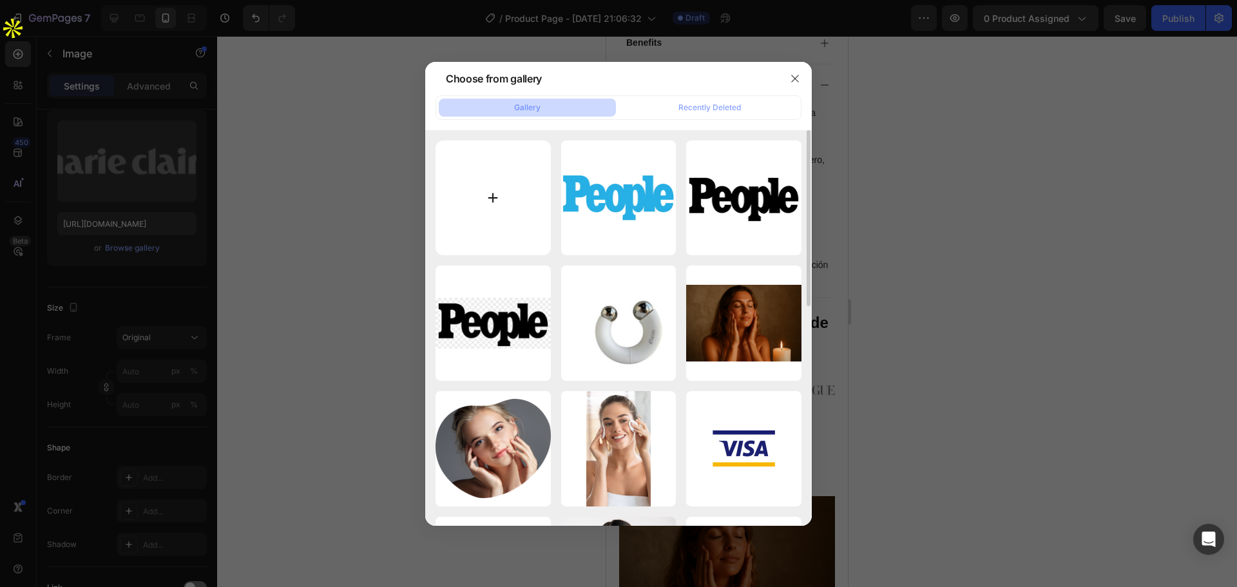
click at [472, 202] on input "file" at bounding box center [493, 197] width 115 height 115
type input "C:\fakepath\glamour-revista-logo-vector-free-download-11574113507css0jekxew-rem…"
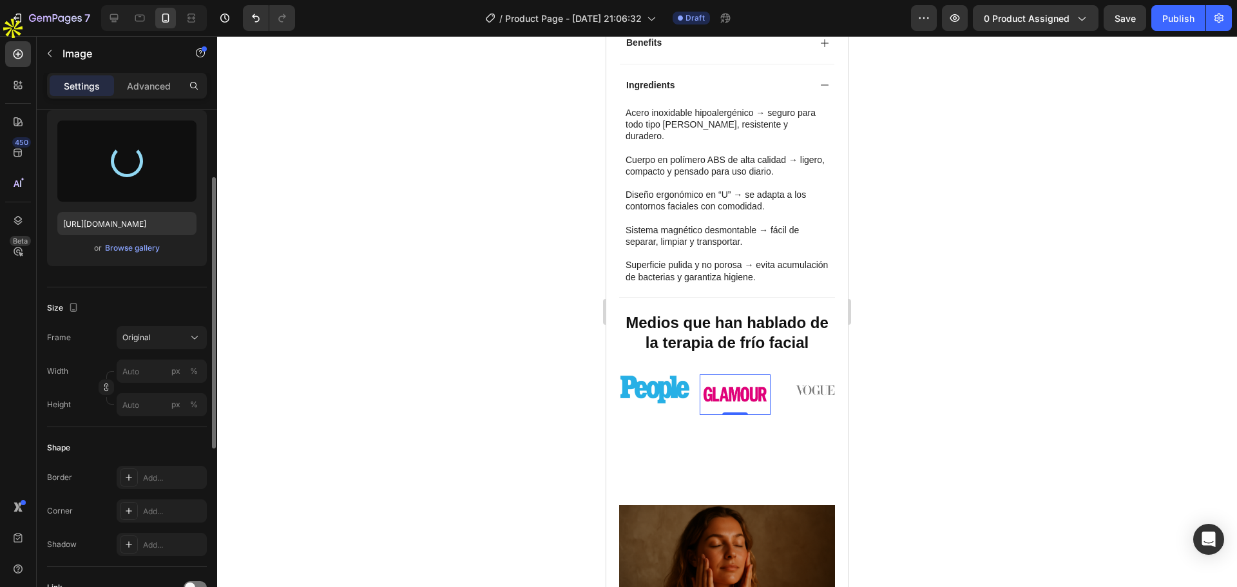
type input "[URL][DOMAIN_NAME]"
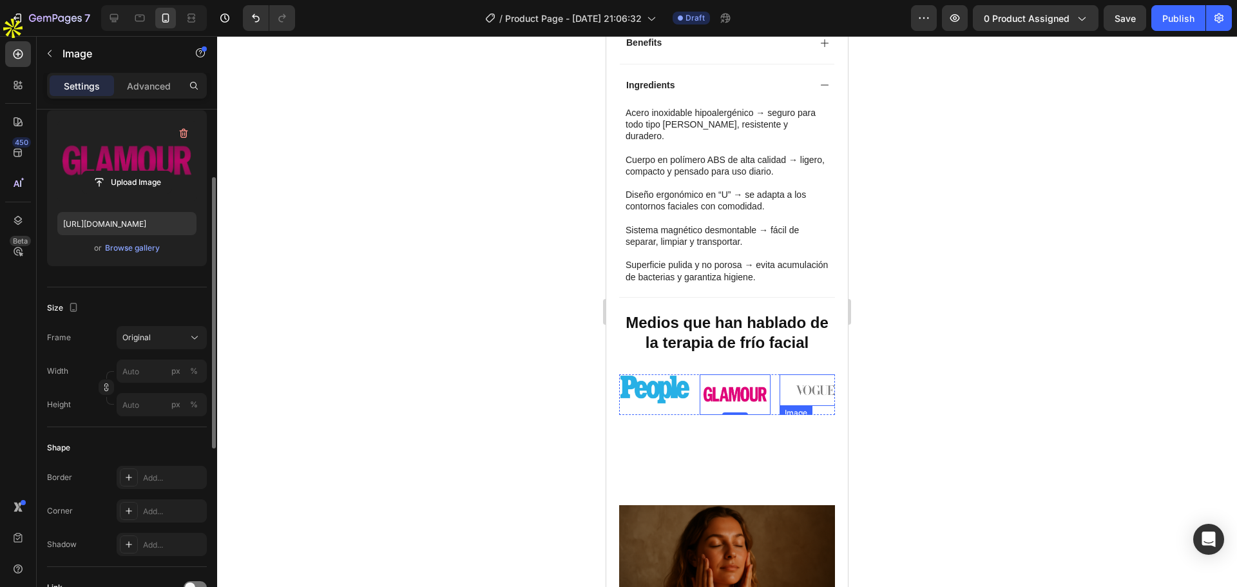
click at [789, 374] on img at bounding box center [816, 390] width 72 height 32
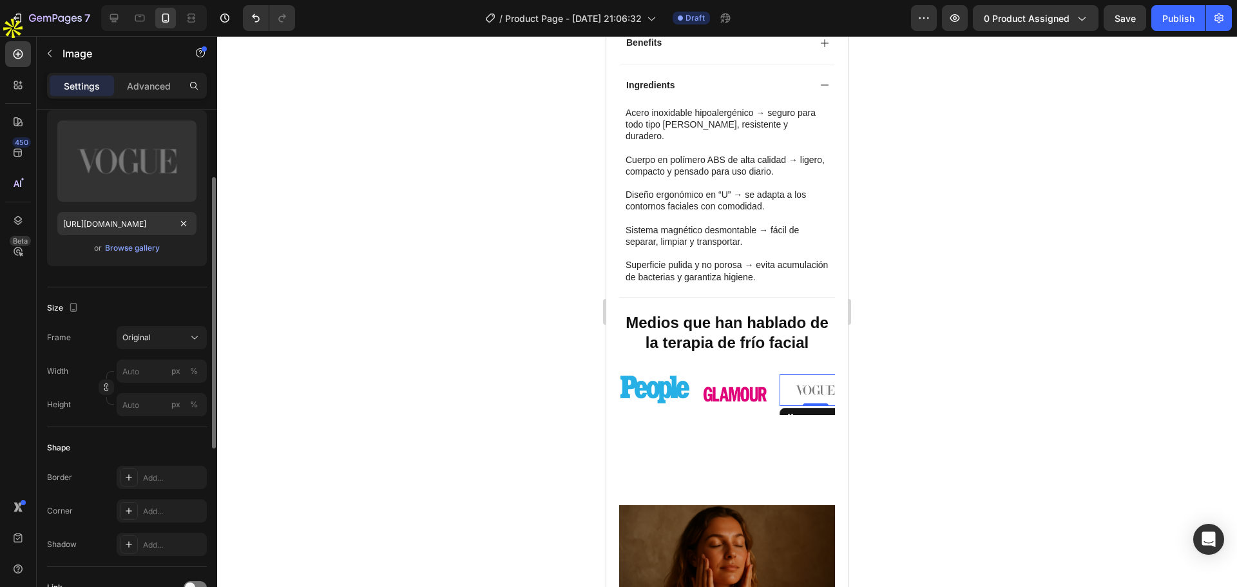
scroll to position [0, 0]
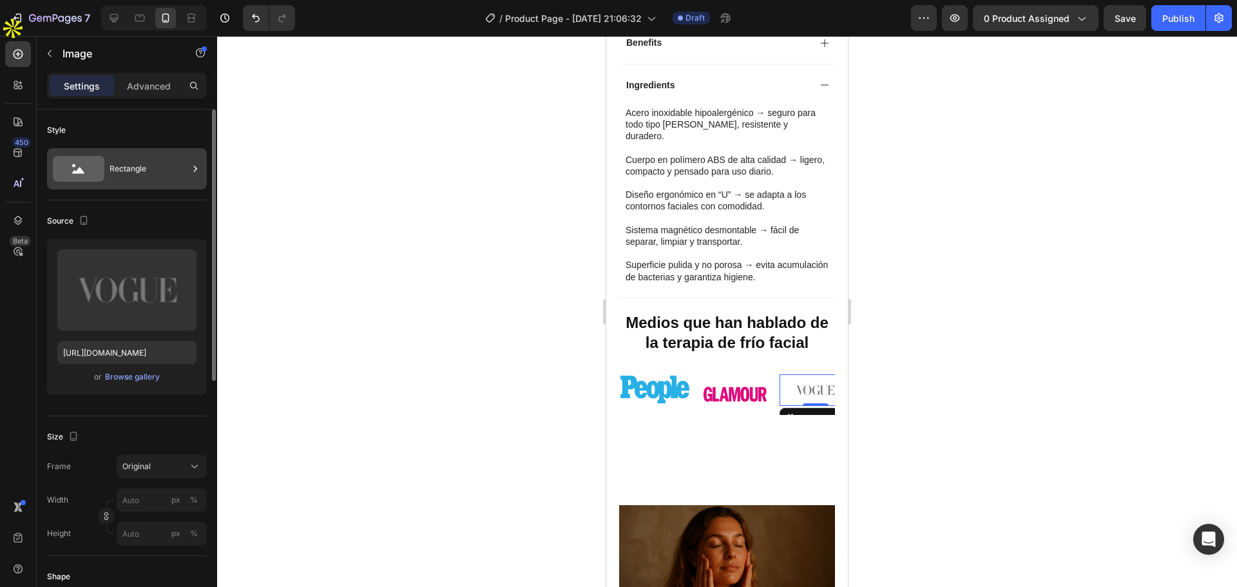
click at [182, 174] on div "Rectangle" at bounding box center [149, 169] width 79 height 30
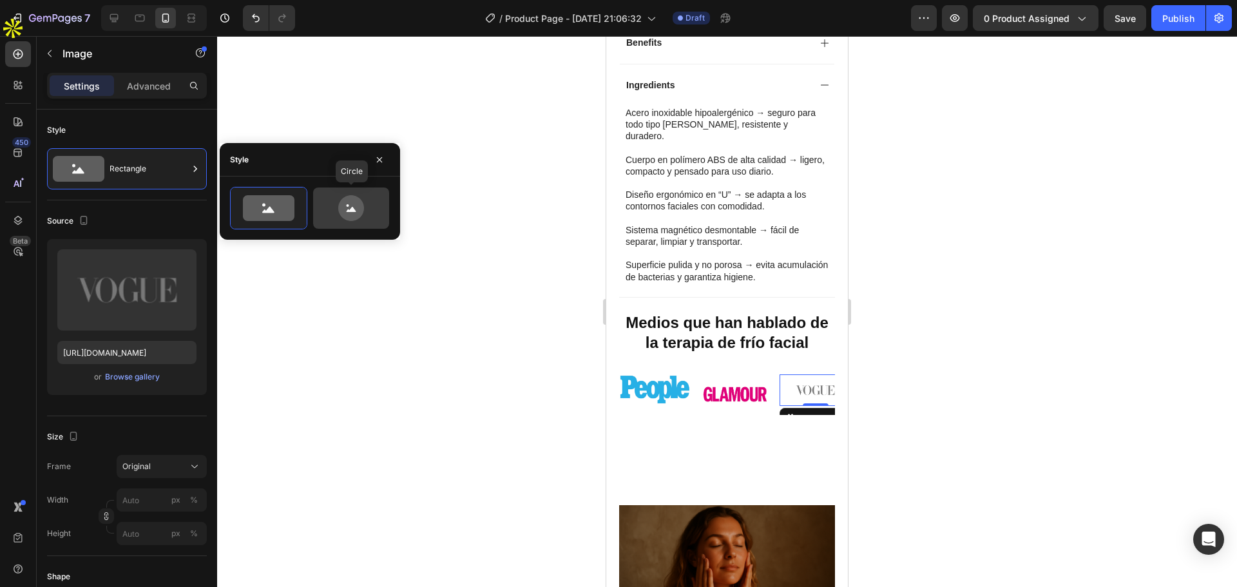
click at [347, 211] on icon at bounding box center [351, 208] width 61 height 26
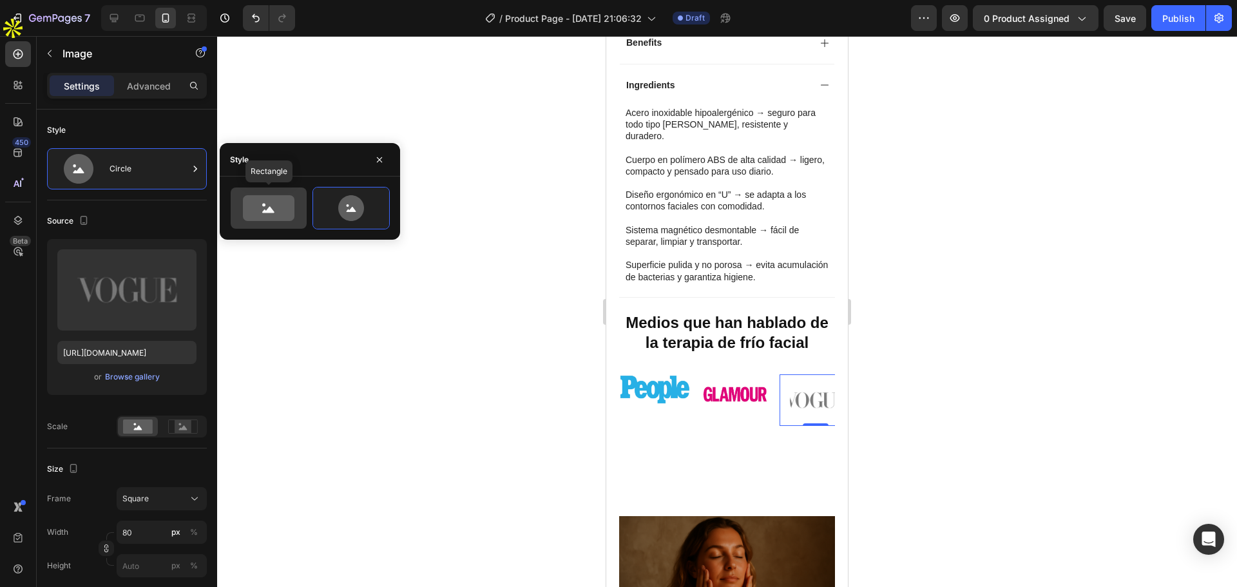
click at [286, 212] on icon at bounding box center [269, 208] width 52 height 26
type input "100"
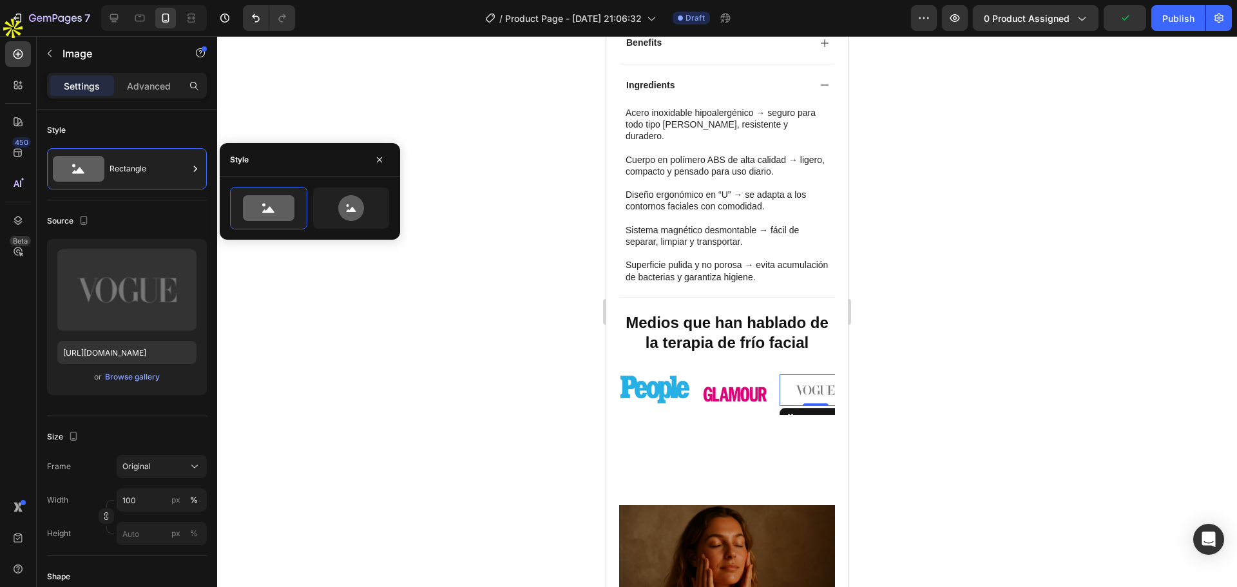
click at [791, 374] on img at bounding box center [816, 390] width 72 height 32
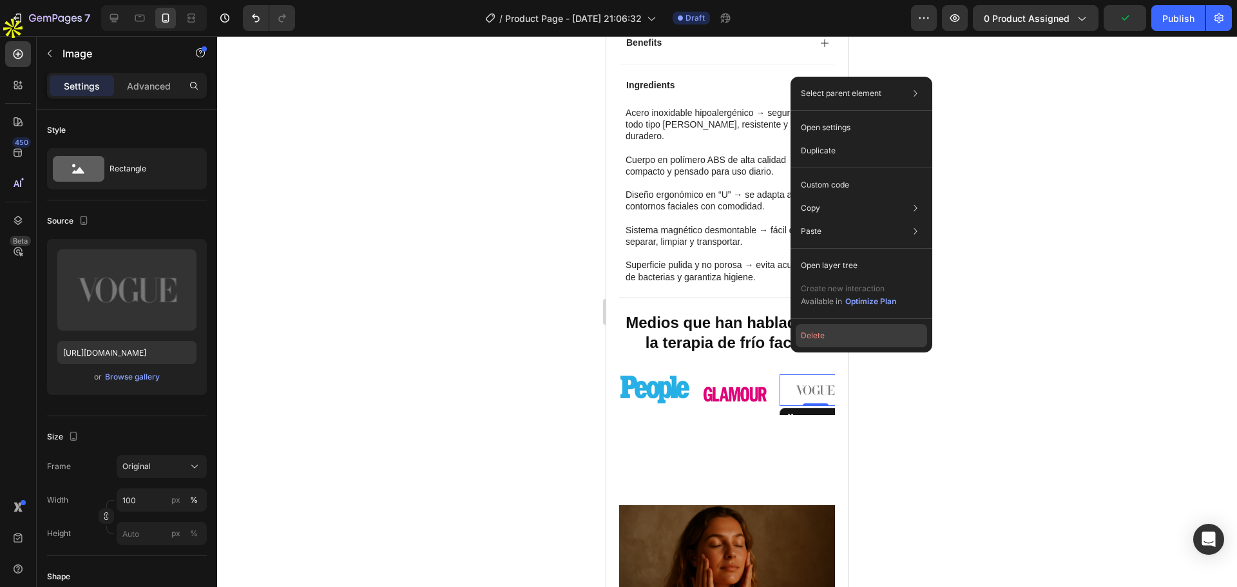
click at [801, 340] on button "Delete" at bounding box center [861, 335] width 131 height 23
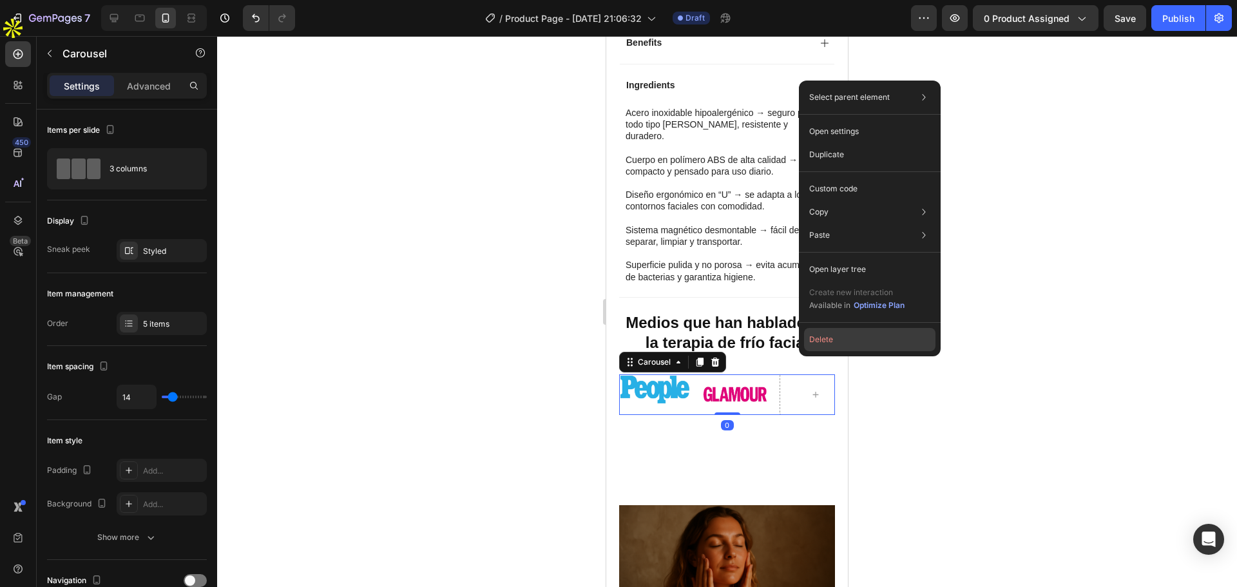
click at [815, 338] on button "Delete" at bounding box center [869, 339] width 131 height 23
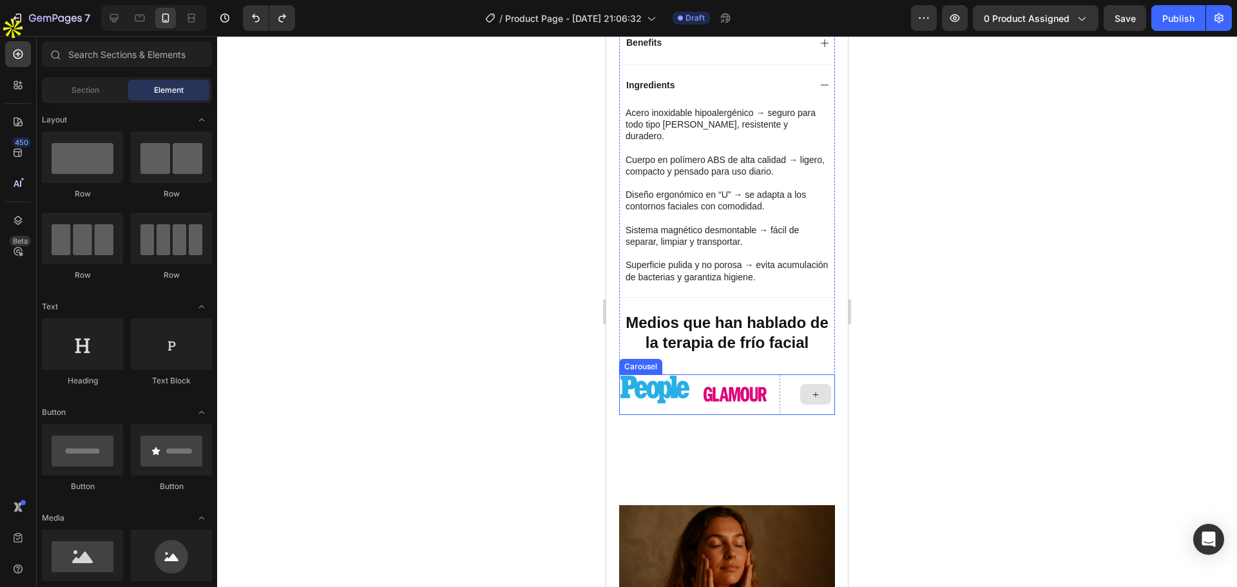
click at [795, 374] on div at bounding box center [816, 394] width 72 height 40
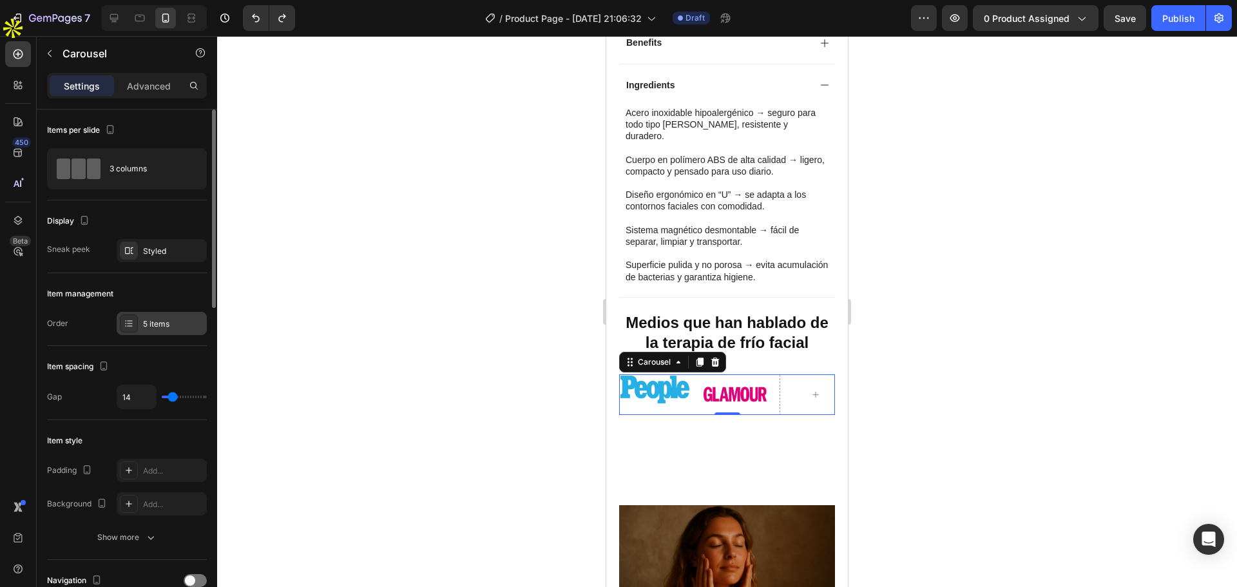
click at [148, 320] on div "5 items" at bounding box center [173, 324] width 61 height 12
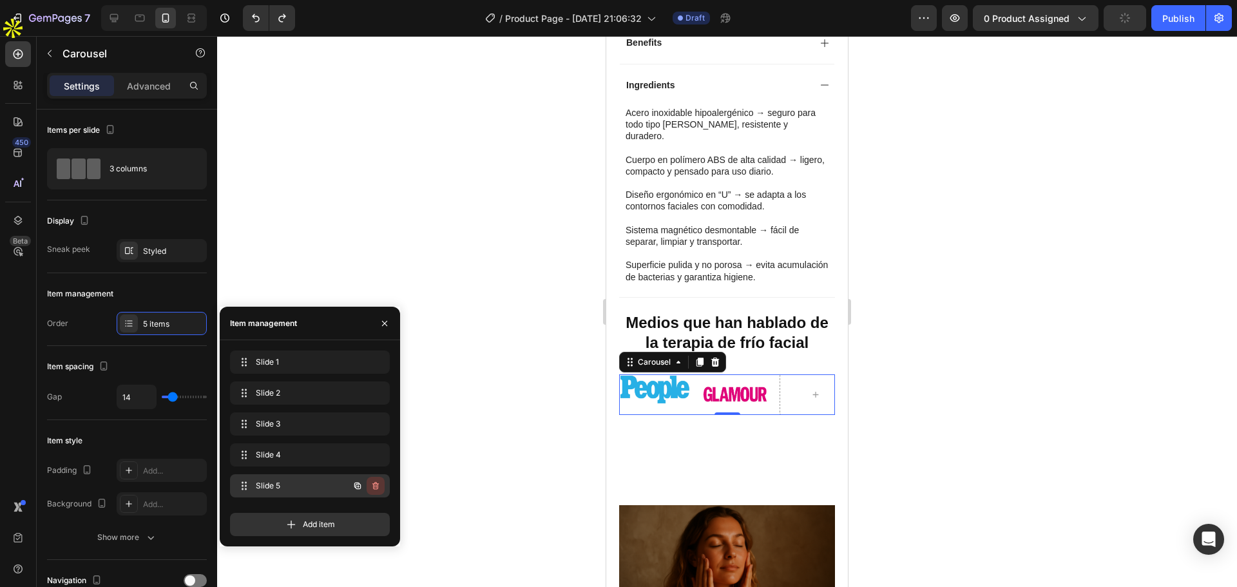
click at [375, 481] on icon "button" at bounding box center [376, 486] width 10 height 10
click at [375, 483] on div "Delete" at bounding box center [367, 486] width 24 height 12
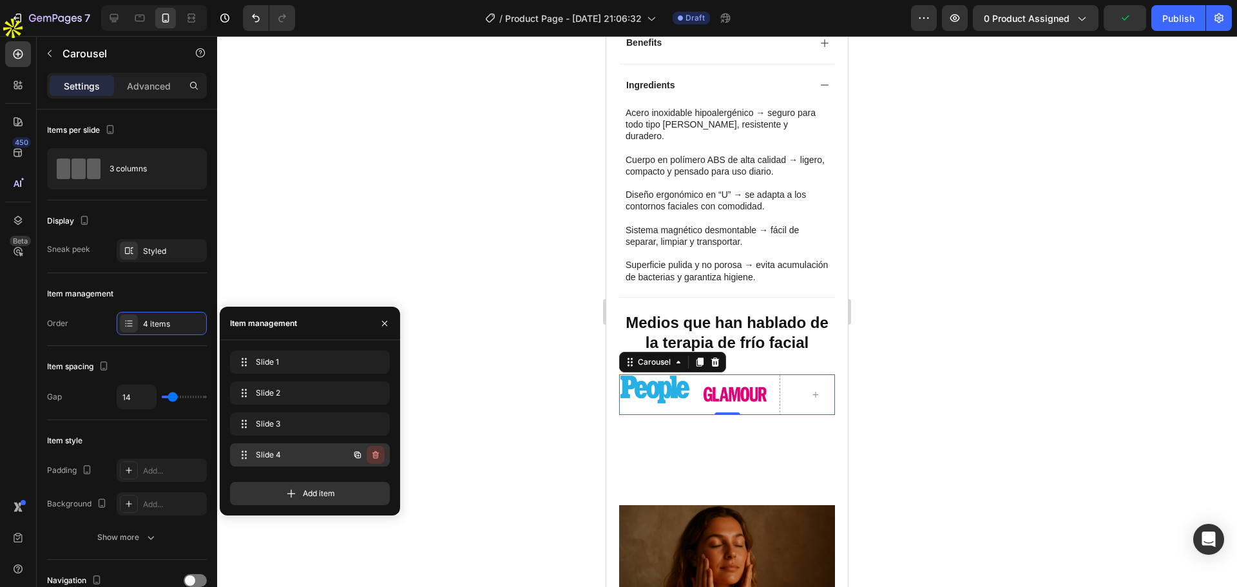
click at [379, 453] on icon "button" at bounding box center [375, 455] width 6 height 8
click at [374, 457] on div "Delete" at bounding box center [367, 455] width 24 height 12
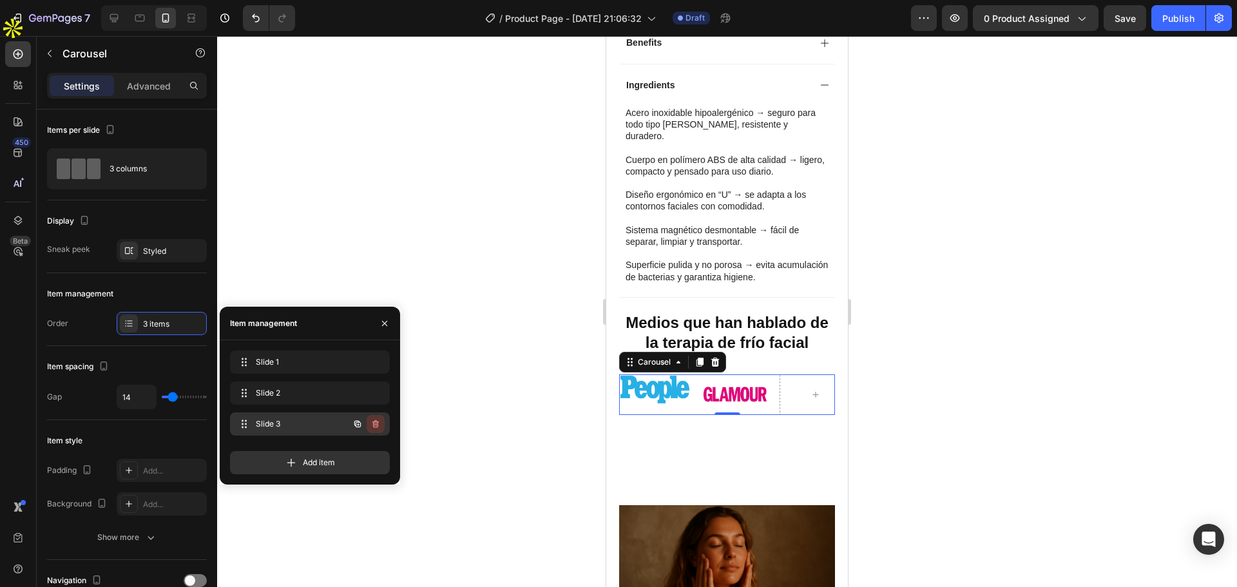
click at [375, 421] on icon "button" at bounding box center [375, 424] width 6 height 8
click at [369, 424] on div "Delete" at bounding box center [367, 424] width 24 height 12
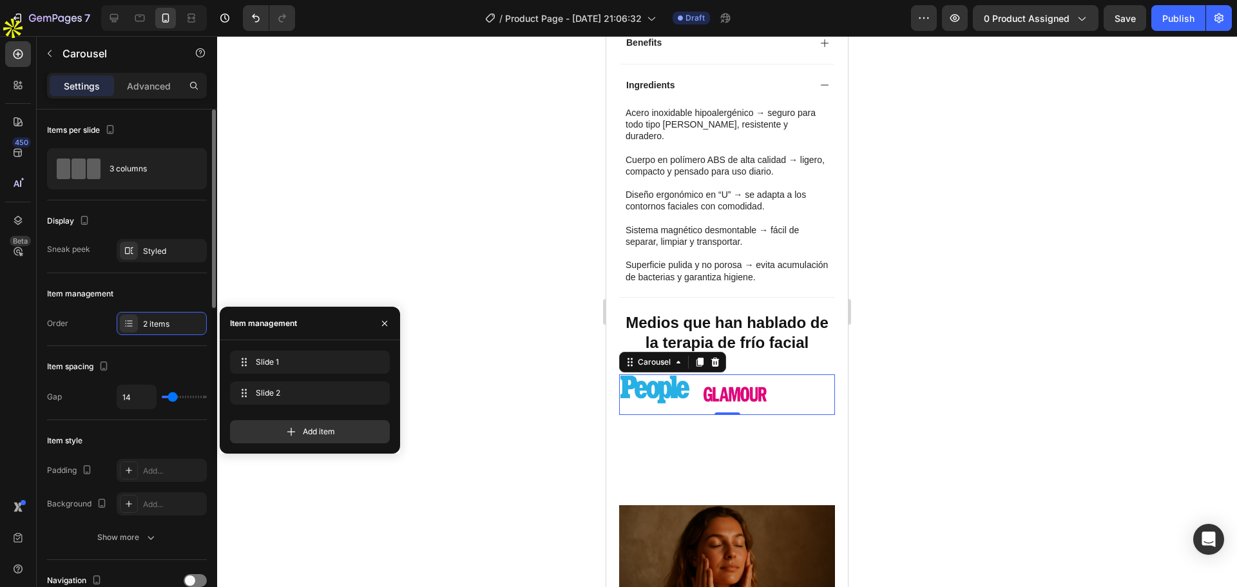
click at [178, 421] on div "Item style Padding Add... Background Add... Show more" at bounding box center [127, 490] width 160 height 140
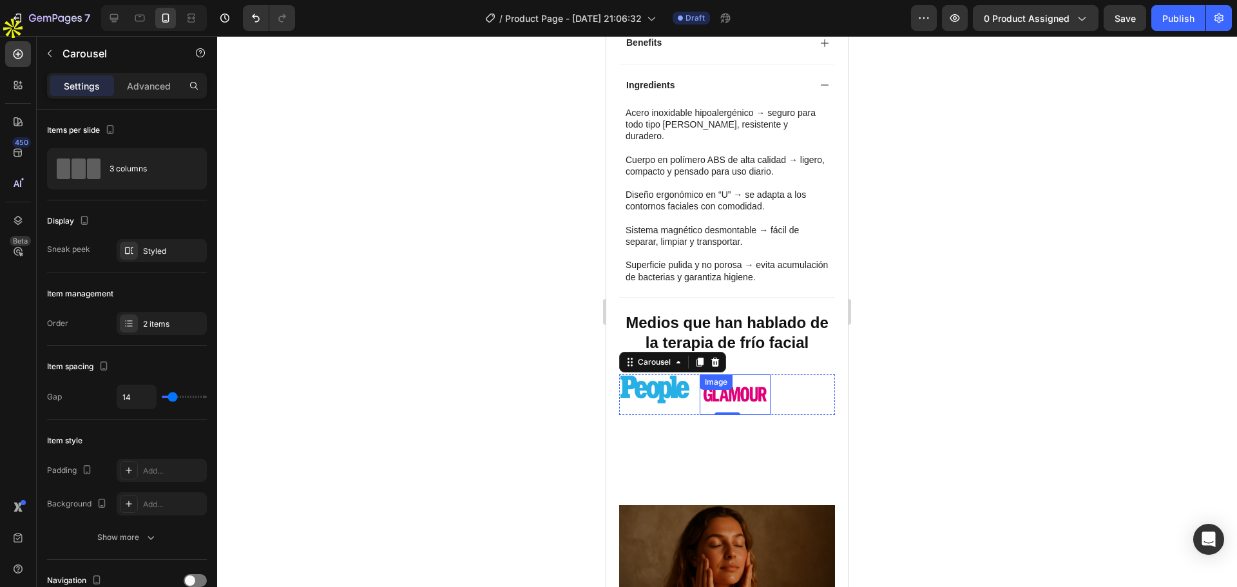
click at [745, 374] on img at bounding box center [736, 394] width 72 height 40
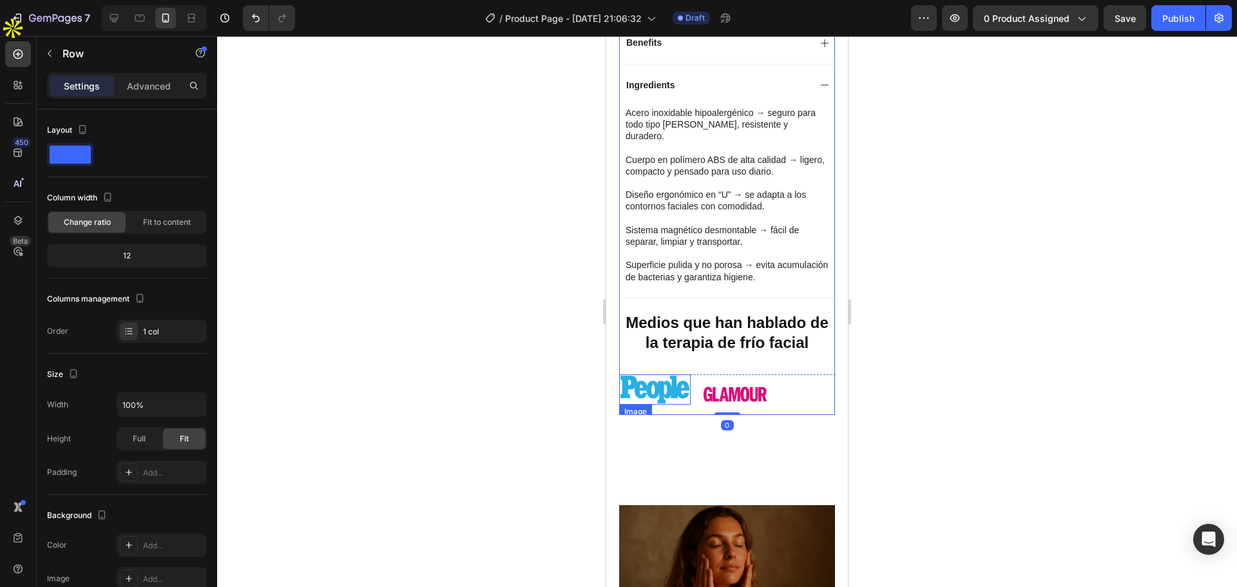
click at [668, 374] on img at bounding box center [655, 389] width 72 height 30
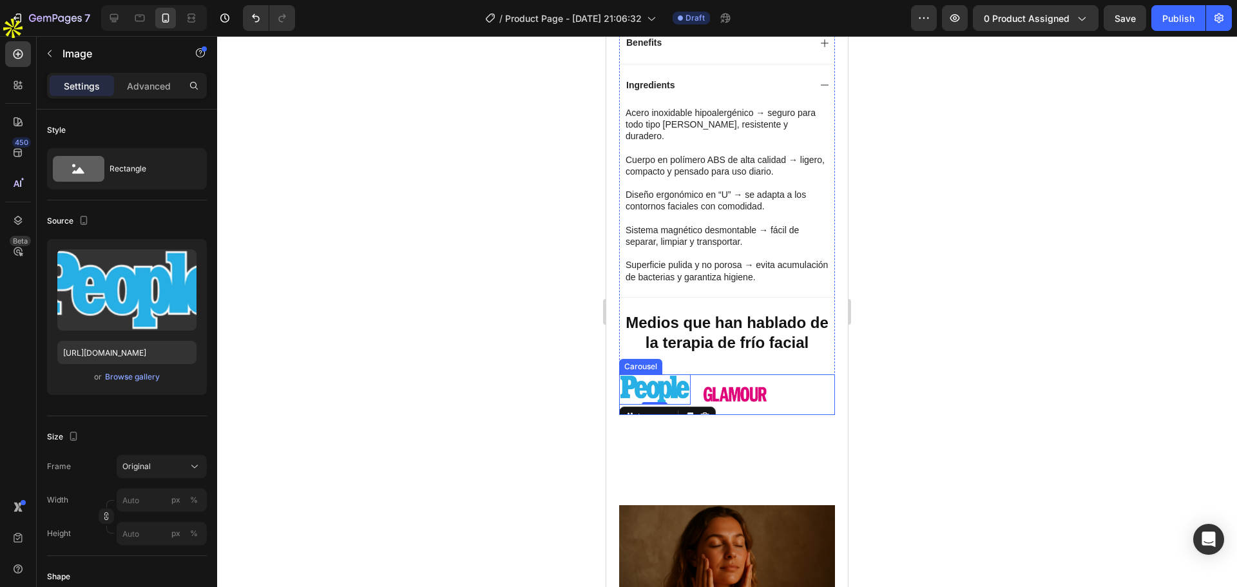
click at [789, 374] on div "Image 0 Image" at bounding box center [727, 394] width 216 height 40
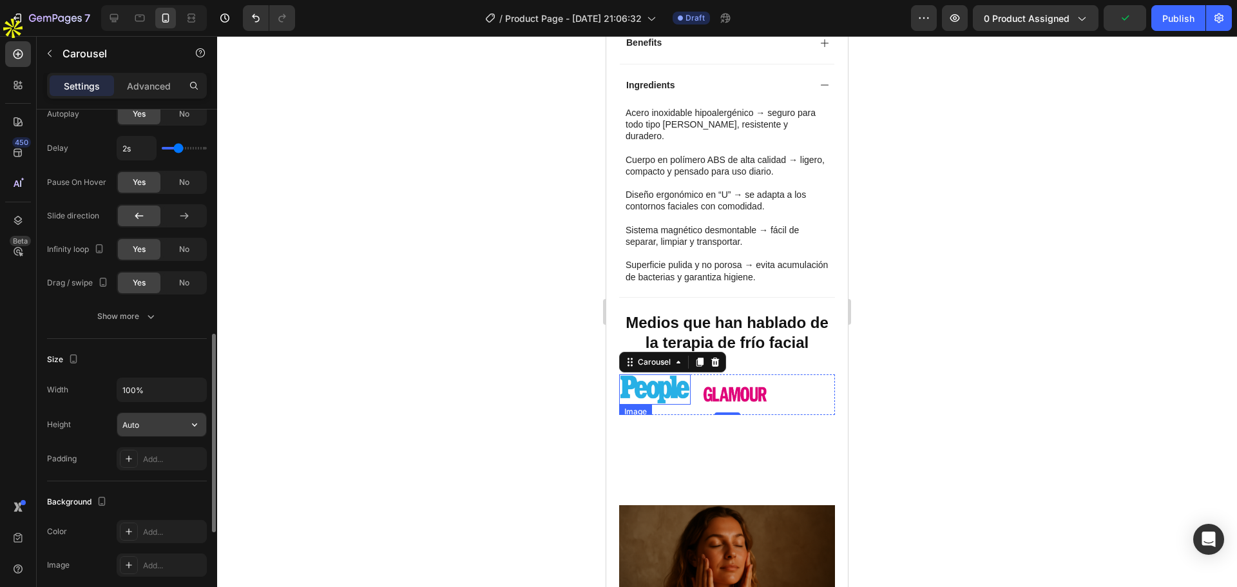
scroll to position [773, 0]
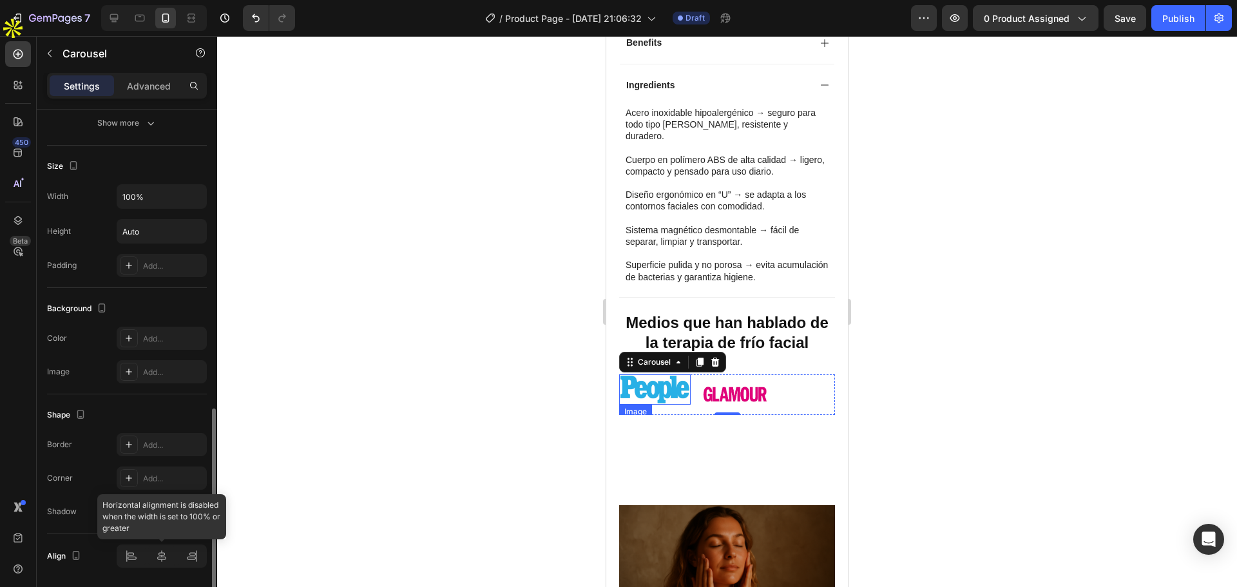
click at [160, 555] on div at bounding box center [162, 555] width 90 height 23
click at [157, 561] on div at bounding box center [162, 555] width 90 height 23
click at [130, 563] on div at bounding box center [162, 555] width 90 height 23
click at [173, 558] on div at bounding box center [162, 555] width 90 height 23
click at [882, 354] on div at bounding box center [727, 311] width 1020 height 551
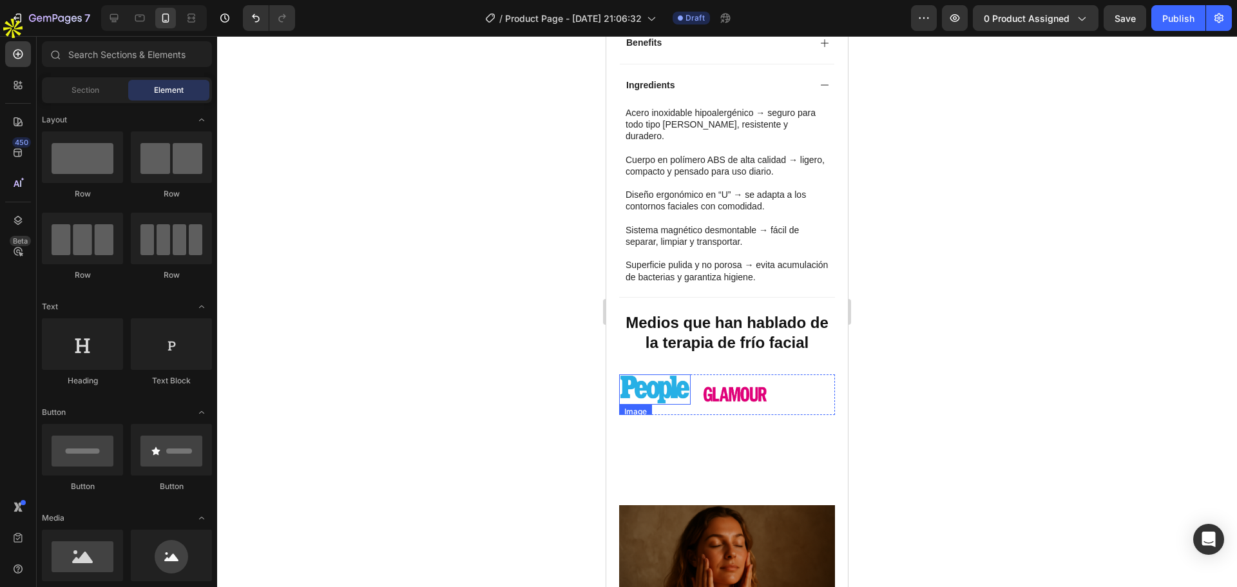
click at [671, 374] on img at bounding box center [655, 389] width 72 height 30
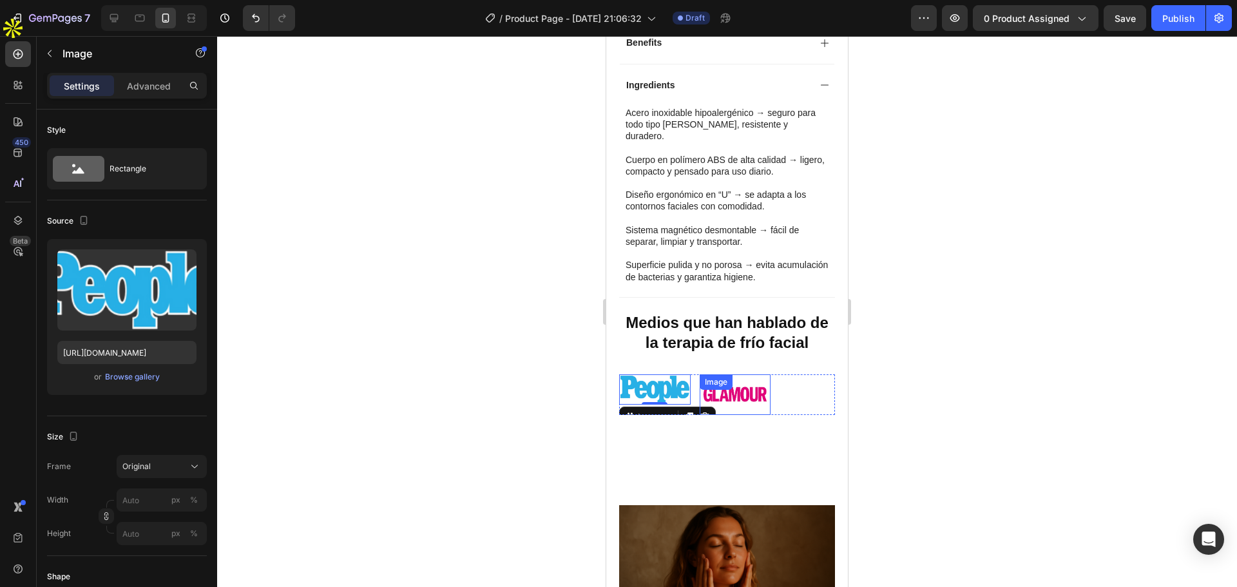
click at [717, 374] on div "Image" at bounding box center [736, 394] width 72 height 40
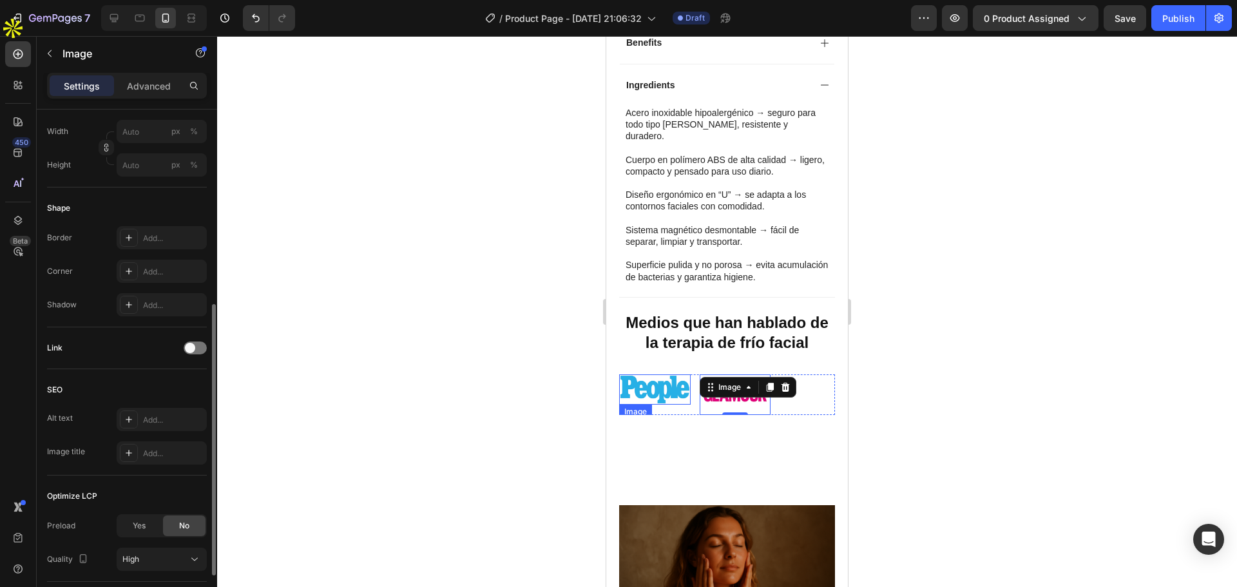
click at [677, 374] on img at bounding box center [655, 389] width 72 height 30
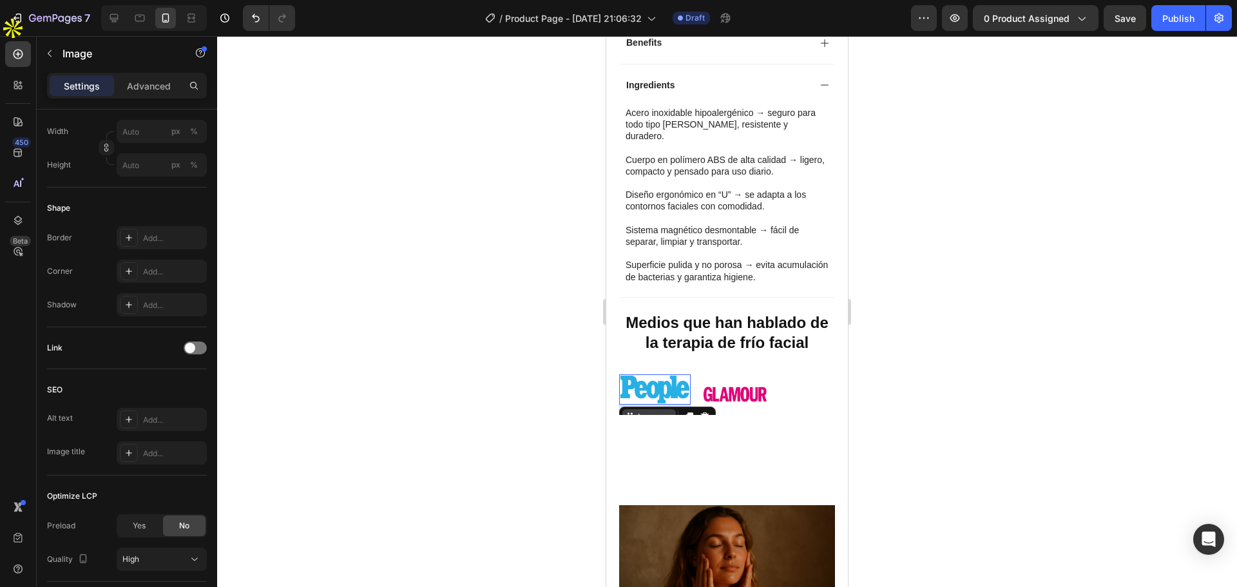
drag, startPoint x: 655, startPoint y: 369, endPoint x: 657, endPoint y: 376, distance: 6.6
click at [657, 376] on div "Image 10" at bounding box center [655, 389] width 72 height 30
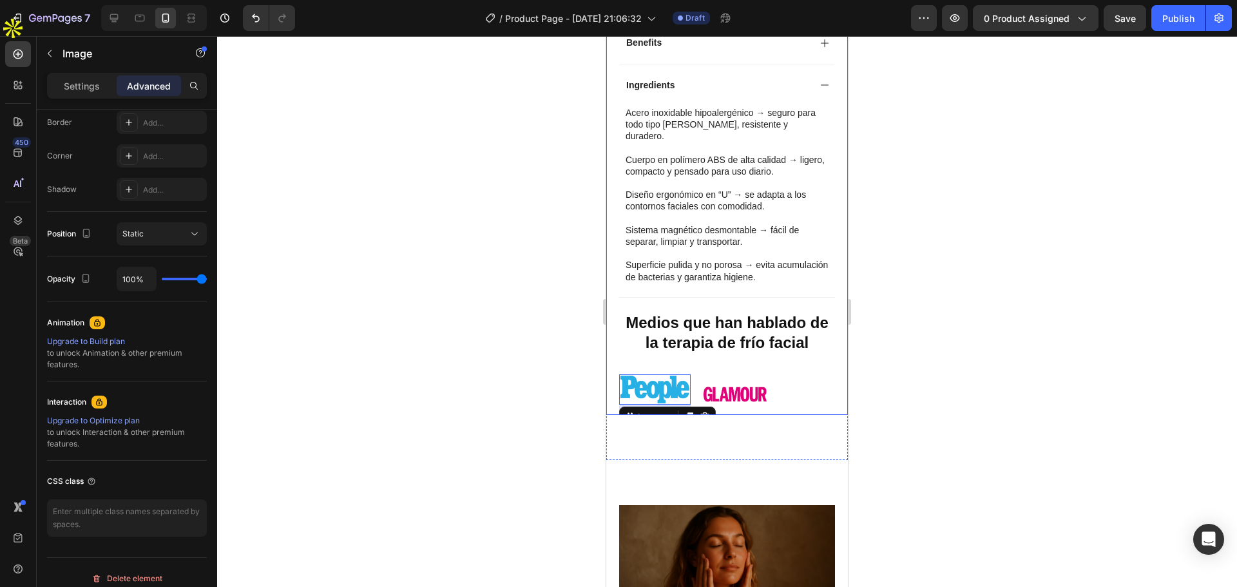
click at [588, 360] on div at bounding box center [727, 311] width 1020 height 551
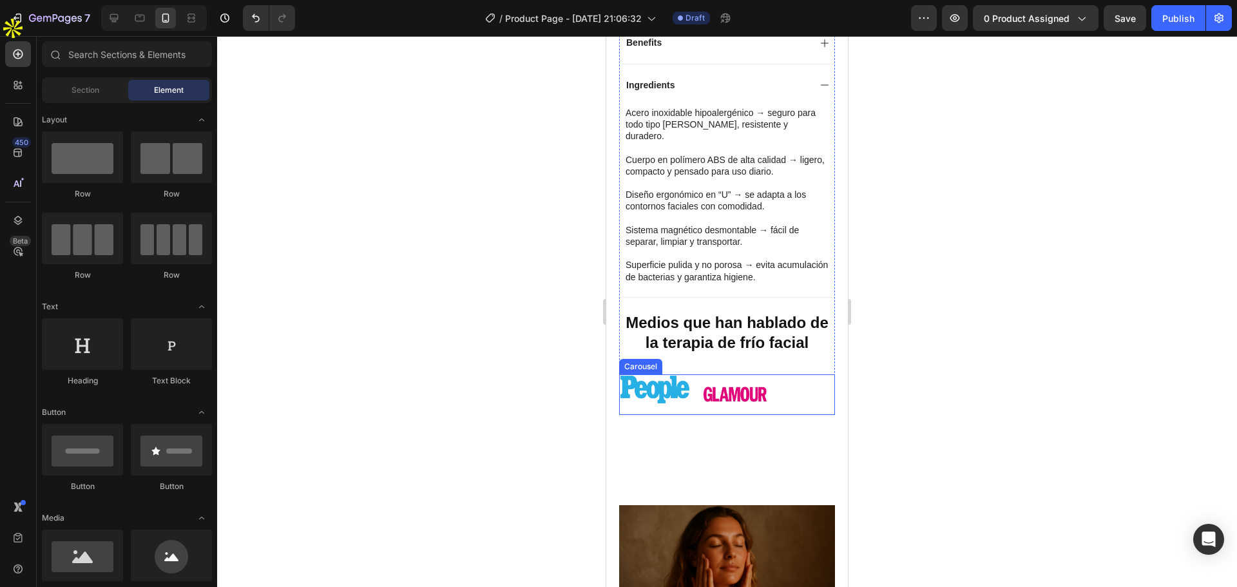
click at [667, 374] on div "Image" at bounding box center [655, 394] width 72 height 40
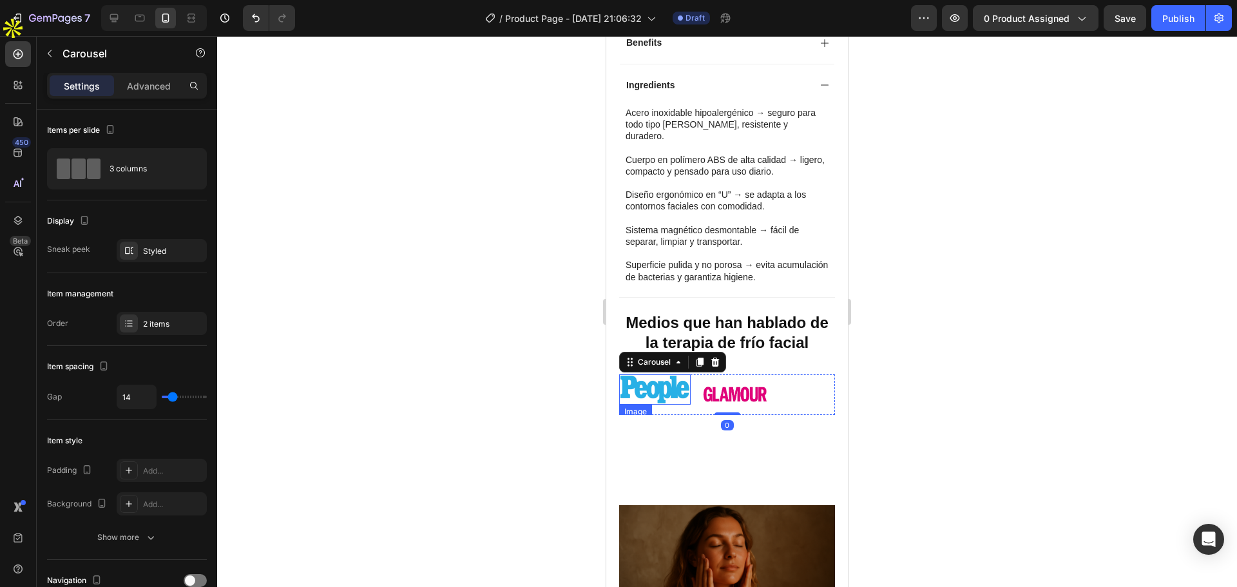
click at [668, 374] on img at bounding box center [655, 389] width 72 height 30
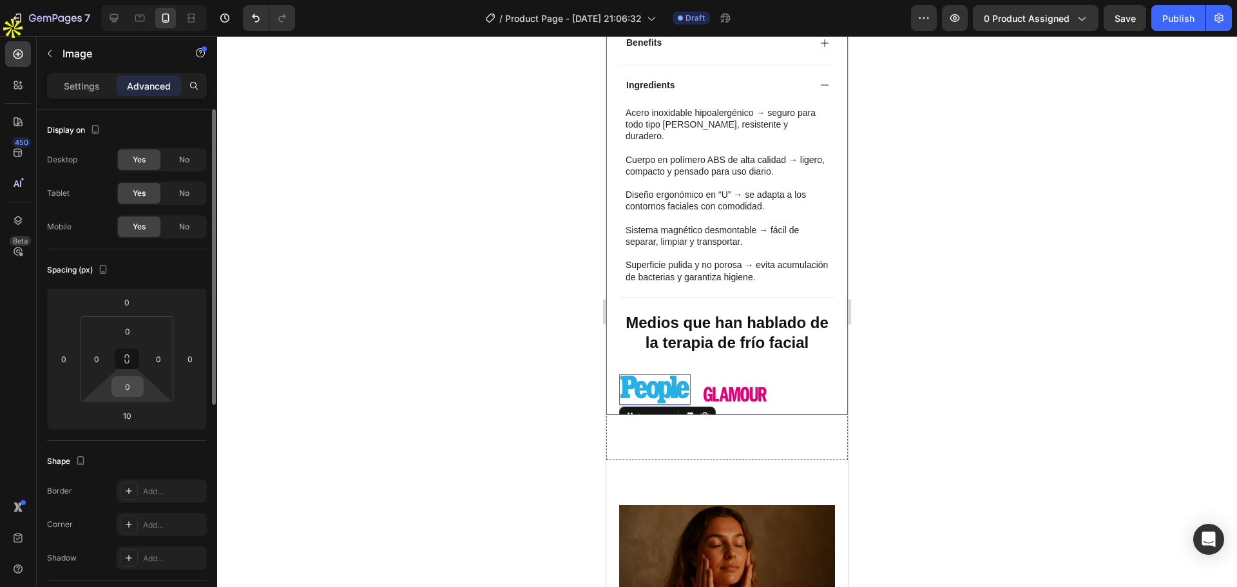
click at [135, 387] on input "0" at bounding box center [128, 386] width 26 height 19
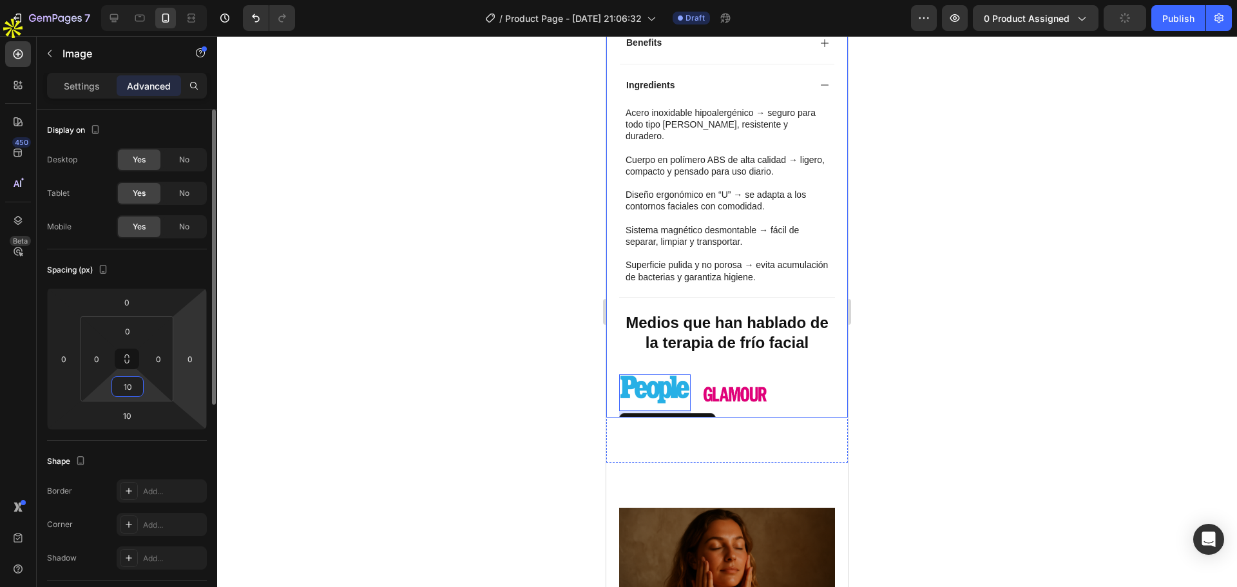
type input "0"
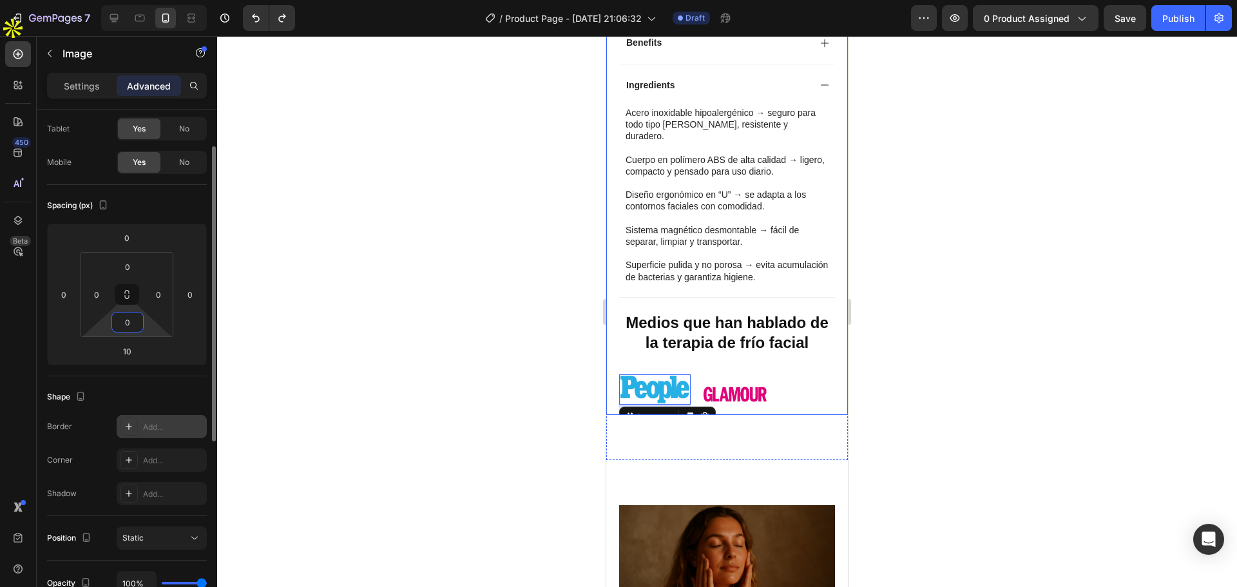
scroll to position [193, 0]
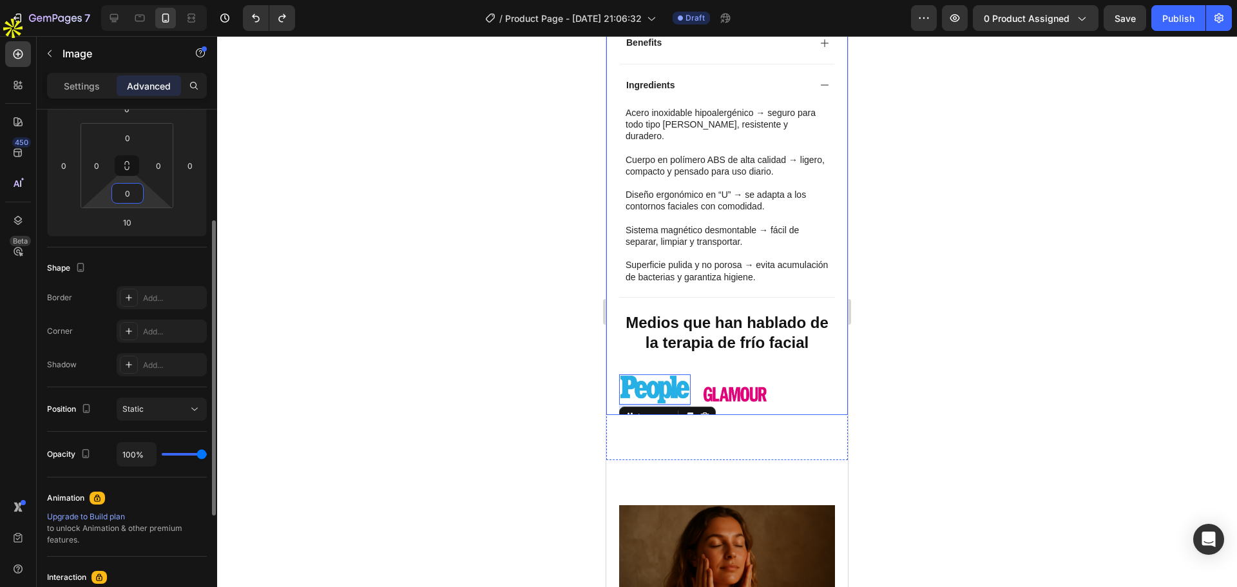
click at [377, 405] on div at bounding box center [727, 311] width 1020 height 551
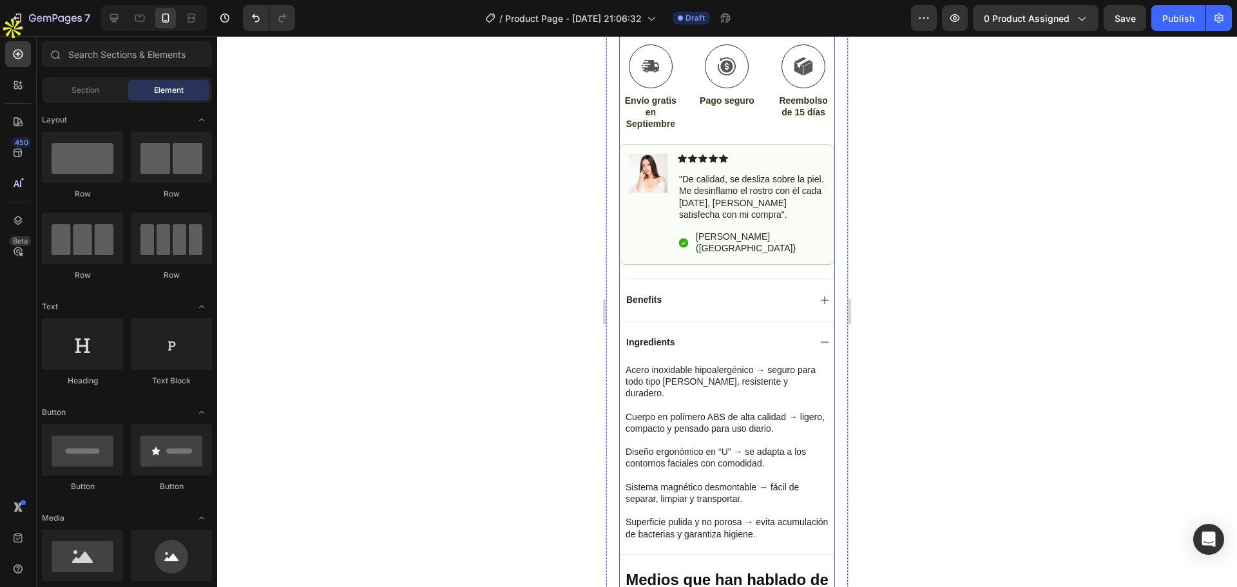
scroll to position [580, 0]
click at [1126, 30] on button "Save" at bounding box center [1125, 18] width 43 height 26
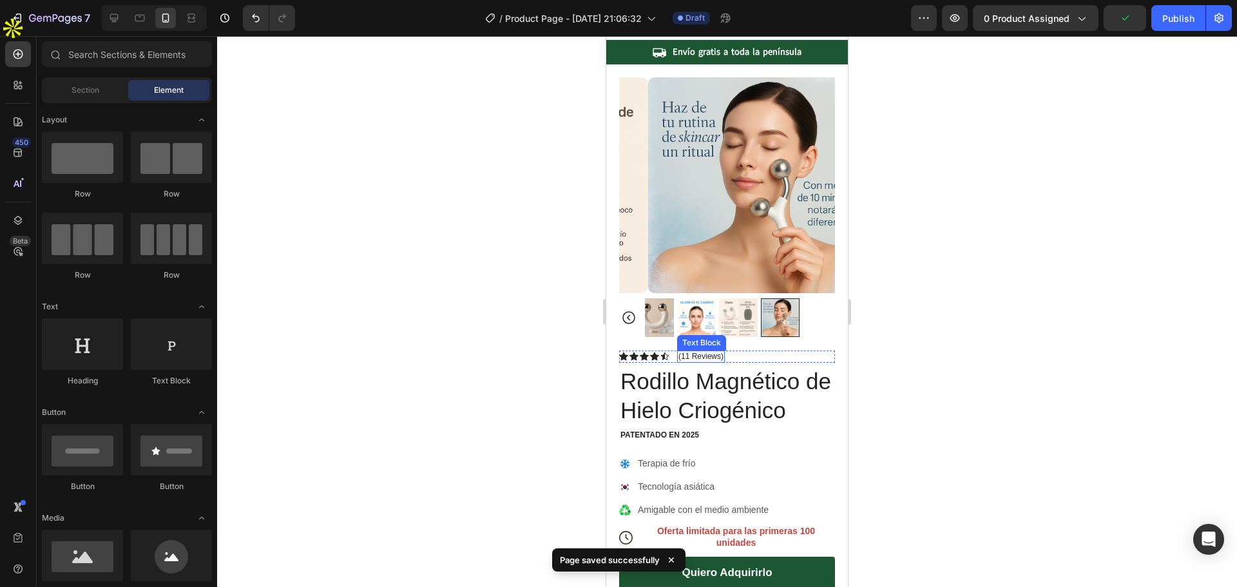
scroll to position [0, 0]
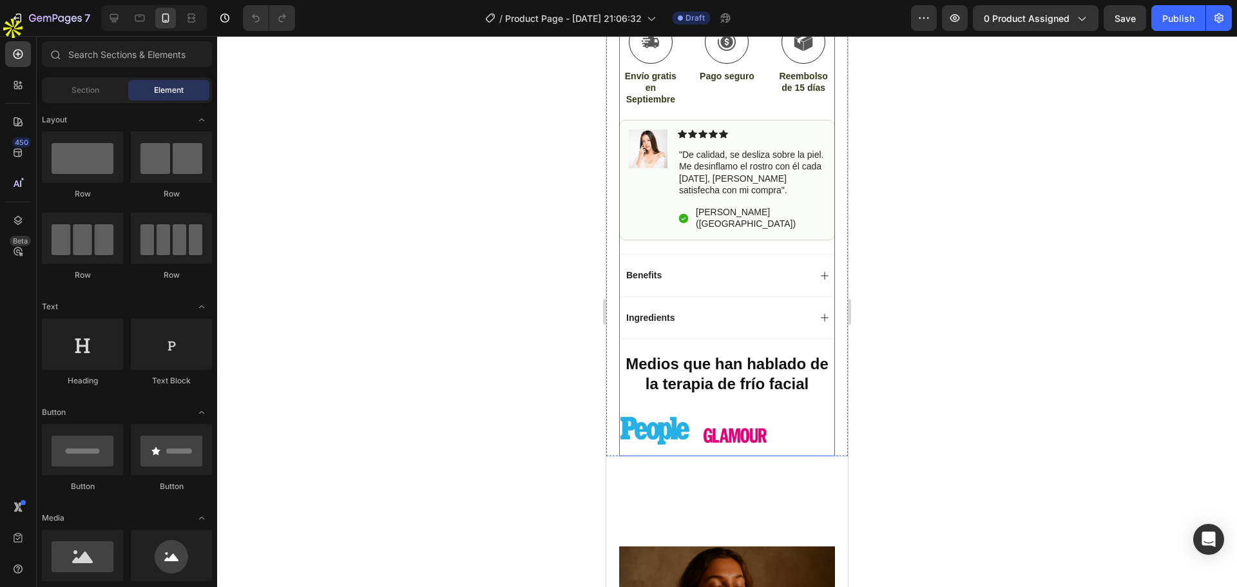
scroll to position [644, 0]
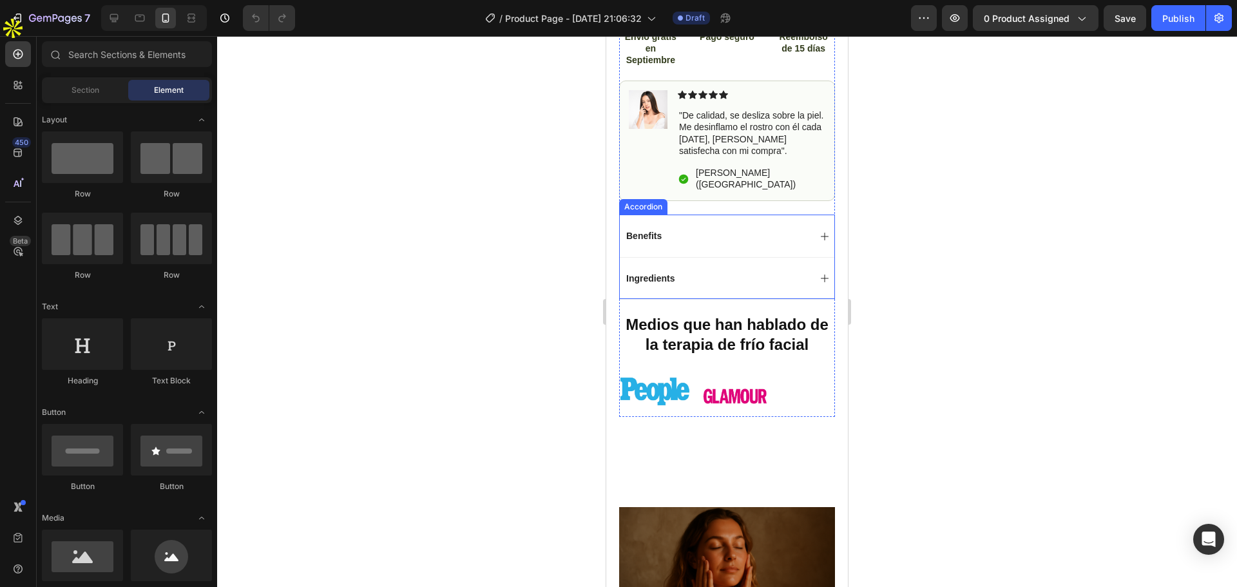
click at [647, 230] on p "Benefits" at bounding box center [643, 236] width 35 height 12
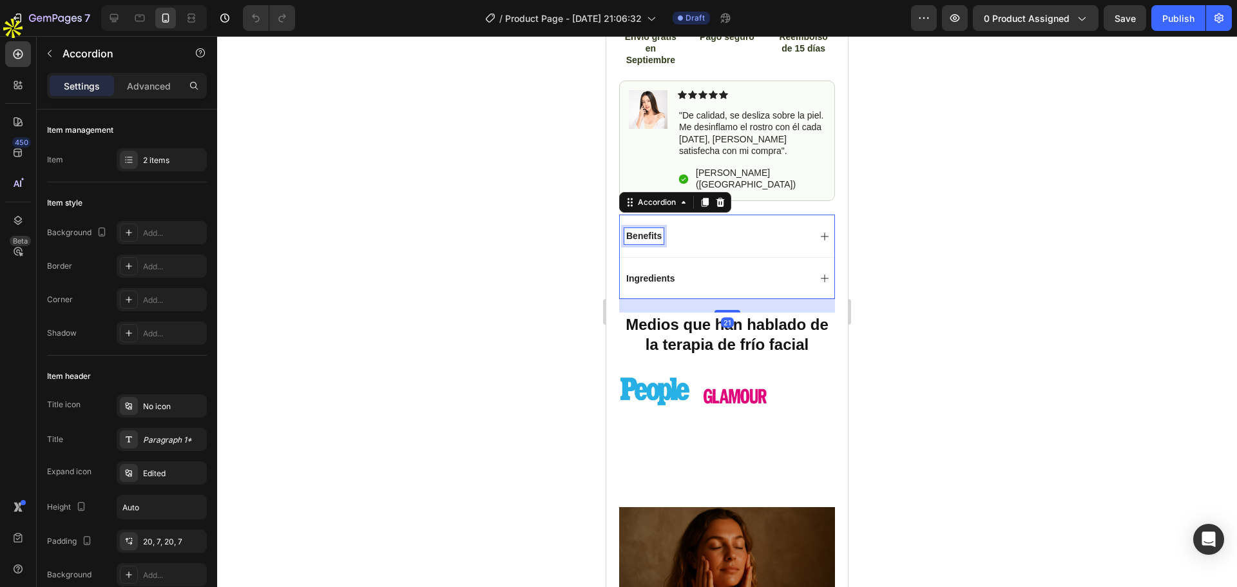
click at [647, 230] on p "Benefits" at bounding box center [643, 236] width 35 height 12
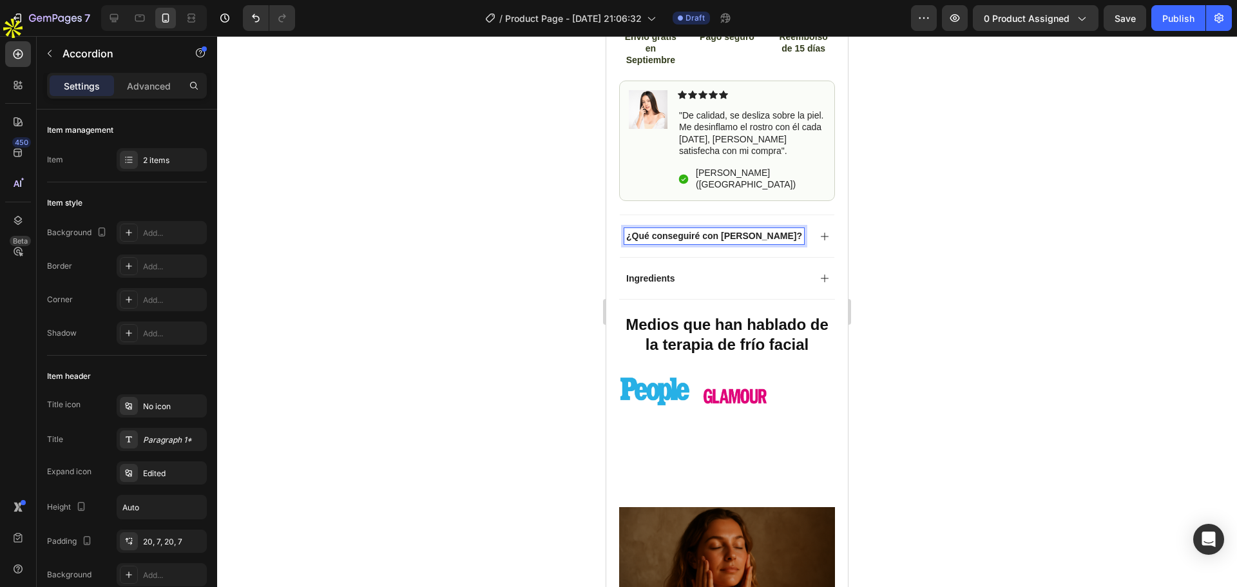
click at [656, 273] on p "Ingredients" at bounding box center [650, 279] width 48 height 12
click at [655, 273] on p "Ingredients" at bounding box center [650, 279] width 48 height 12
click at [969, 249] on div at bounding box center [727, 311] width 1020 height 551
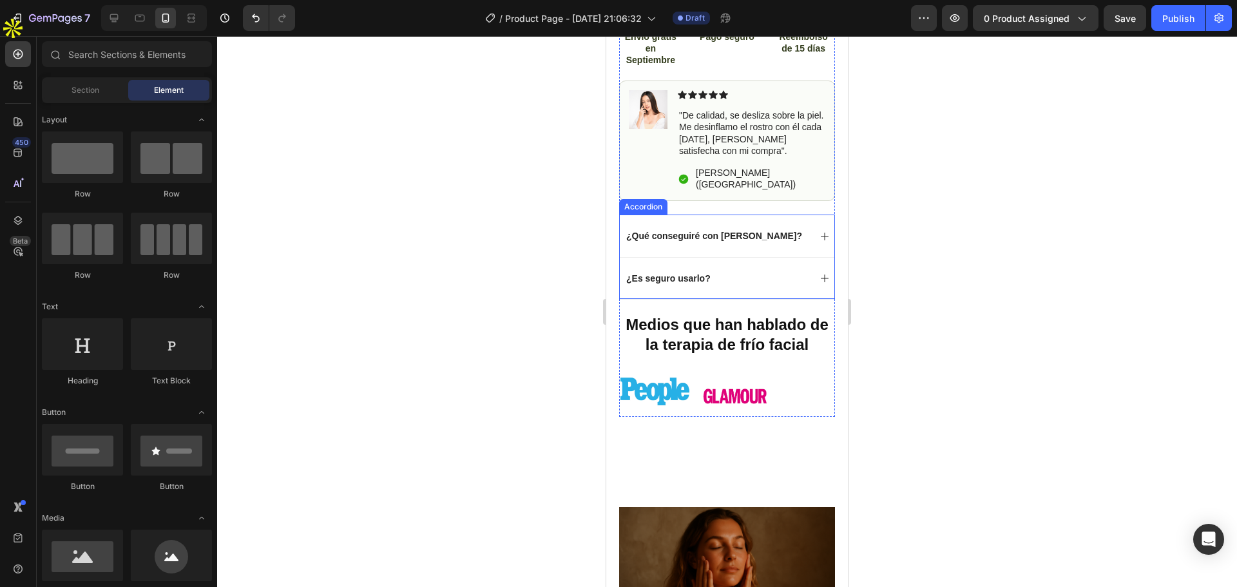
click at [746, 228] on div "¿Qué conseguiré con glaim?" at bounding box center [714, 235] width 180 height 15
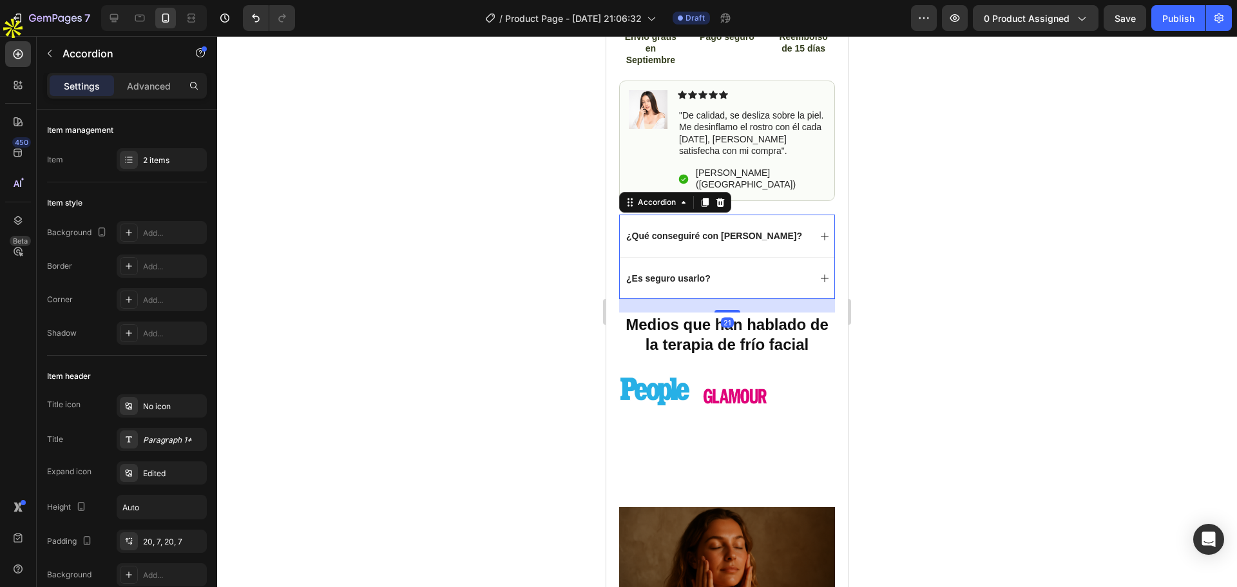
click at [800, 215] on div "¿Qué conseguiré con glaim?" at bounding box center [727, 236] width 215 height 42
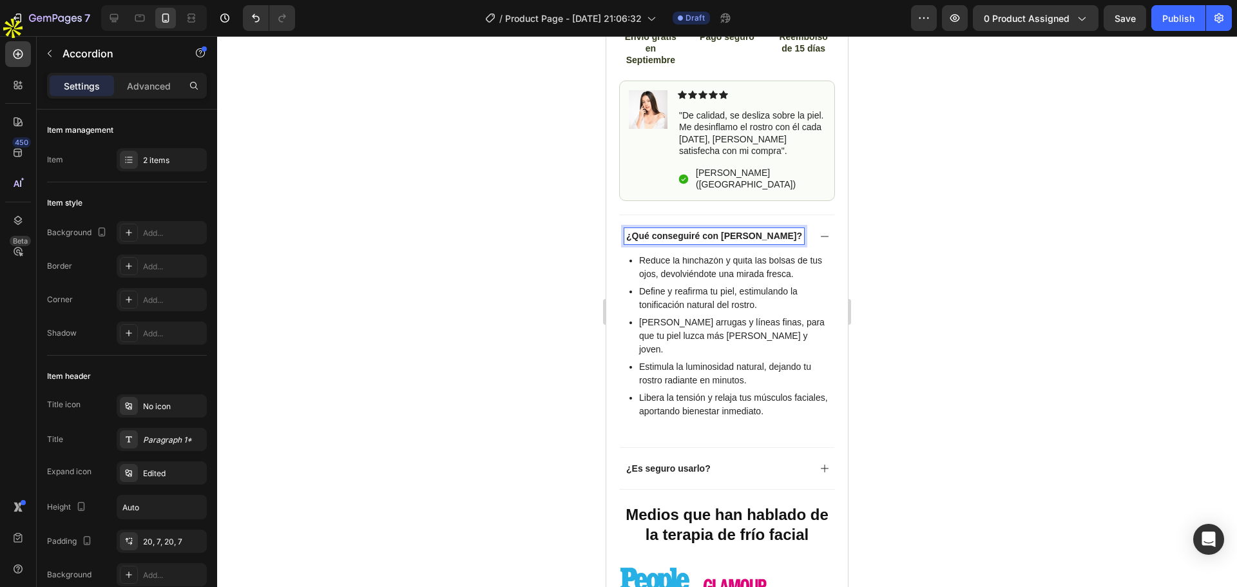
click at [700, 230] on p "¿Qué conseguiré con glaim?" at bounding box center [714, 236] width 176 height 12
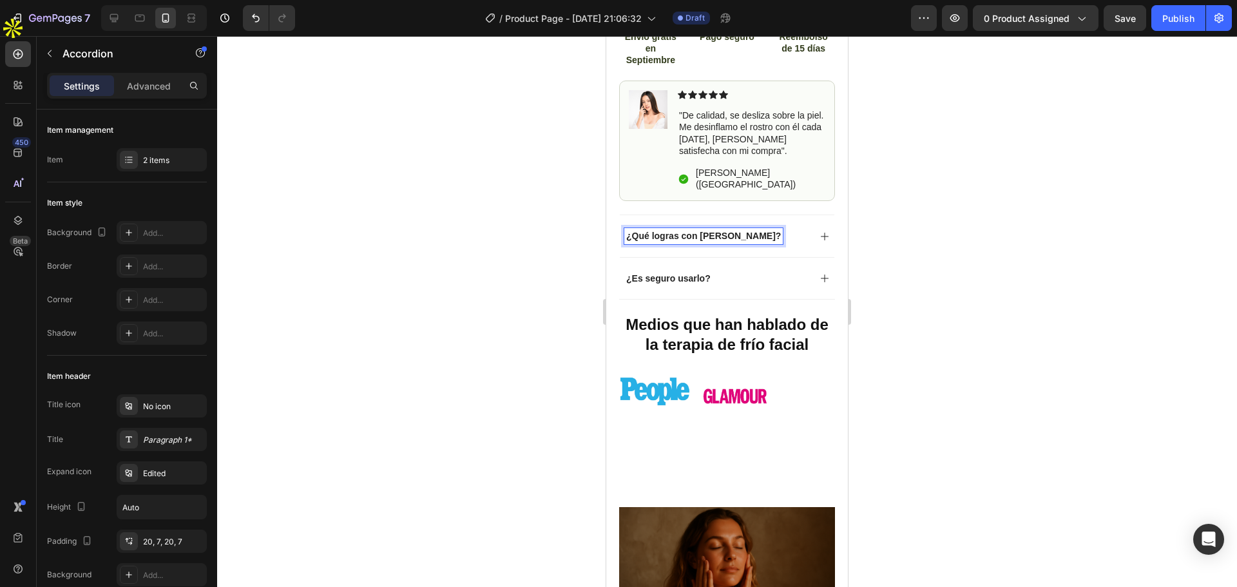
click at [883, 229] on div at bounding box center [727, 311] width 1020 height 551
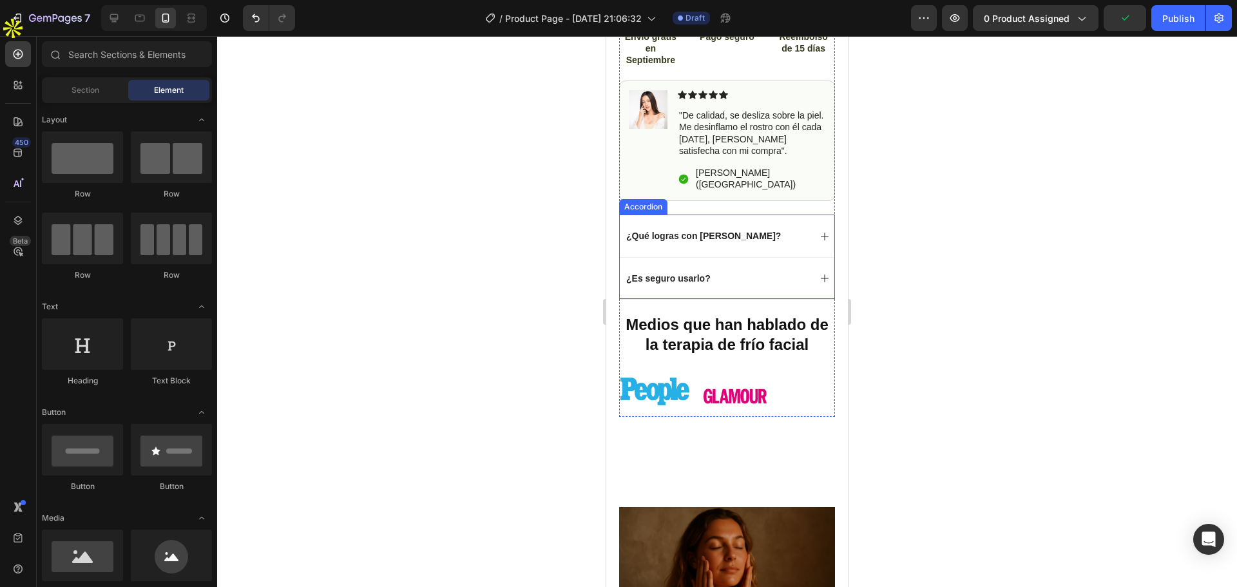
click at [810, 215] on div "¿Qué logras con glaim?" at bounding box center [727, 236] width 215 height 42
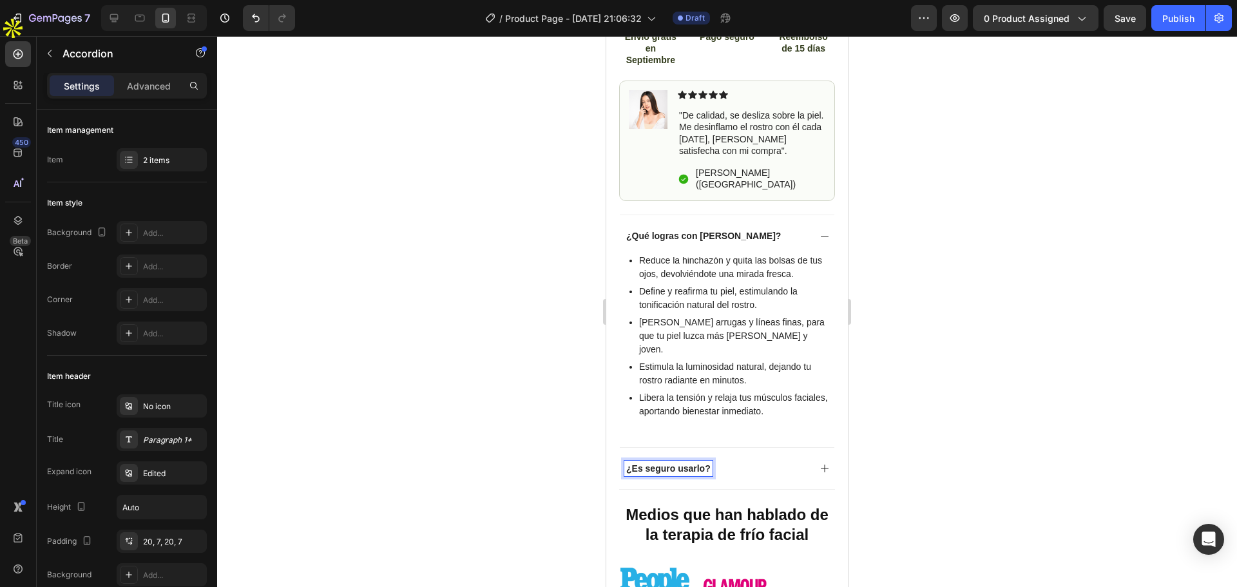
click at [766, 461] on div "¿Es seguro usarlo?" at bounding box center [716, 468] width 185 height 15
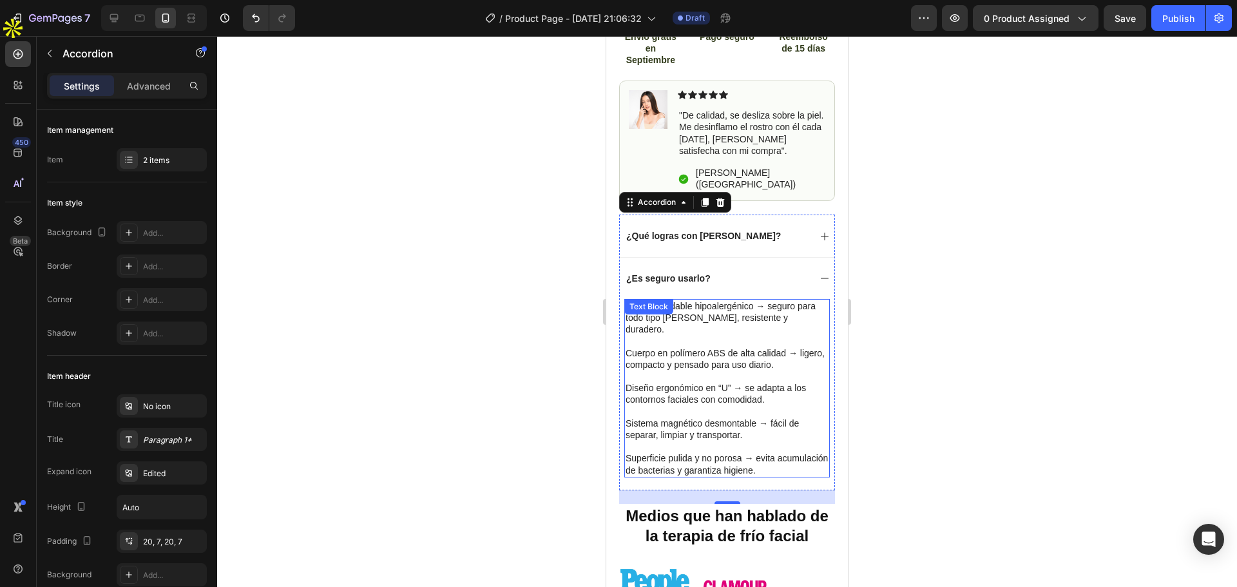
click at [671, 299] on div "Text Block" at bounding box center [648, 306] width 49 height 15
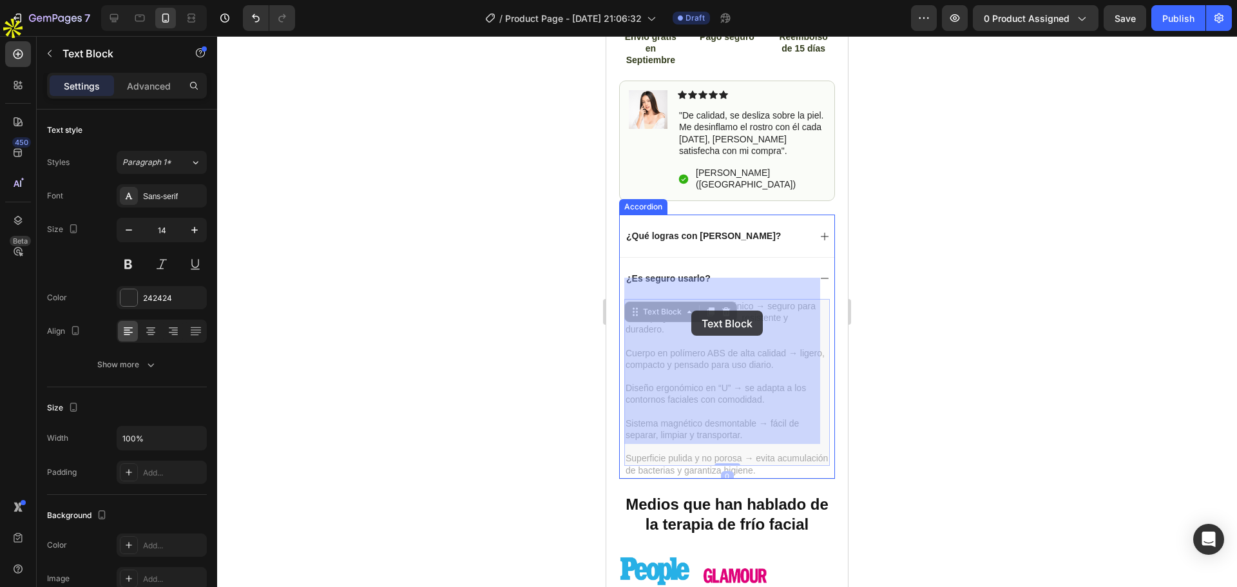
drag, startPoint x: 635, startPoint y: 294, endPoint x: 691, endPoint y: 311, distance: 59.1
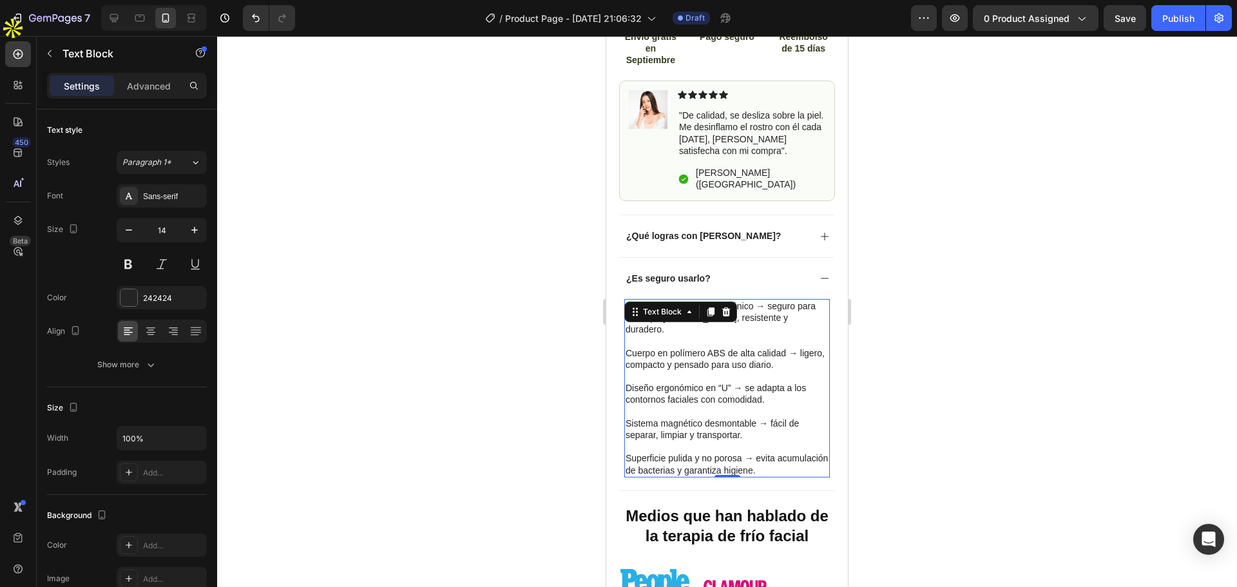
click at [711, 347] on p "Cuerpo en polímero ABS de alta calidad → ligero, compacto y pensado para uso di…" at bounding box center [727, 358] width 203 height 23
click at [628, 300] on p "Acero inoxidable hipoalergénico → seguro para todo tipo [PERSON_NAME], resisten…" at bounding box center [727, 317] width 203 height 35
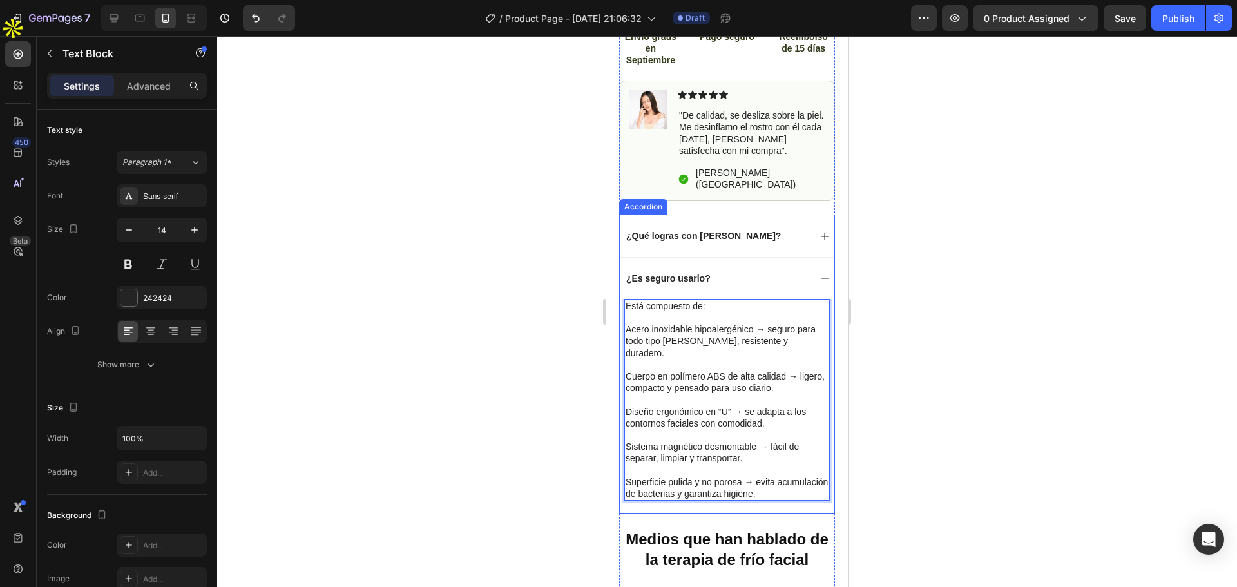
click at [523, 287] on div at bounding box center [727, 311] width 1020 height 551
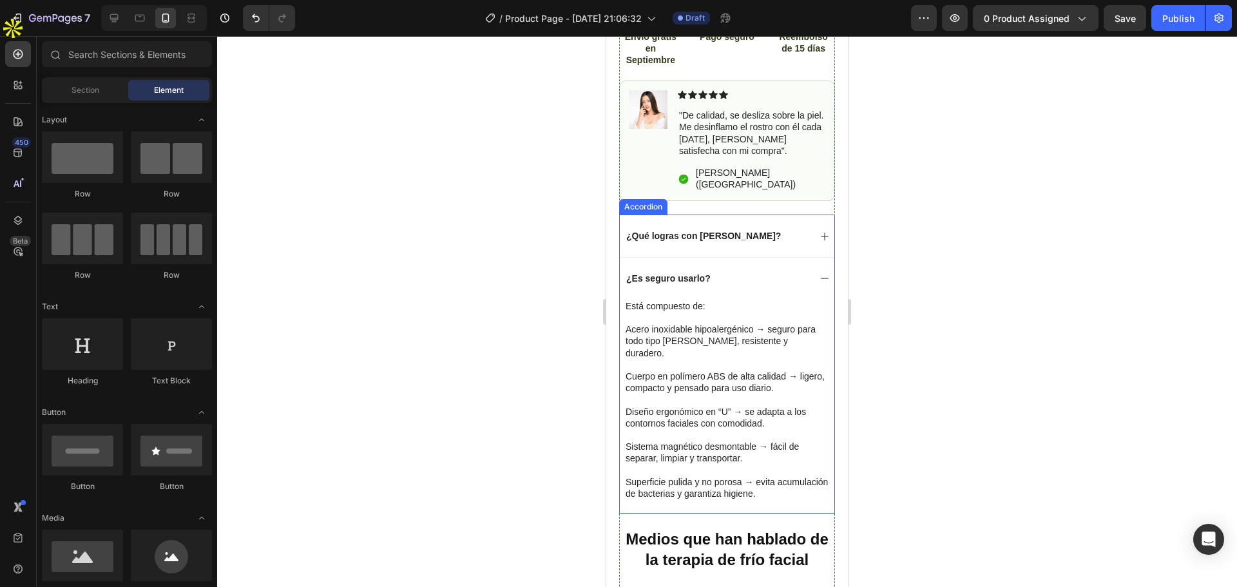
click at [820, 273] on icon at bounding box center [825, 278] width 10 height 10
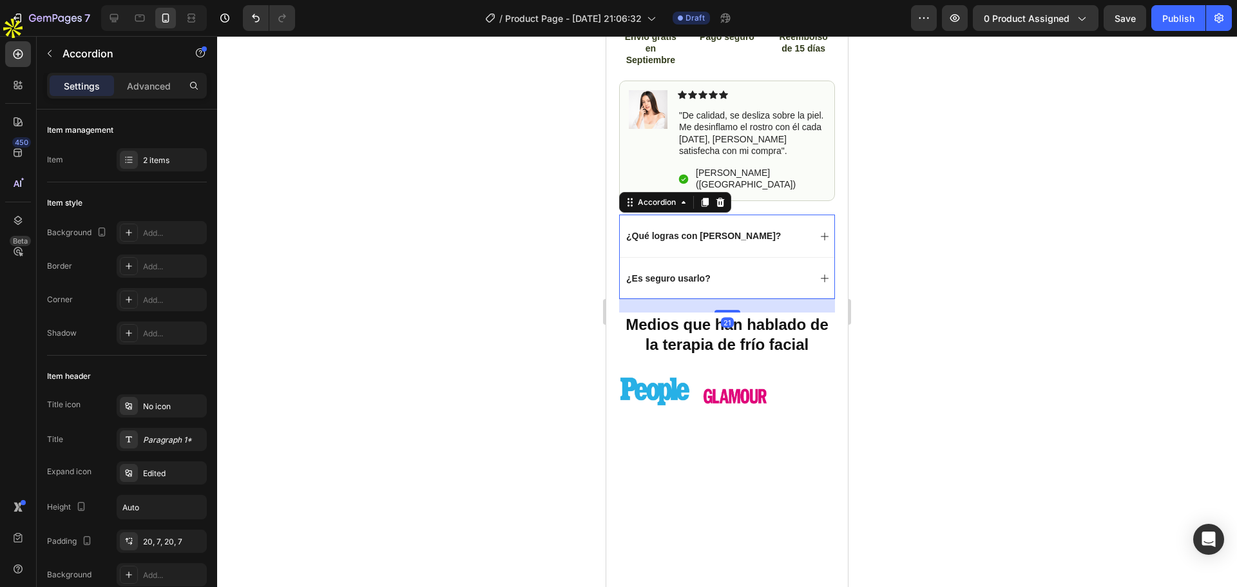
click at [963, 260] on div at bounding box center [727, 311] width 1020 height 551
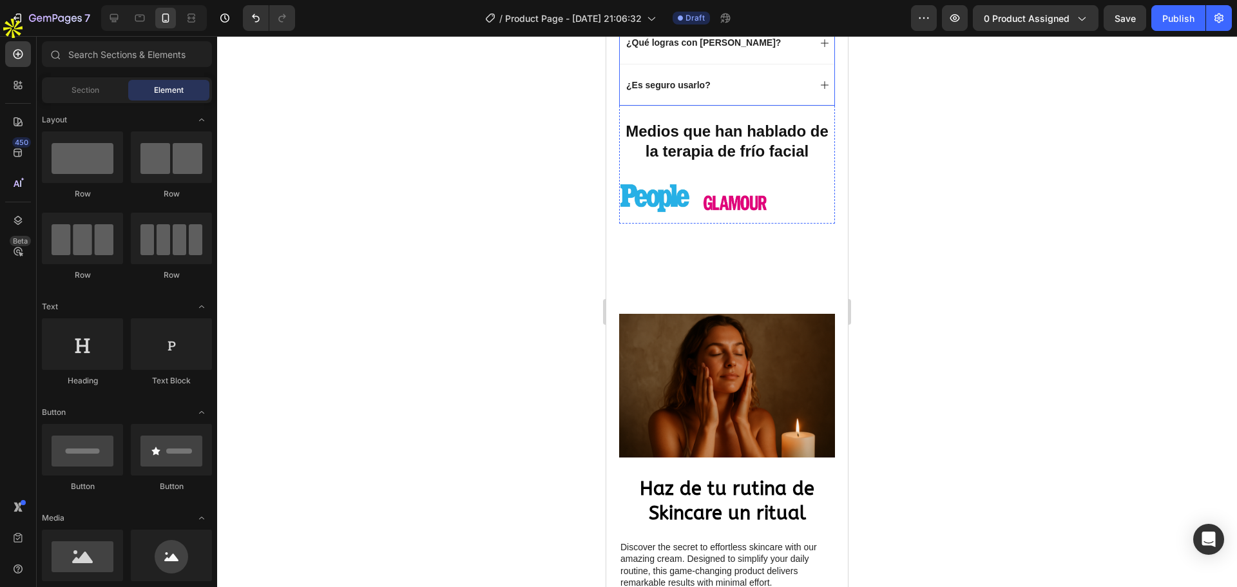
scroll to position [967, 0]
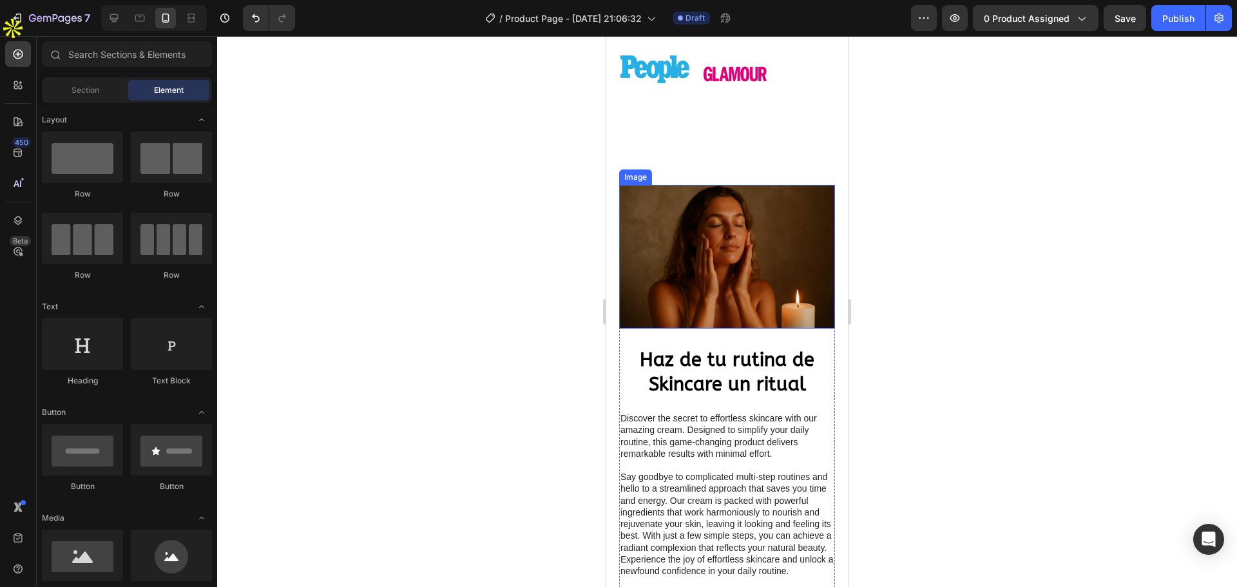
click at [735, 224] on img at bounding box center [727, 257] width 216 height 144
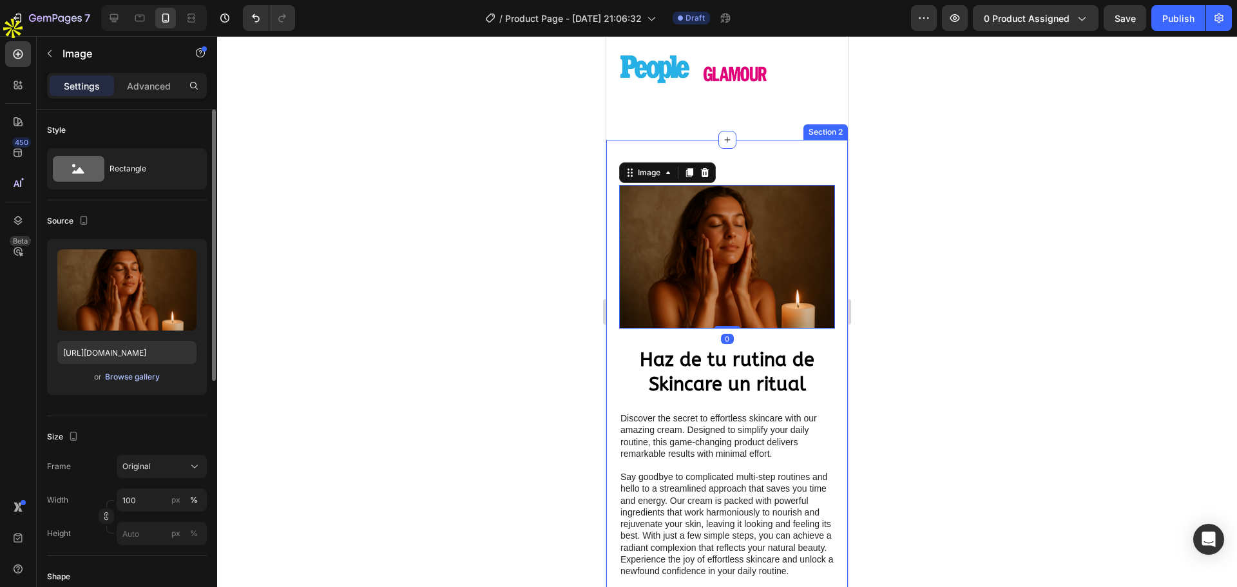
click at [121, 377] on div "Browse gallery" at bounding box center [132, 377] width 55 height 12
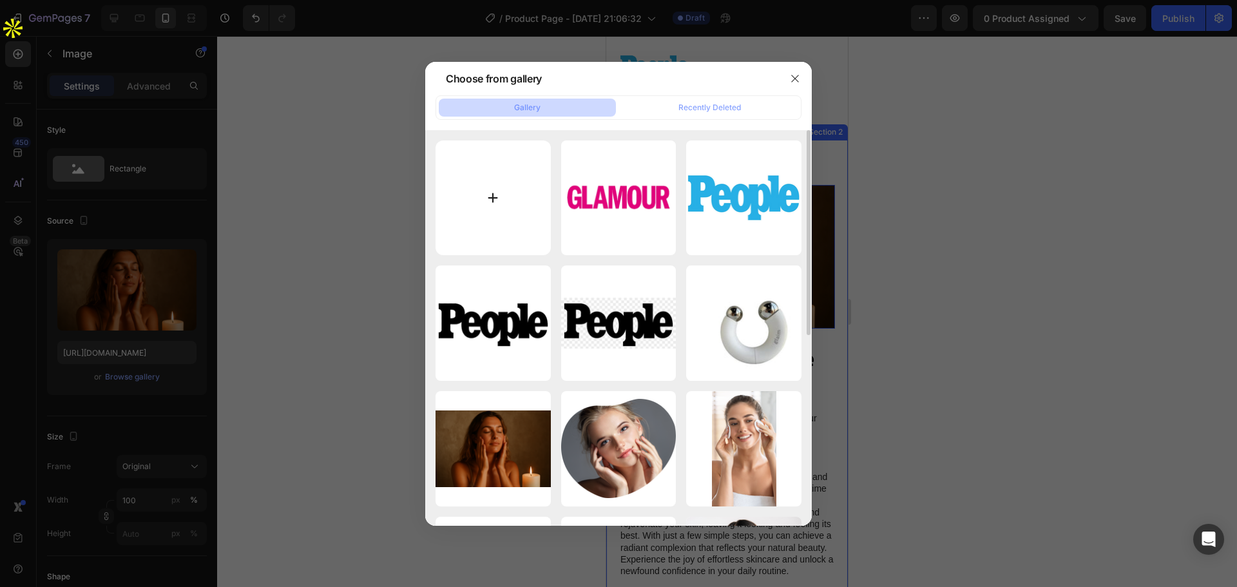
click at [506, 178] on input "file" at bounding box center [493, 197] width 115 height 115
type input "C:\fakepath\ChatGPT Image 26 ago 2025, 21_20_51.png"
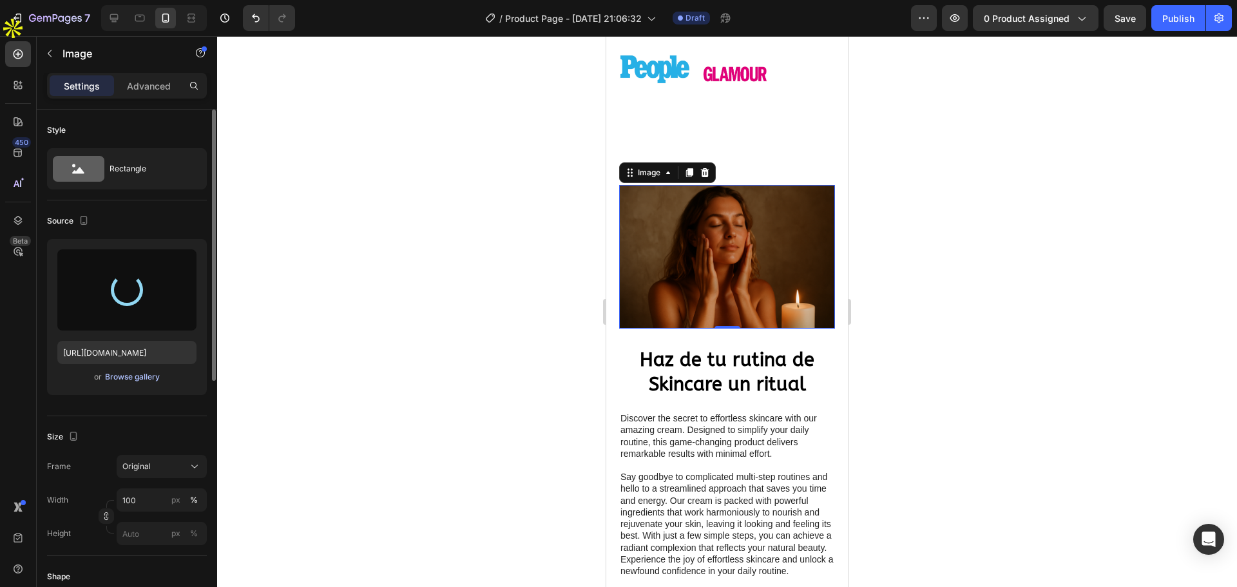
click at [120, 374] on div "Browse gallery" at bounding box center [132, 377] width 55 height 12
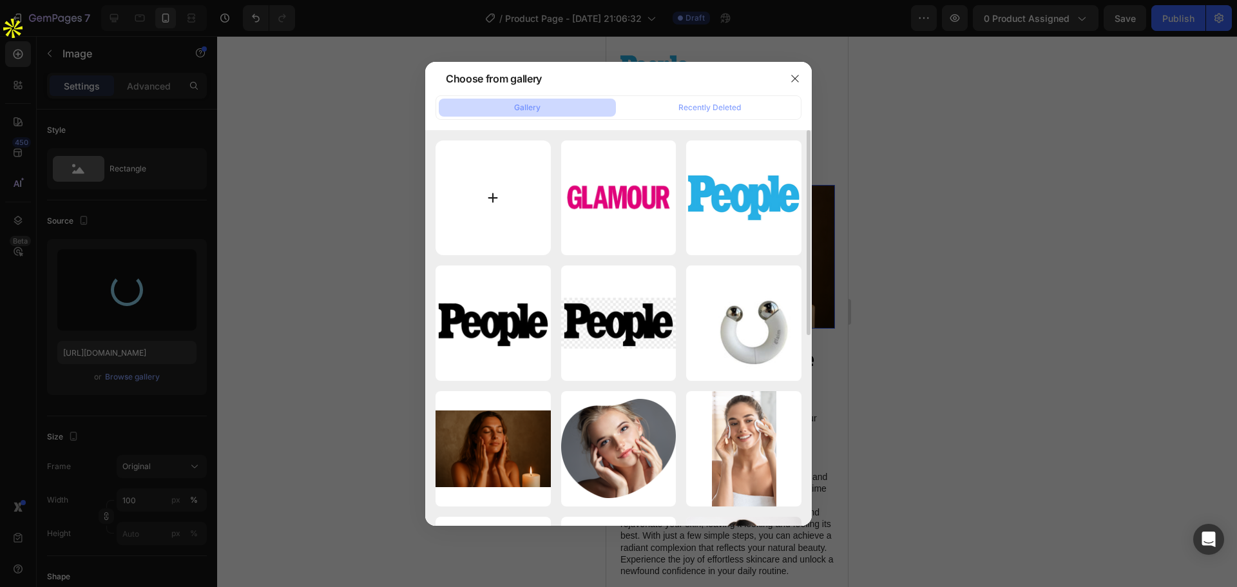
click at [462, 186] on input "file" at bounding box center [493, 197] width 115 height 115
type input "https://cdn.shopify.com/s/files/1/0958/1058/4921/files/gempages_581385840609985…"
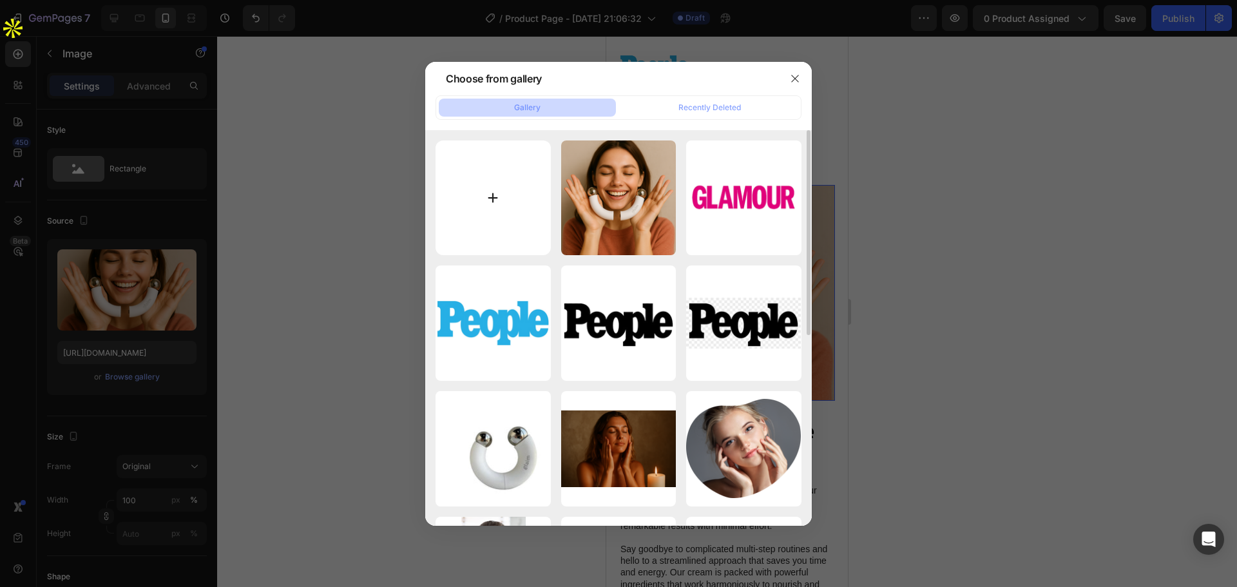
type input "C:\fakepath\Blue White Minimalist Car Rental Pricelist Instagram Post (3).png"
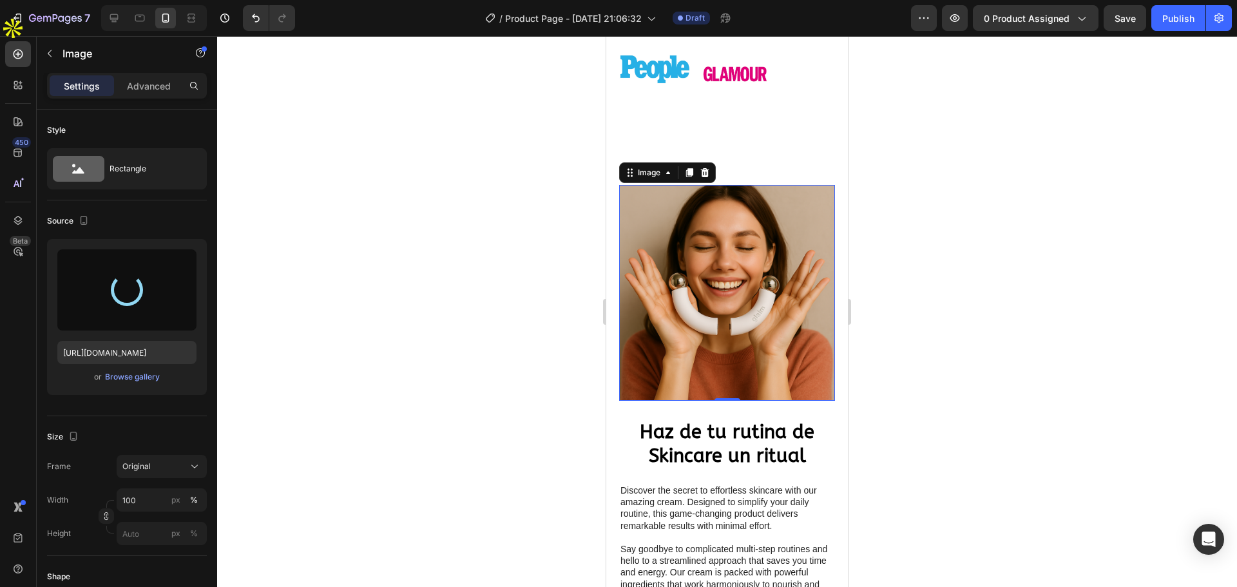
type input "https://cdn.shopify.com/s/files/1/0958/1058/4921/files/gempages_581385840609985…"
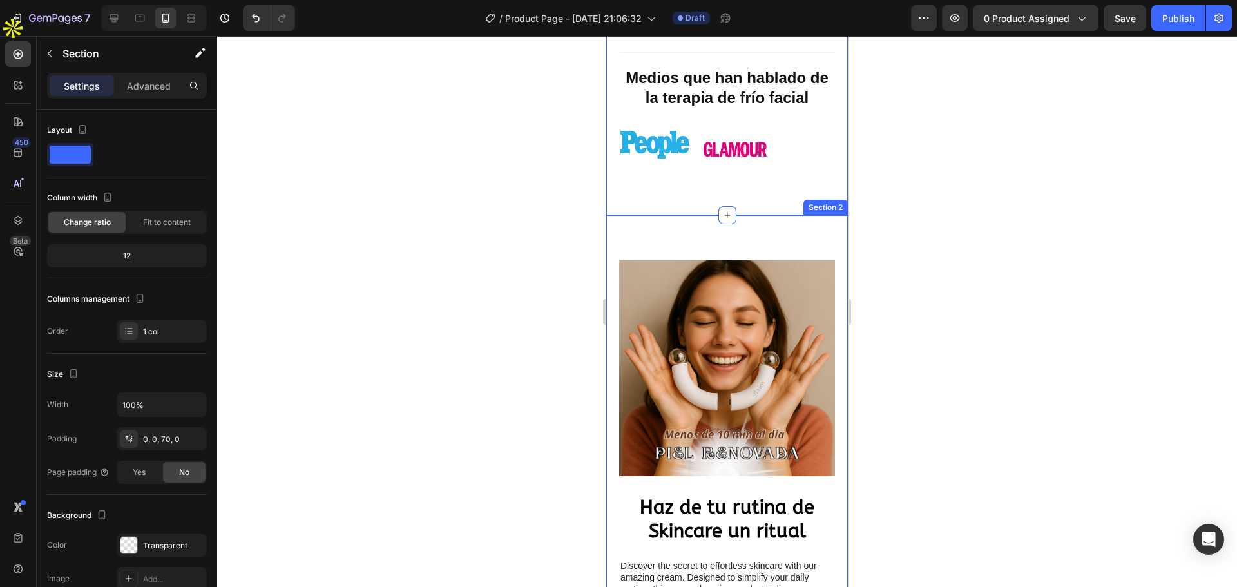
scroll to position [773, 0]
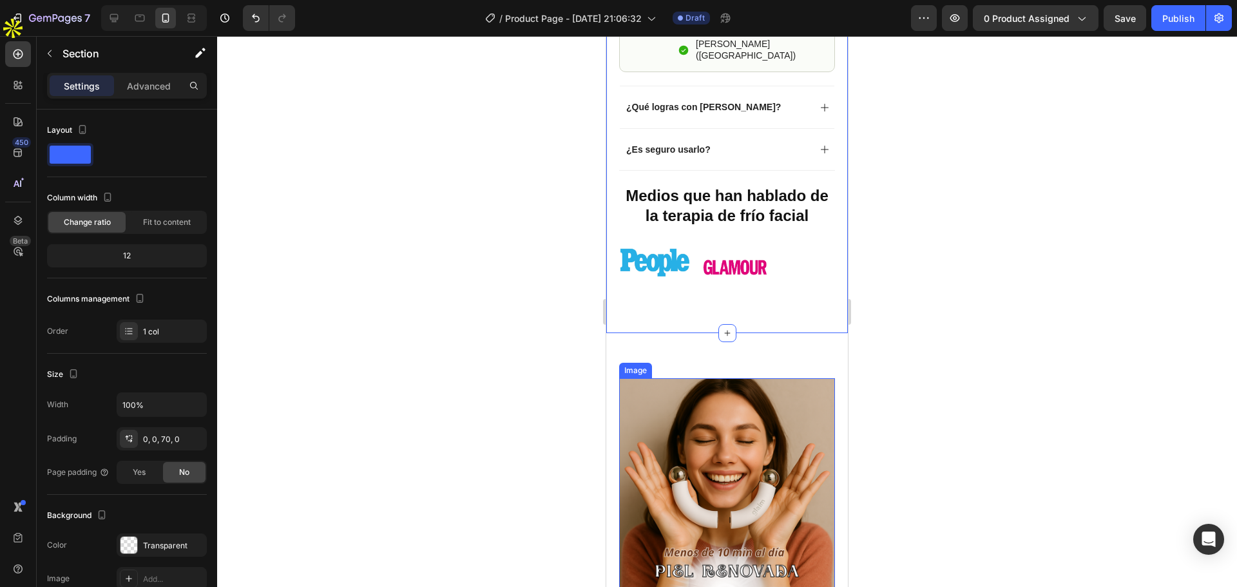
click at [699, 383] on img at bounding box center [727, 486] width 216 height 216
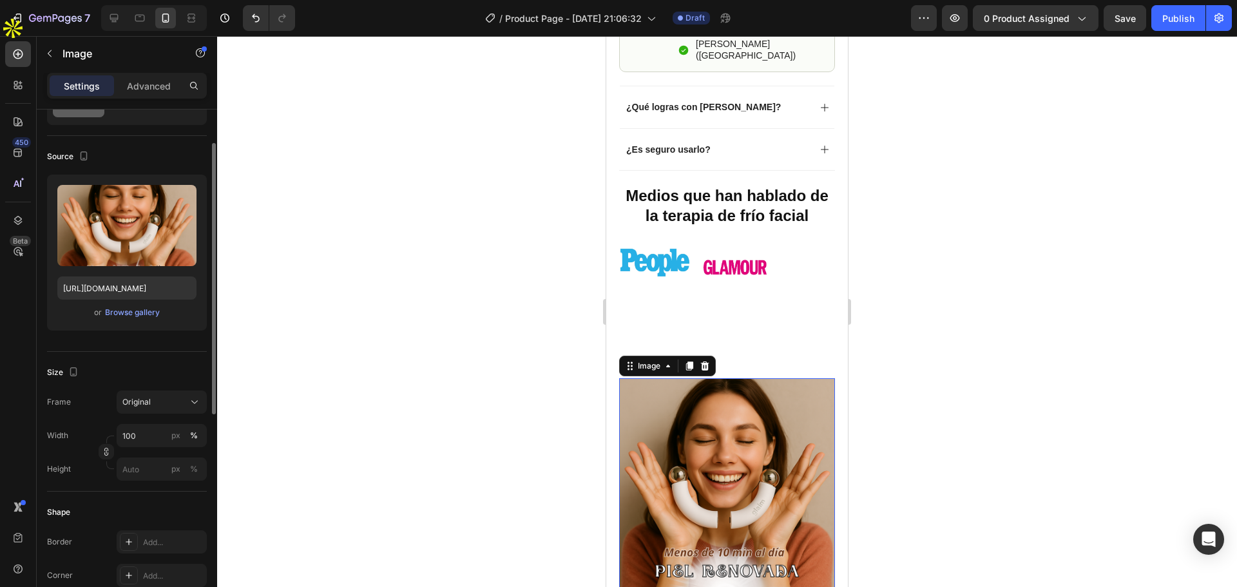
scroll to position [0, 0]
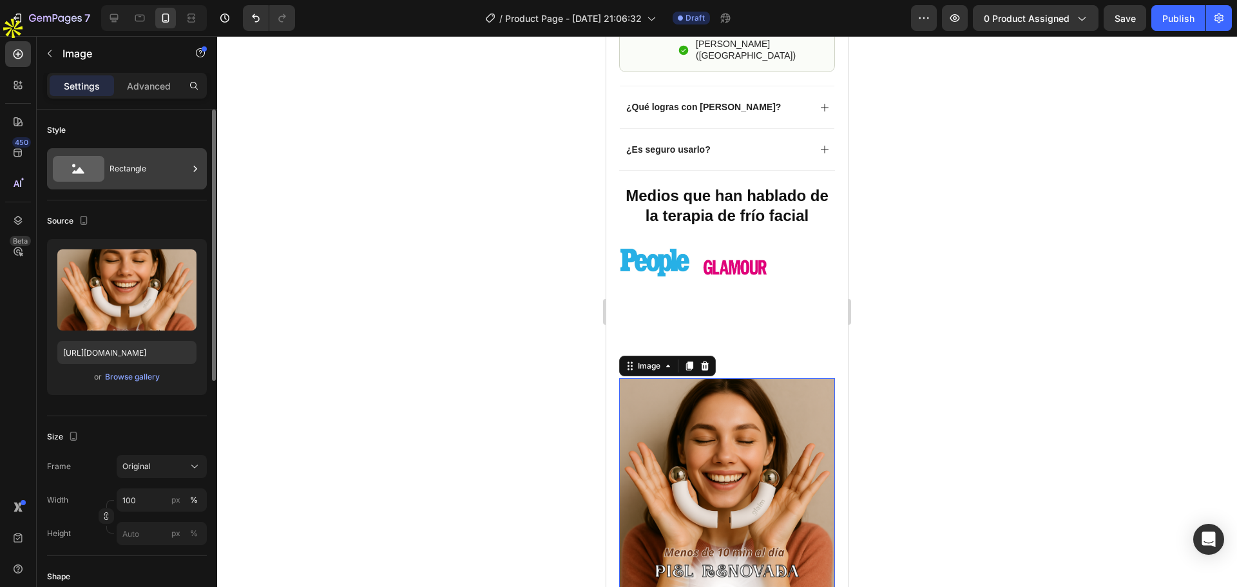
click at [159, 175] on div "Rectangle" at bounding box center [149, 169] width 79 height 30
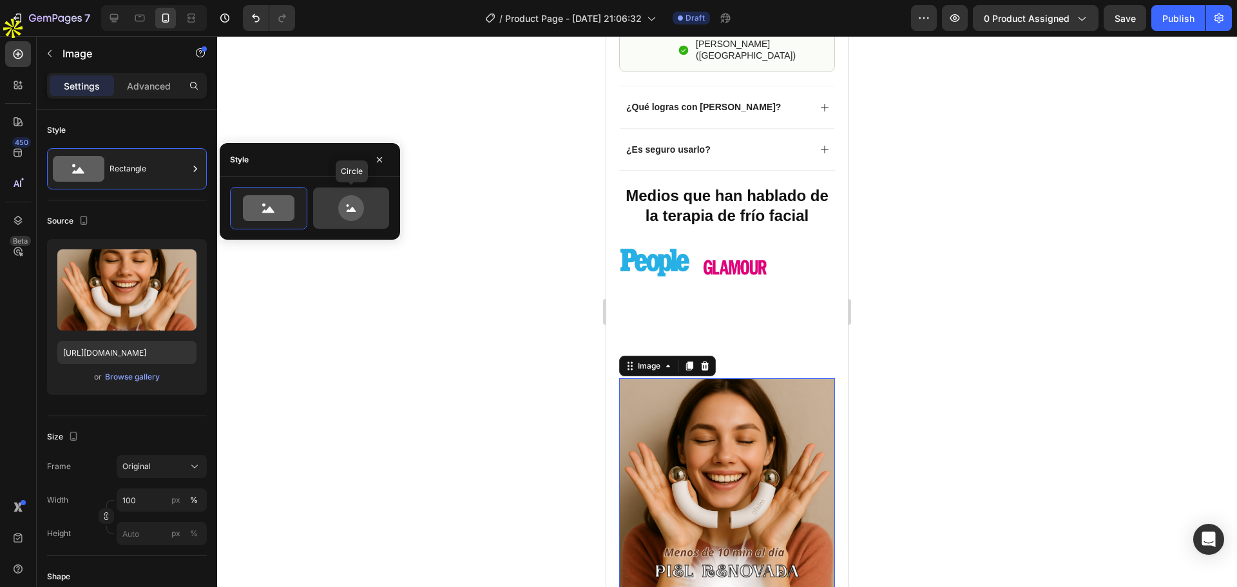
click at [335, 202] on icon at bounding box center [351, 208] width 61 height 26
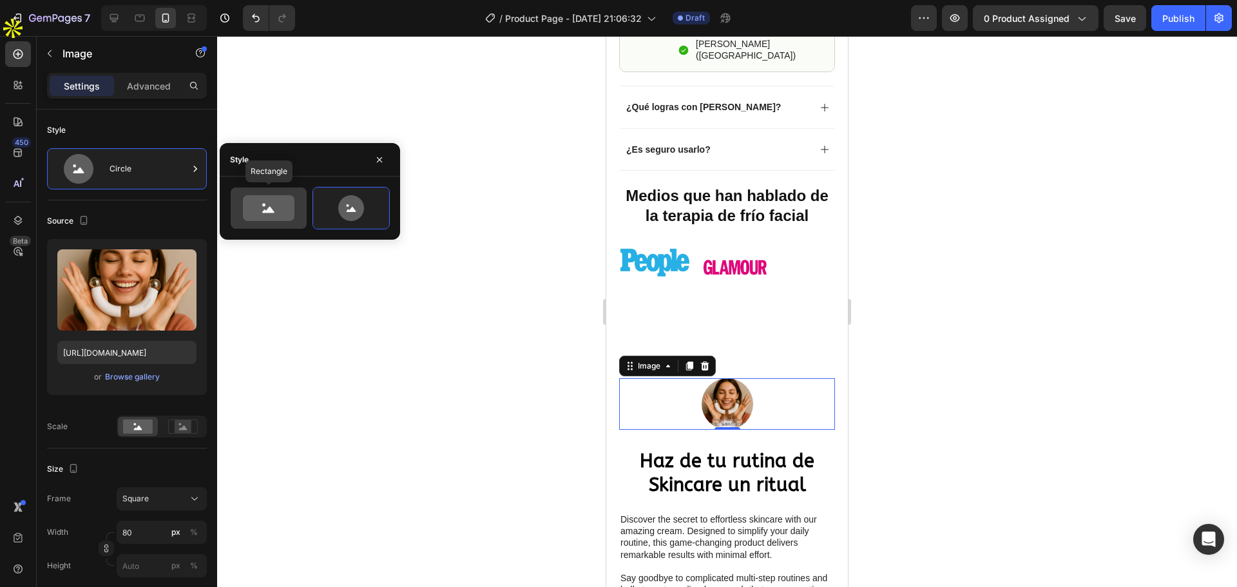
click at [253, 197] on icon at bounding box center [269, 208] width 52 height 26
type input "100"
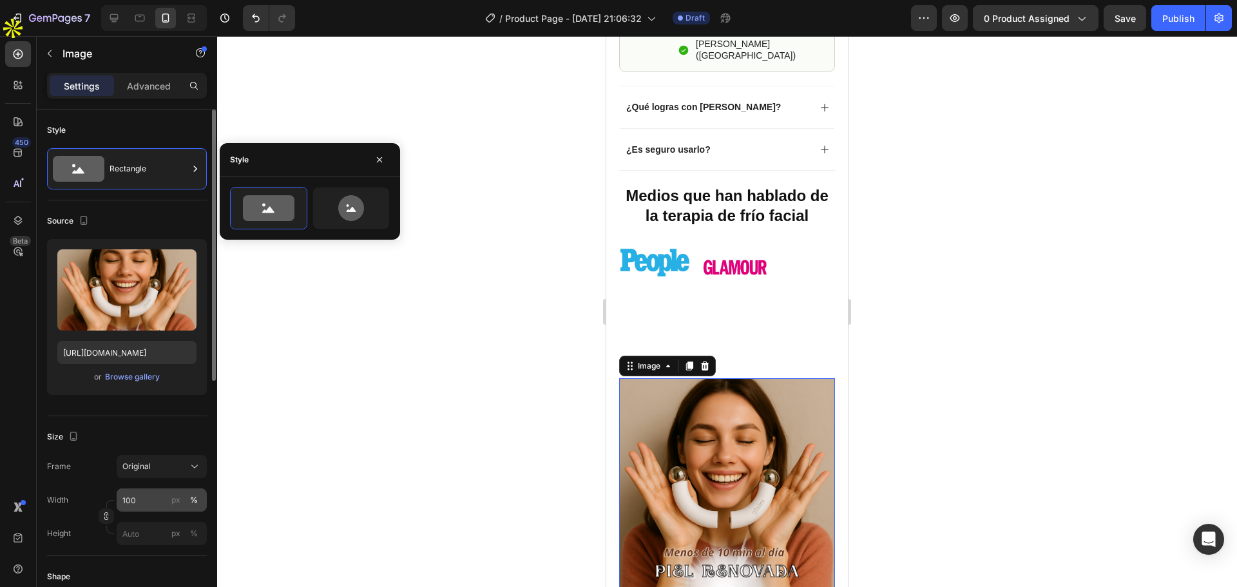
scroll to position [193, 0]
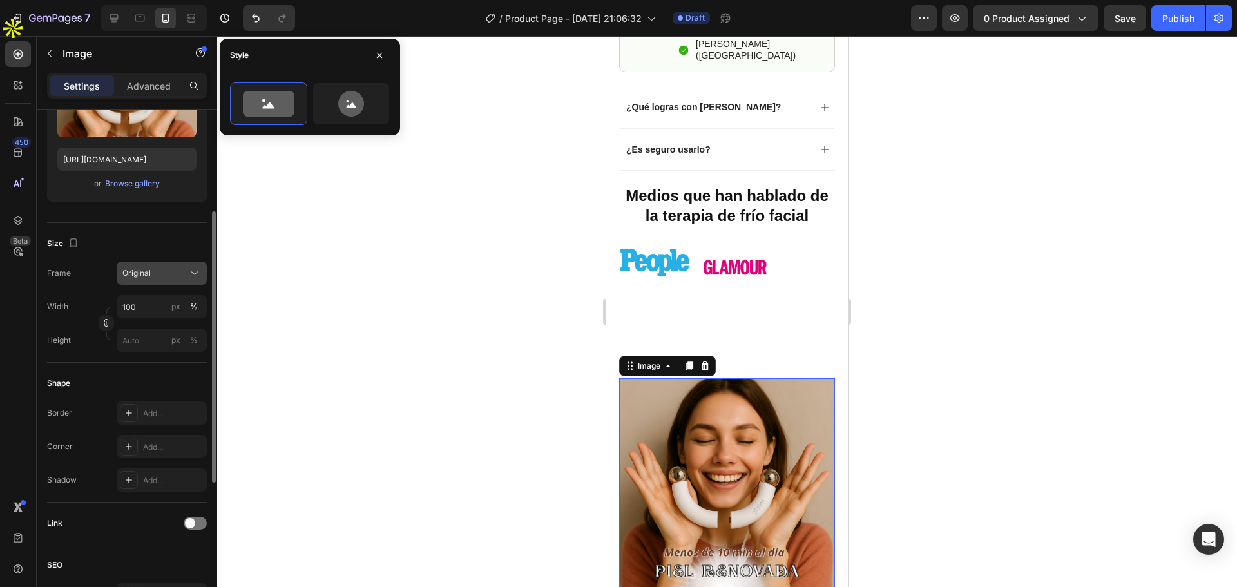
click at [178, 273] on div "Original" at bounding box center [153, 273] width 63 height 12
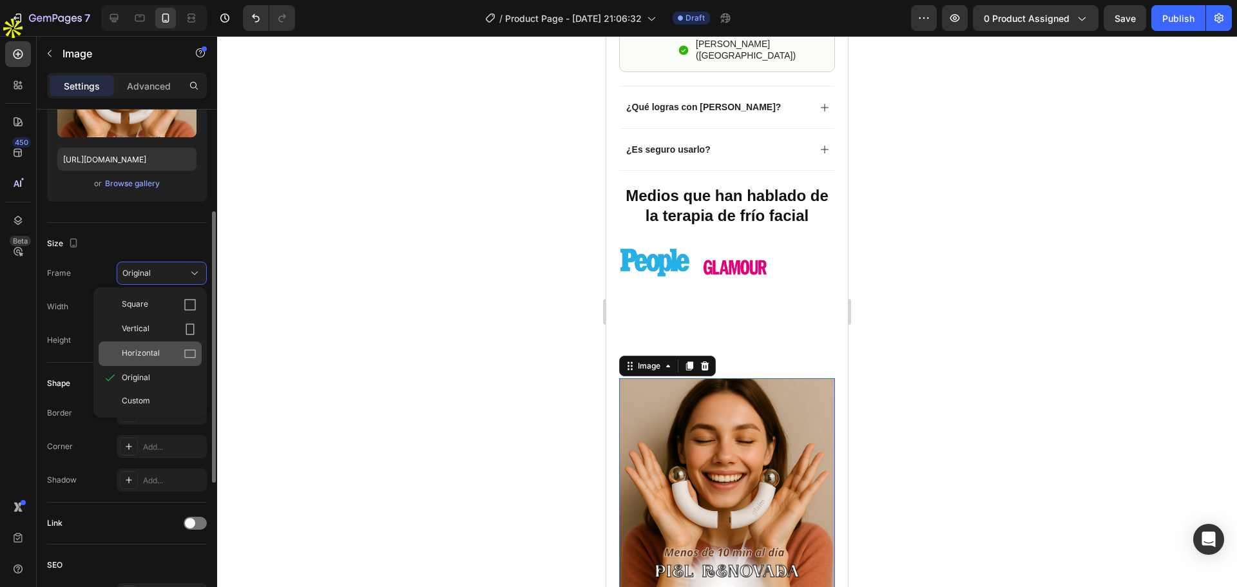
click at [149, 356] on span "Horizontal" at bounding box center [141, 353] width 38 height 13
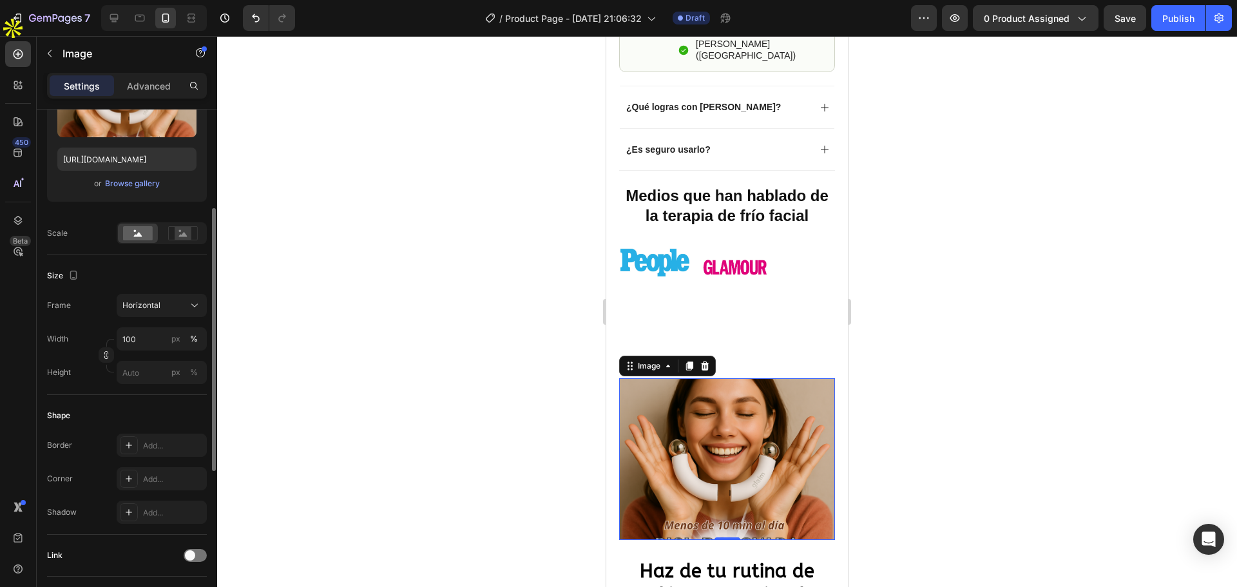
click at [678, 412] on img at bounding box center [727, 459] width 216 height 162
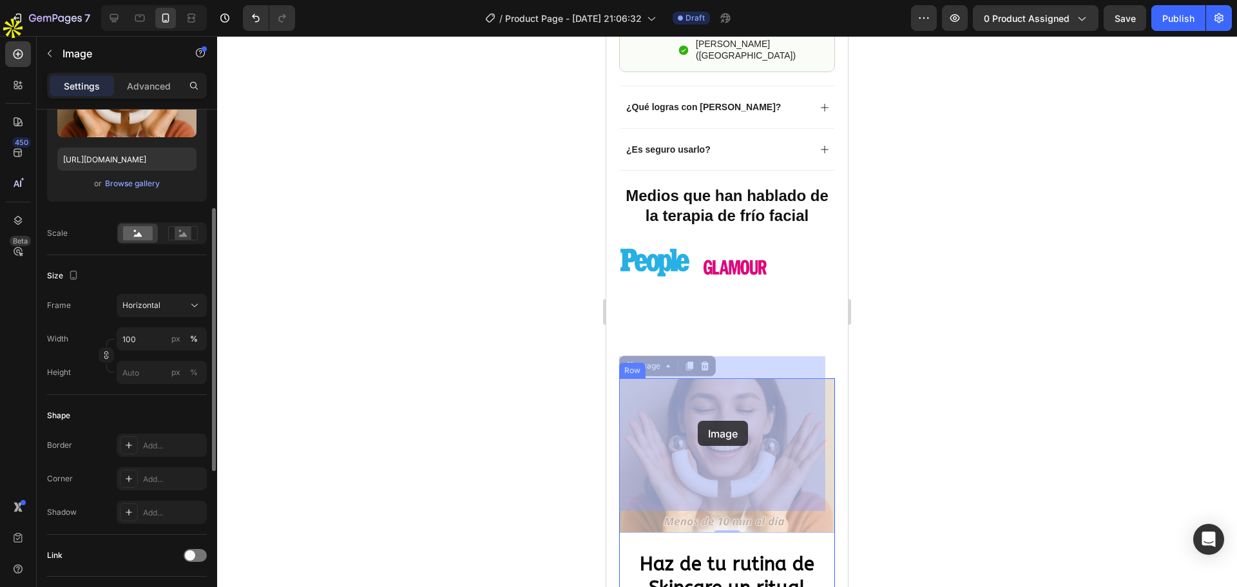
drag, startPoint x: 698, startPoint y: 403, endPoint x: 1204, endPoint y: 424, distance: 506.9
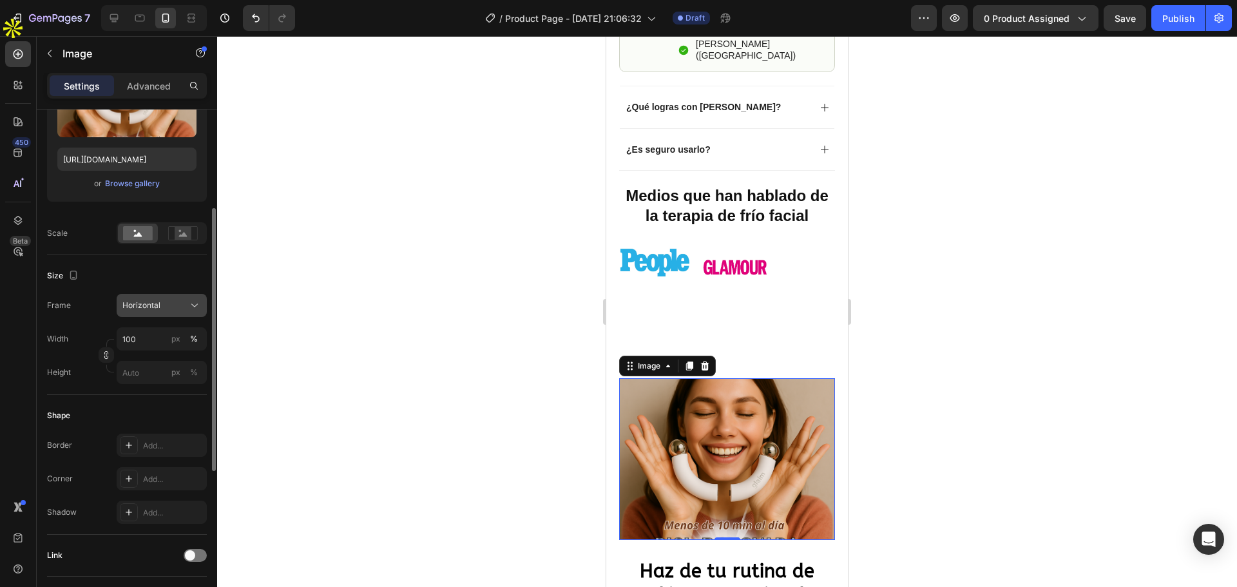
click at [186, 309] on div "Horizontal" at bounding box center [161, 305] width 79 height 13
click at [166, 327] on div "Square" at bounding box center [150, 337] width 103 height 24
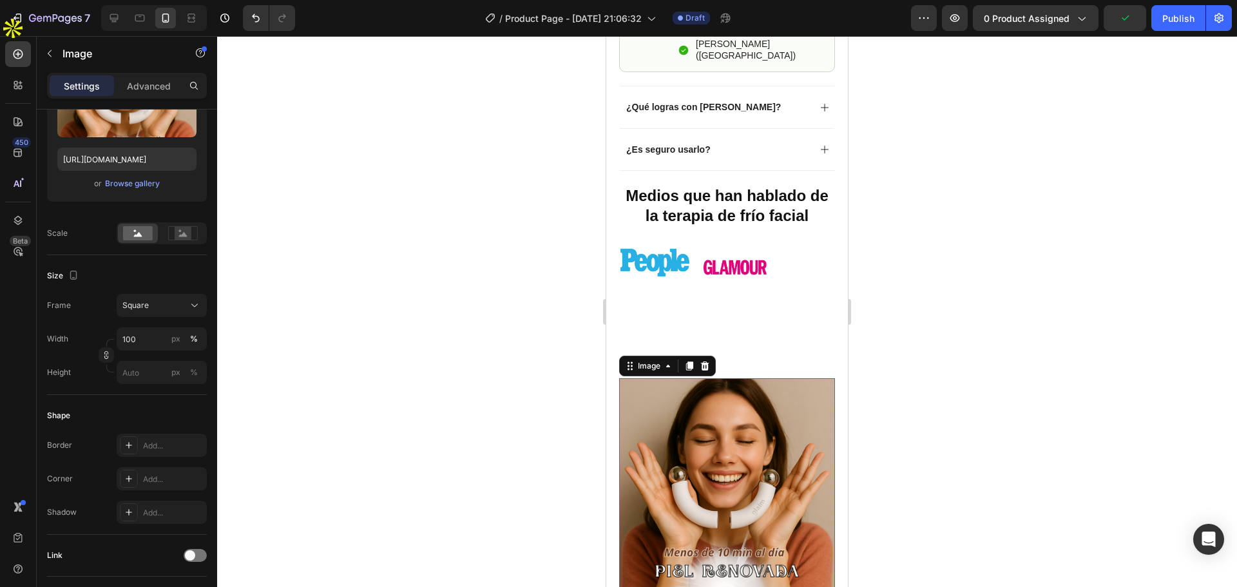
click at [447, 336] on div at bounding box center [727, 311] width 1020 height 551
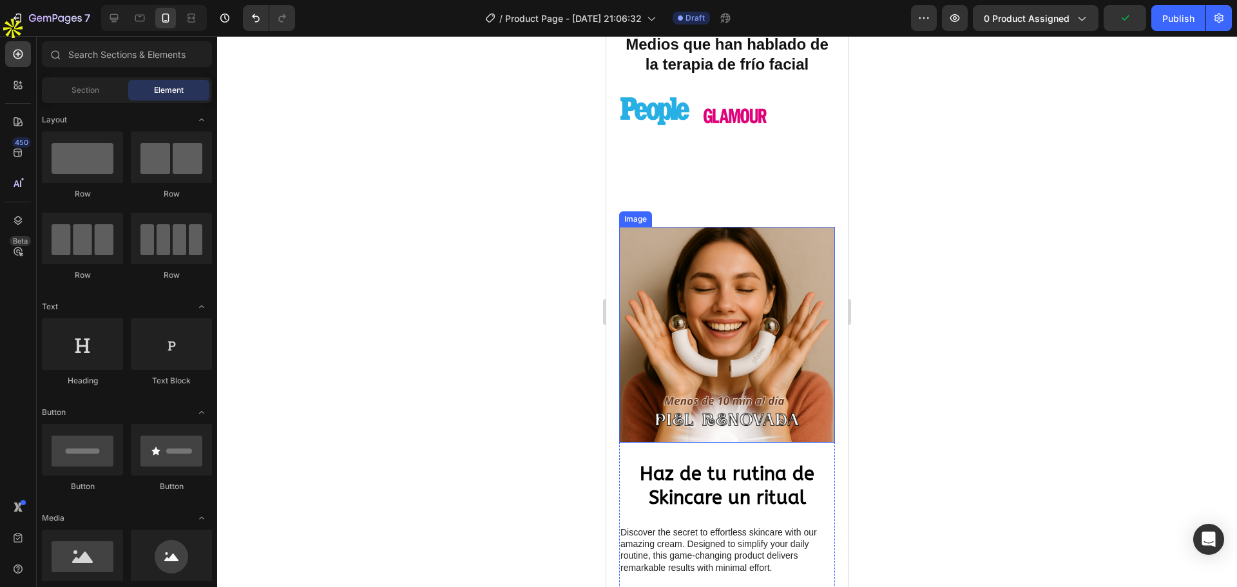
scroll to position [902, 0]
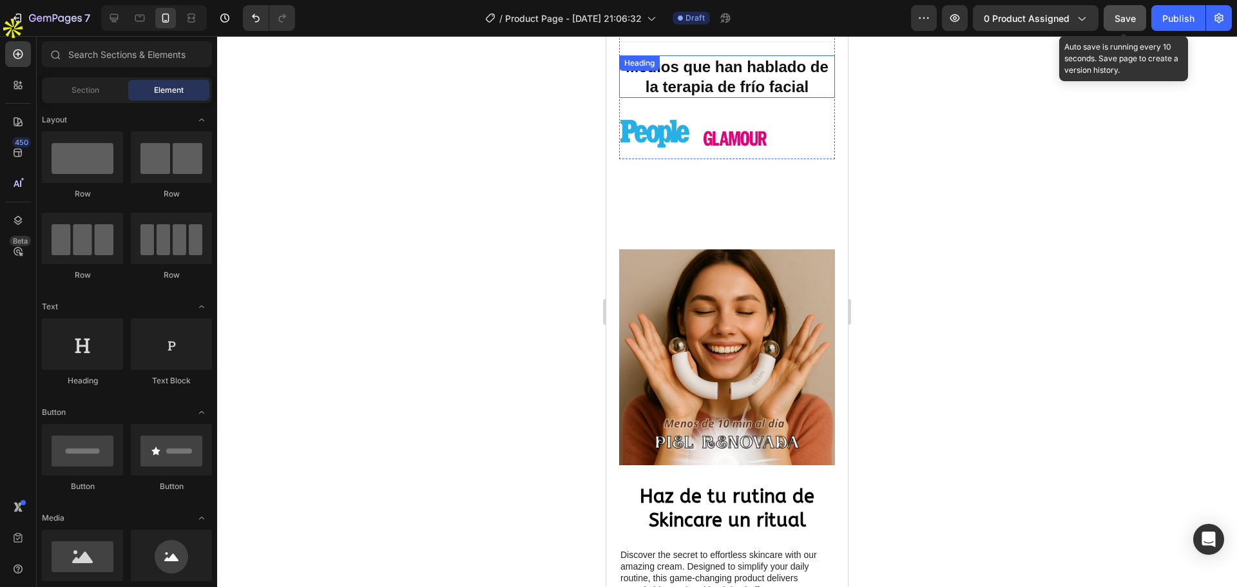
click at [1124, 24] on div "Save" at bounding box center [1125, 19] width 21 height 14
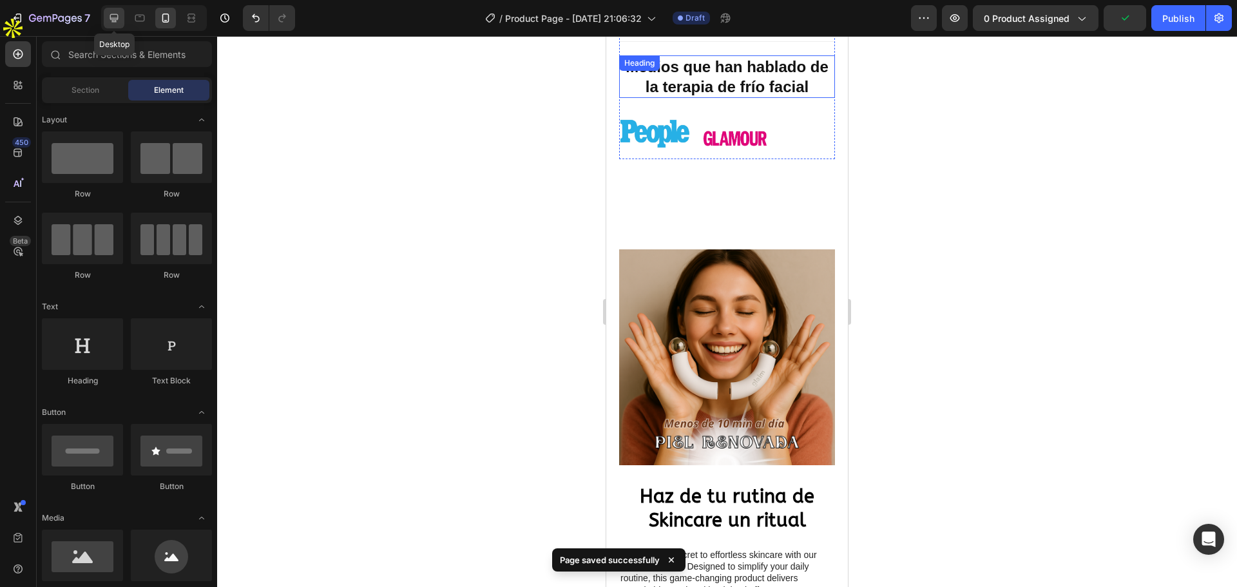
click at [110, 16] on icon at bounding box center [114, 18] width 8 height 8
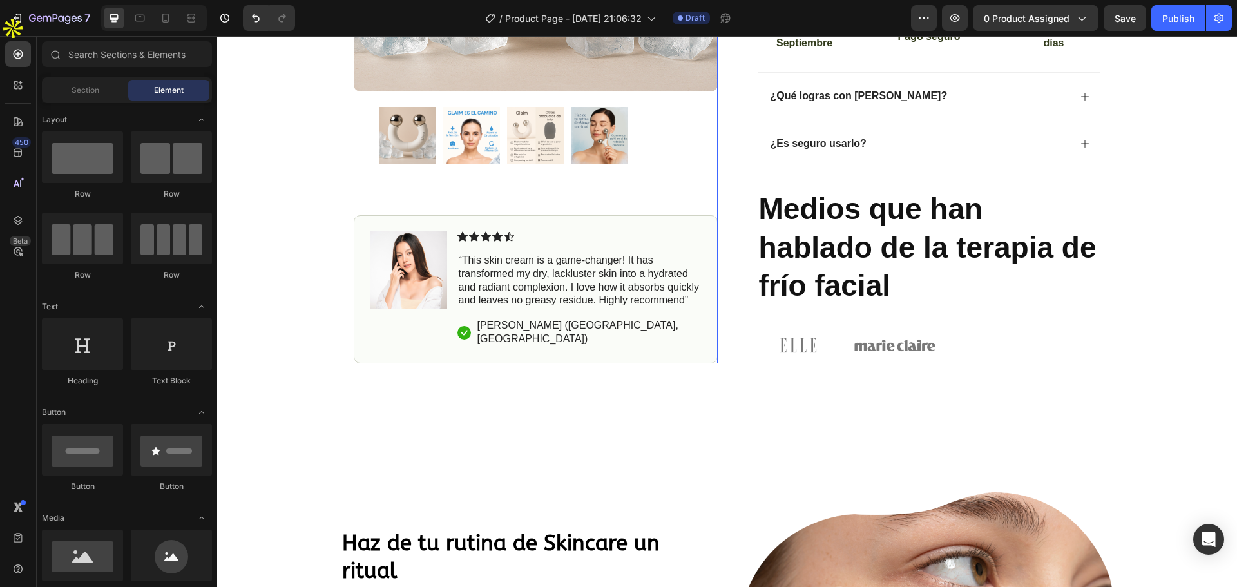
scroll to position [516, 0]
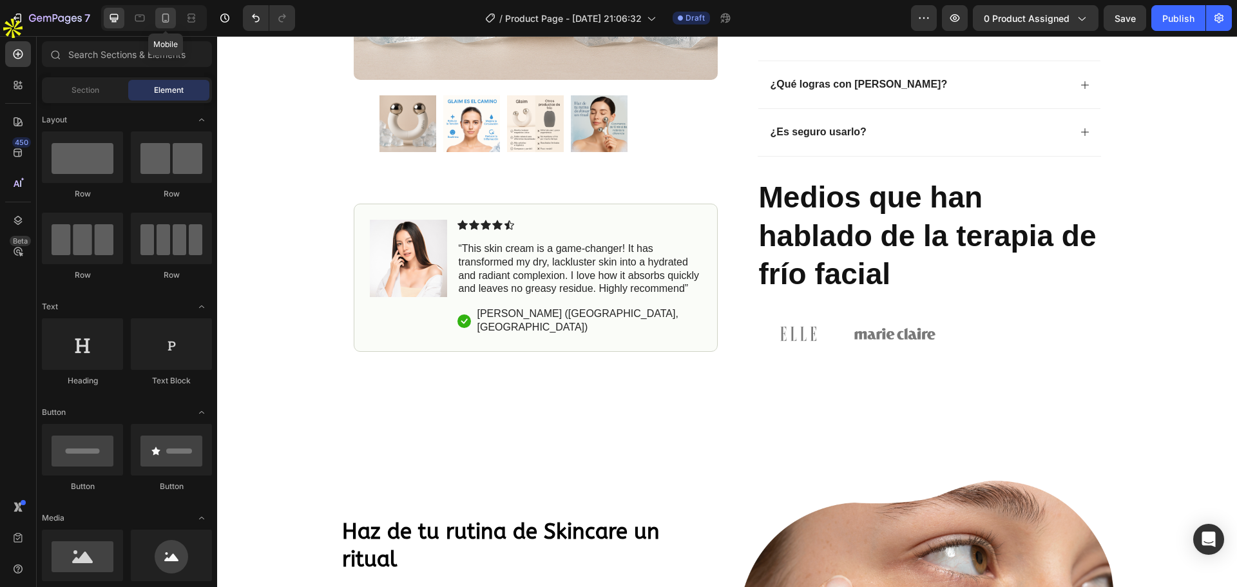
click at [168, 14] on icon at bounding box center [165, 18] width 13 height 13
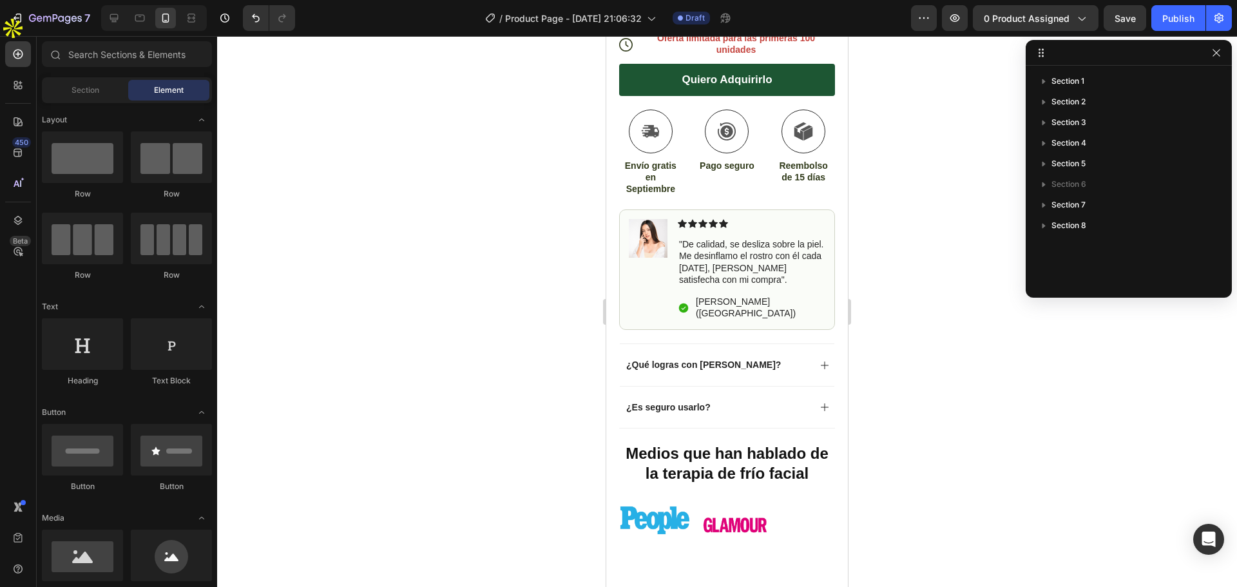
scroll to position [536, 0]
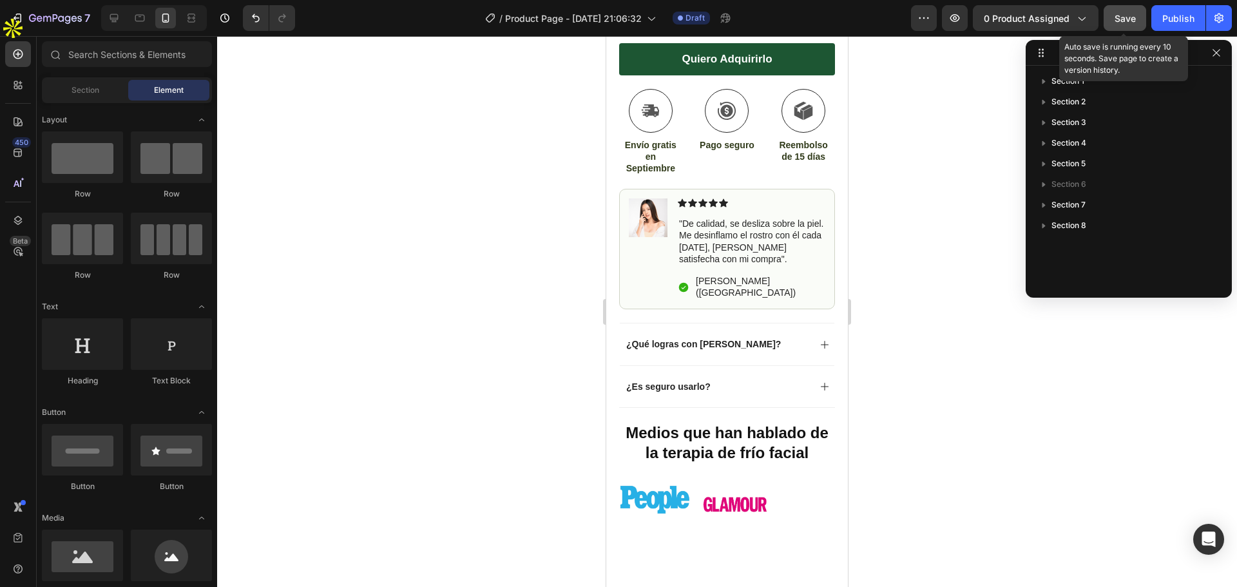
click at [1118, 14] on span "Save" at bounding box center [1125, 18] width 21 height 11
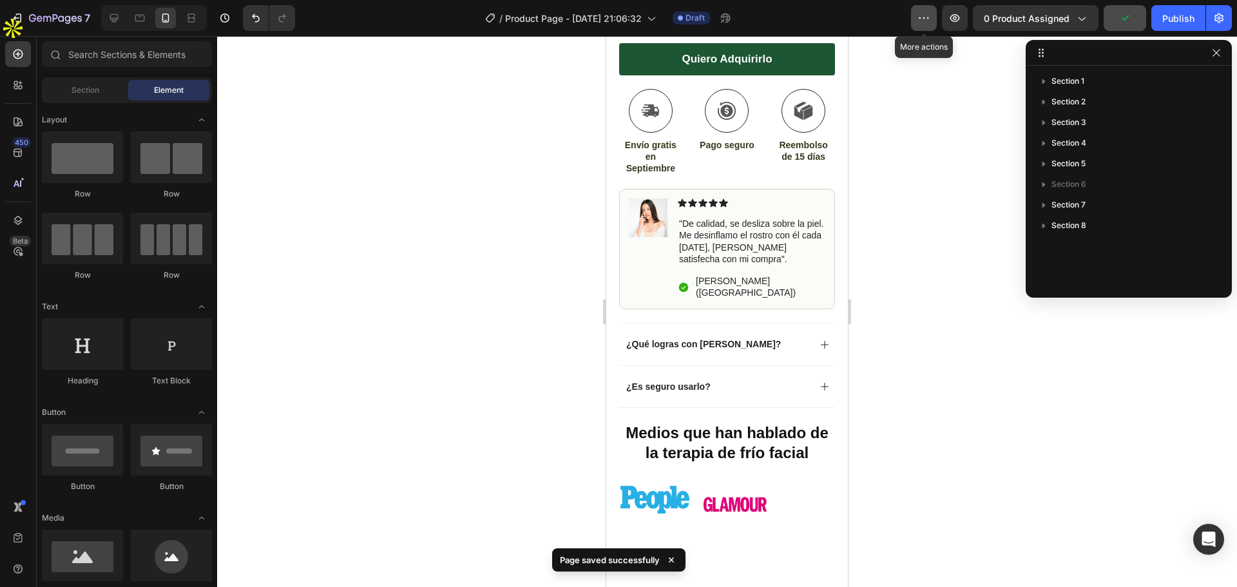
click at [924, 14] on icon "button" at bounding box center [924, 18] width 13 height 13
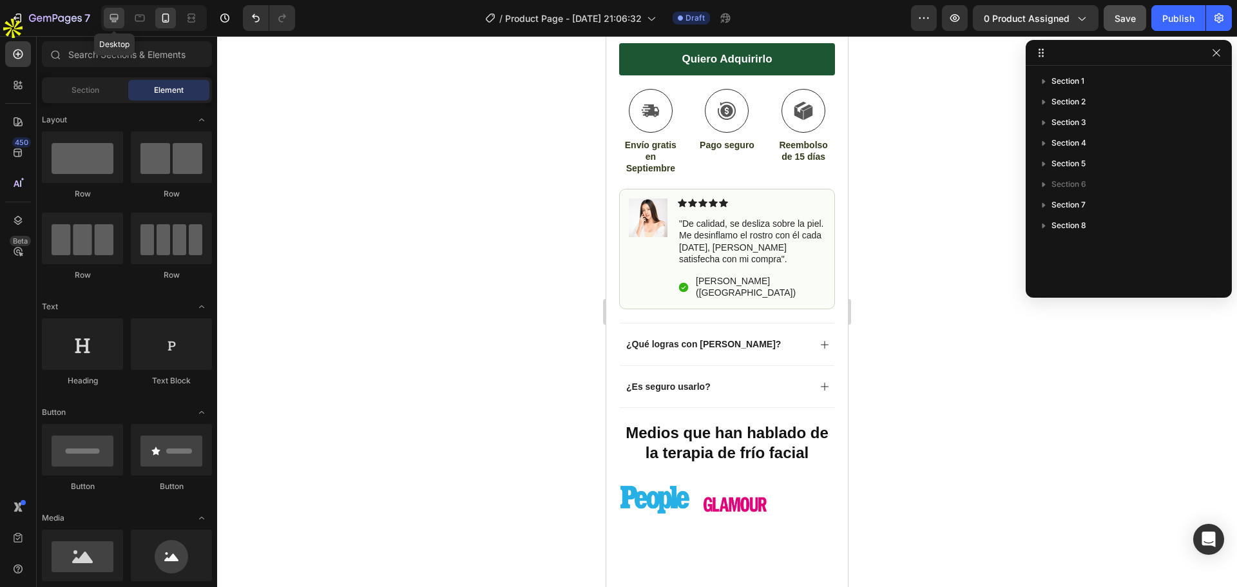
click at [120, 12] on icon at bounding box center [114, 18] width 13 height 13
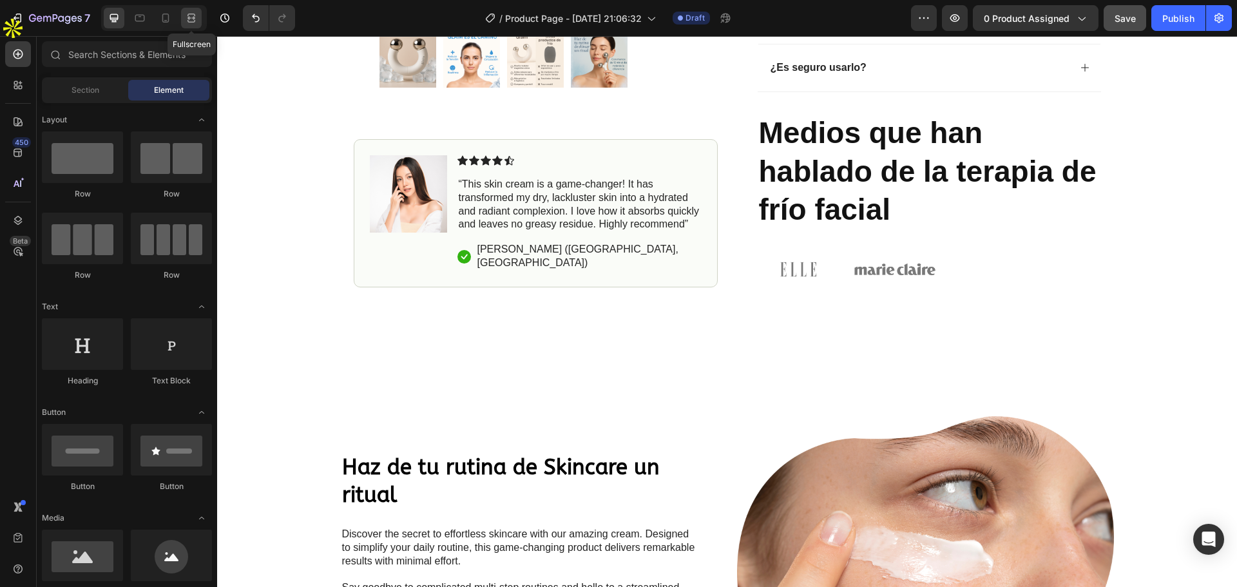
click at [191, 19] on icon at bounding box center [191, 18] width 13 height 13
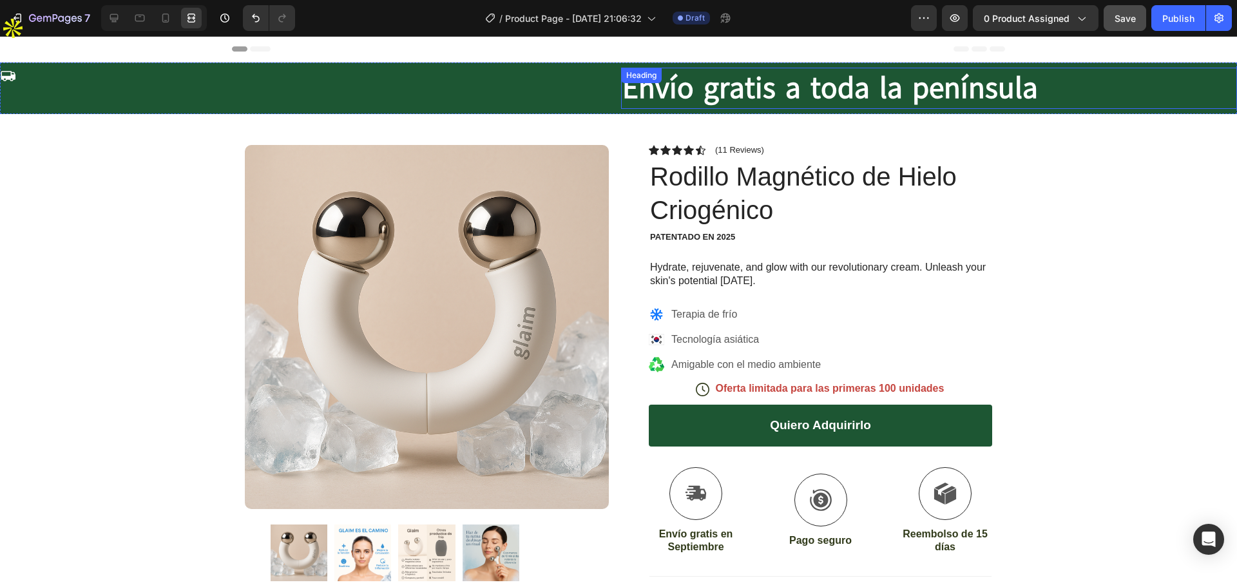
click at [708, 82] on h2 "Envío gratis a toda la península" at bounding box center [929, 88] width 616 height 41
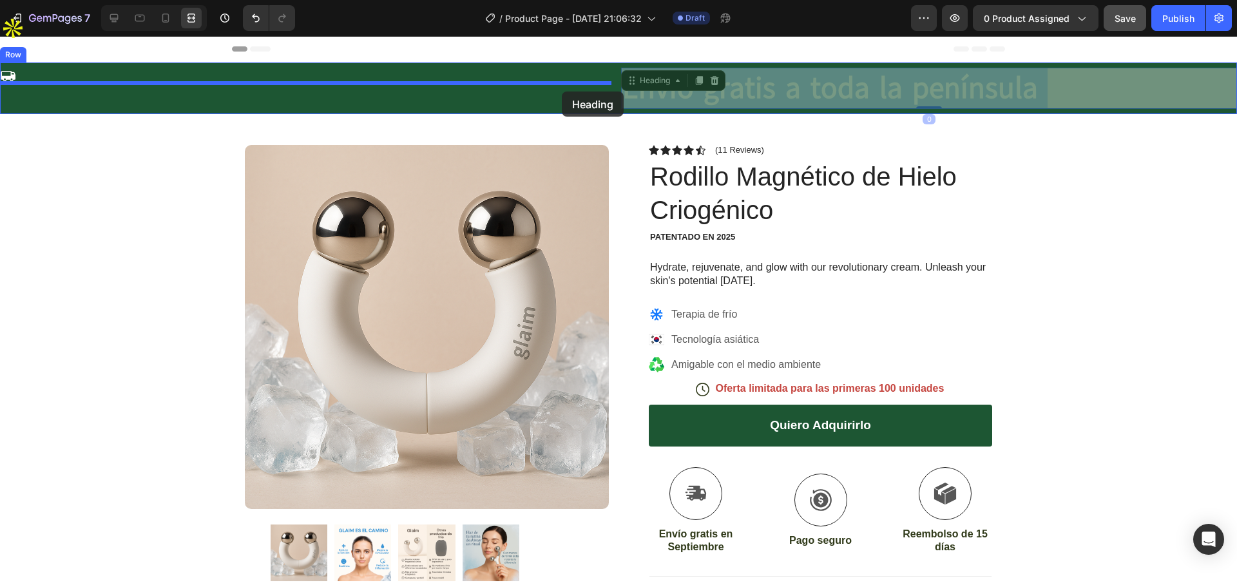
drag, startPoint x: 749, startPoint y: 88, endPoint x: 562, endPoint y: 92, distance: 187.6
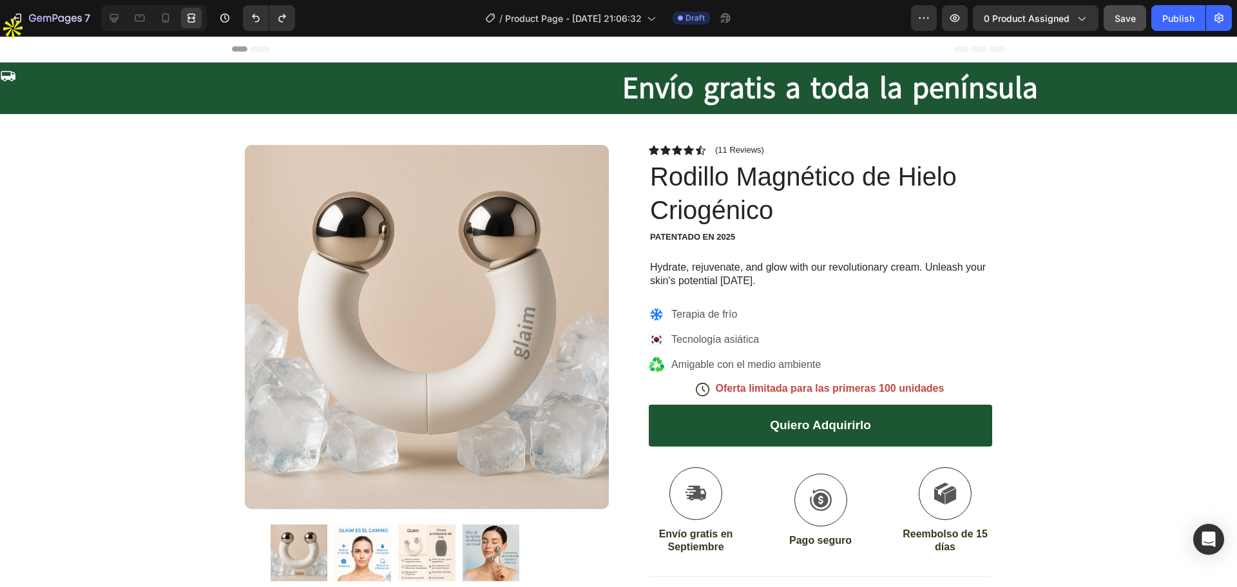
click at [554, 90] on div "Icon" at bounding box center [308, 88] width 616 height 41
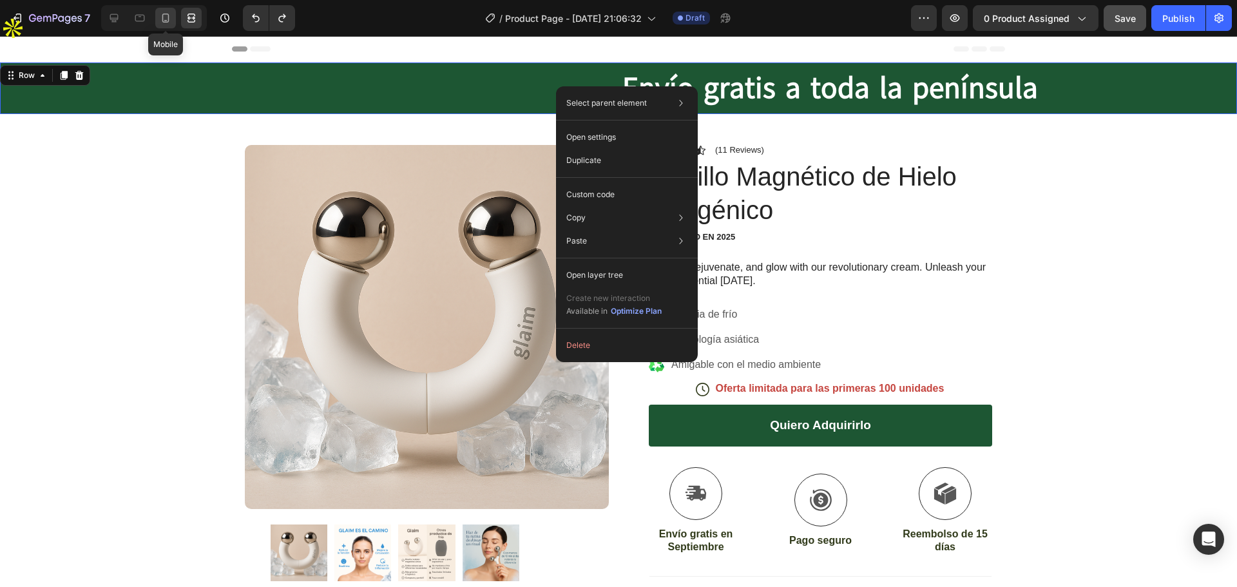
click at [166, 16] on icon at bounding box center [165, 18] width 13 height 13
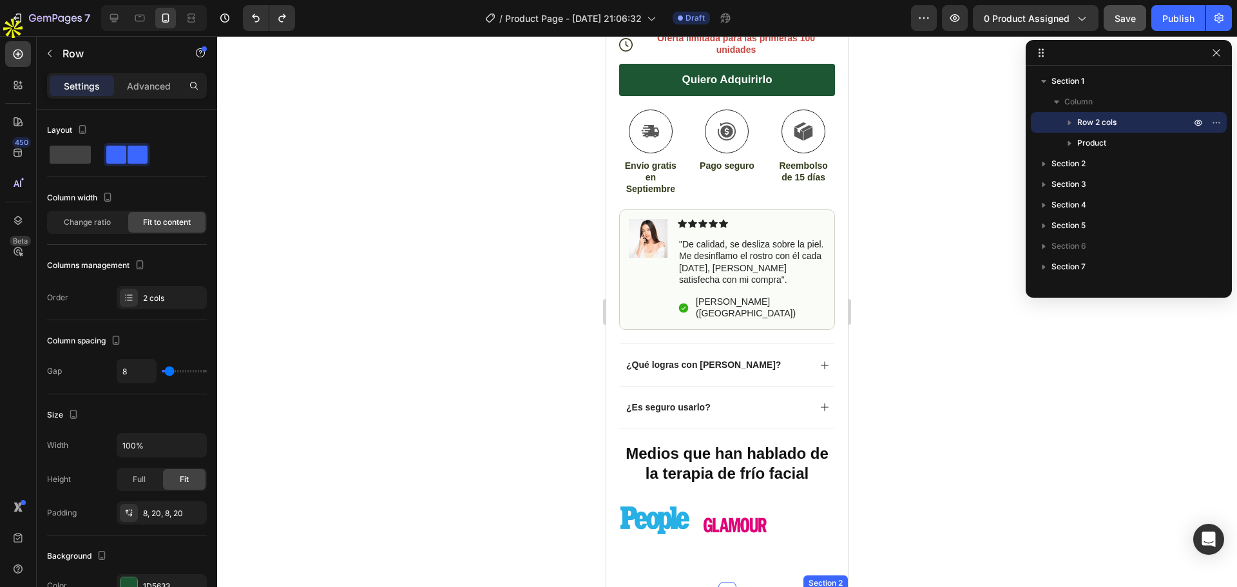
scroll to position [773, 0]
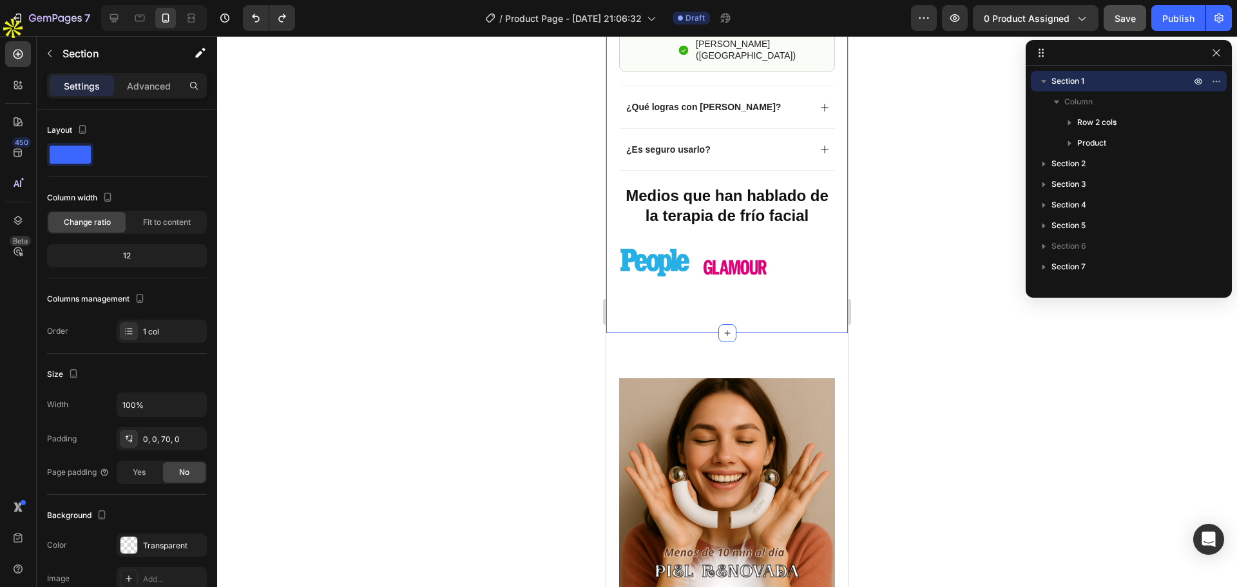
click at [146, 434] on div "0, 0, 70, 0" at bounding box center [161, 440] width 37 height 12
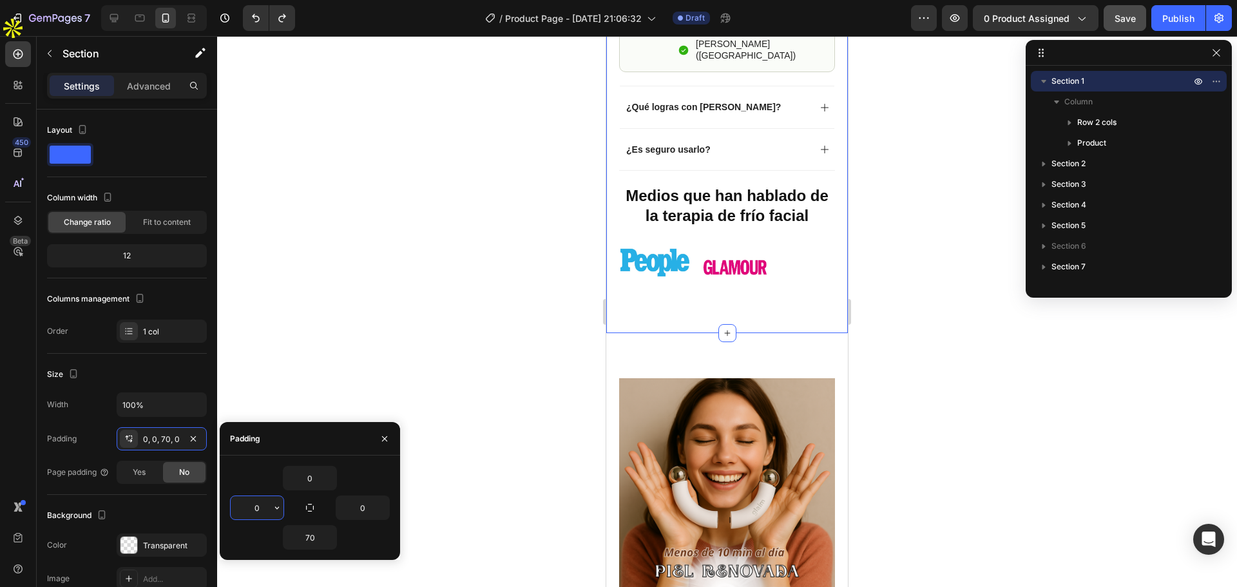
click at [260, 508] on input "0" at bounding box center [257, 507] width 53 height 23
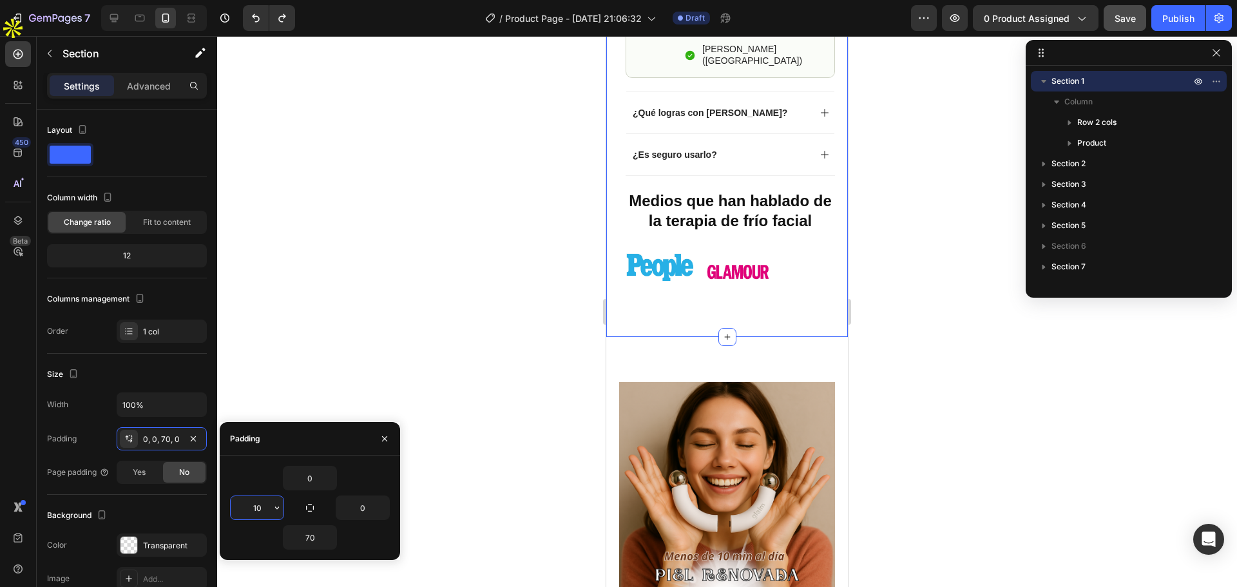
click at [254, 508] on input "10" at bounding box center [257, 507] width 53 height 23
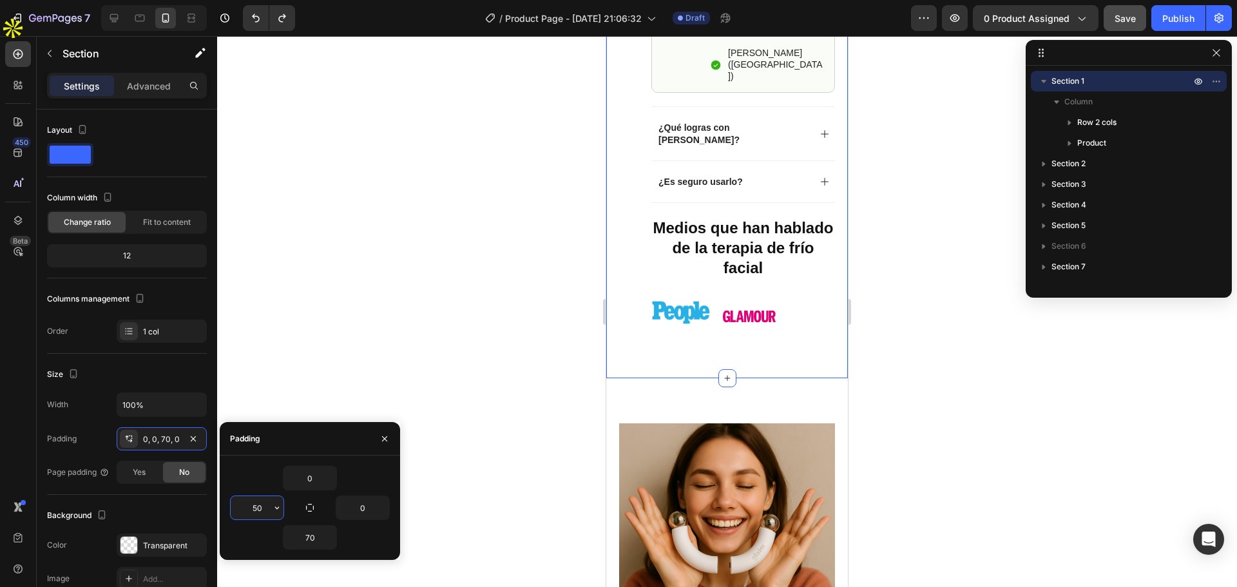
click at [254, 508] on input "50" at bounding box center [257, 507] width 53 height 23
type input "0"
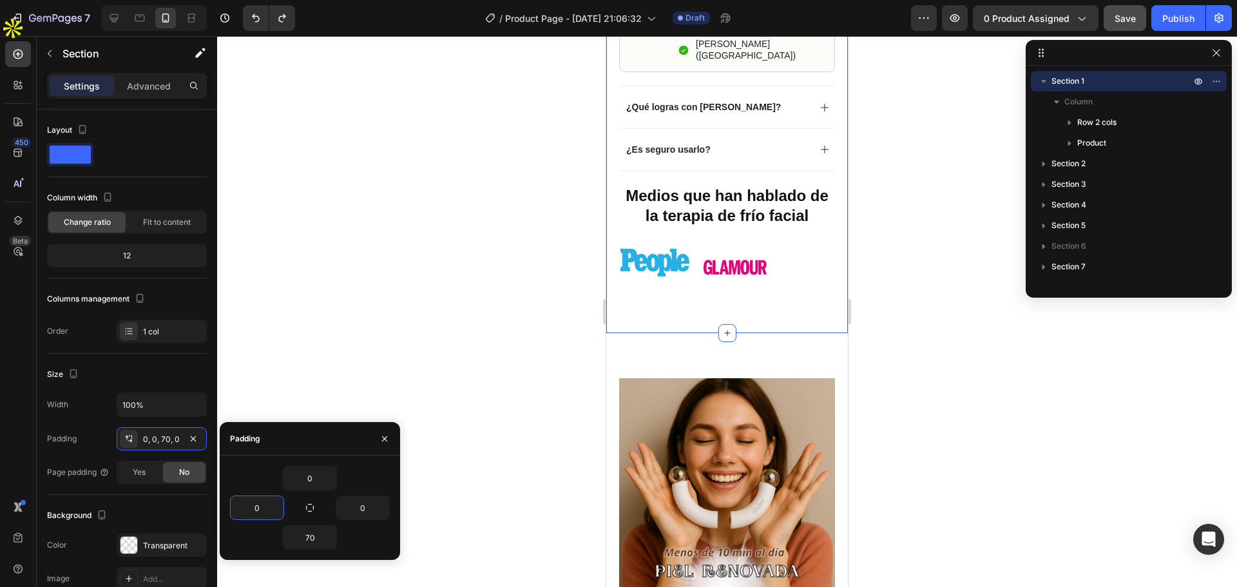
click at [419, 423] on div at bounding box center [727, 311] width 1020 height 551
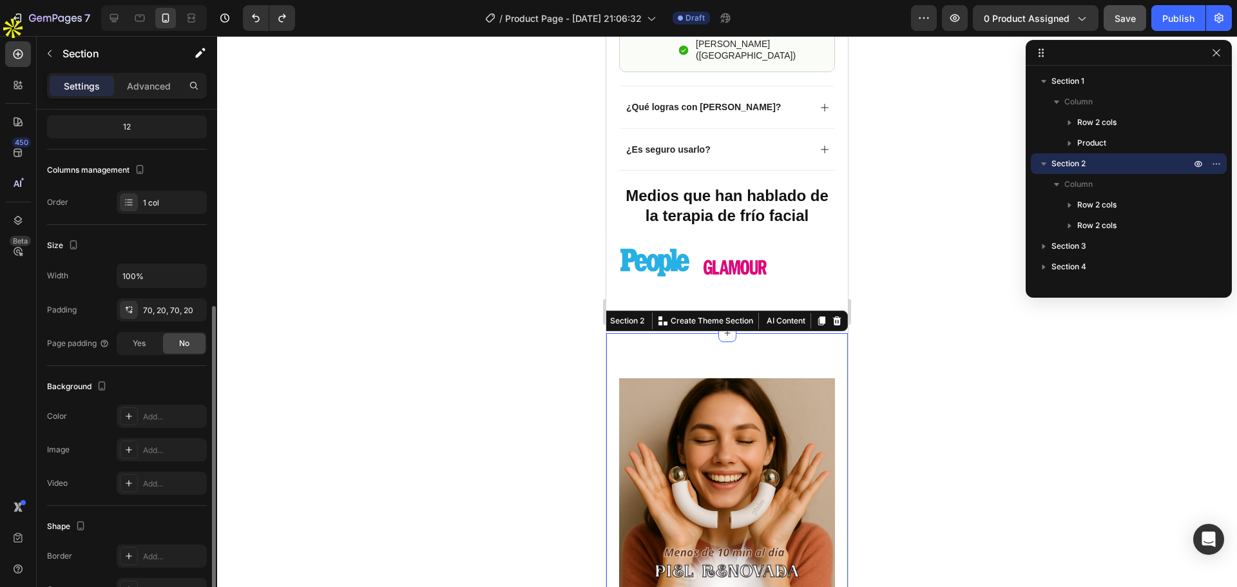
scroll to position [238, 0]
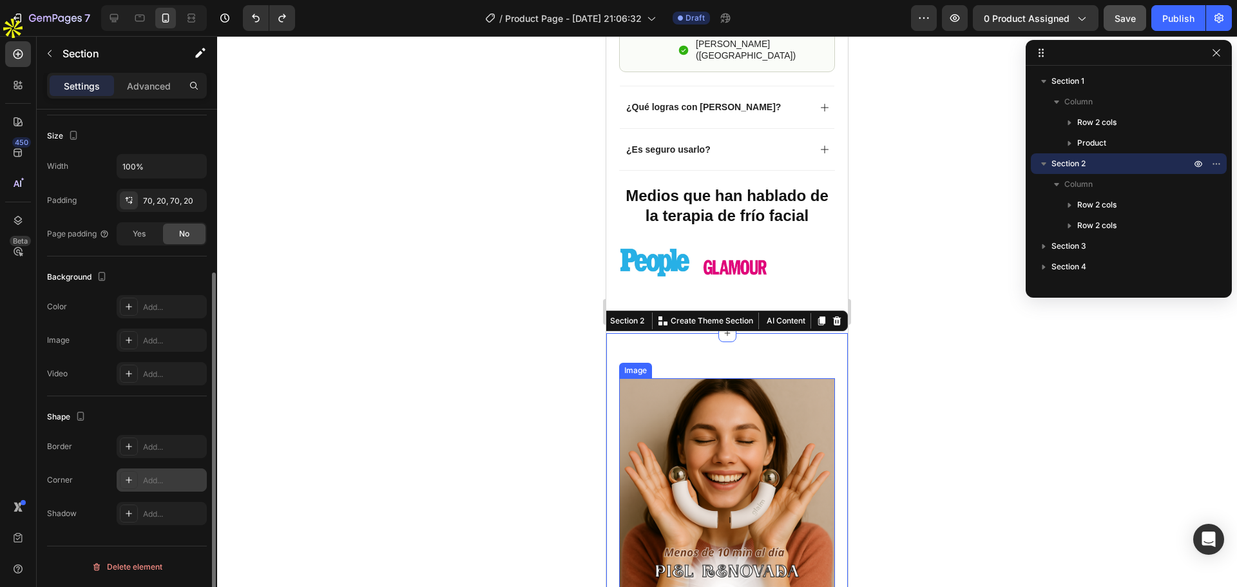
click at [146, 475] on div "Add..." at bounding box center [173, 481] width 61 height 12
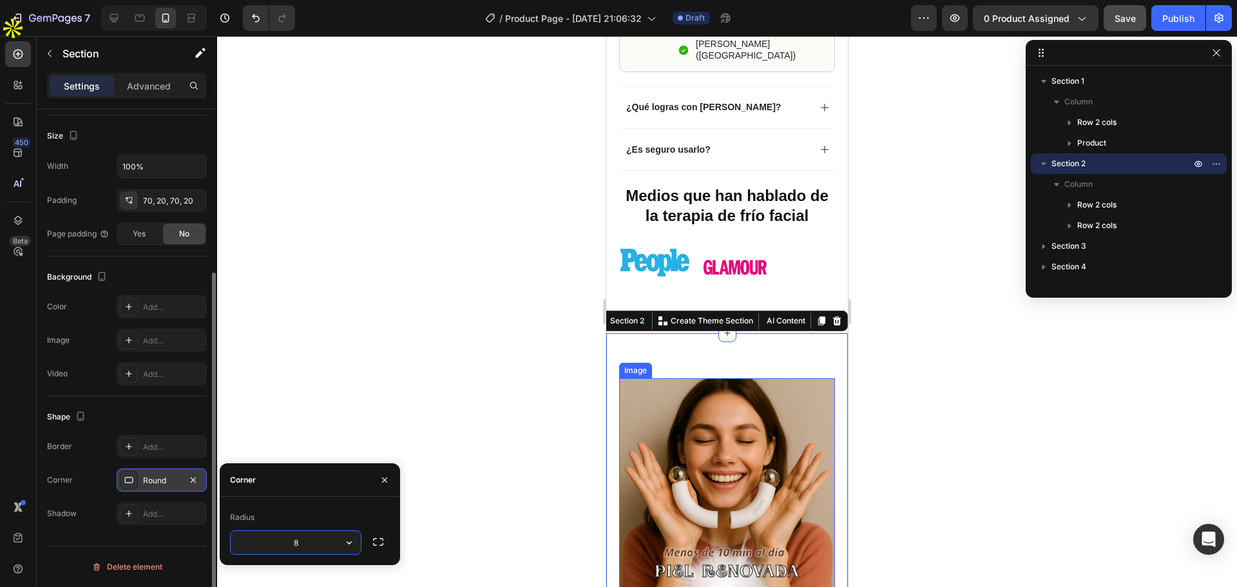
click at [305, 543] on input "8" at bounding box center [296, 542] width 130 height 23
click at [198, 477] on icon "button" at bounding box center [193, 480] width 10 height 10
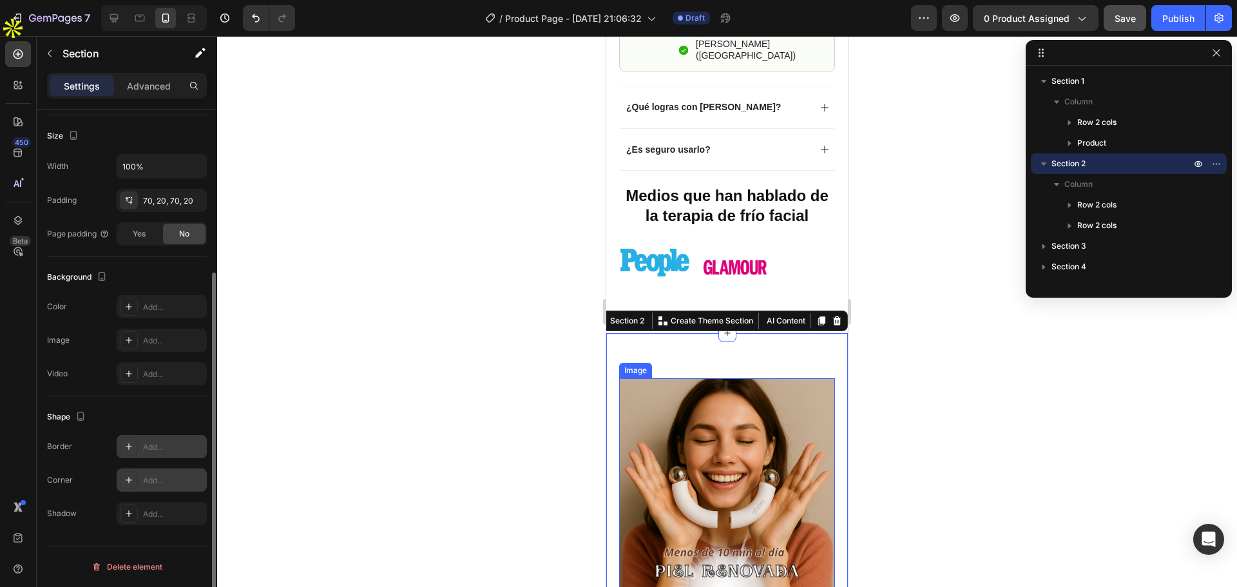
click at [162, 451] on div "Add..." at bounding box center [173, 447] width 61 height 12
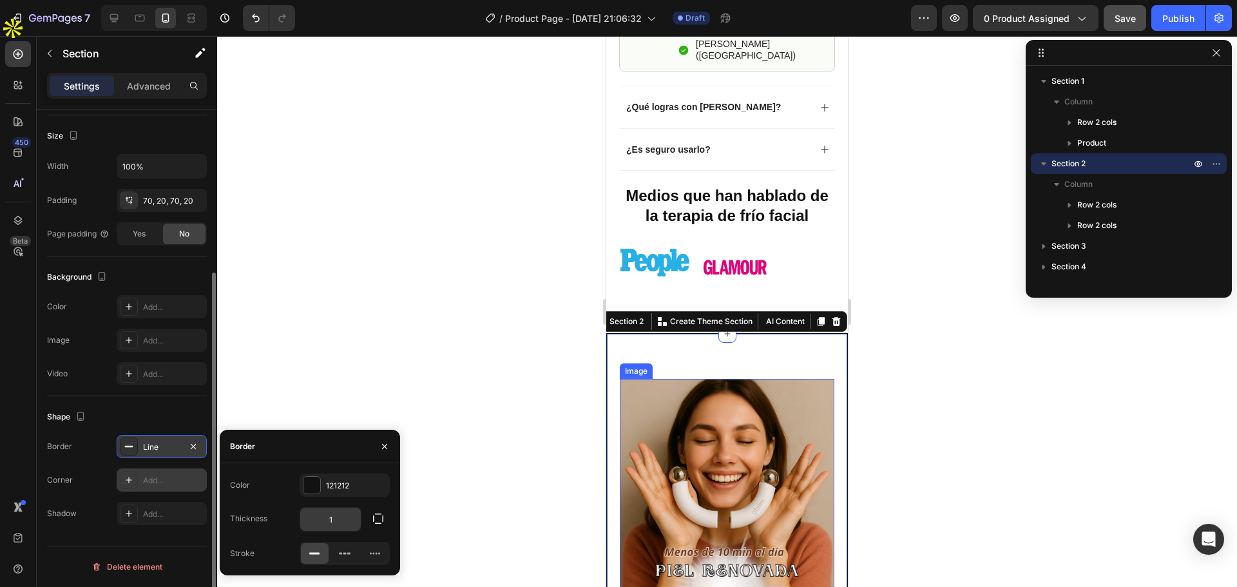
click at [354, 519] on input "1" at bounding box center [330, 519] width 61 height 23
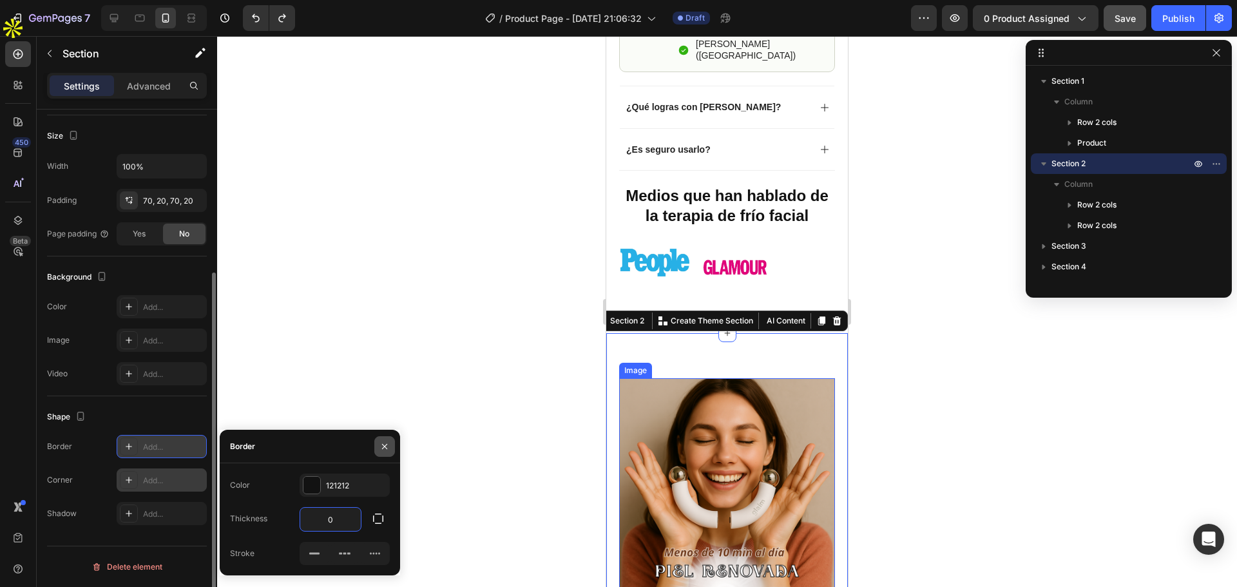
type input "0"
click at [380, 445] on button "button" at bounding box center [384, 446] width 21 height 21
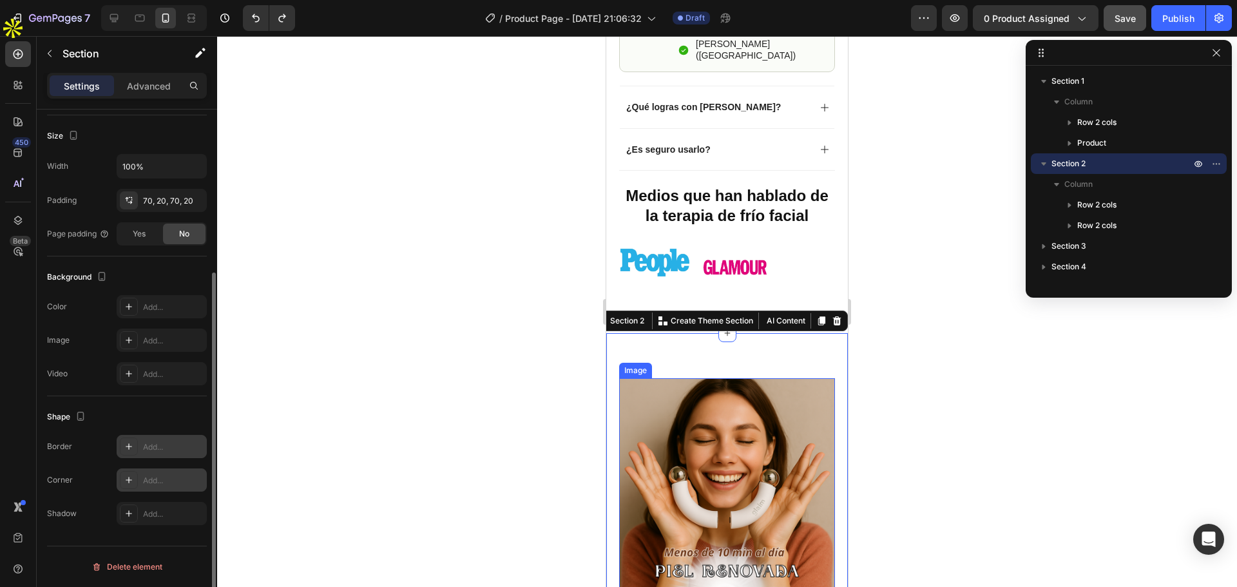
click at [175, 476] on div "Add..." at bounding box center [173, 481] width 61 height 12
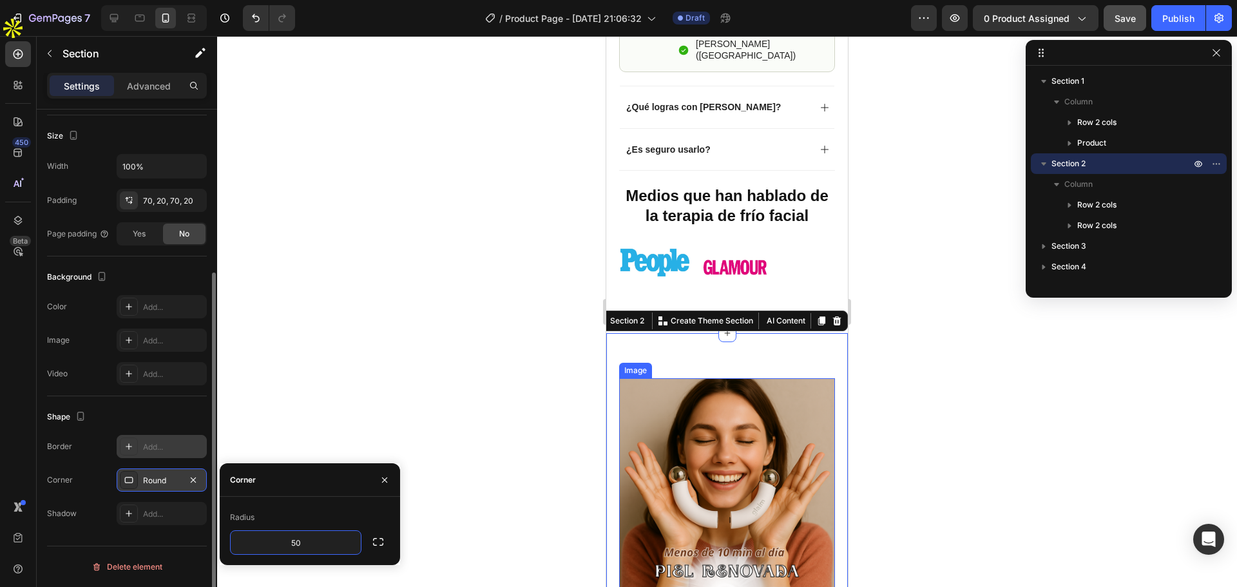
type input "0"
click at [429, 475] on div at bounding box center [727, 311] width 1020 height 551
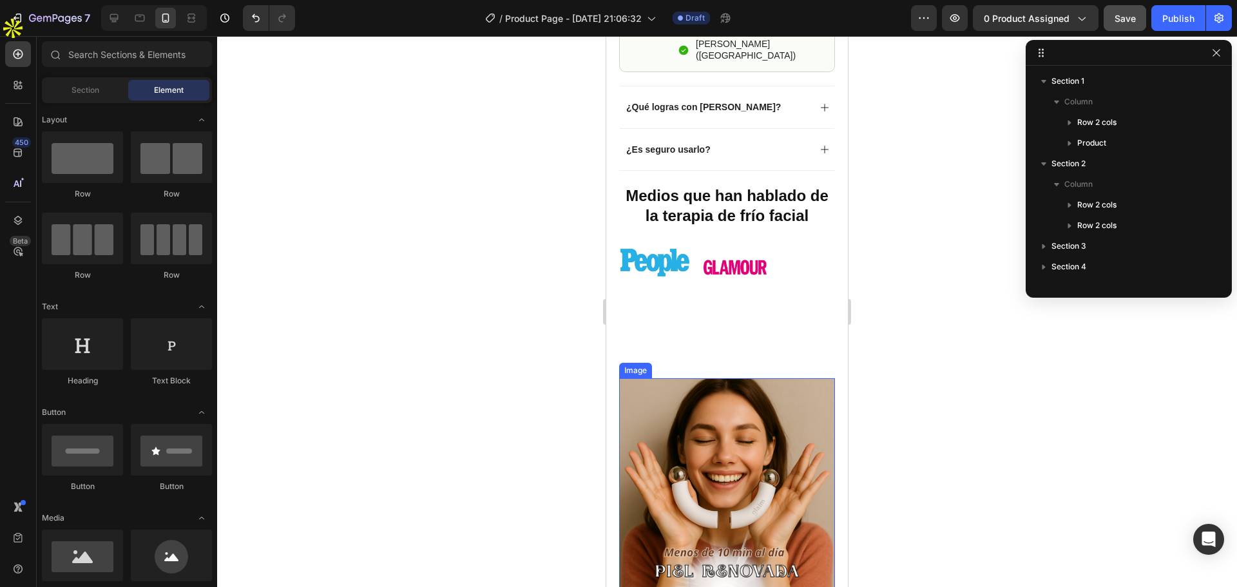
click at [675, 478] on img at bounding box center [727, 486] width 216 height 216
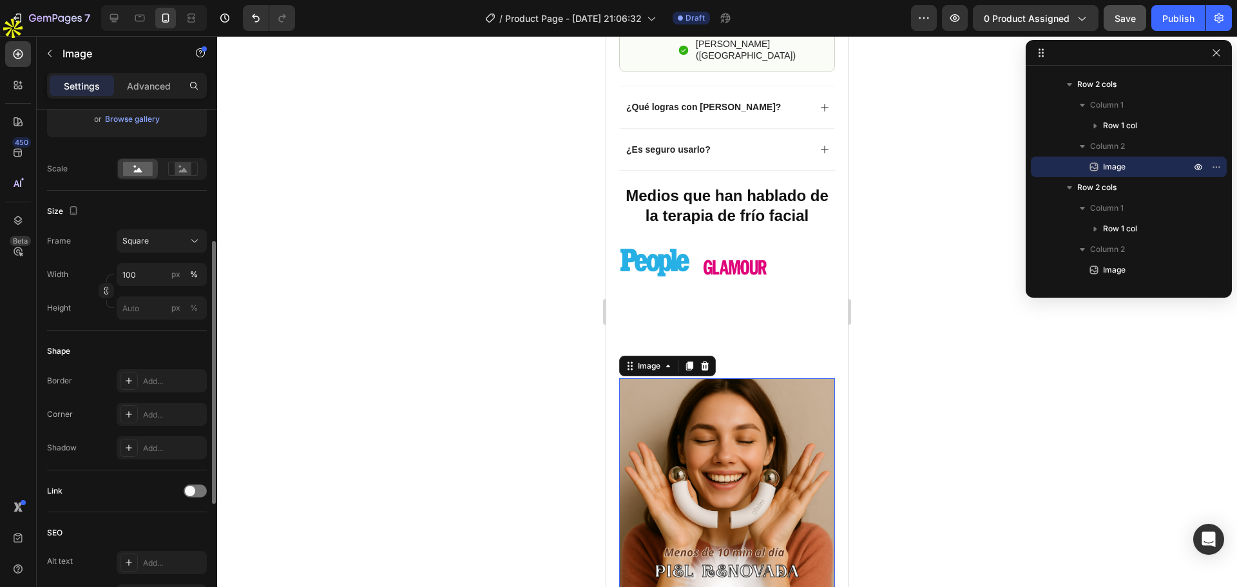
scroll to position [322, 0]
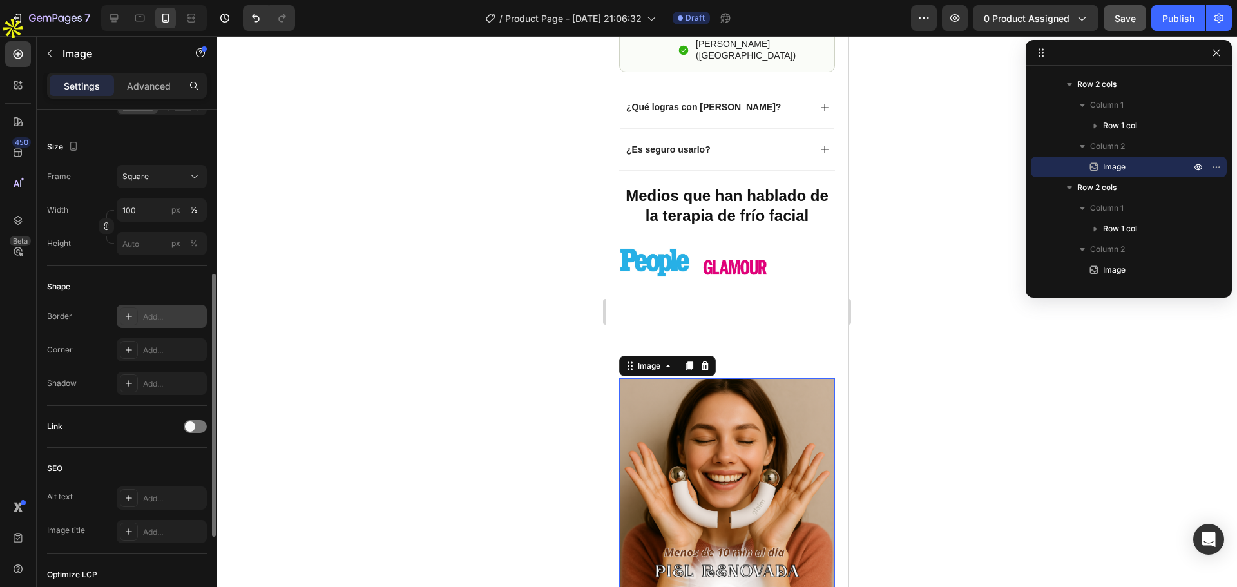
click at [158, 318] on div "Add..." at bounding box center [173, 317] width 61 height 12
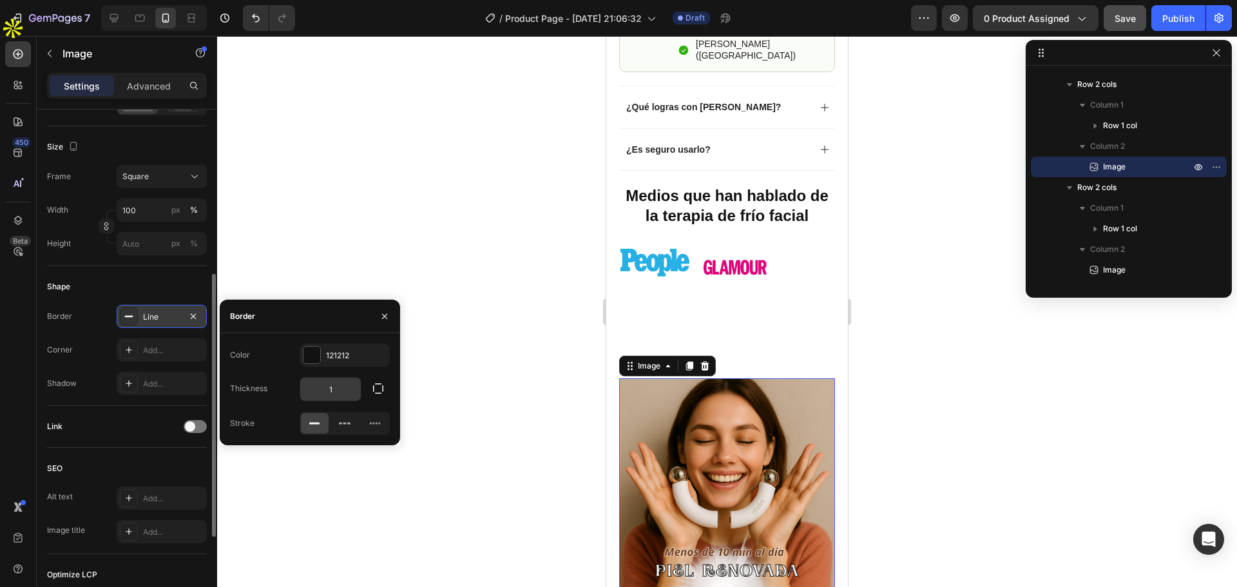
click at [336, 389] on input "1" at bounding box center [330, 389] width 61 height 23
type input "20"
click at [307, 463] on div at bounding box center [727, 311] width 1020 height 551
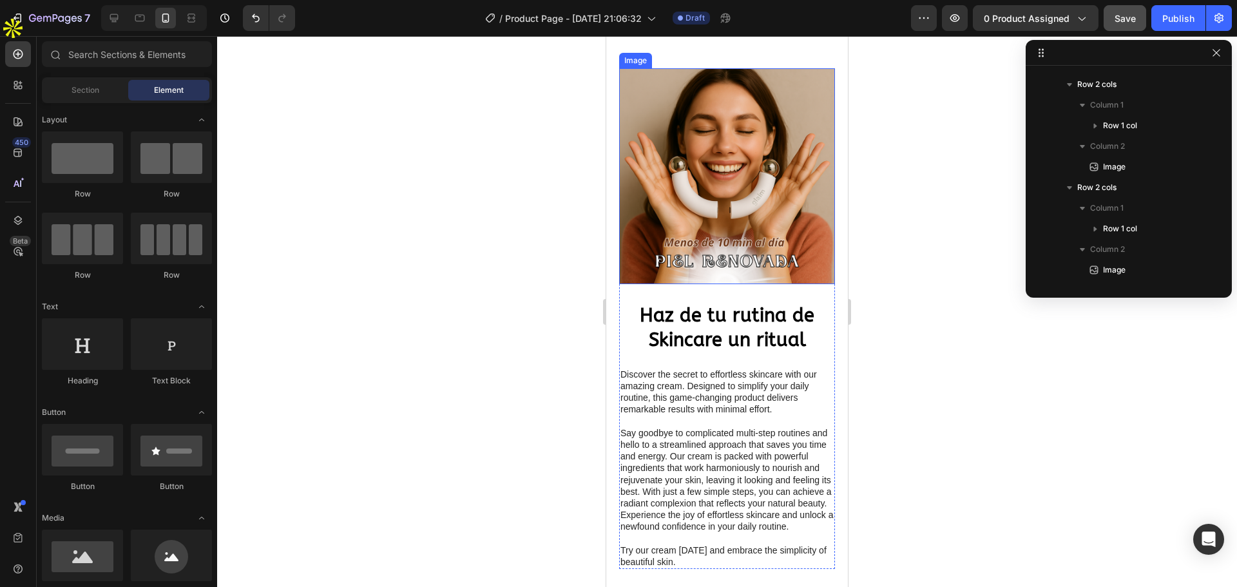
scroll to position [1095, 0]
